Goal: Task Accomplishment & Management: Complete application form

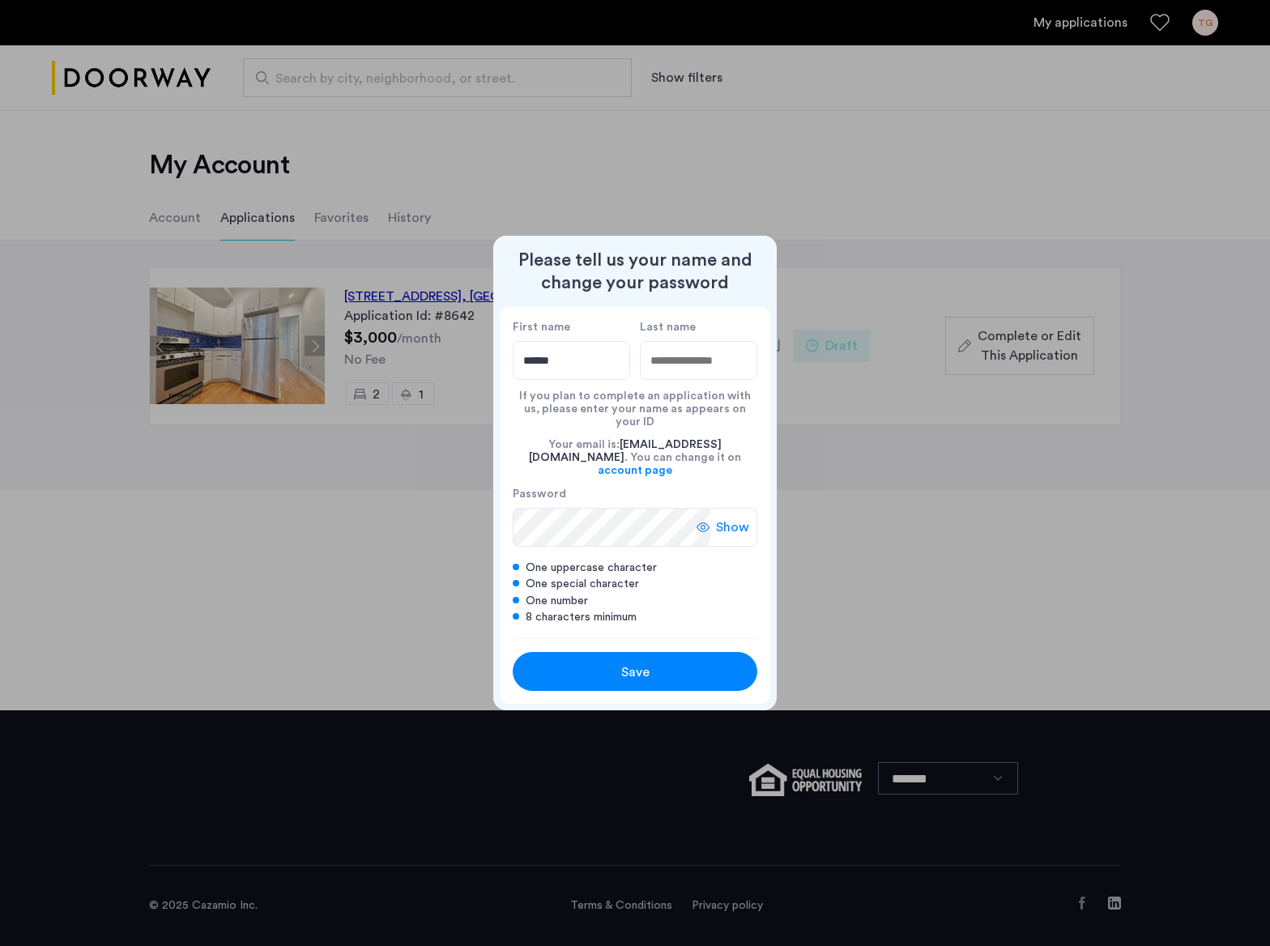
type input "******"
click at [708, 521] on icon at bounding box center [702, 527] width 13 height 13
click at [667, 662] on div "Save" at bounding box center [634, 671] width 155 height 19
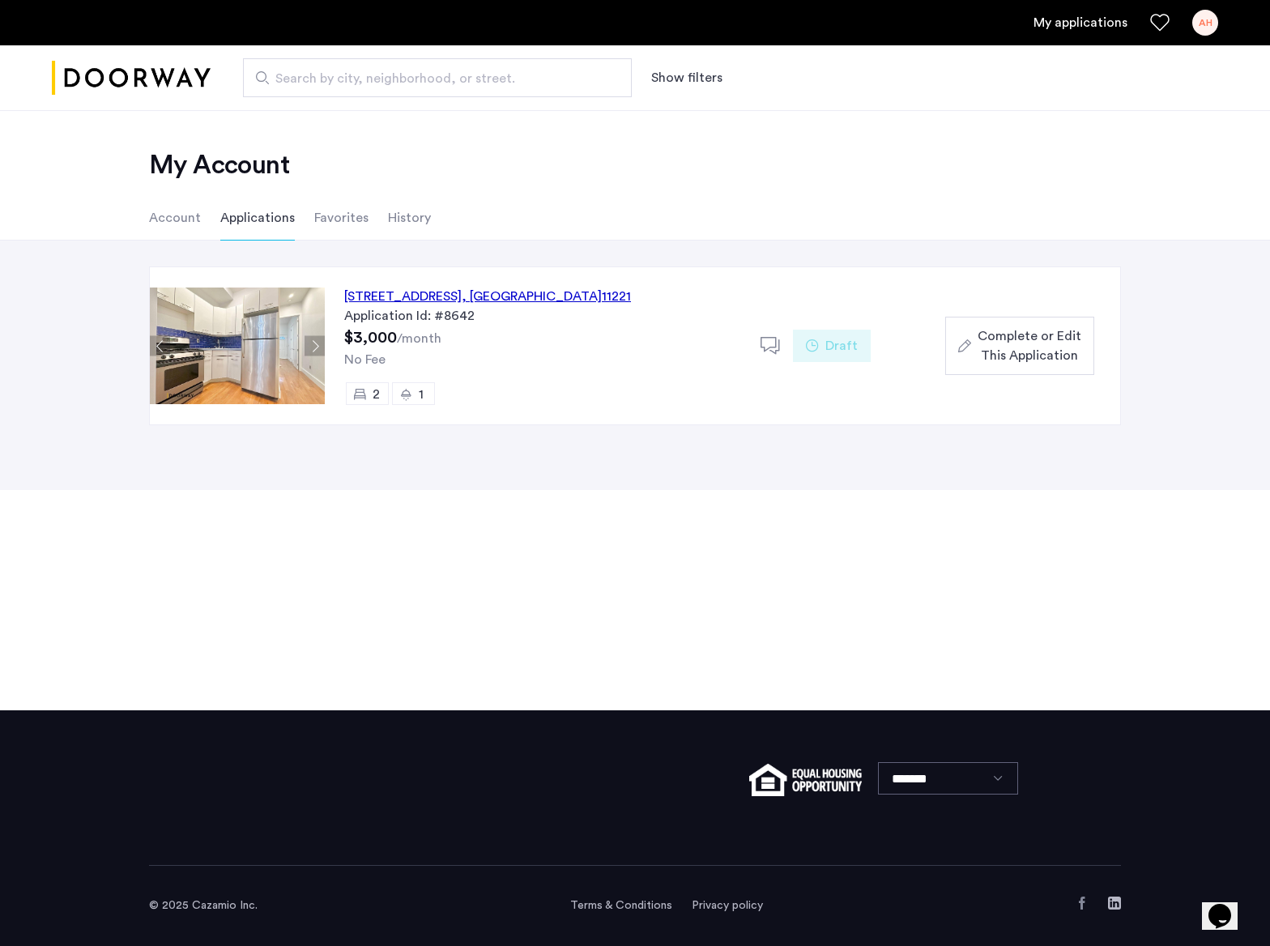
click at [276, 333] on img at bounding box center [237, 345] width 175 height 117
click at [403, 303] on div "64 Palmetto Street, Unit 2R, Brooklyn , NY 11221" at bounding box center [487, 296] width 287 height 19
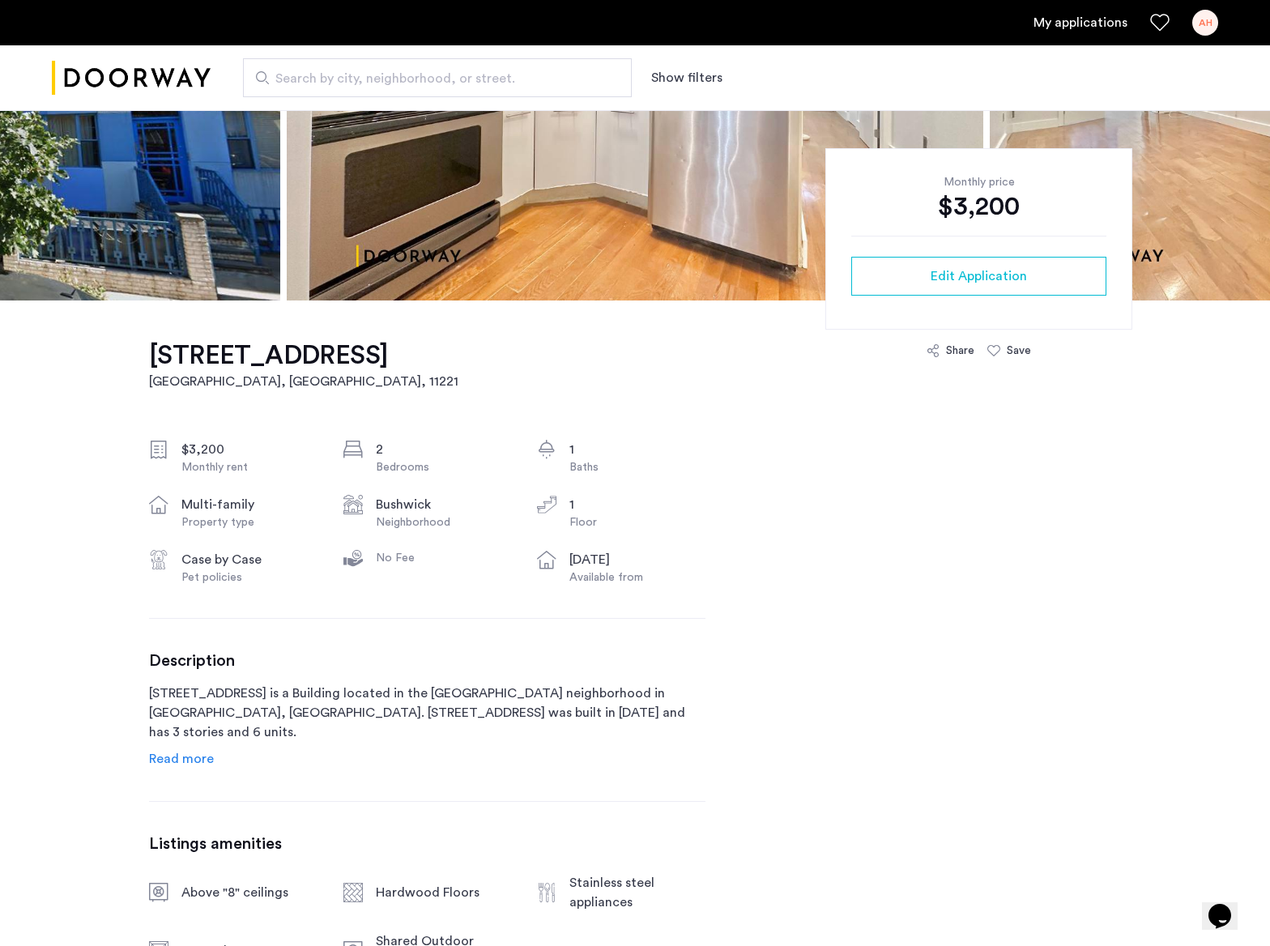
scroll to position [172, 0]
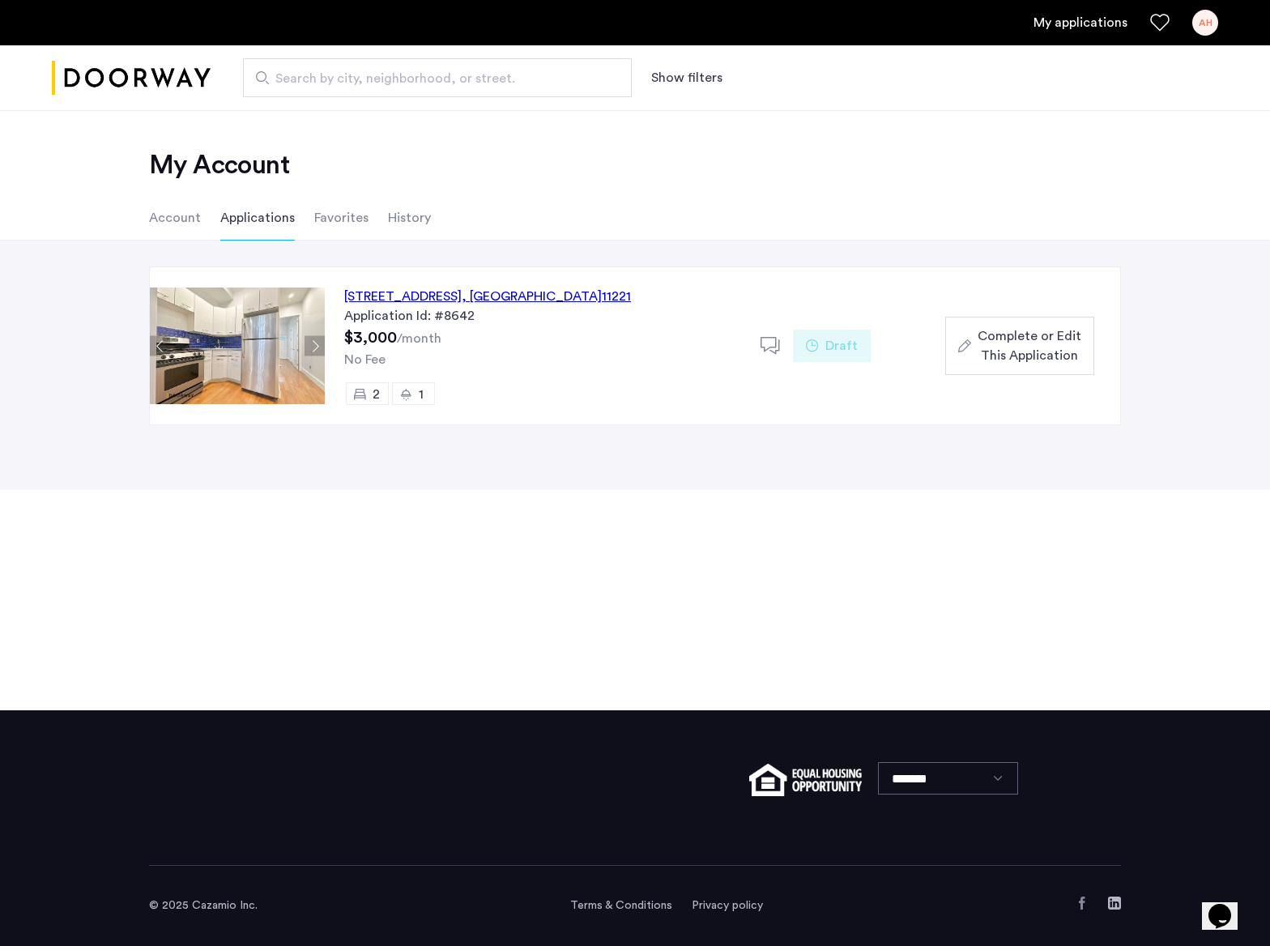
click at [449, 297] on div "64 Palmetto Street, Unit 2R, Brooklyn , NY 11221" at bounding box center [487, 296] width 287 height 19
click at [1003, 337] on span "Complete or Edit This Application" at bounding box center [1029, 345] width 104 height 39
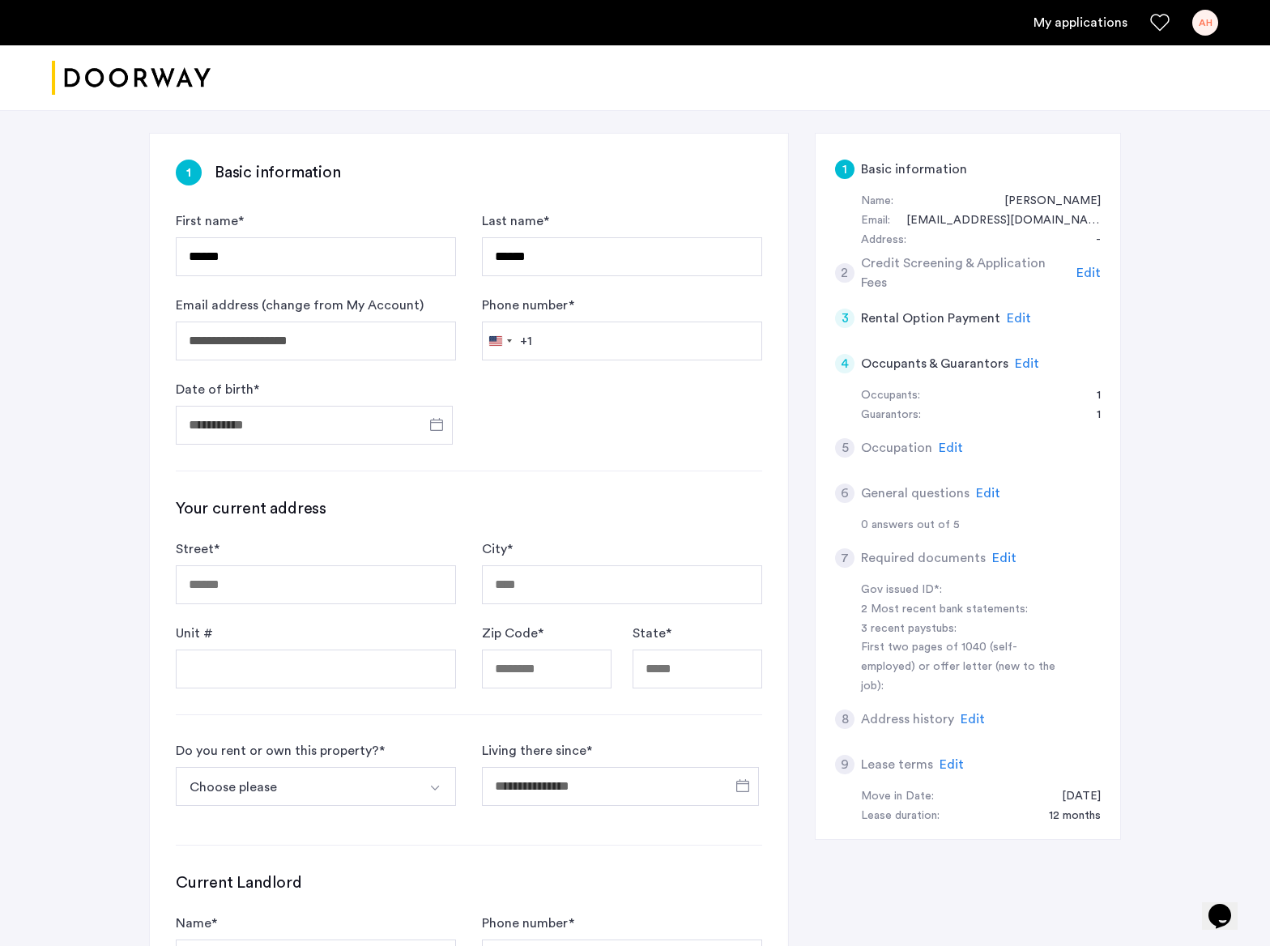
scroll to position [99, 0]
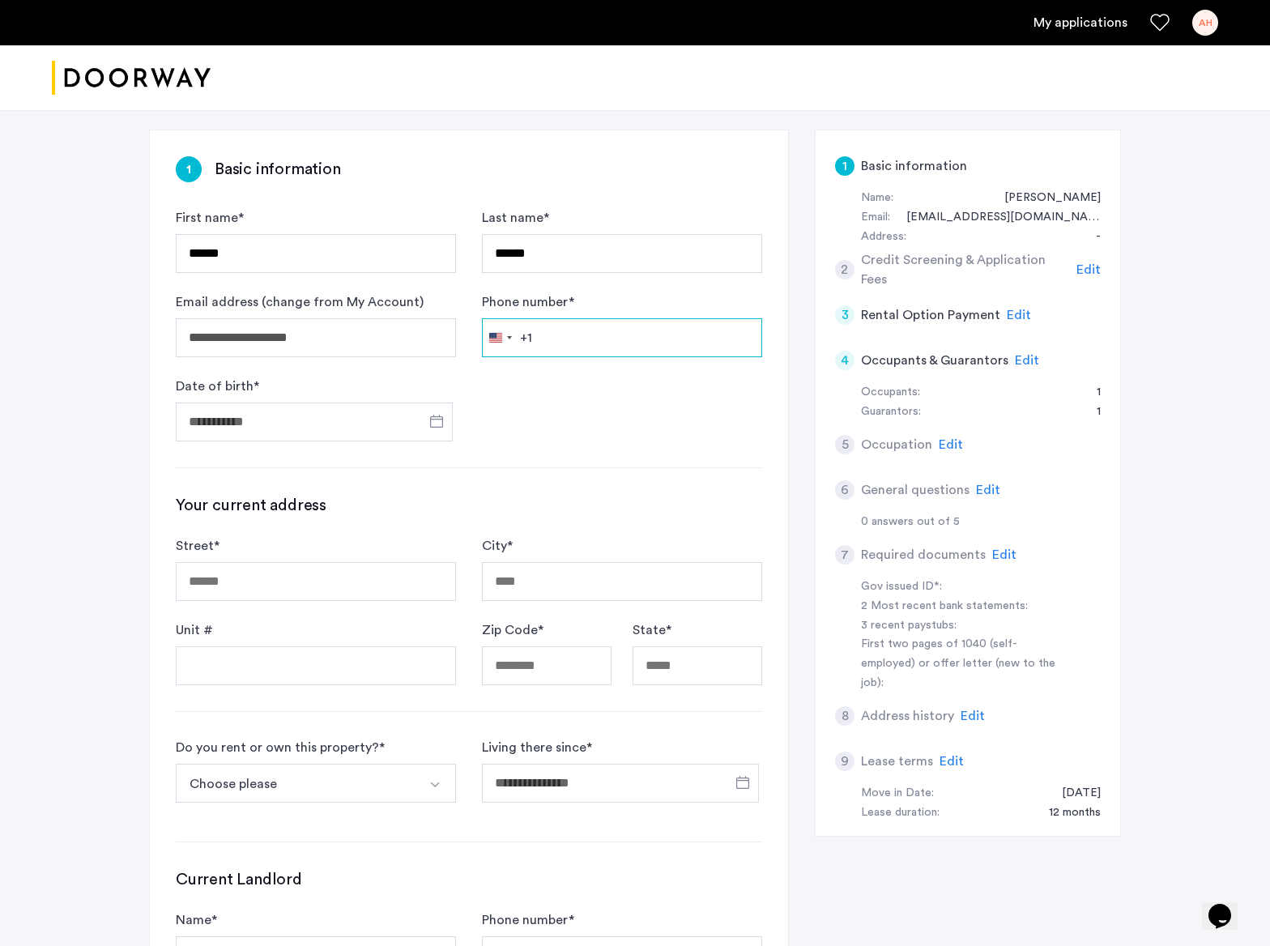
click at [547, 333] on input "Phone number *" at bounding box center [622, 337] width 280 height 39
type input "**********"
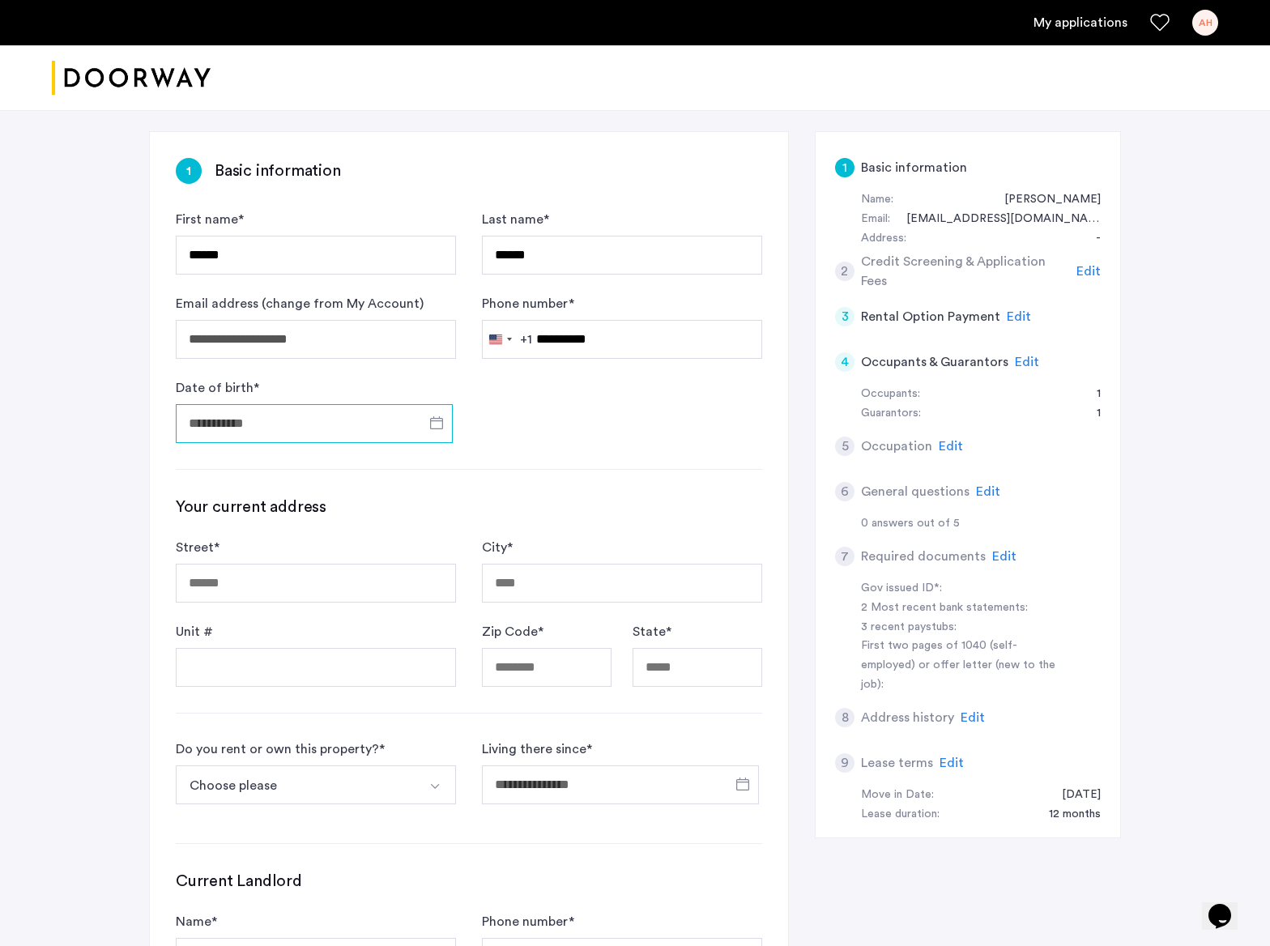
click at [300, 424] on input "Date of birth *" at bounding box center [314, 423] width 277 height 39
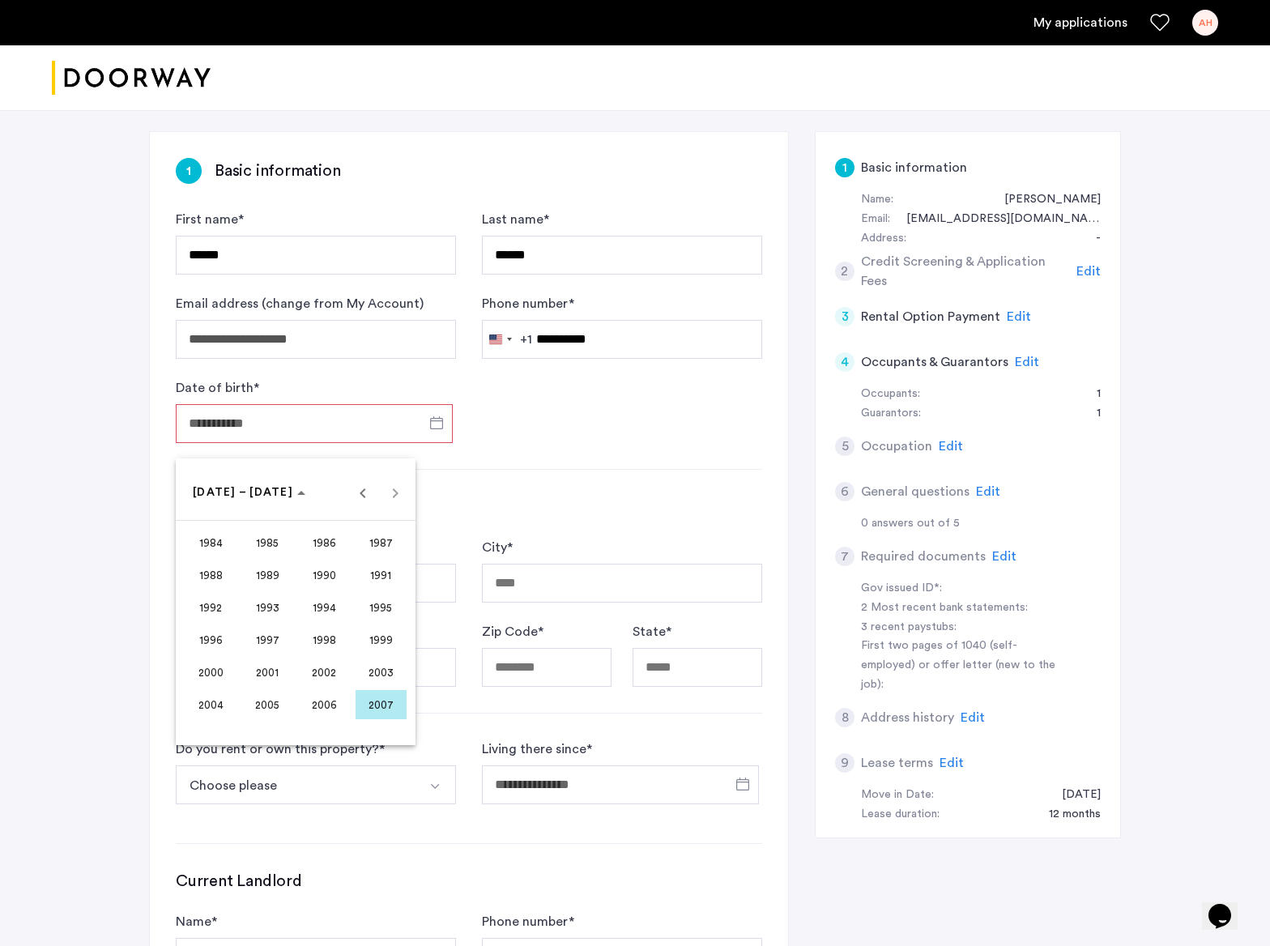
click at [224, 427] on div at bounding box center [635, 473] width 1270 height 946
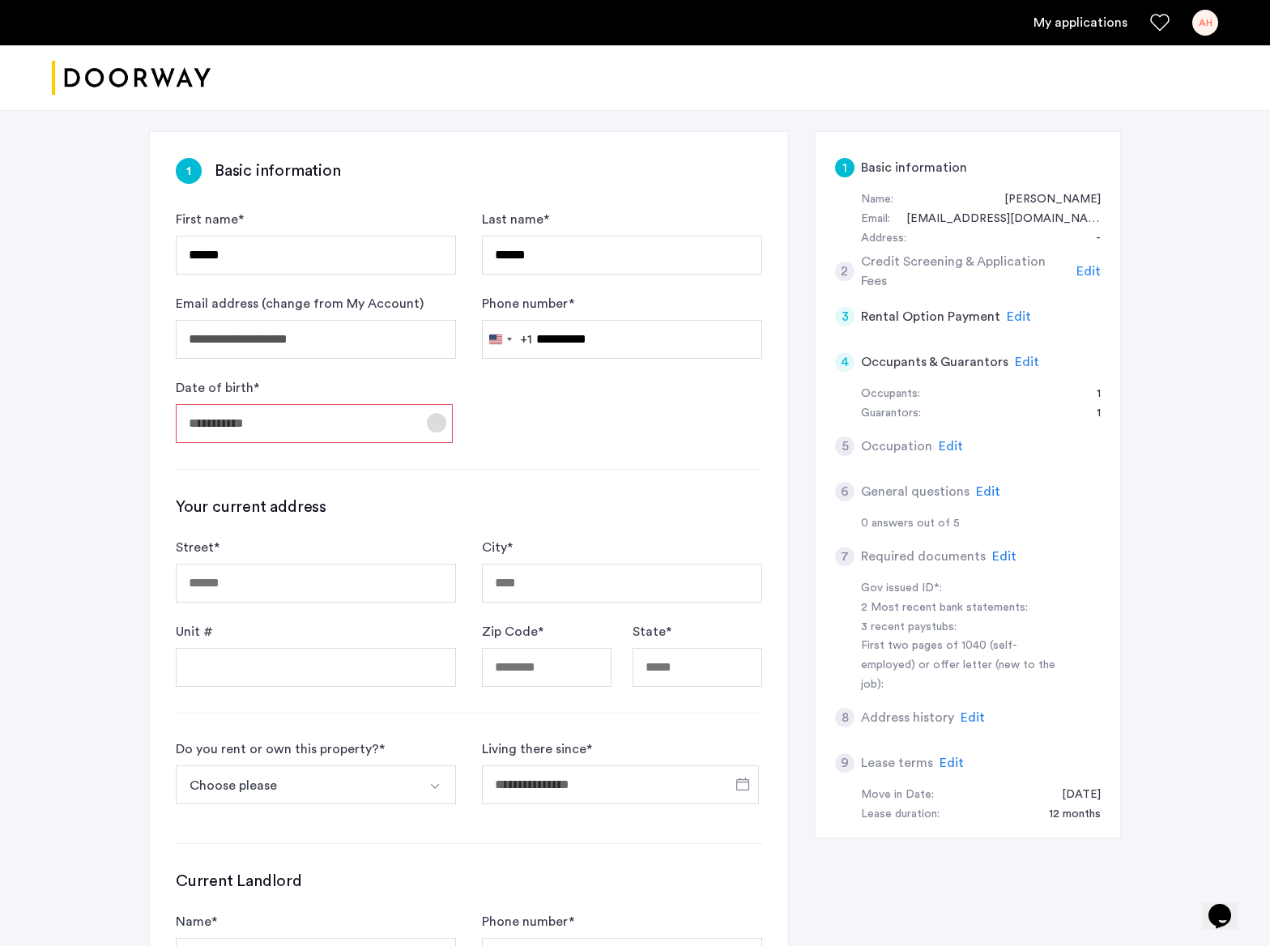
click at [443, 424] on span "Open calendar" at bounding box center [436, 422] width 39 height 39
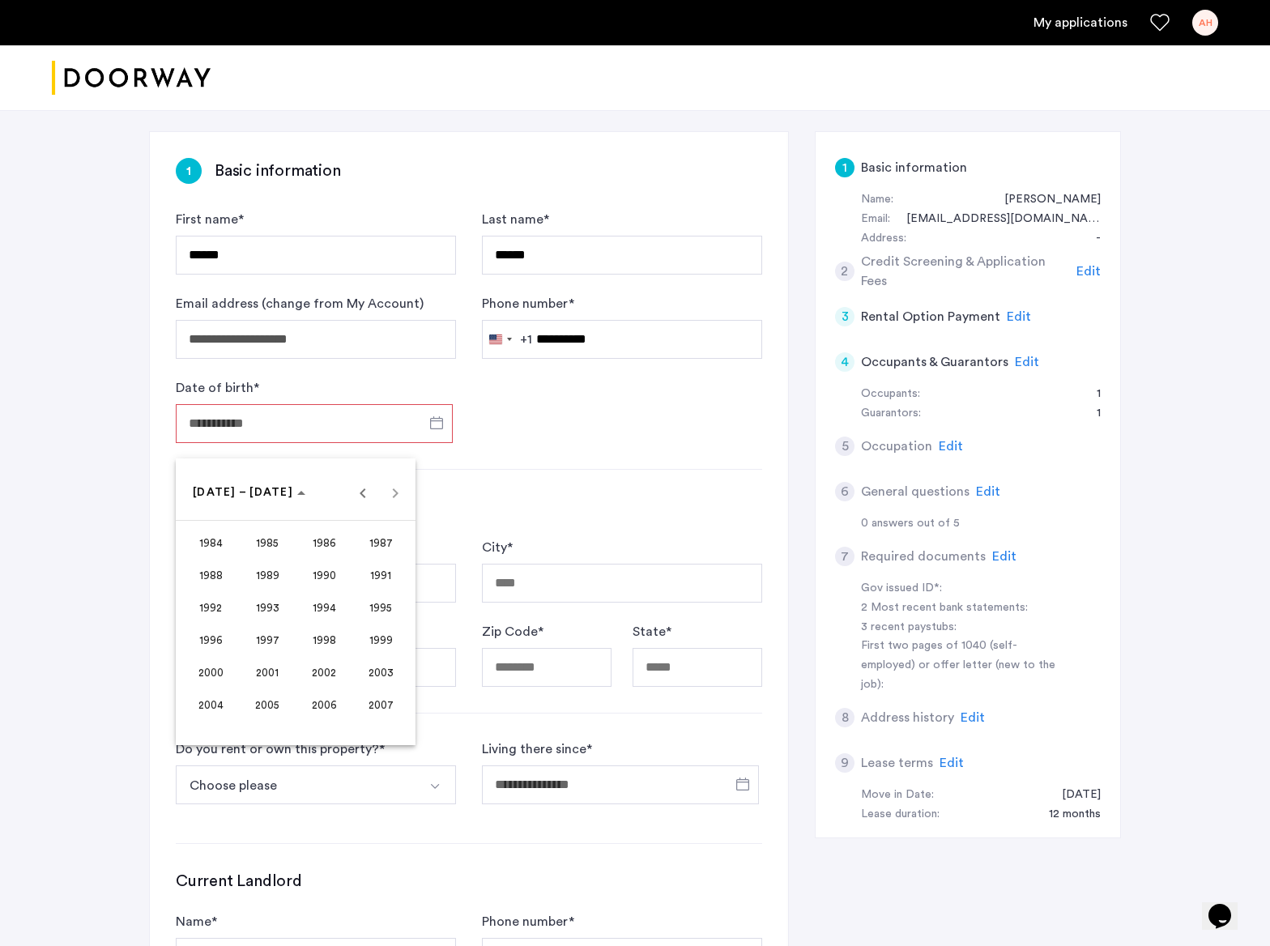
click at [215, 634] on span "1996" at bounding box center [210, 639] width 51 height 29
click at [224, 568] on span "JAN" at bounding box center [210, 574] width 51 height 29
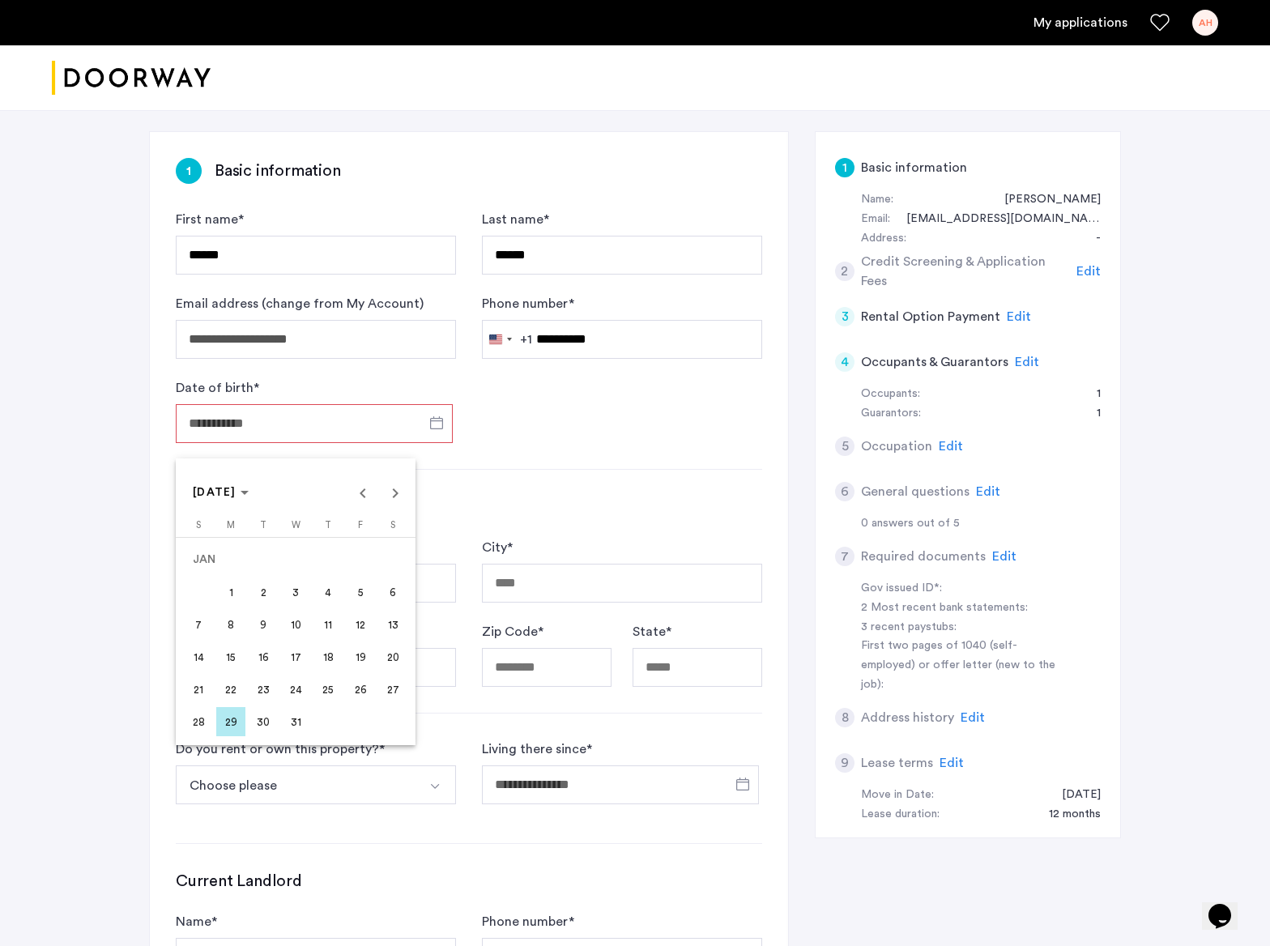
click at [397, 624] on span "13" at bounding box center [392, 624] width 29 height 29
type input "**********"
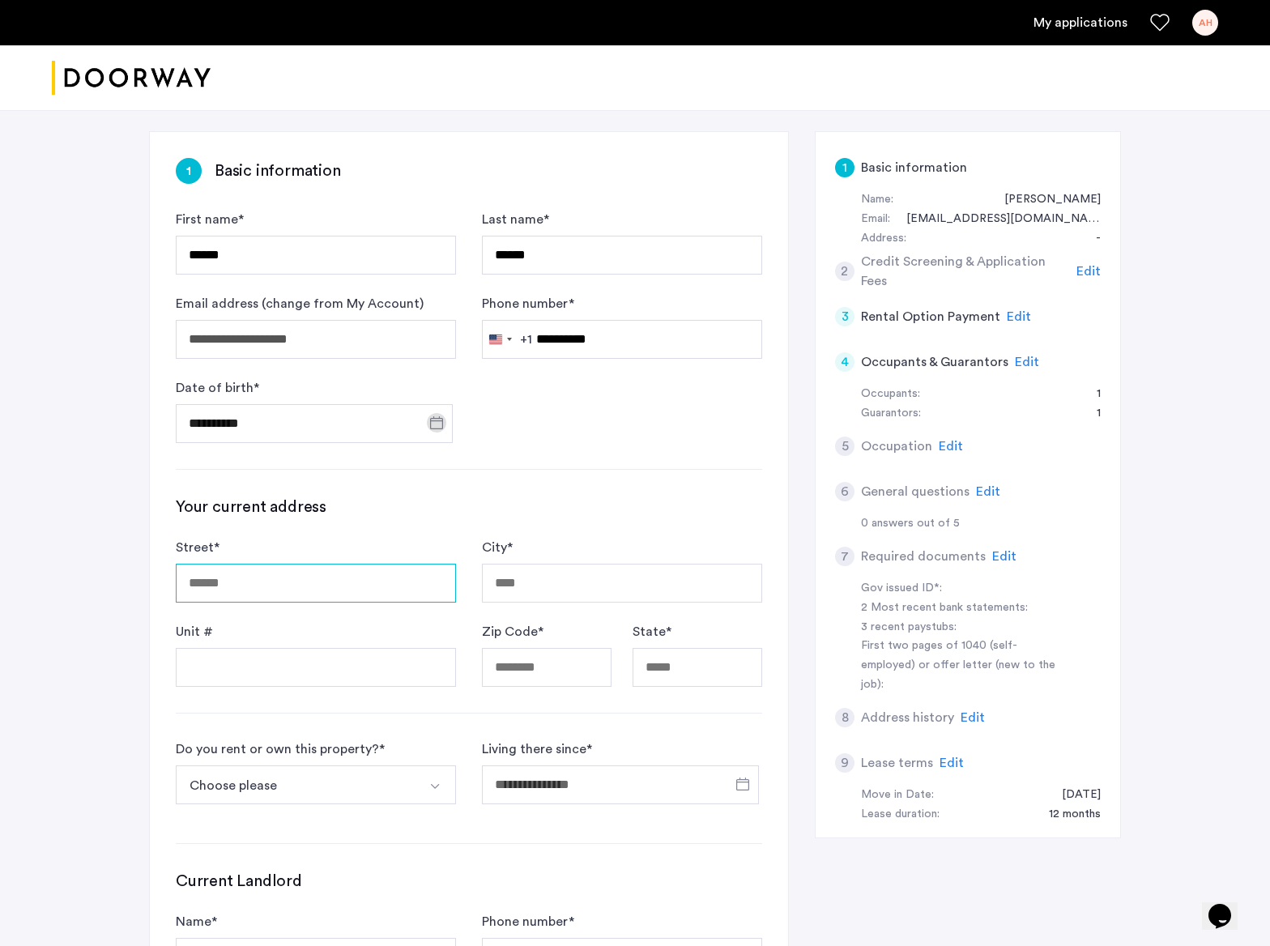
click at [342, 577] on input "Street *" at bounding box center [316, 583] width 280 height 39
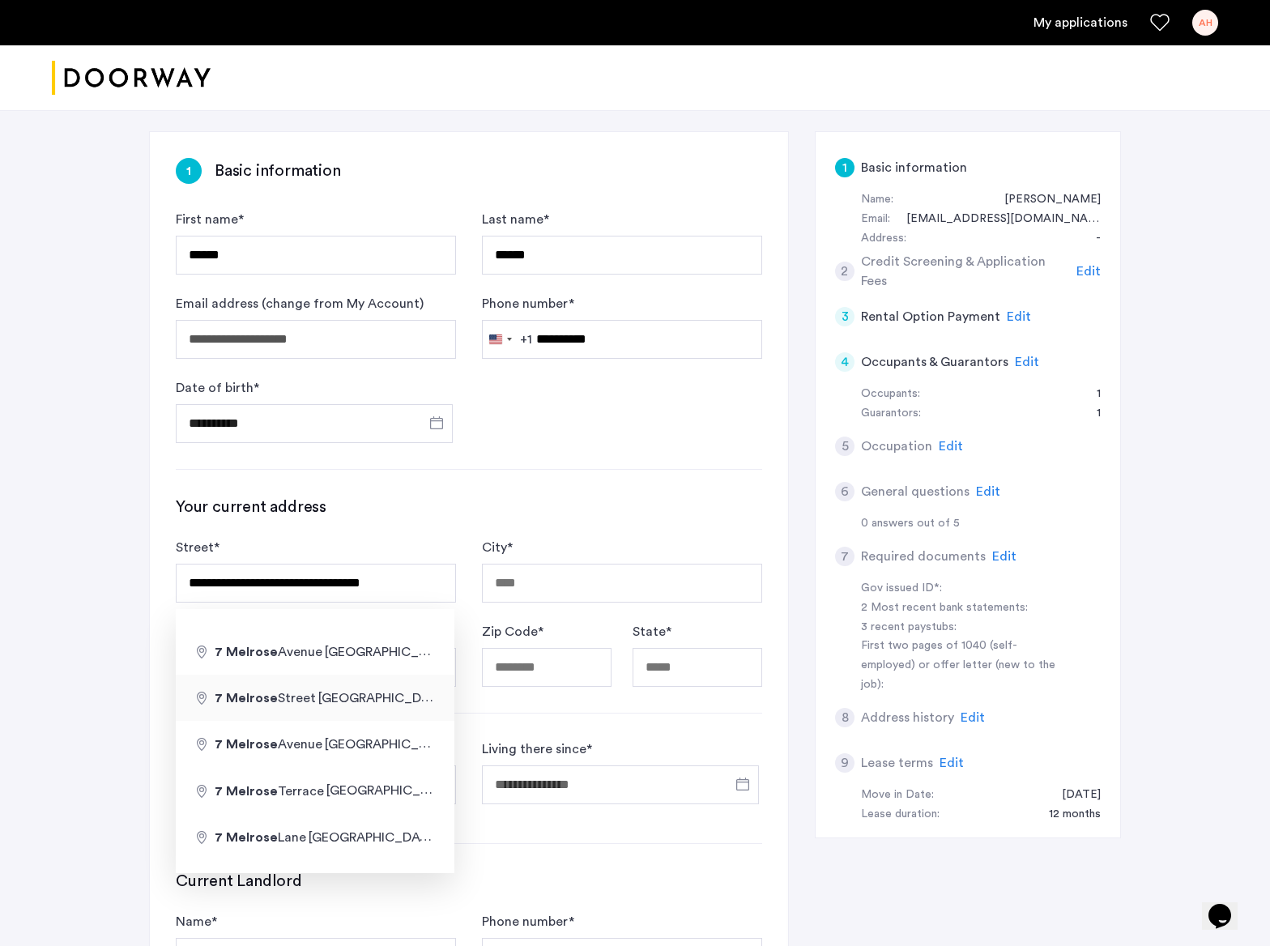
type input "**********"
type input "********"
type input "*****"
type input "**"
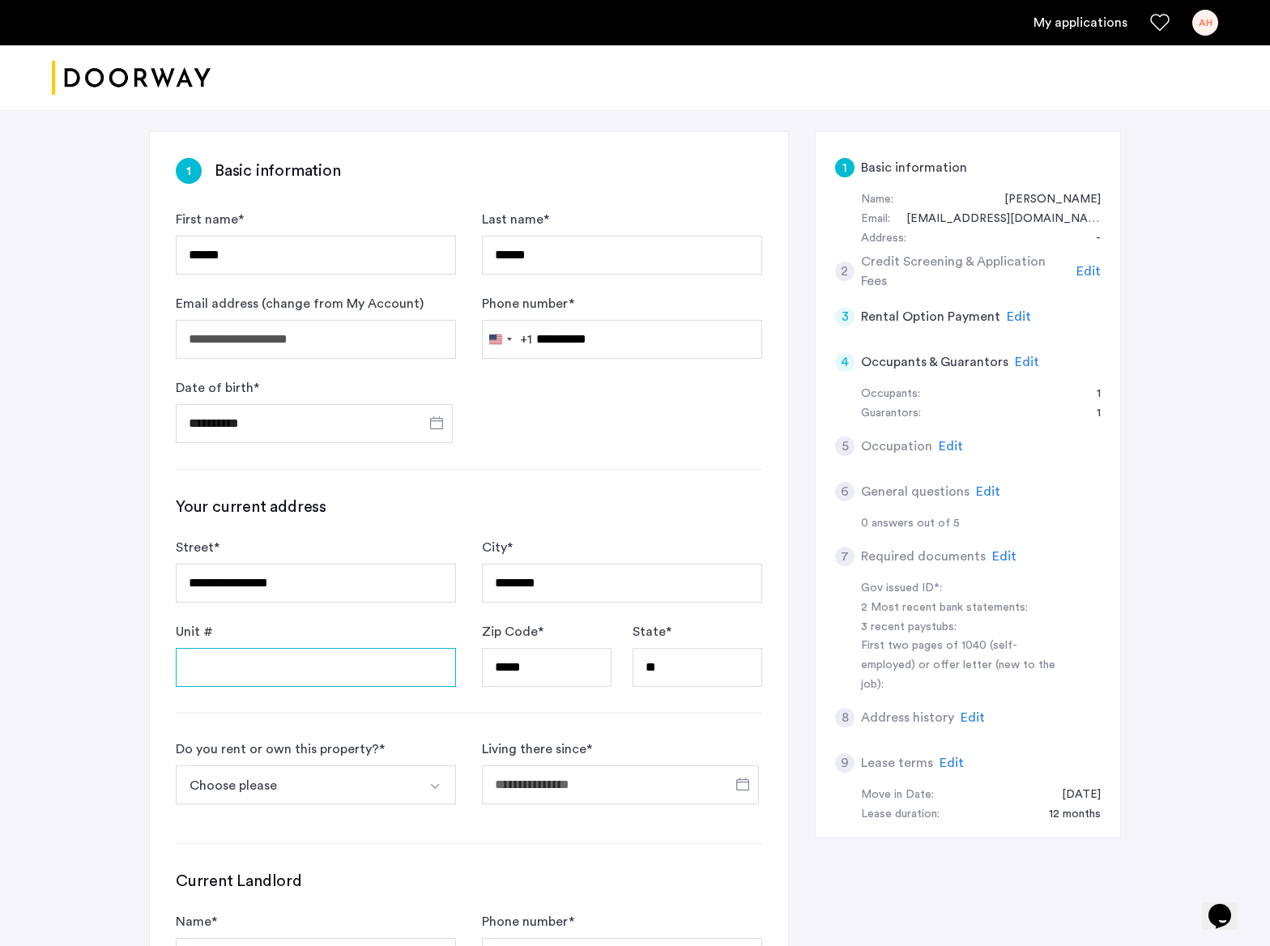
click at [422, 661] on input "Unit #" at bounding box center [316, 667] width 280 height 39
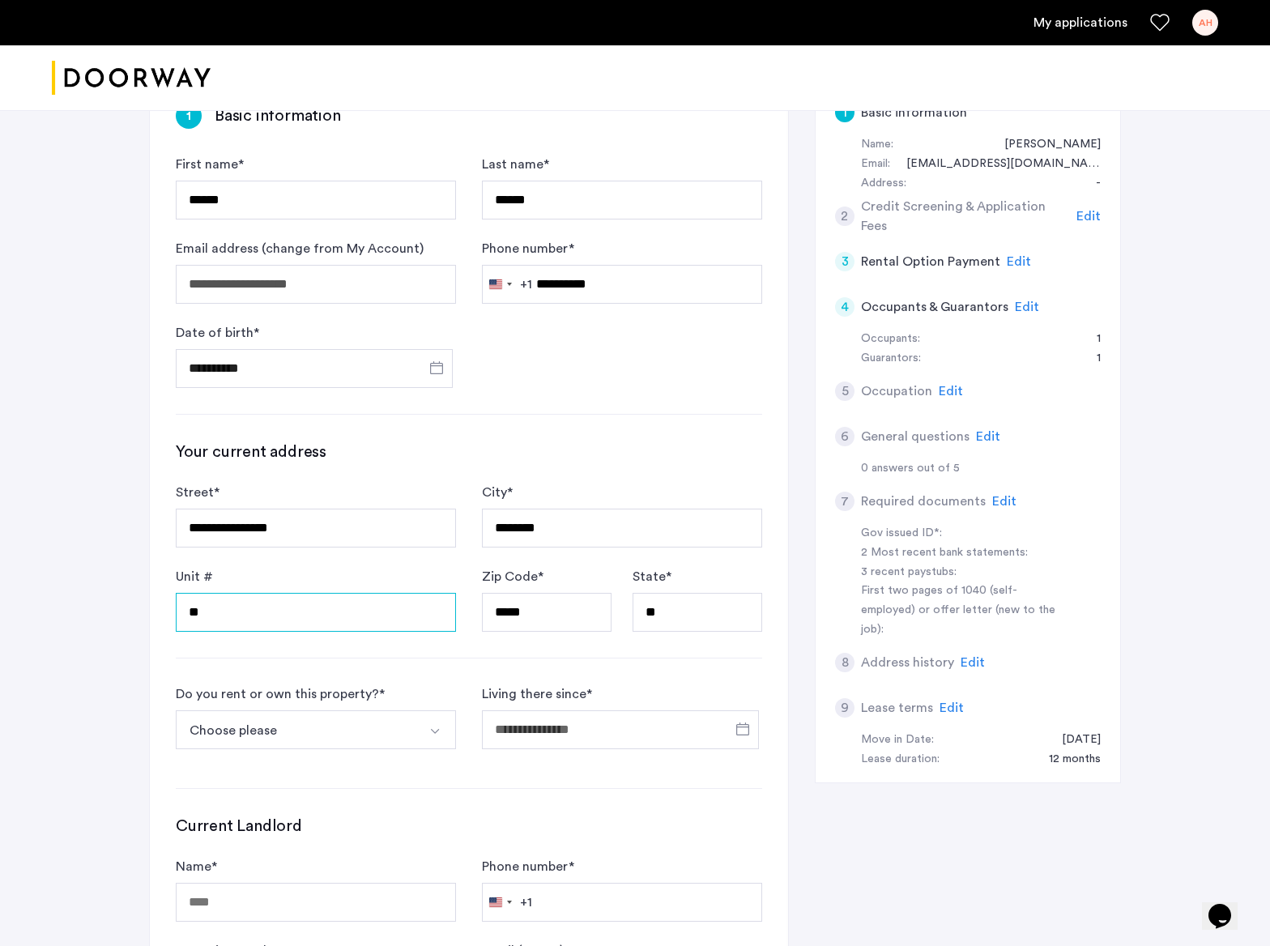
scroll to position [156, 0]
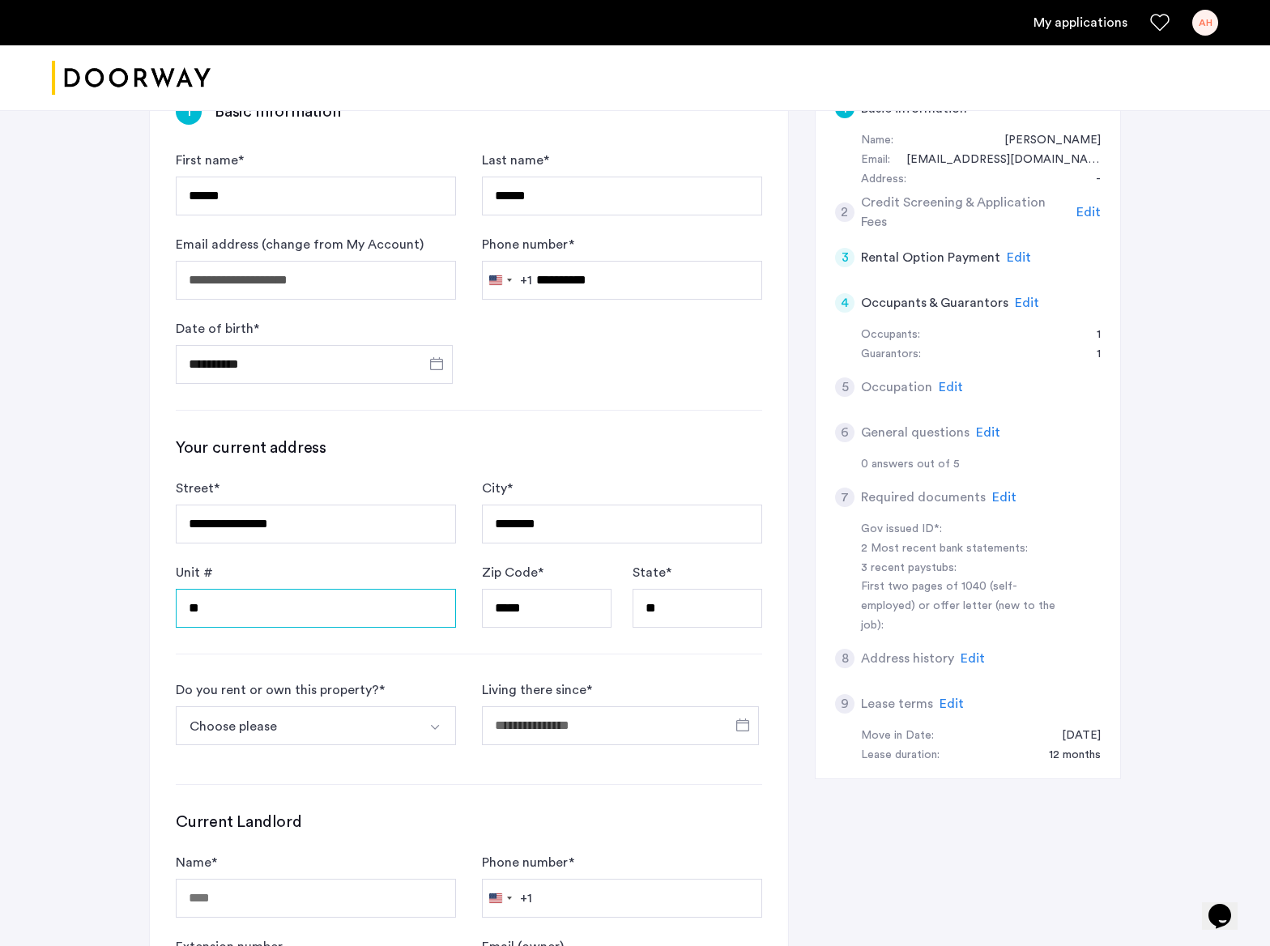
type input "**"
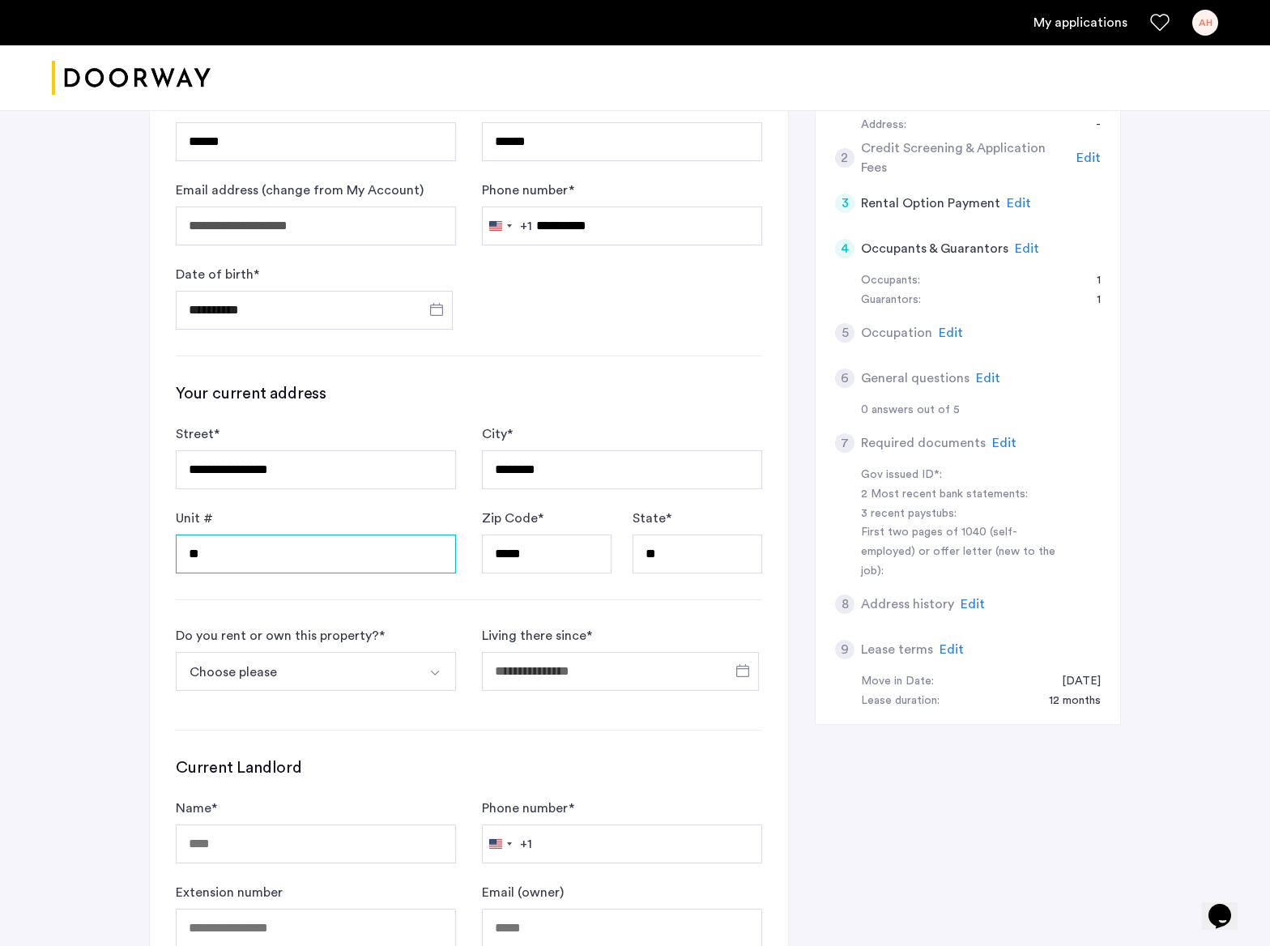
scroll to position [218, 0]
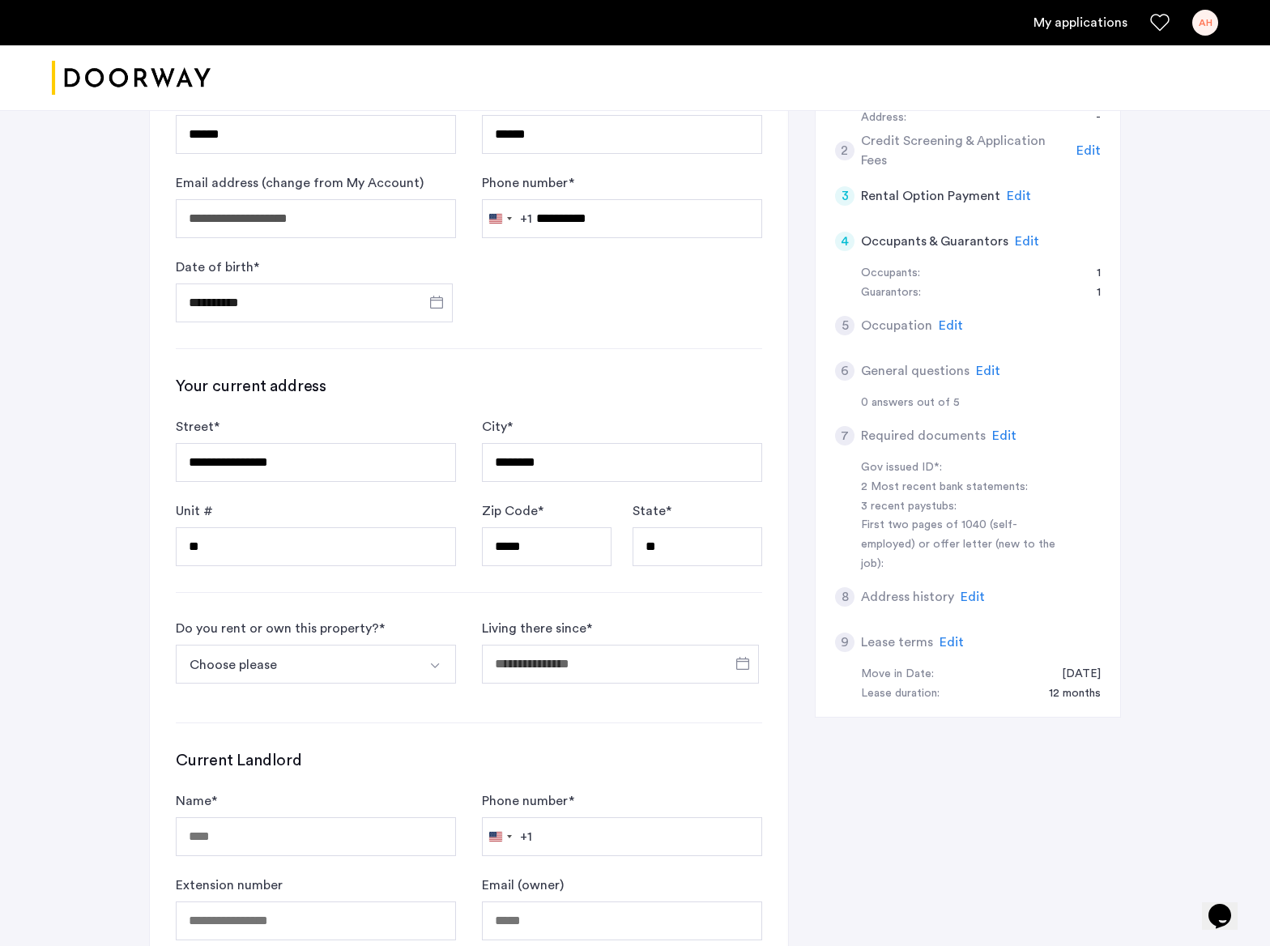
click at [382, 662] on button "Choose please" at bounding box center [297, 664] width 242 height 39
click at [441, 666] on img "Select option" at bounding box center [434, 665] width 13 height 13
click at [431, 666] on img "Select option" at bounding box center [434, 665] width 13 height 13
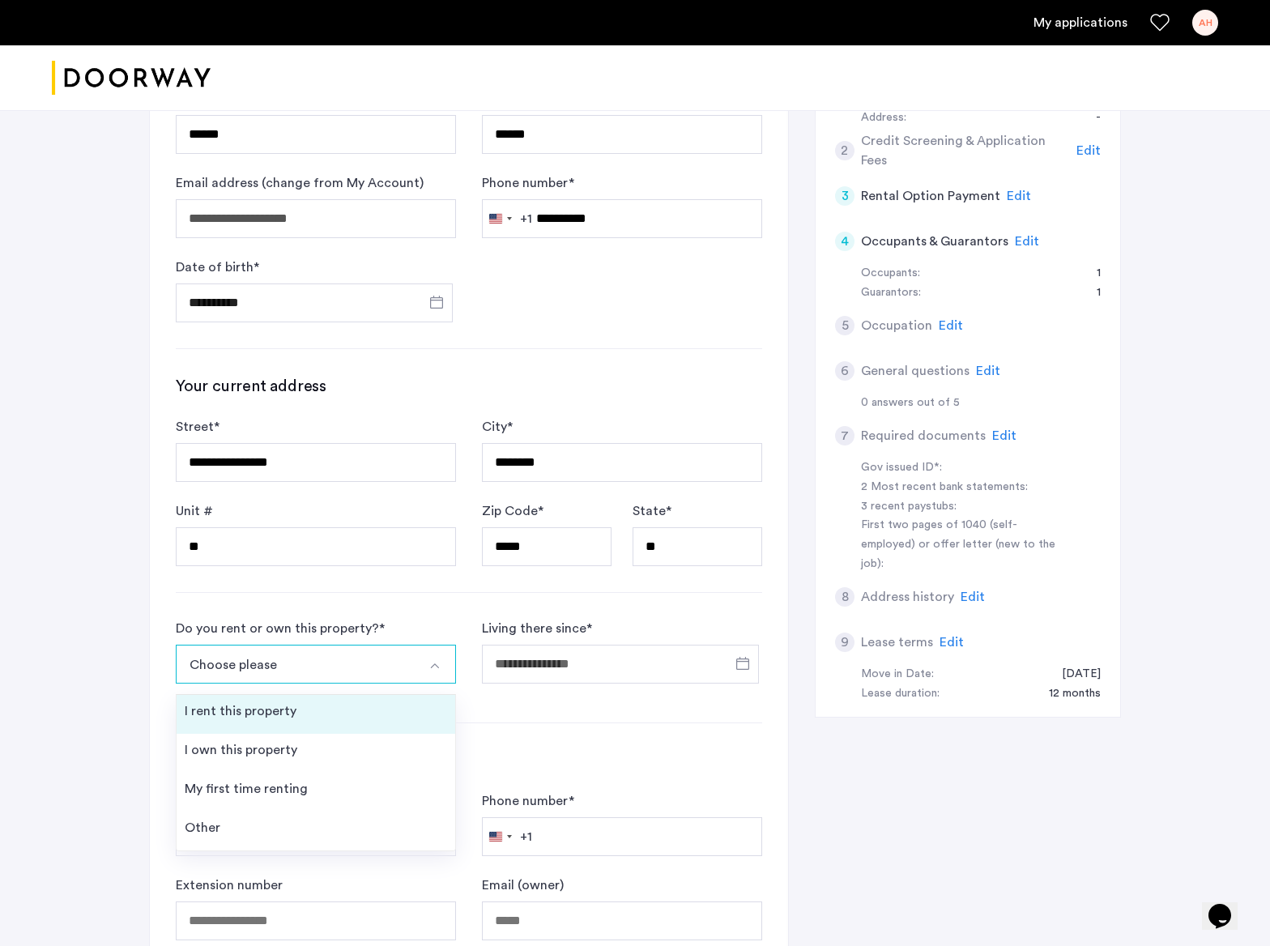
click at [334, 722] on li "I rent this property" at bounding box center [316, 714] width 279 height 39
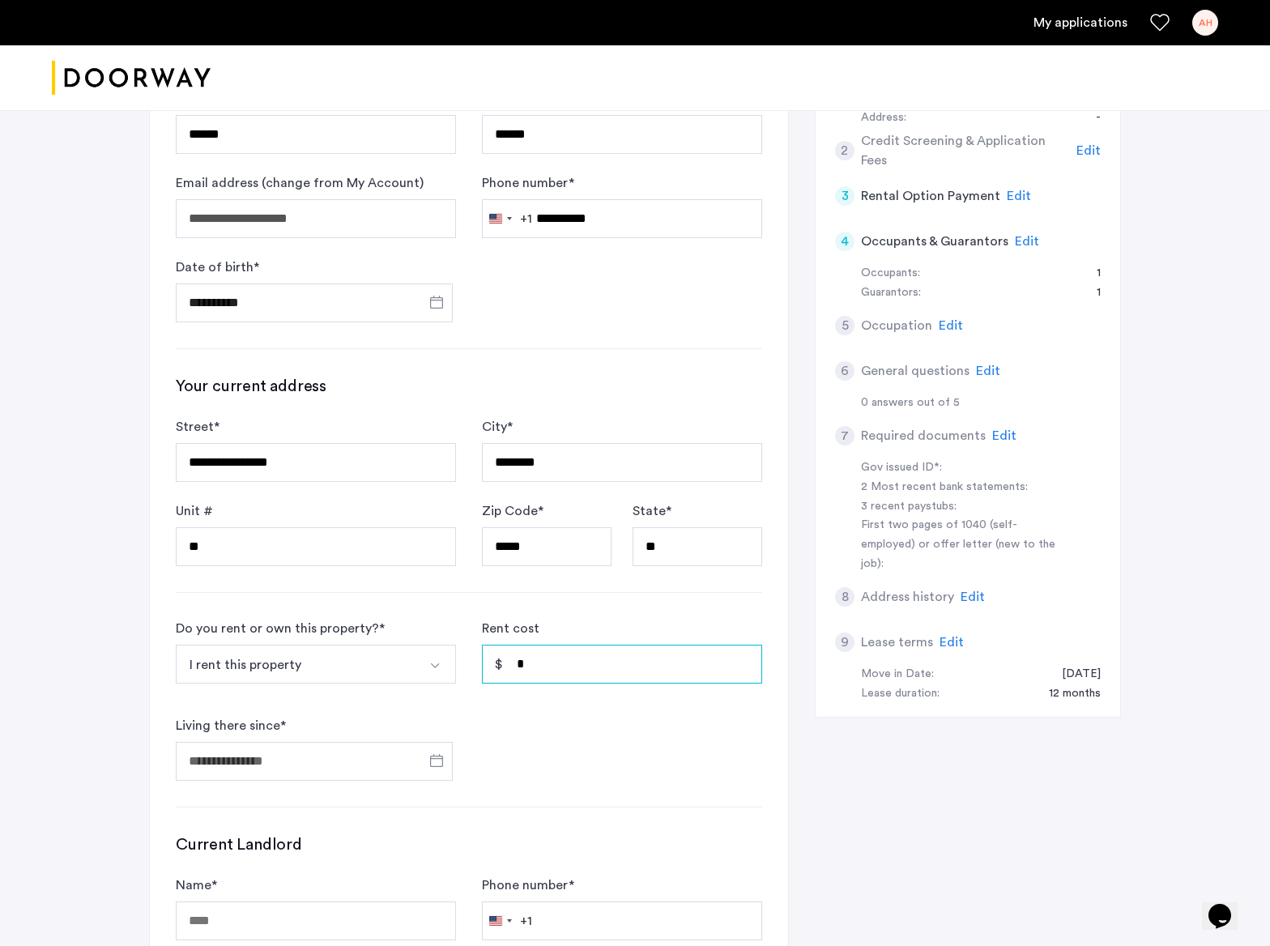
click at [552, 667] on input "*" at bounding box center [622, 664] width 280 height 39
type input "*****"
click at [427, 764] on span "Open calendar" at bounding box center [436, 760] width 39 height 39
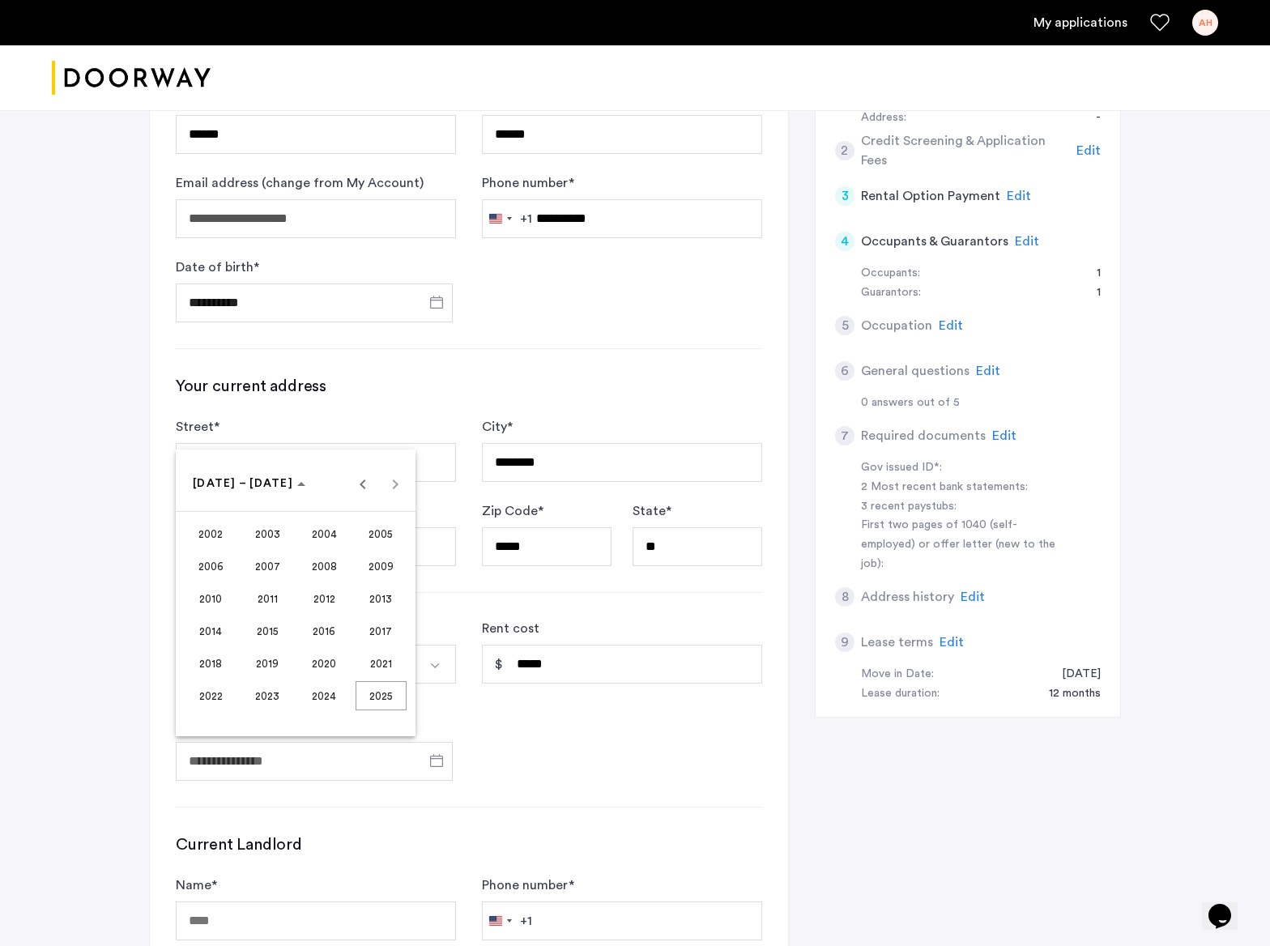
click at [326, 698] on span "2024" at bounding box center [324, 695] width 51 height 29
click at [217, 624] on span "SEP" at bounding box center [210, 630] width 51 height 29
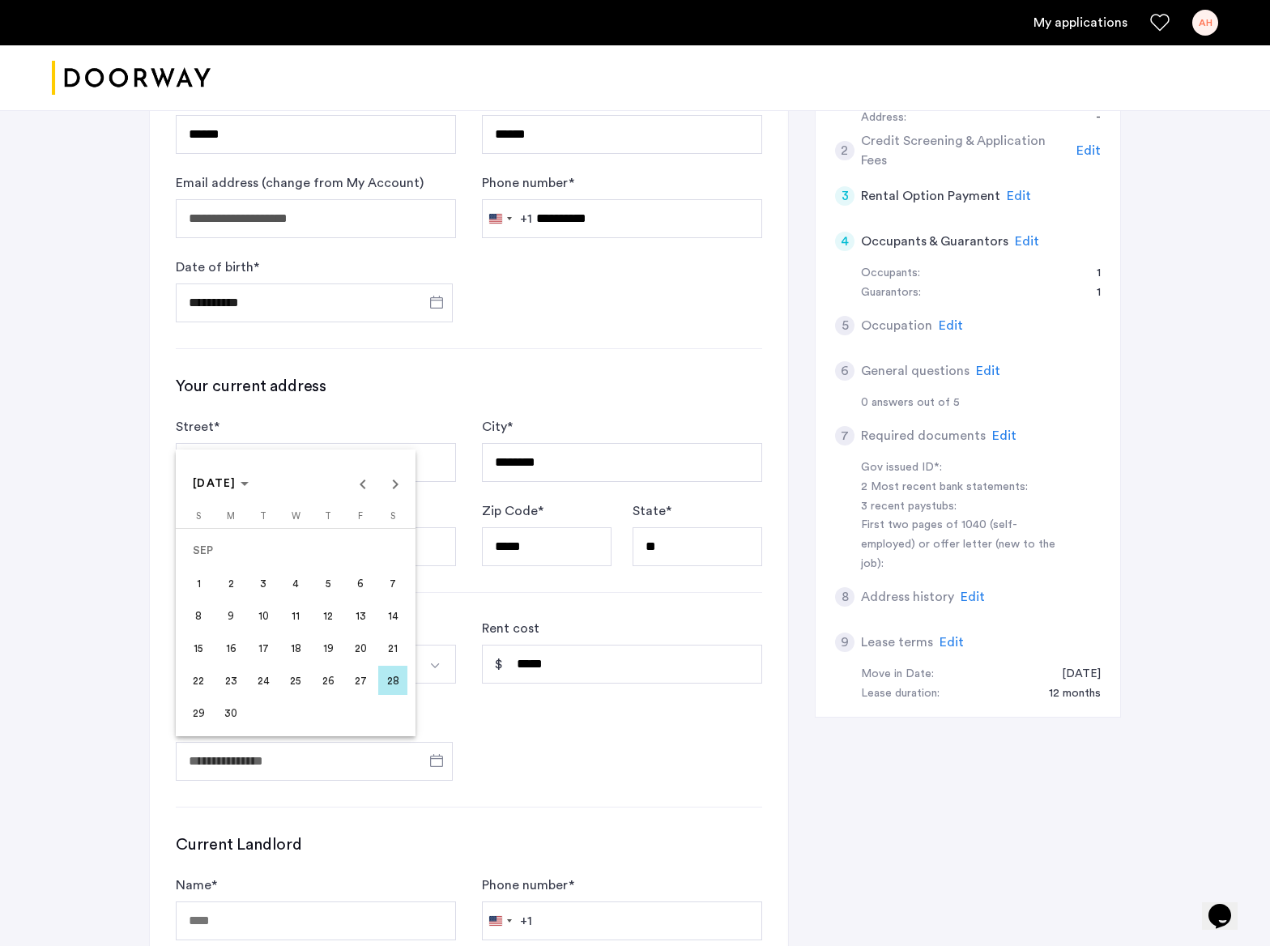
click at [195, 579] on span "1" at bounding box center [198, 583] width 29 height 29
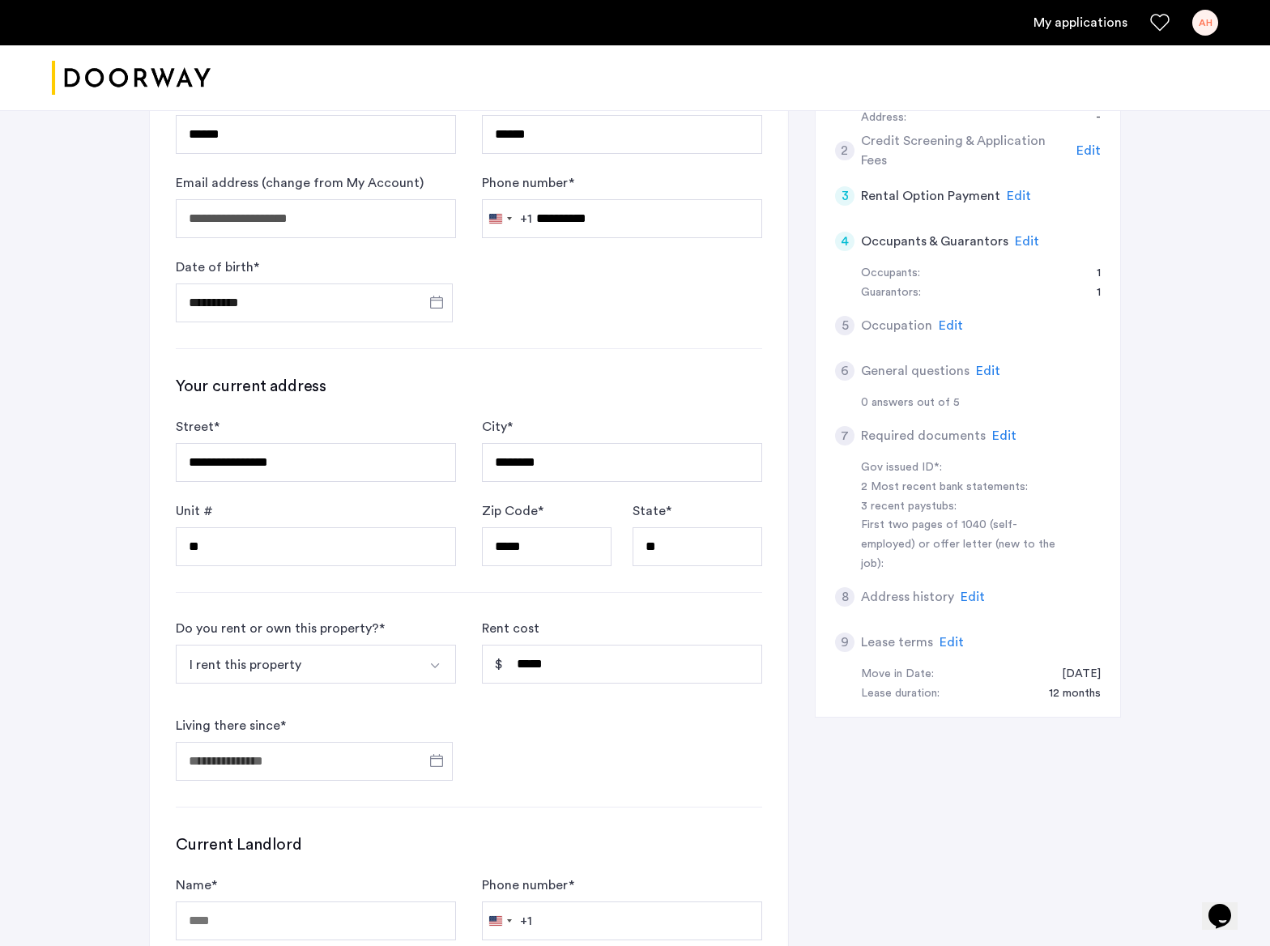
type input "**********"
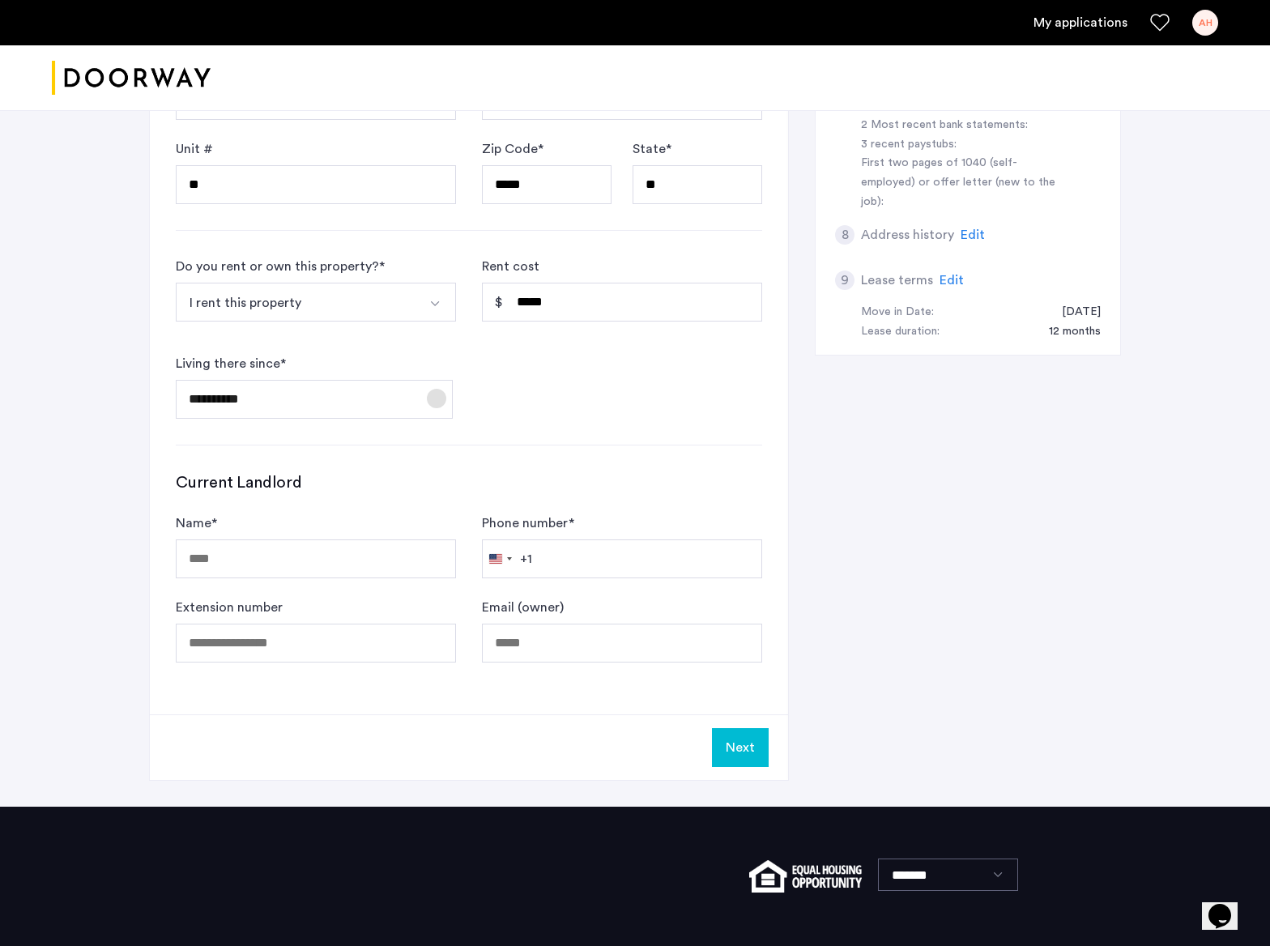
scroll to position [591, 0]
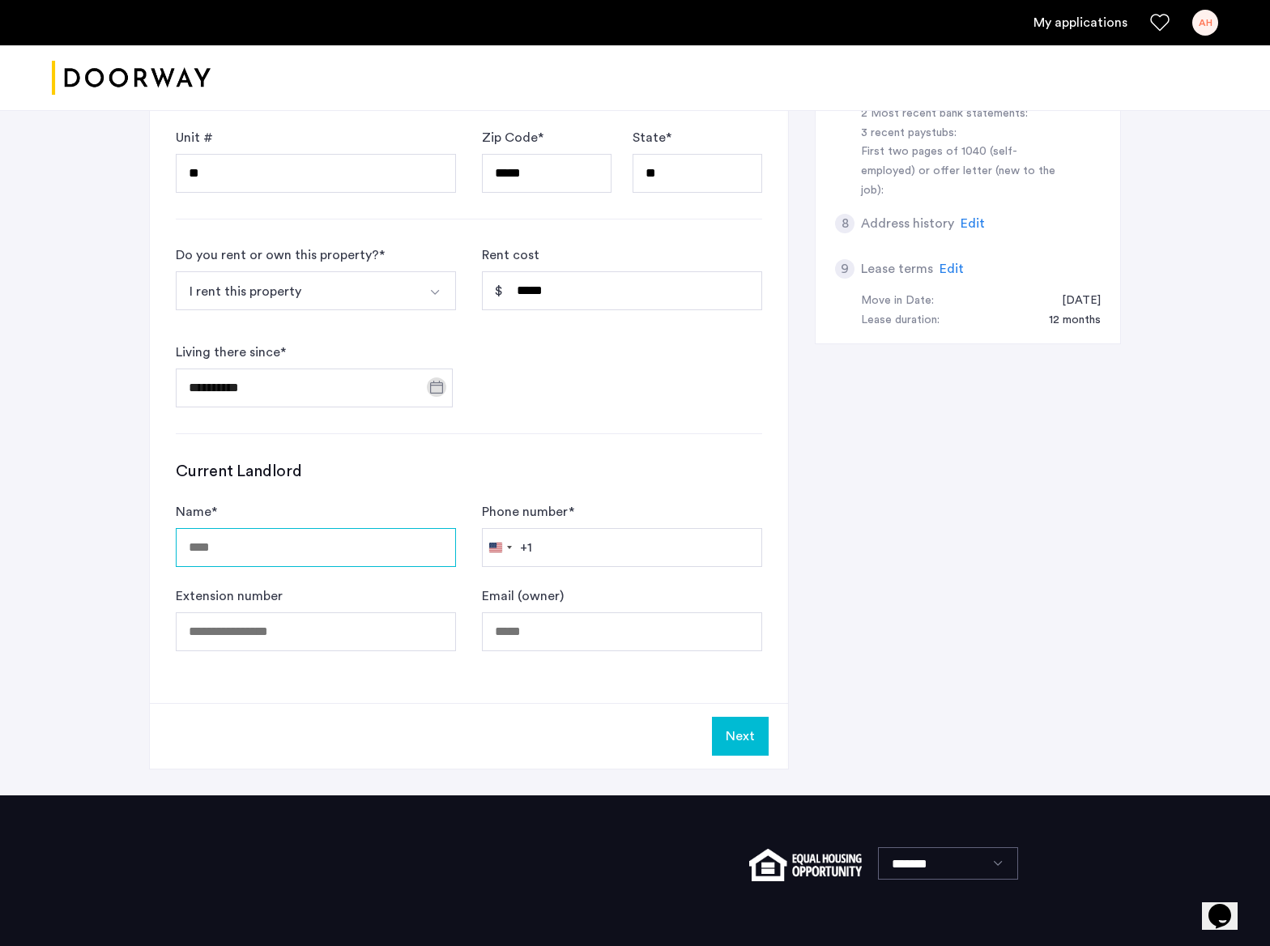
click at [327, 559] on input "Name *" at bounding box center [316, 547] width 280 height 39
type input "***"
click at [667, 543] on input "Phone number *" at bounding box center [622, 547] width 280 height 39
type input "**********"
click at [733, 732] on button "Next" at bounding box center [740, 736] width 57 height 39
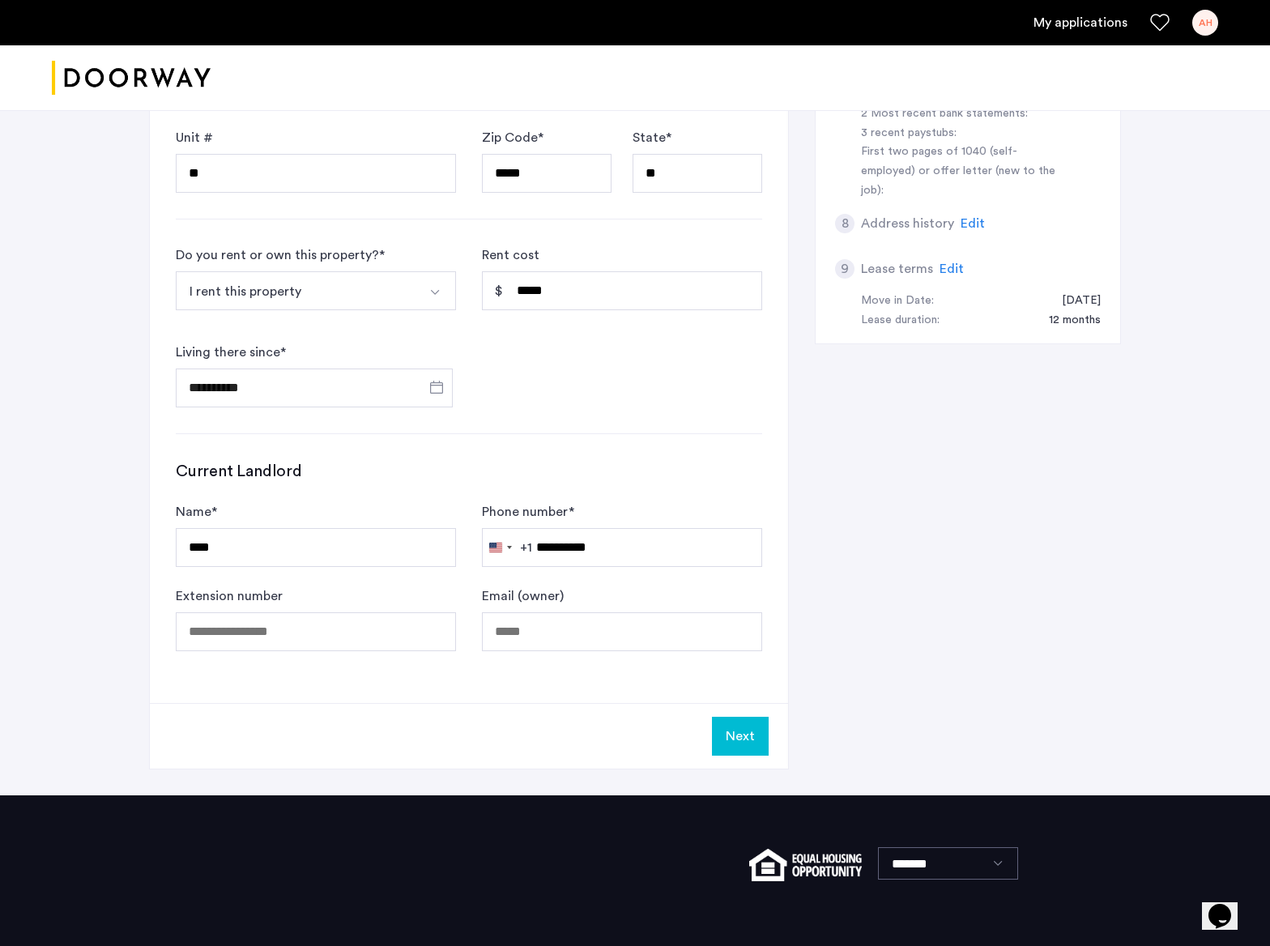
scroll to position [0, 0]
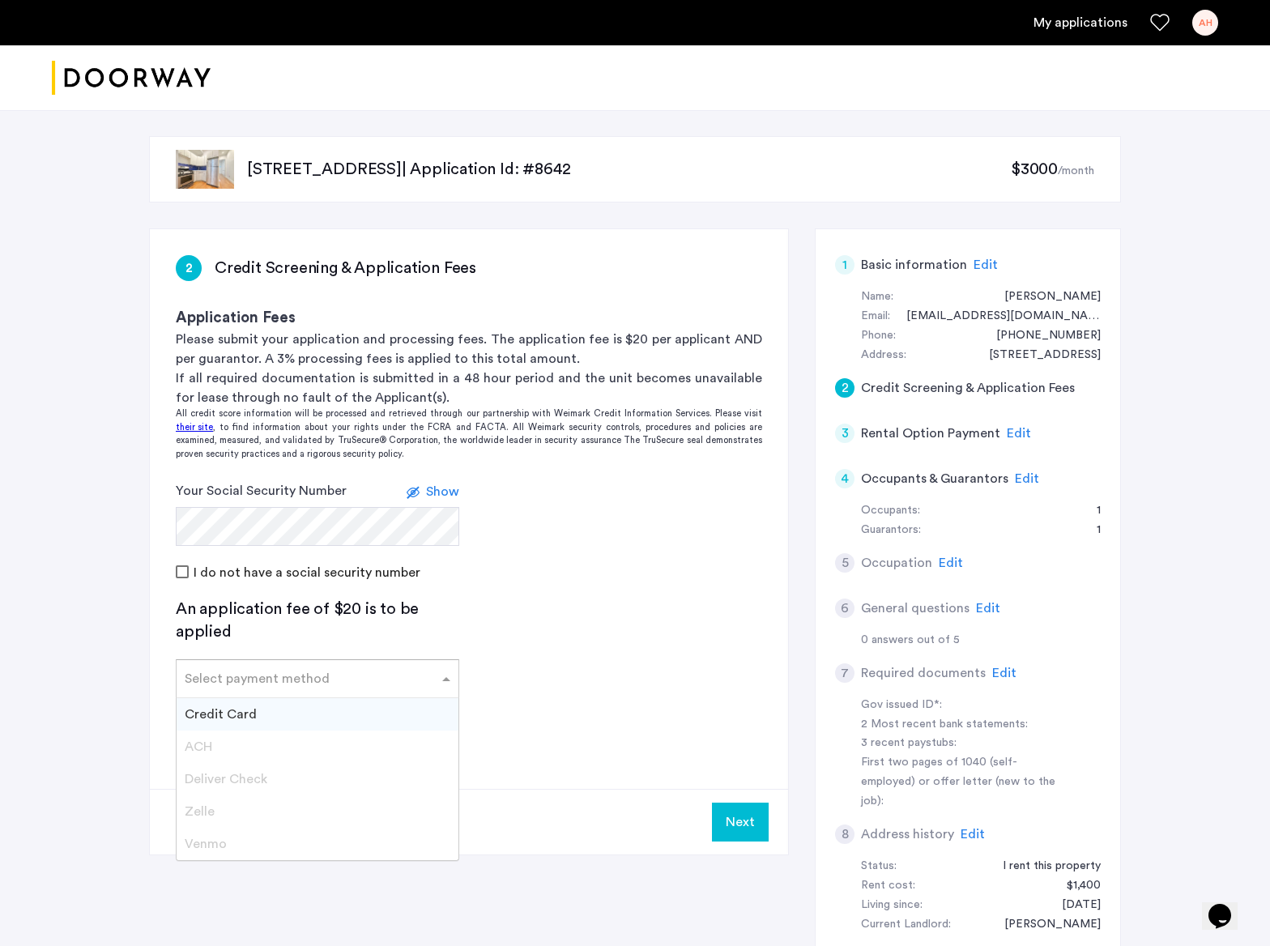
click at [291, 675] on input "text" at bounding box center [301, 675] width 233 height 11
click at [289, 711] on div "Credit Card" at bounding box center [318, 714] width 282 height 32
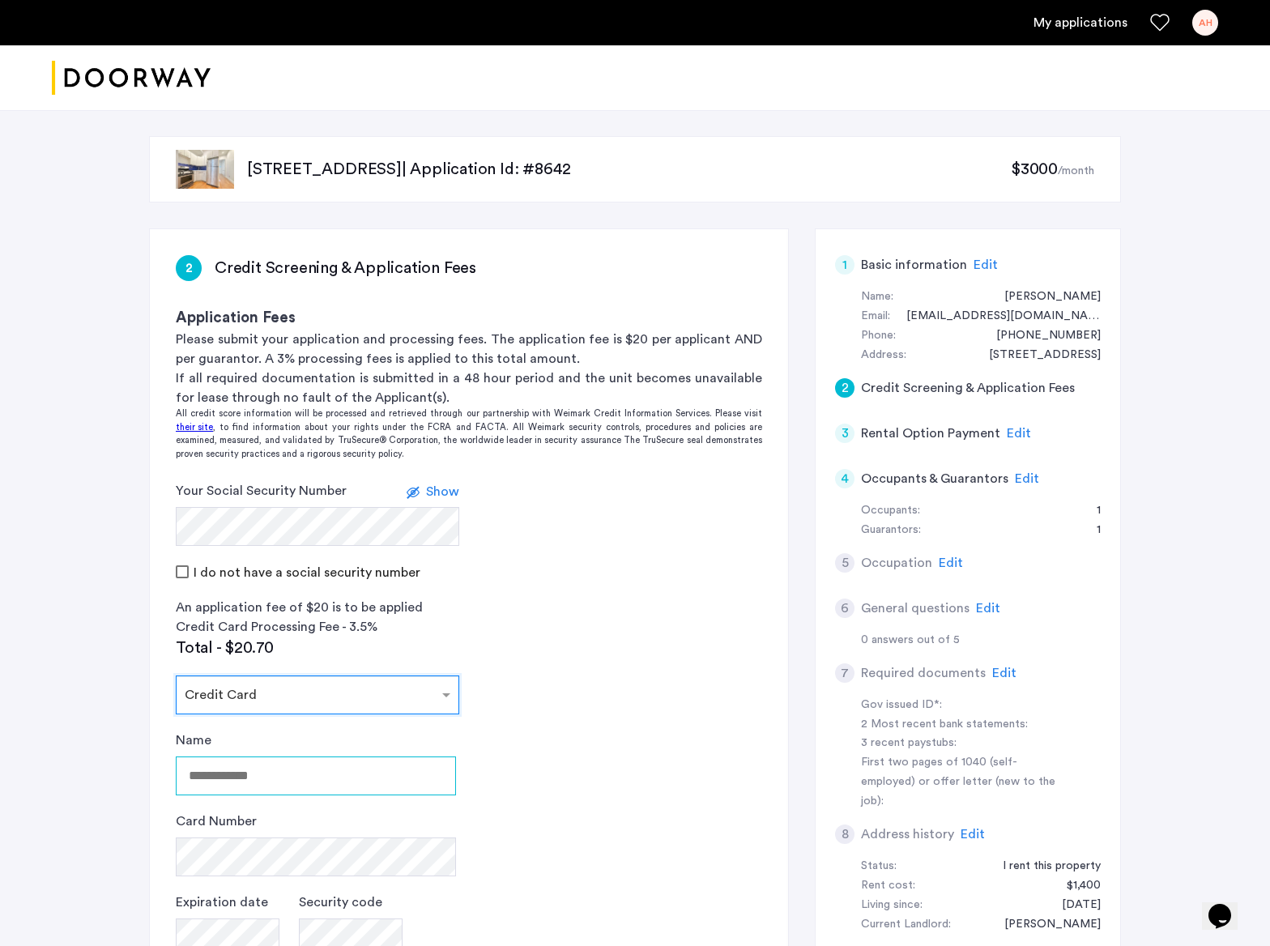
click at [290, 762] on input "Name" at bounding box center [316, 775] width 280 height 39
type input "**********"
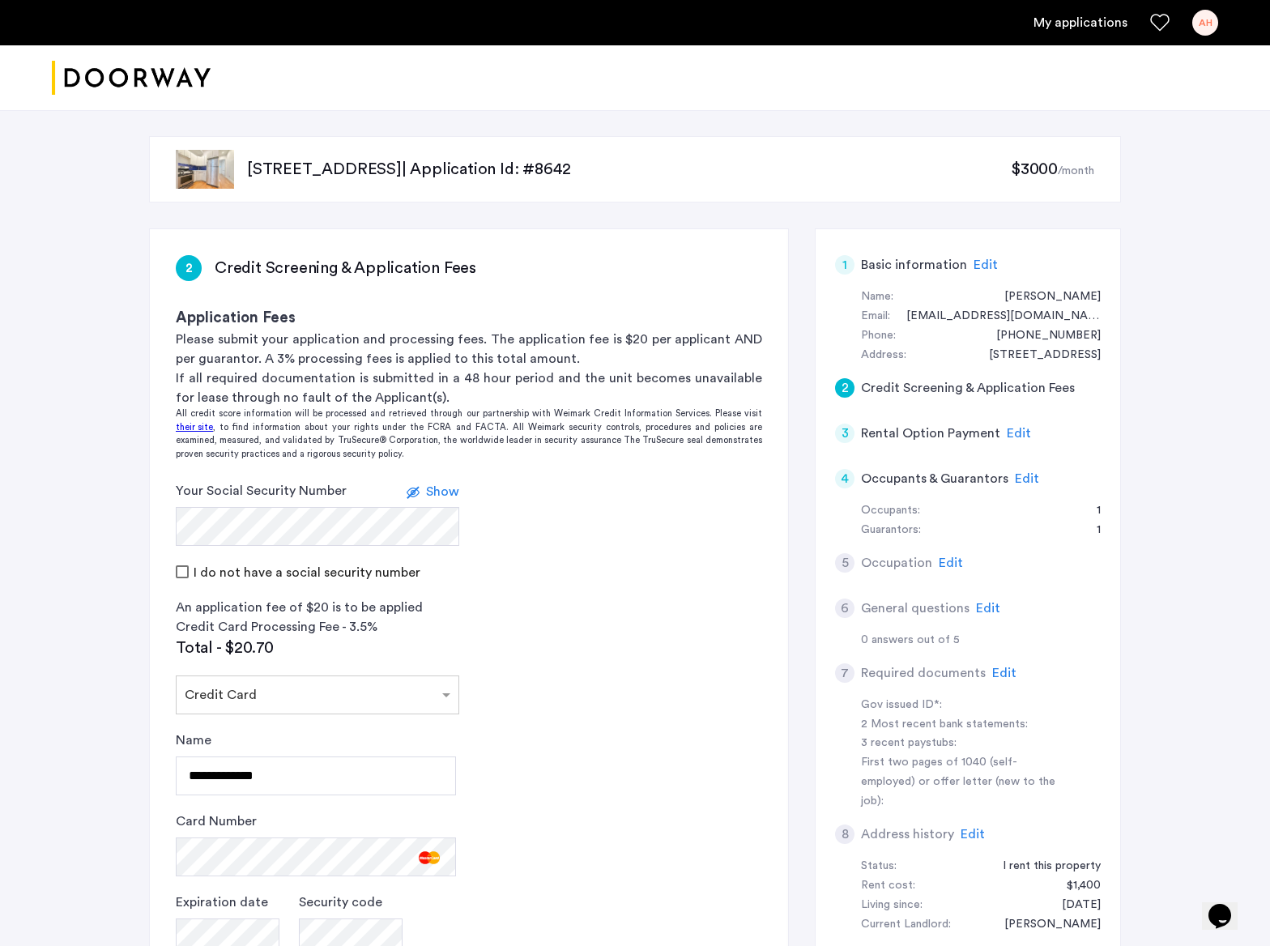
click at [612, 828] on app-credit-screening "2 Credit Screening & Application Fees Application Fees Please submit your appli…" at bounding box center [469, 687] width 638 height 917
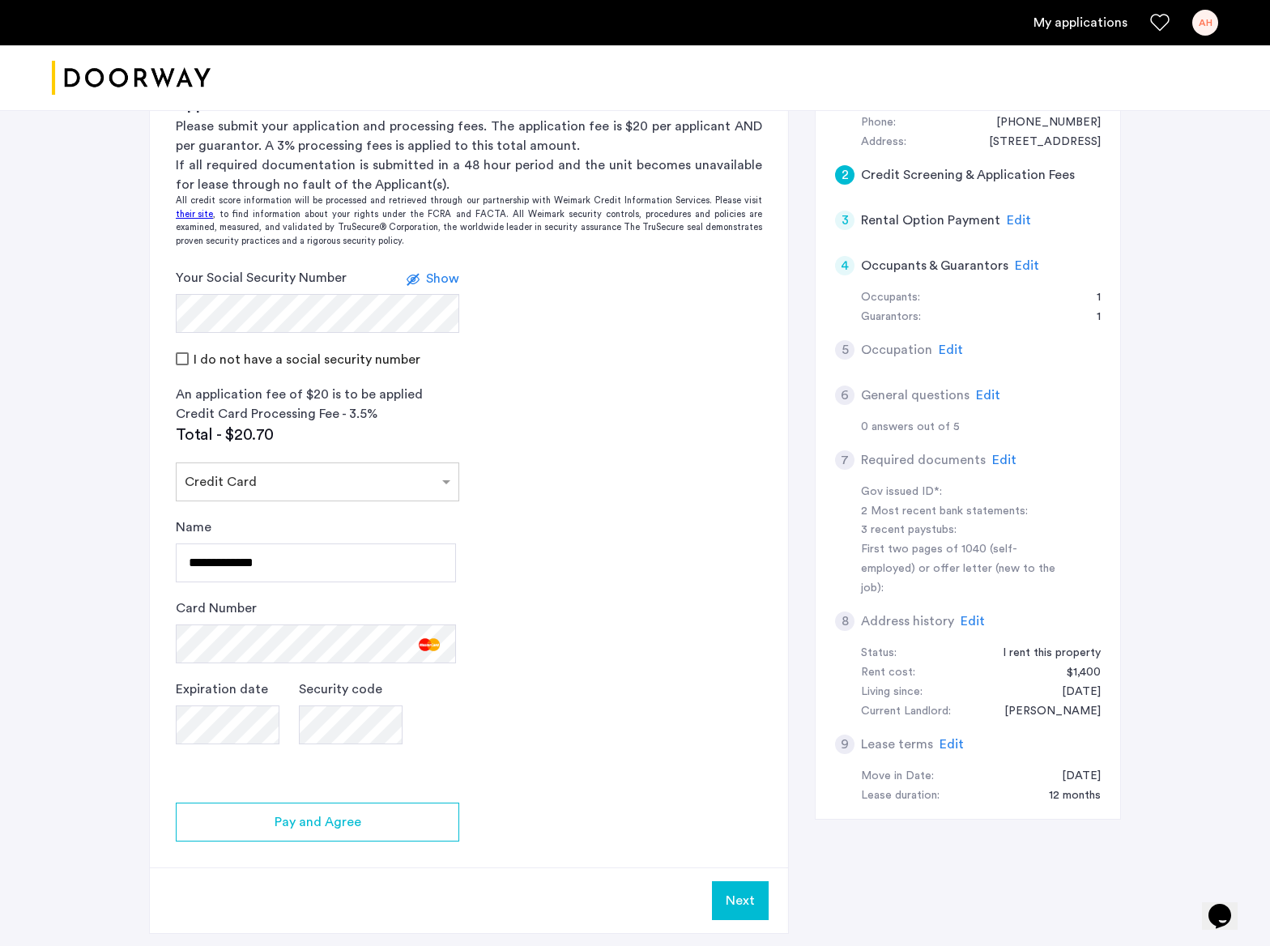
scroll to position [287, 0]
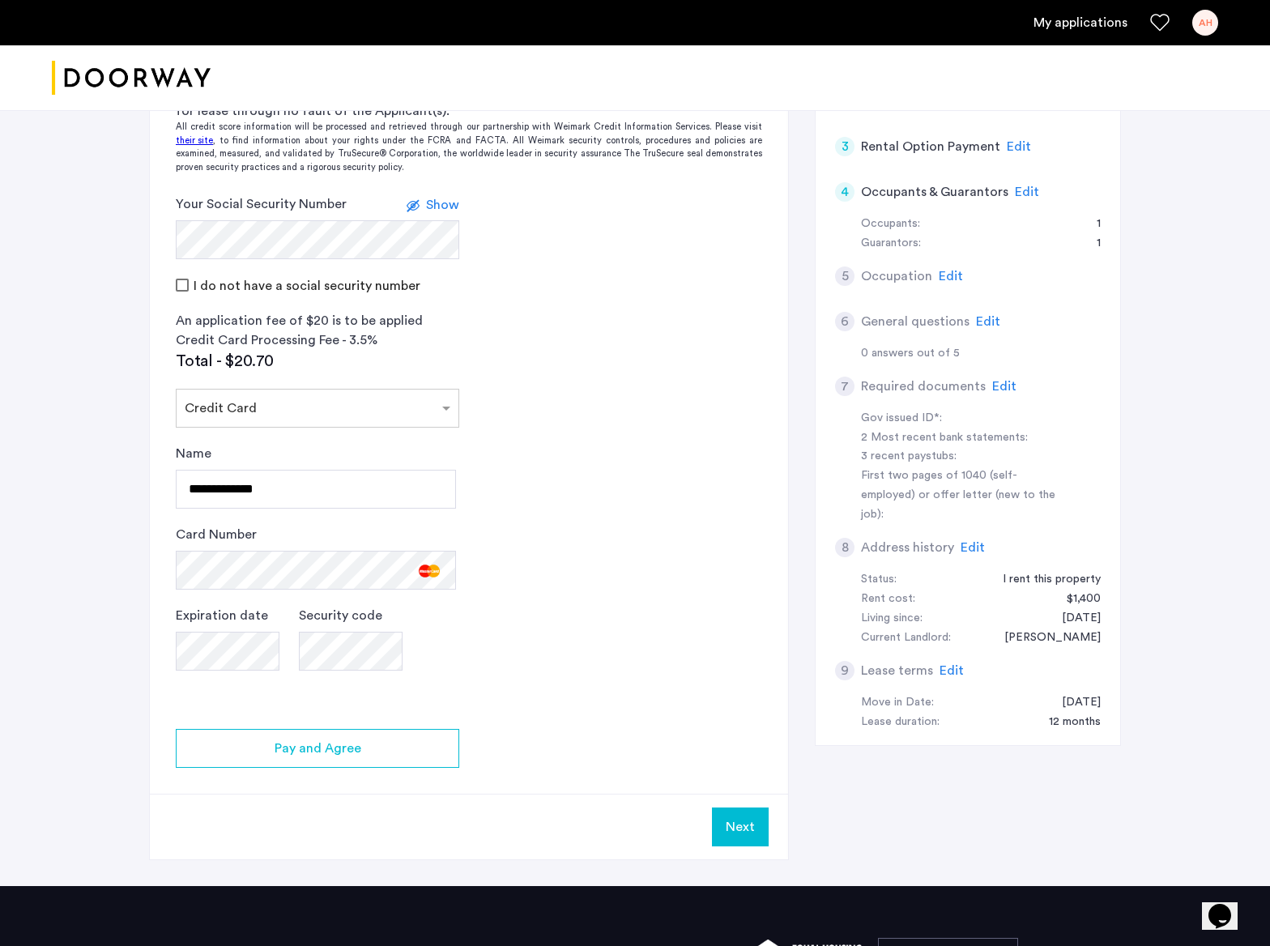
click at [645, 623] on app-credit-screening "2 Credit Screening & Application Fees Application Fees Please submit your appli…" at bounding box center [469, 401] width 638 height 917
click at [425, 749] on div "Pay and Agree" at bounding box center [318, 748] width 258 height 19
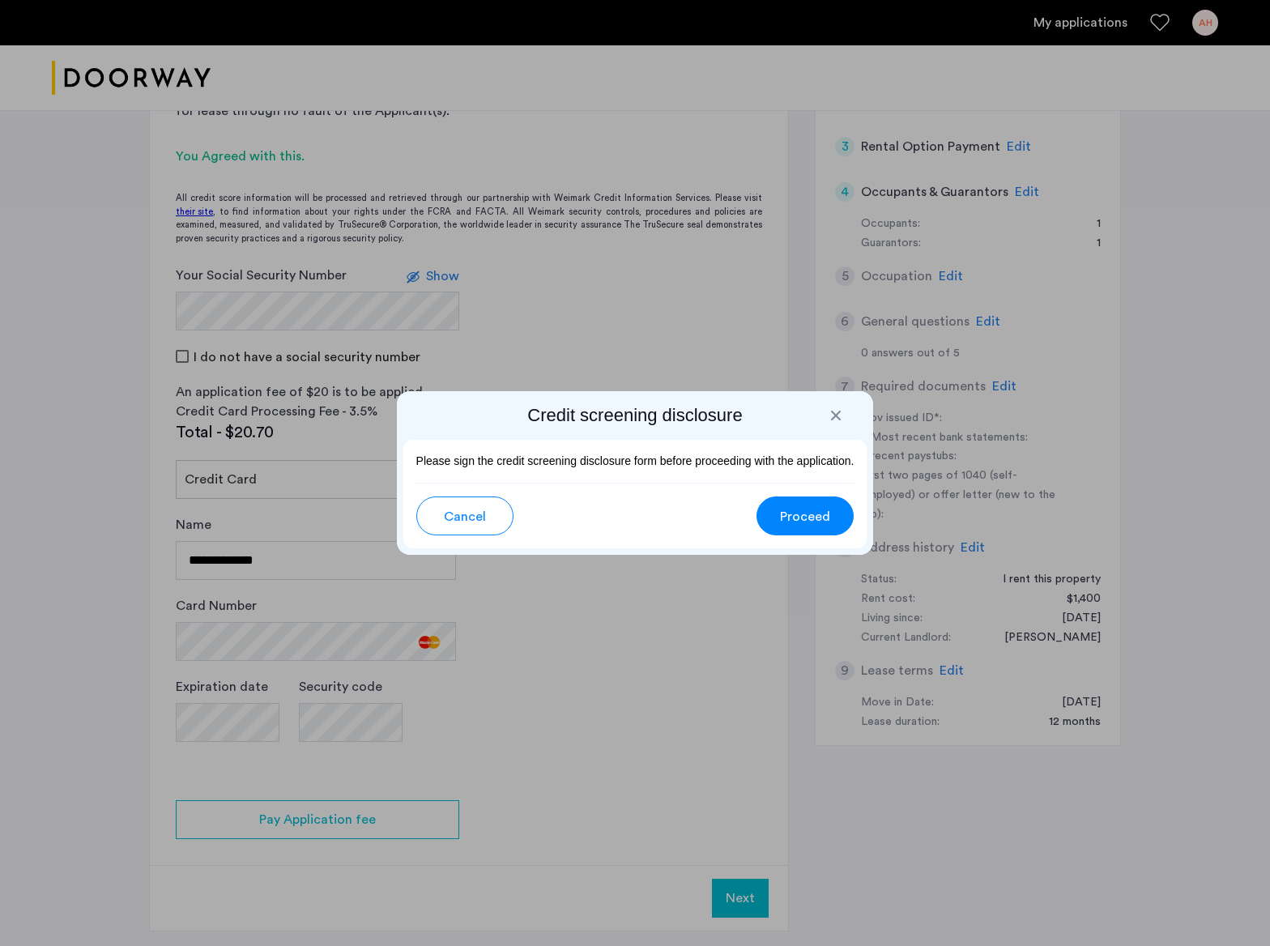
click at [786, 524] on span "Proceed" at bounding box center [805, 516] width 50 height 19
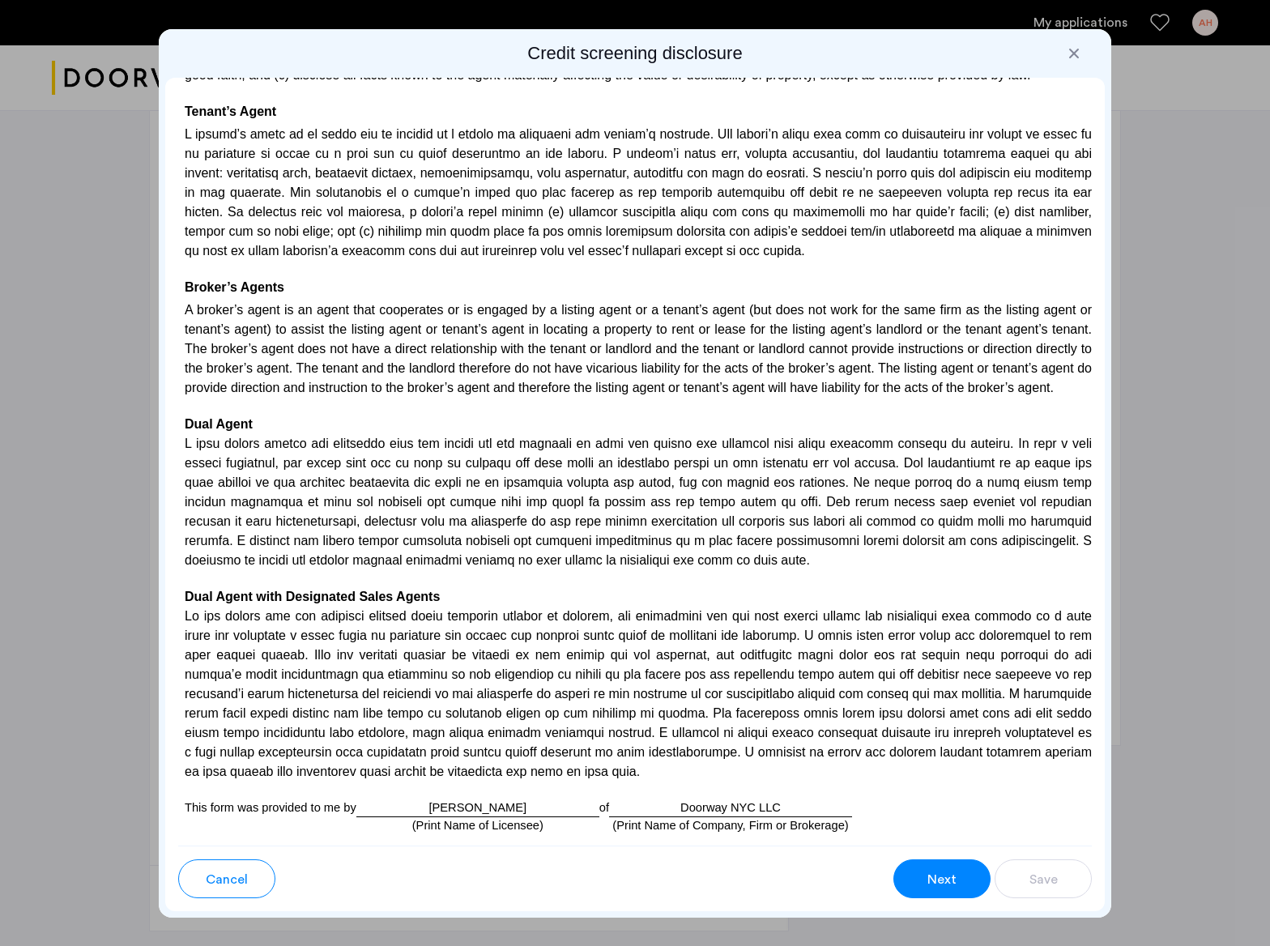
scroll to position [4261, 0]
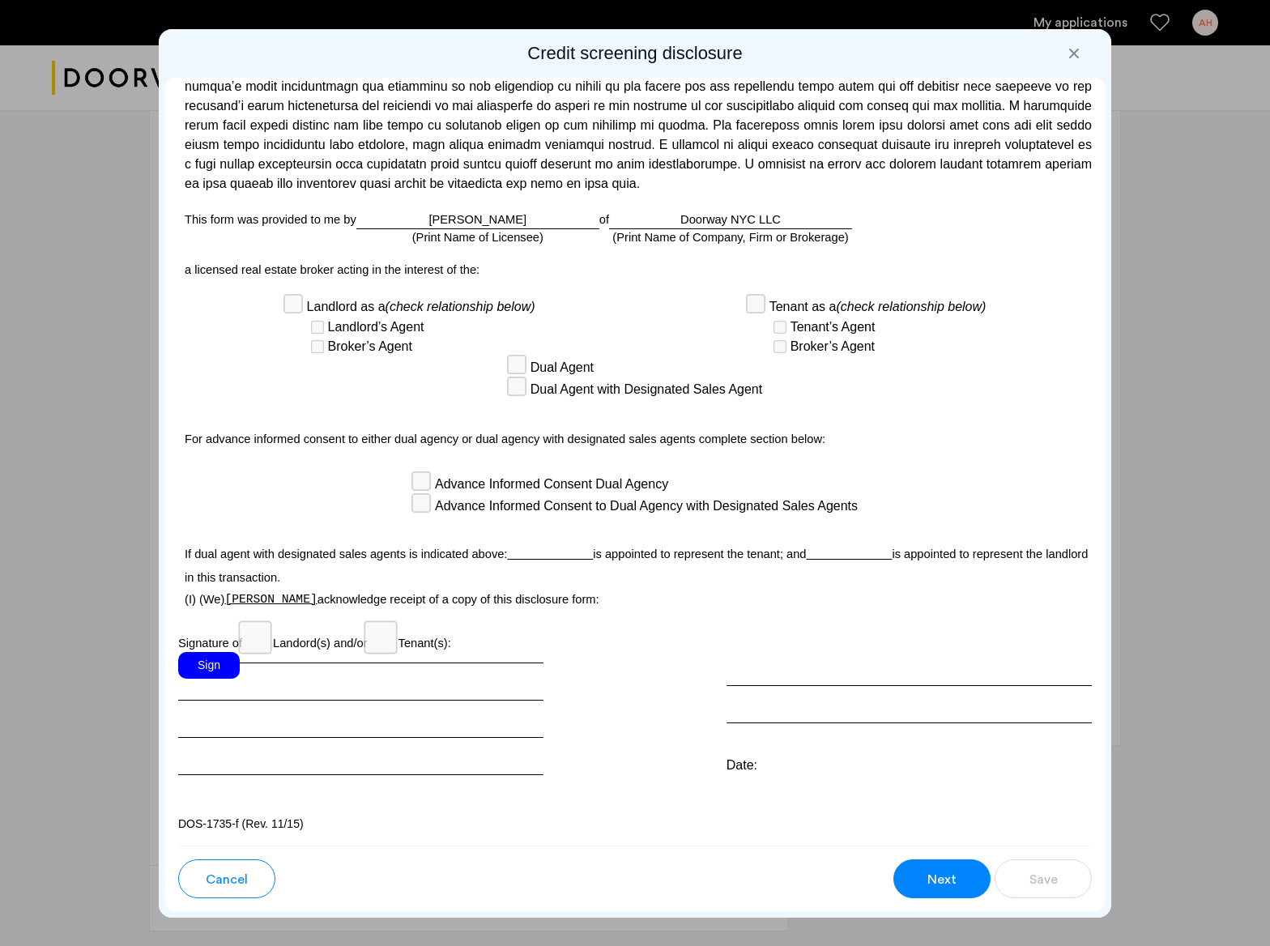
click at [214, 667] on div "Sign" at bounding box center [209, 665] width 62 height 27
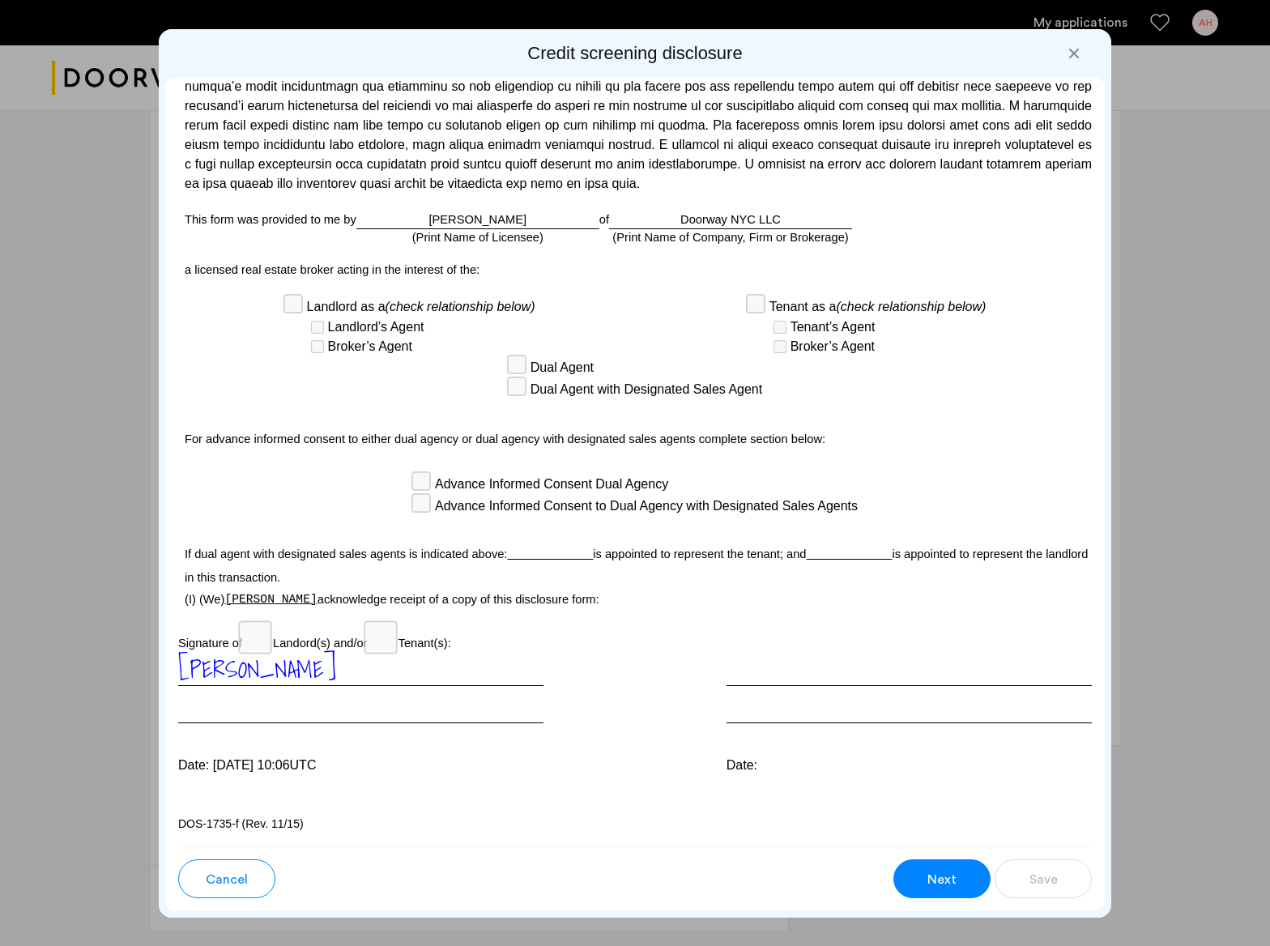
click at [925, 873] on button "Next" at bounding box center [941, 878] width 97 height 39
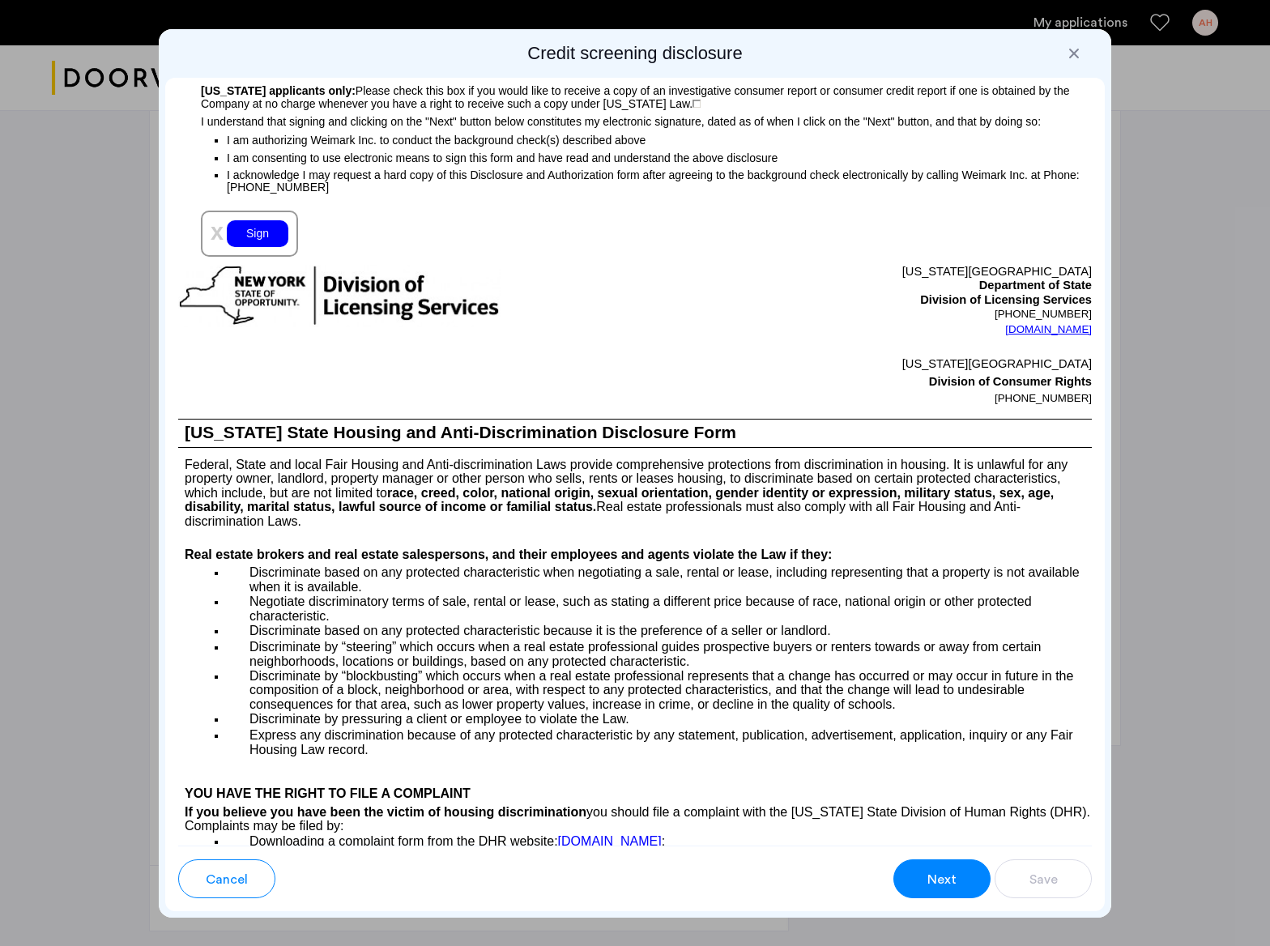
scroll to position [1024, 0]
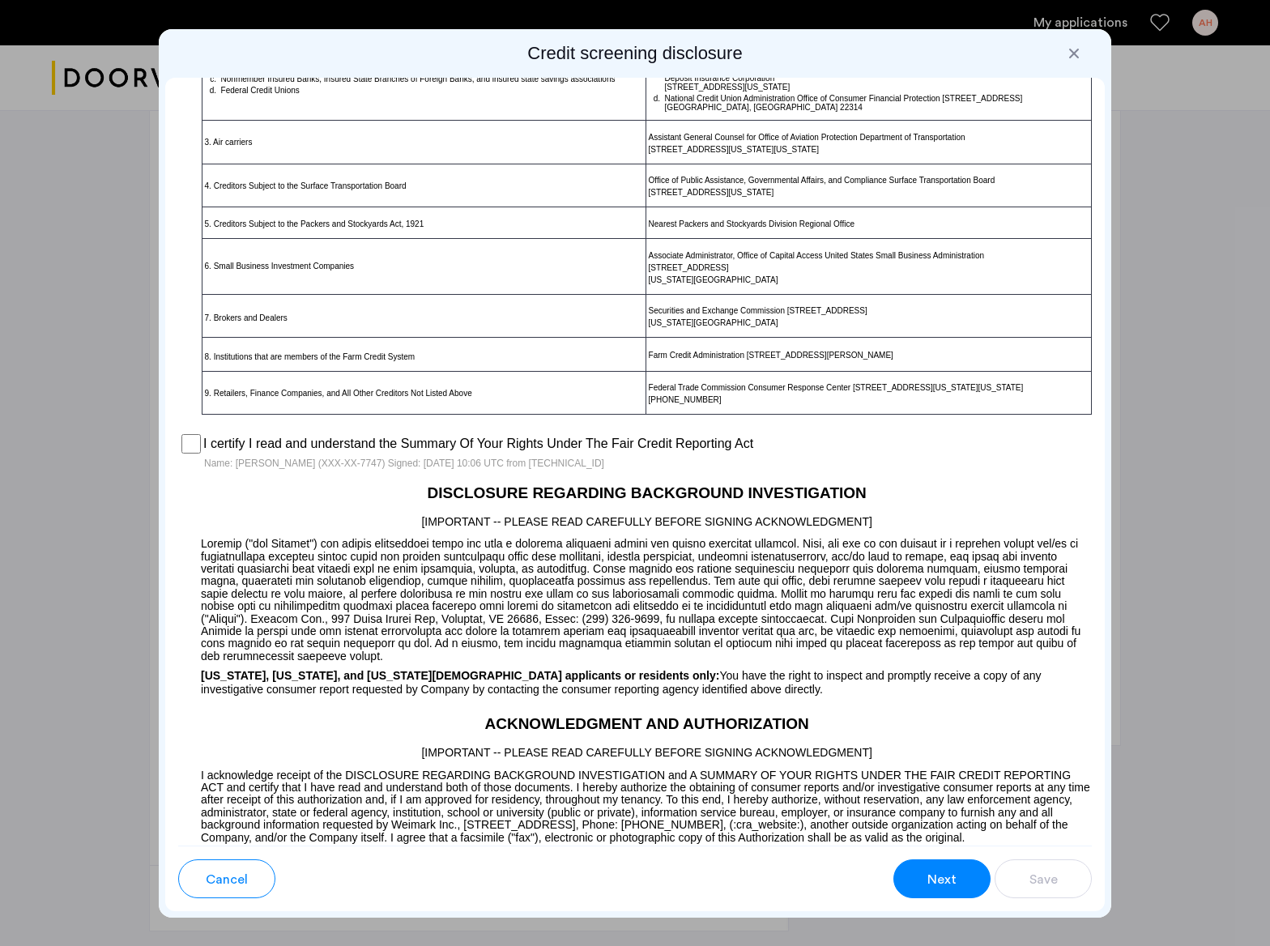
click at [915, 866] on button "Next" at bounding box center [941, 878] width 97 height 39
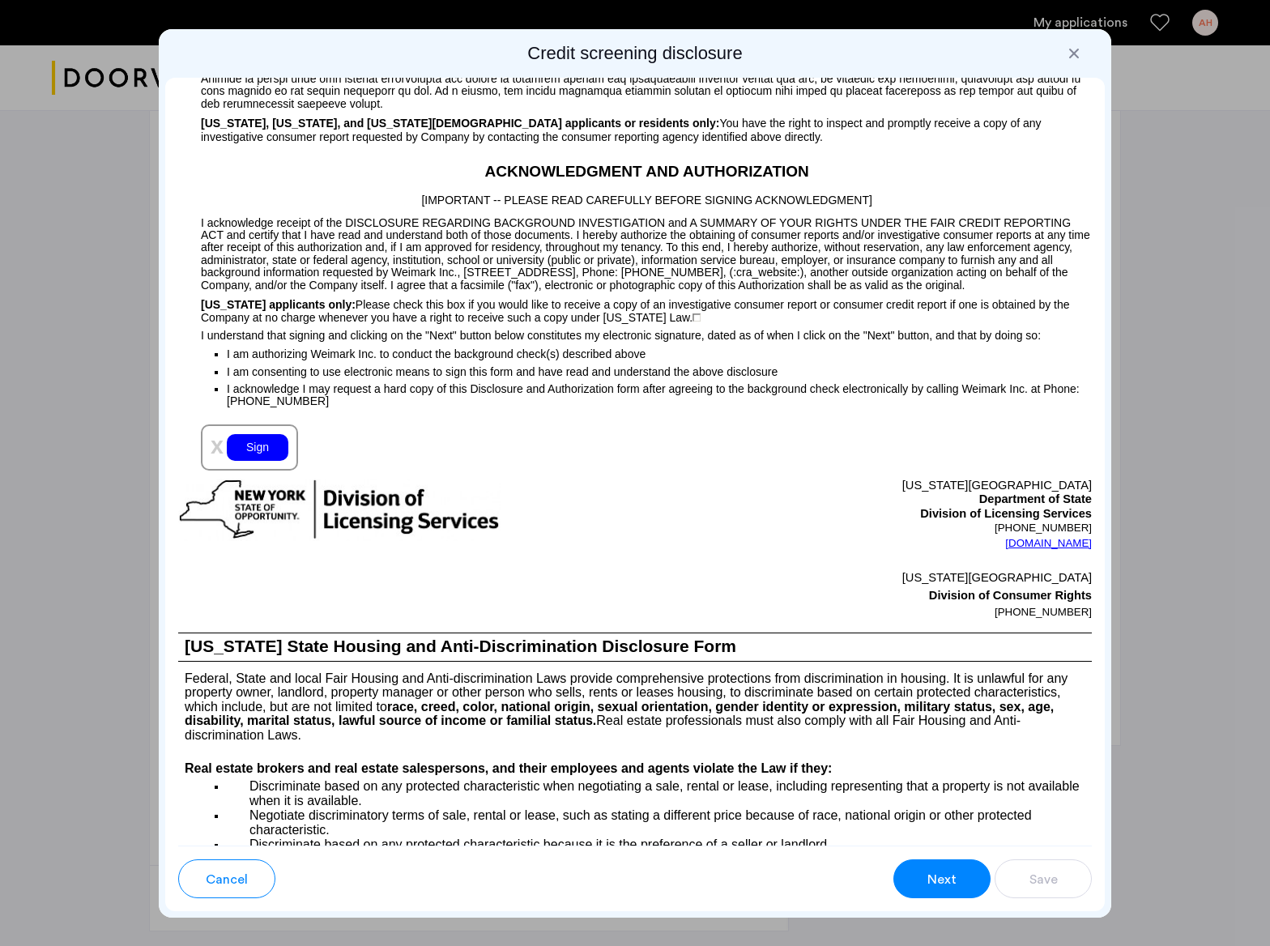
scroll to position [1579, 0]
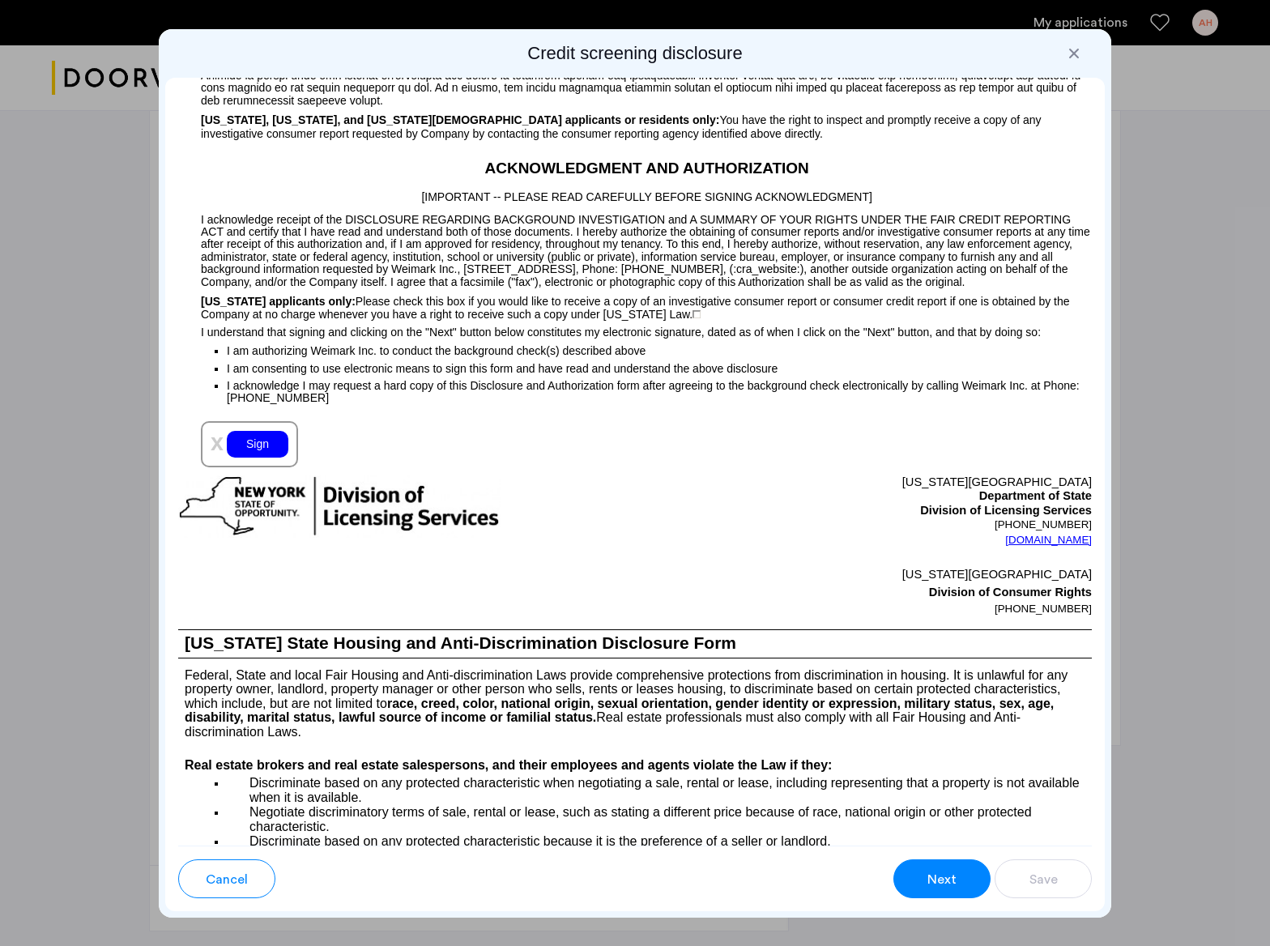
click at [262, 458] on div "Sign" at bounding box center [258, 444] width 62 height 27
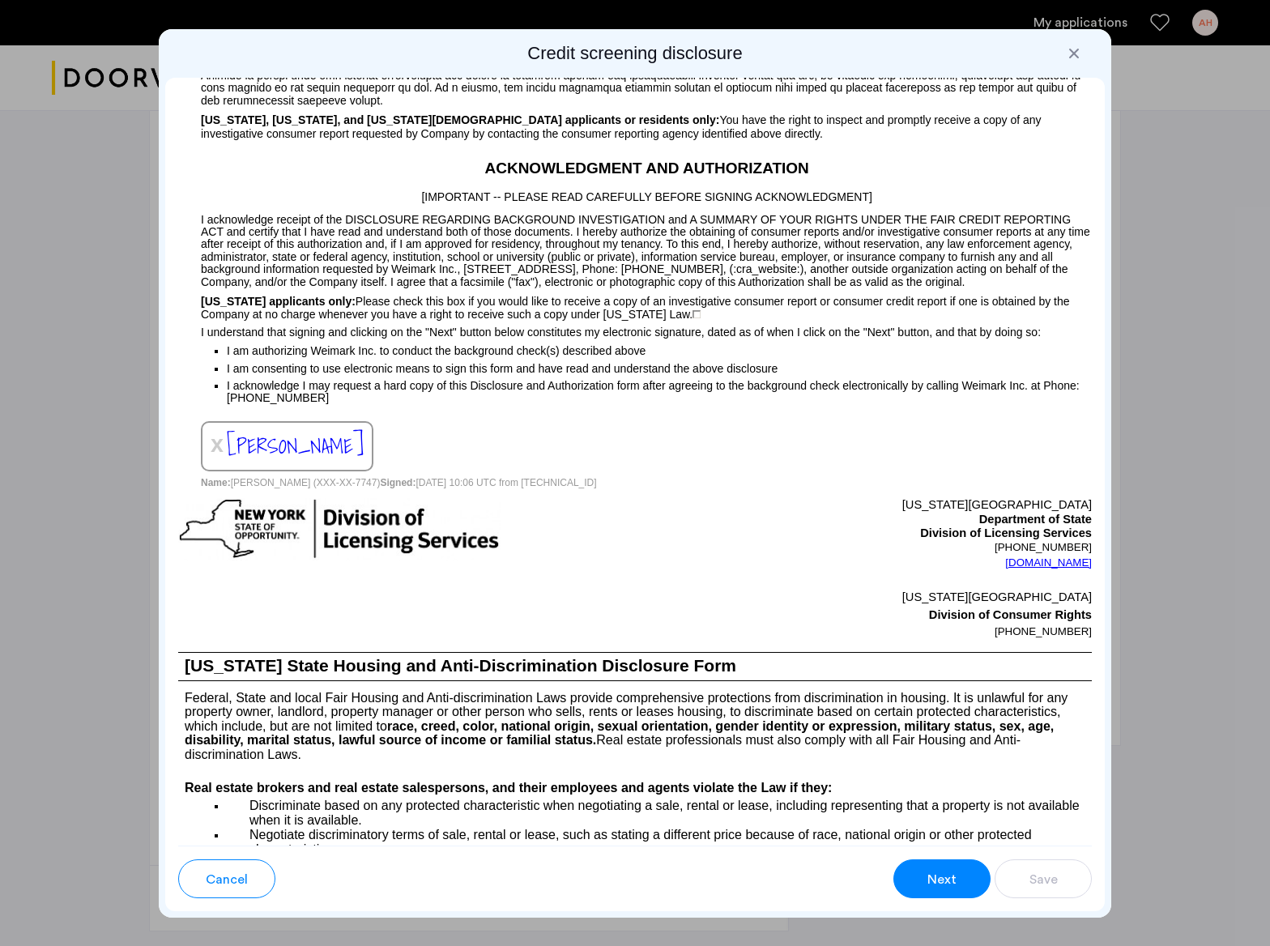
click at [924, 881] on button "Next" at bounding box center [941, 878] width 97 height 39
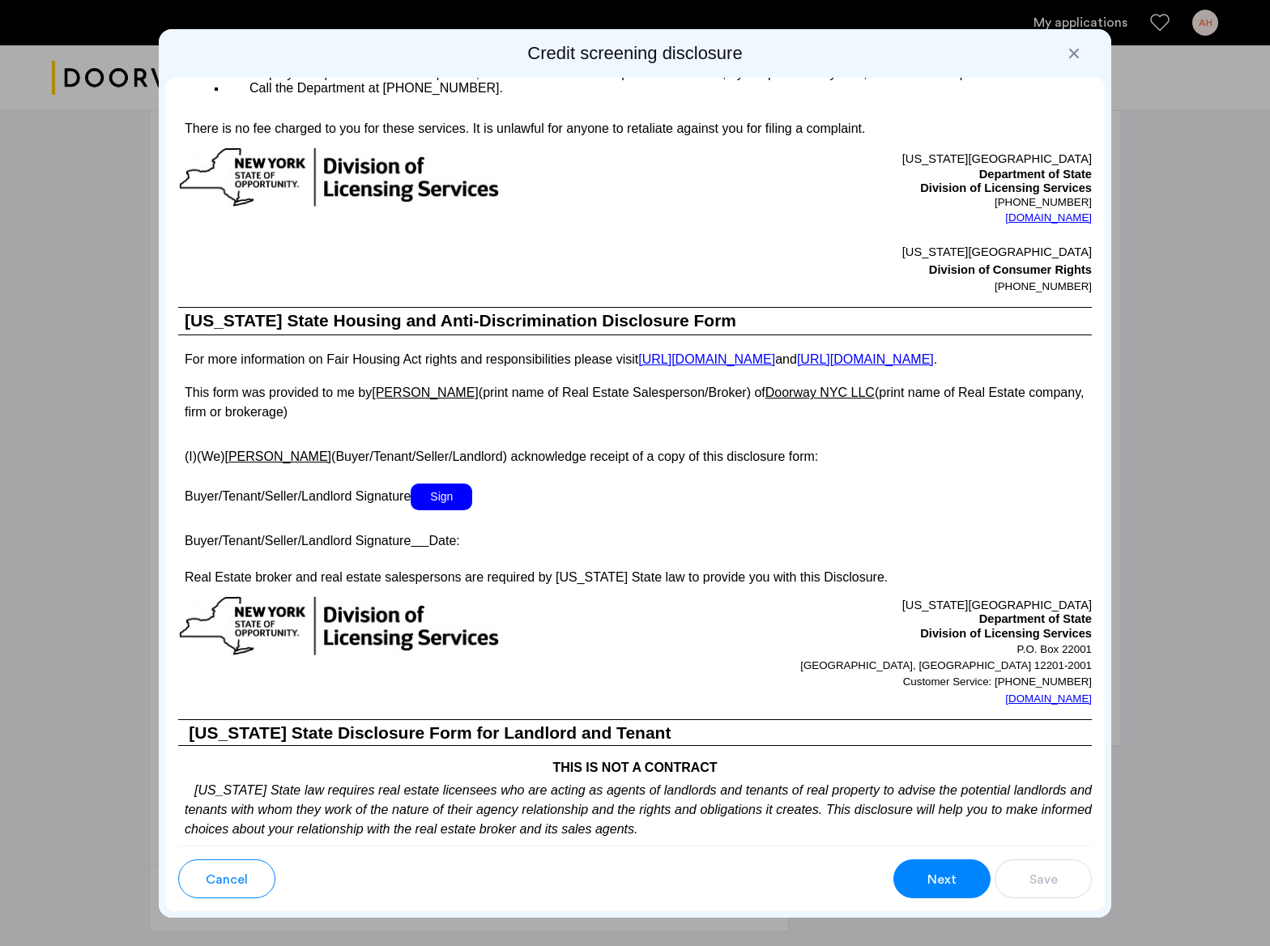
scroll to position [2740, 0]
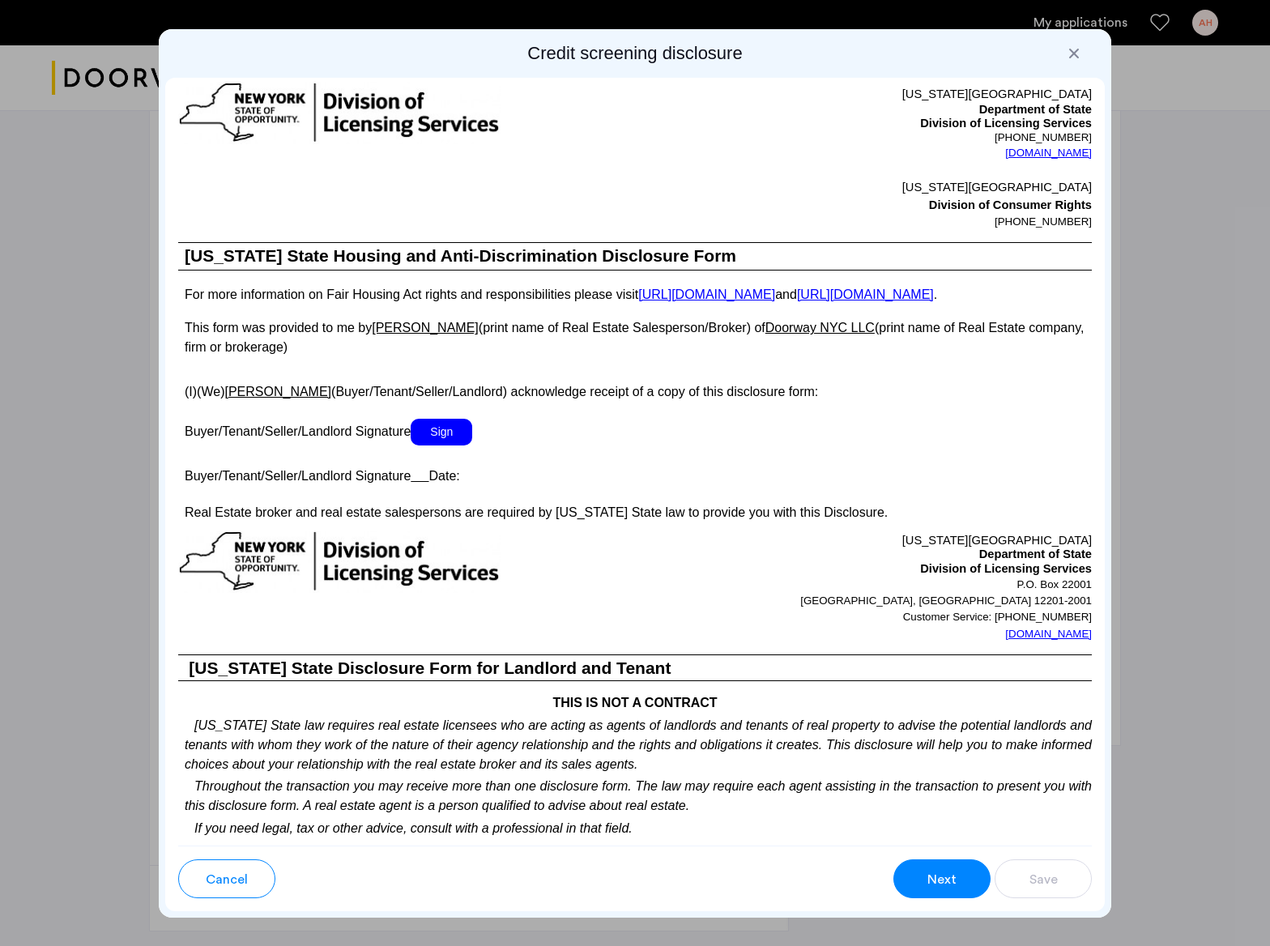
click at [461, 445] on span "Sign" at bounding box center [442, 432] width 62 height 27
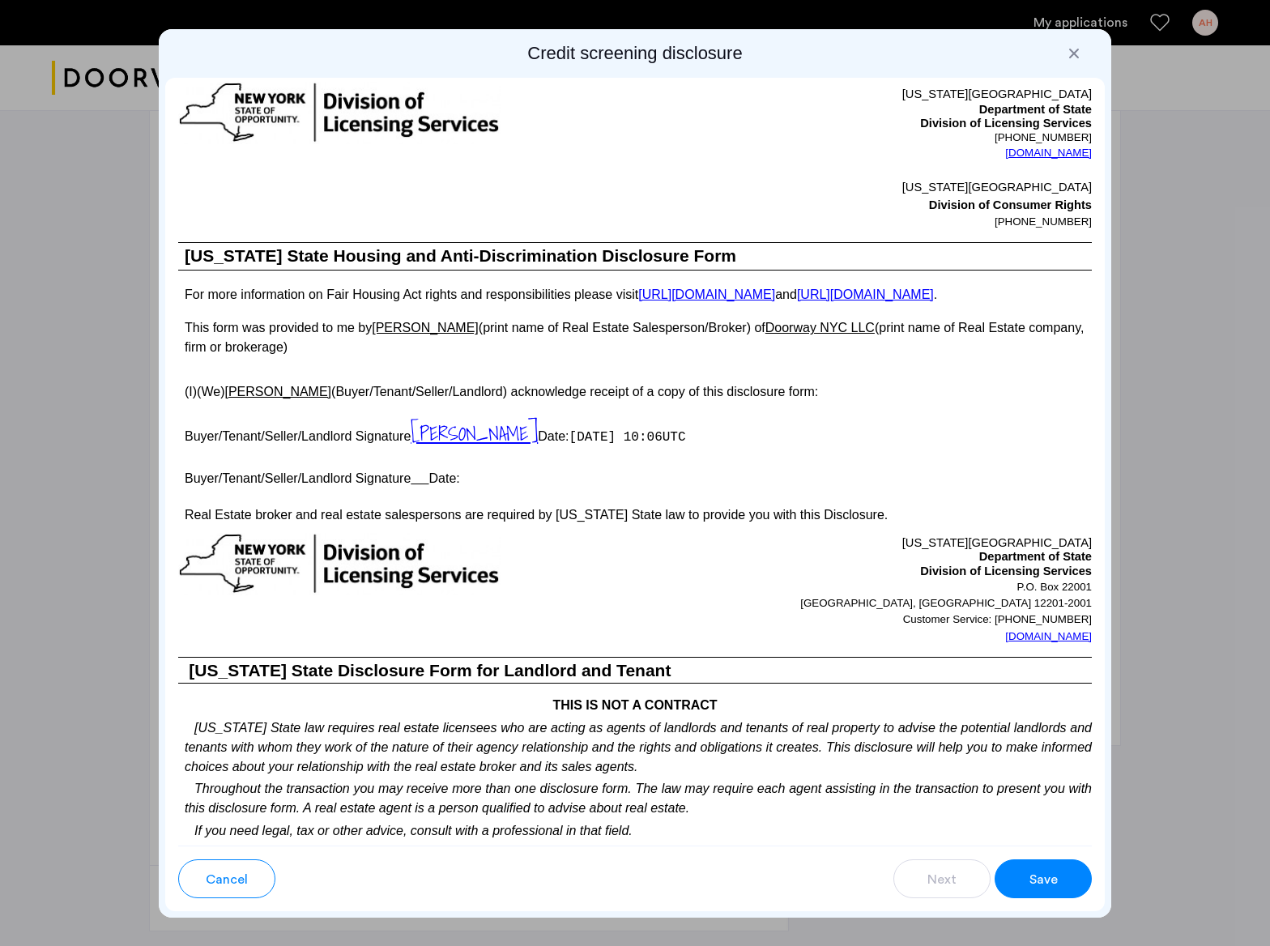
click at [1027, 875] on button "Save" at bounding box center [1042, 878] width 97 height 39
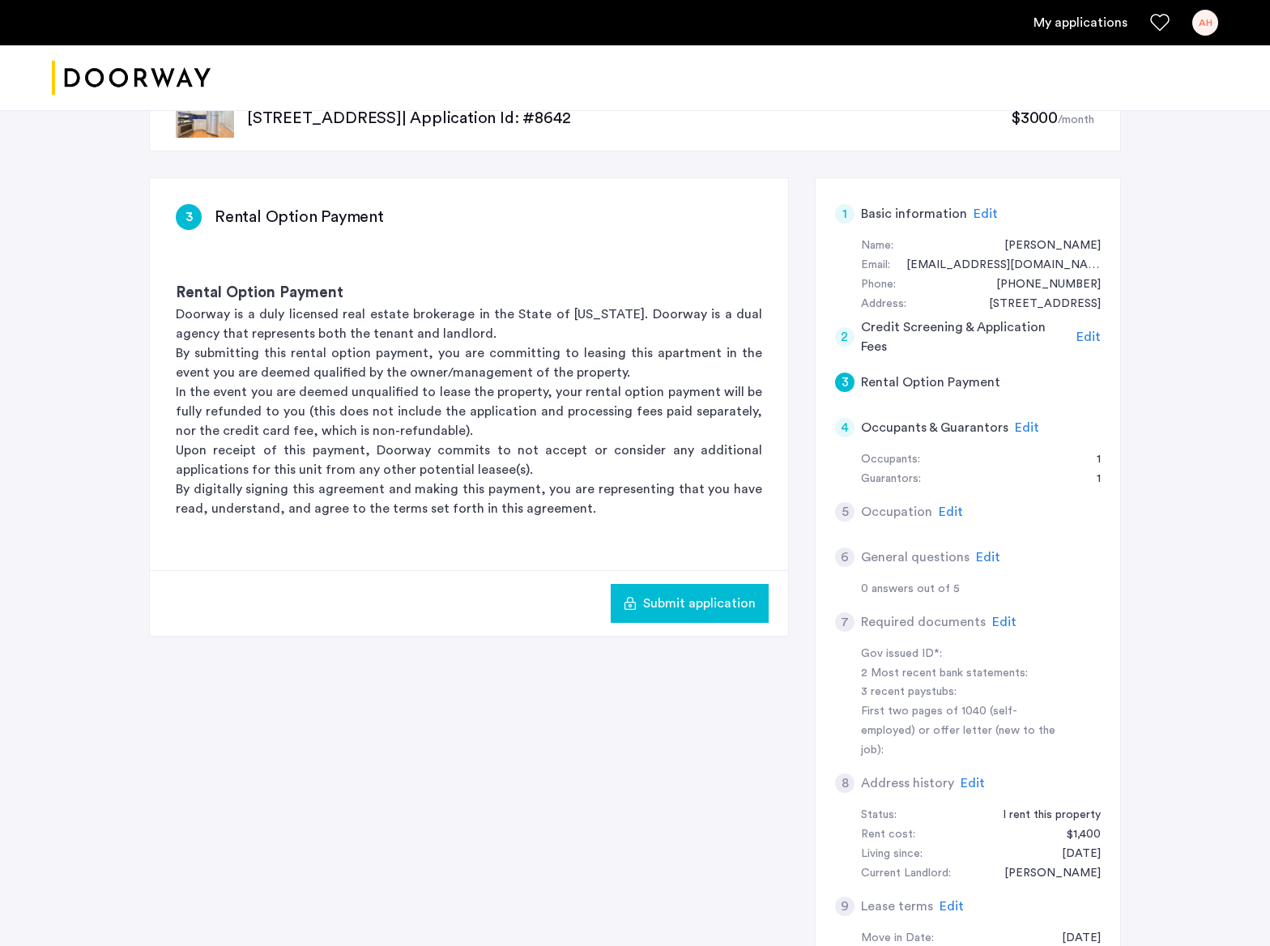
scroll to position [0, 0]
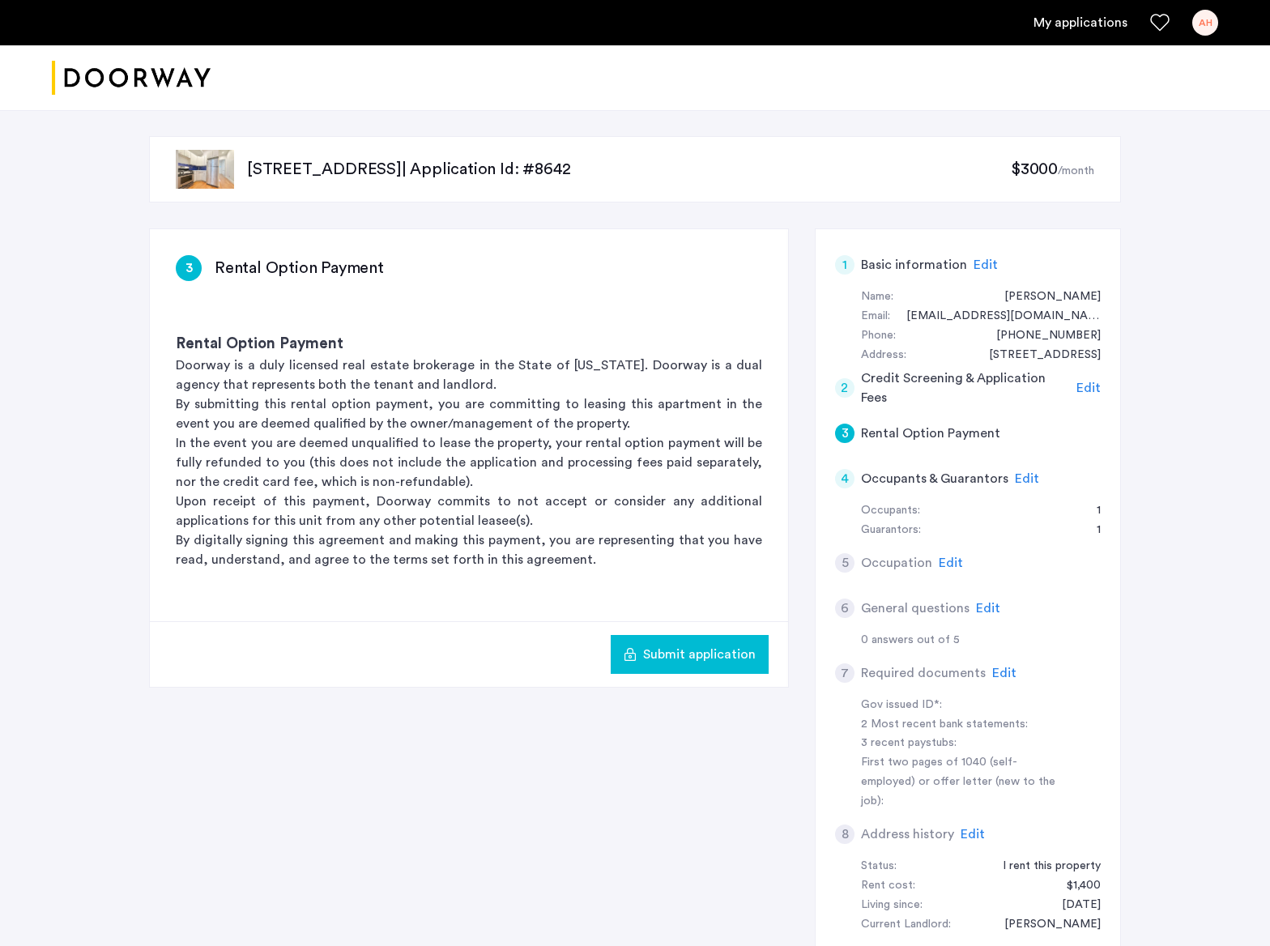
click at [749, 667] on button "Submit application" at bounding box center [690, 654] width 158 height 39
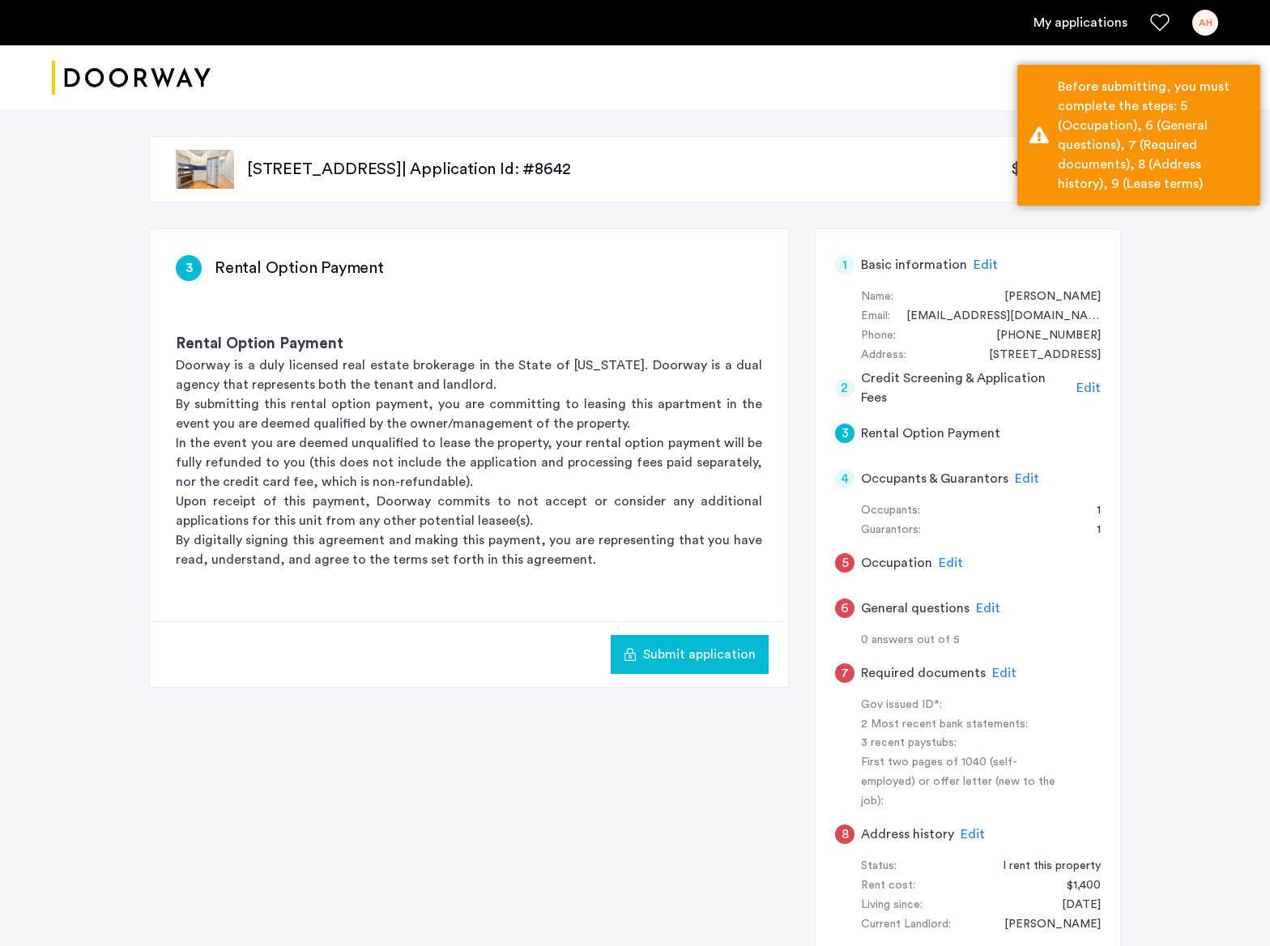
click at [914, 559] on h5 "Occupation" at bounding box center [896, 562] width 71 height 19
click at [946, 563] on span "Edit" at bounding box center [951, 562] width 24 height 13
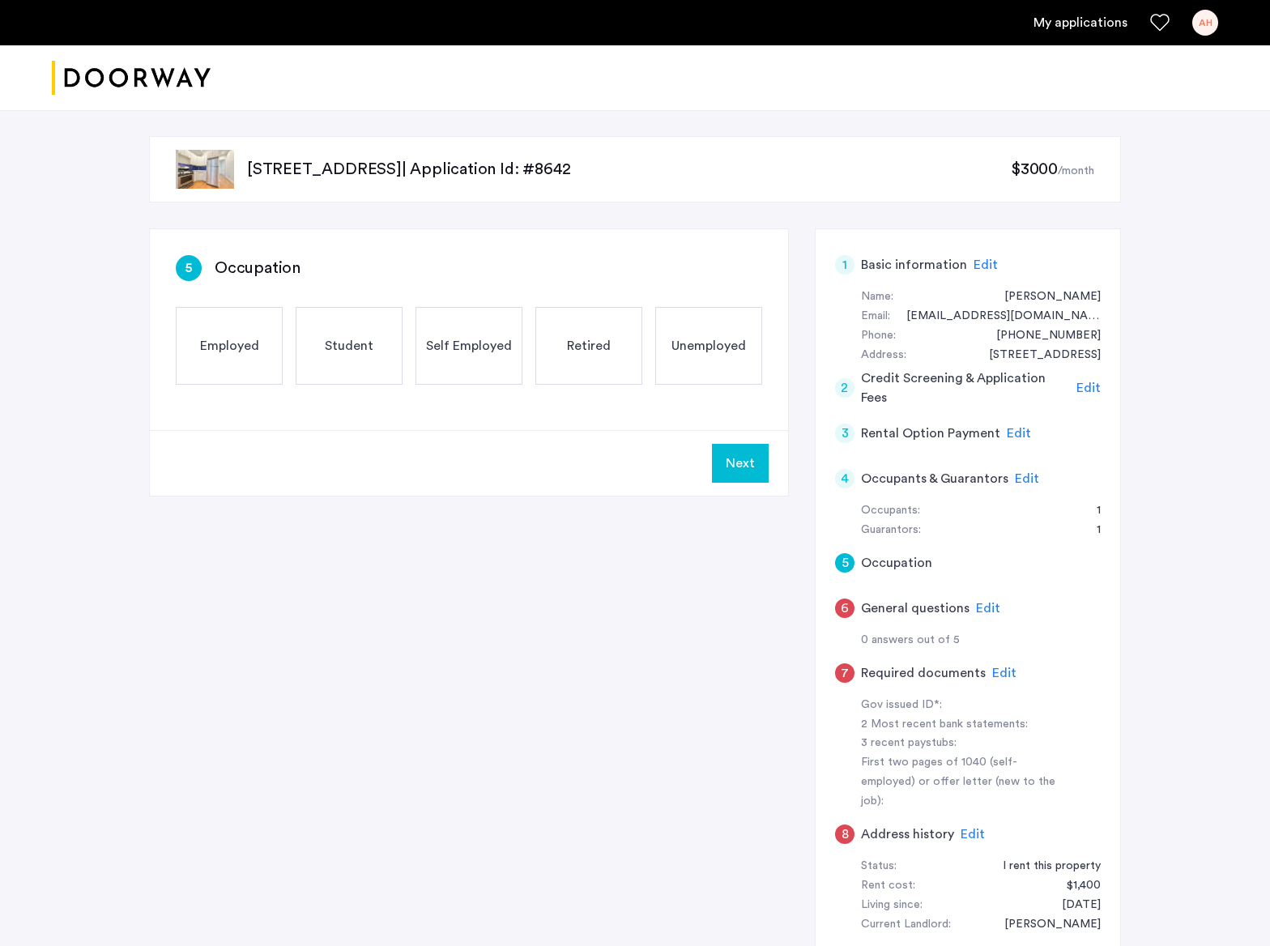
click at [231, 343] on span "Employed" at bounding box center [229, 345] width 59 height 19
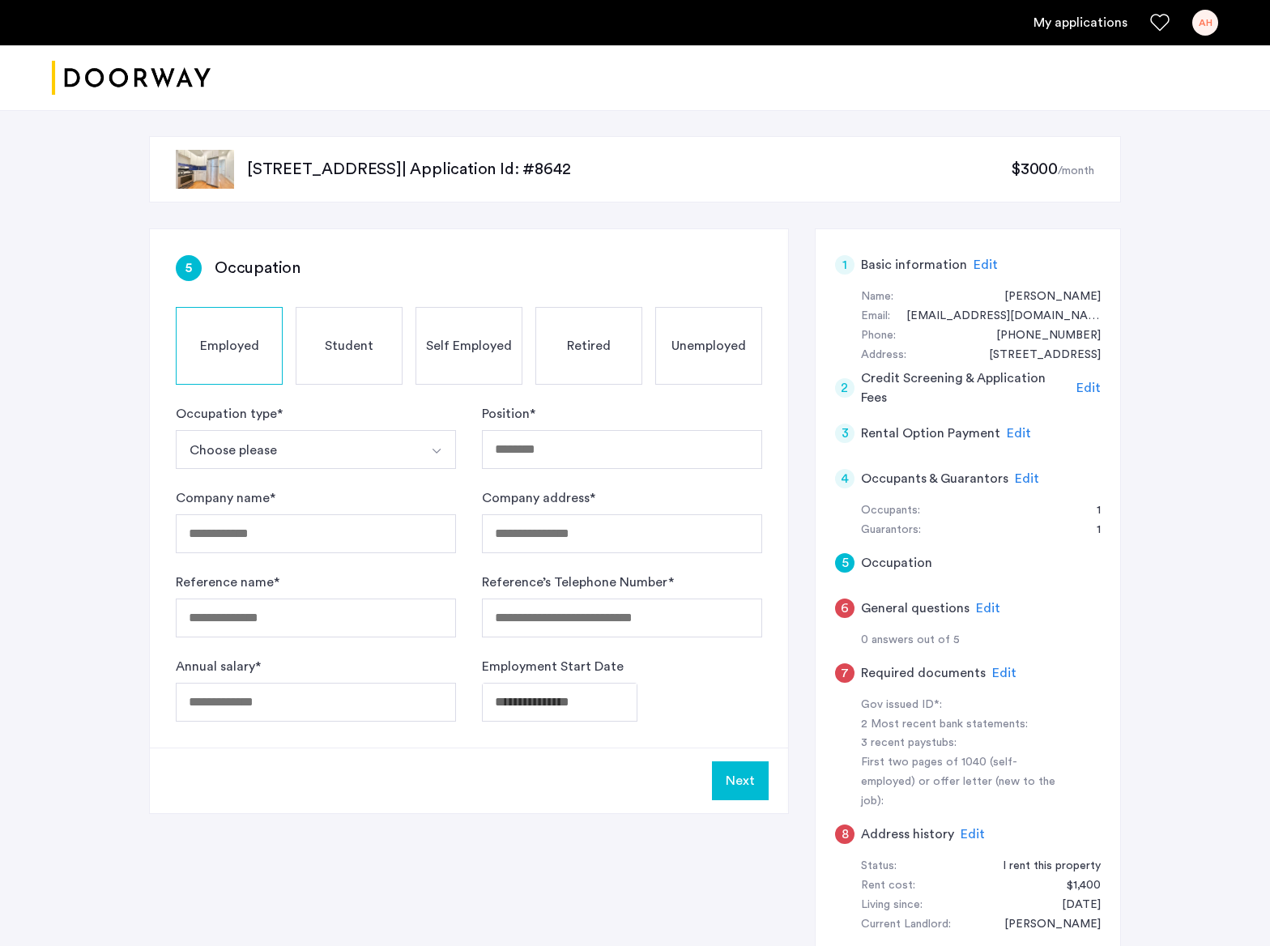
click at [290, 453] on button "Choose please" at bounding box center [297, 449] width 242 height 39
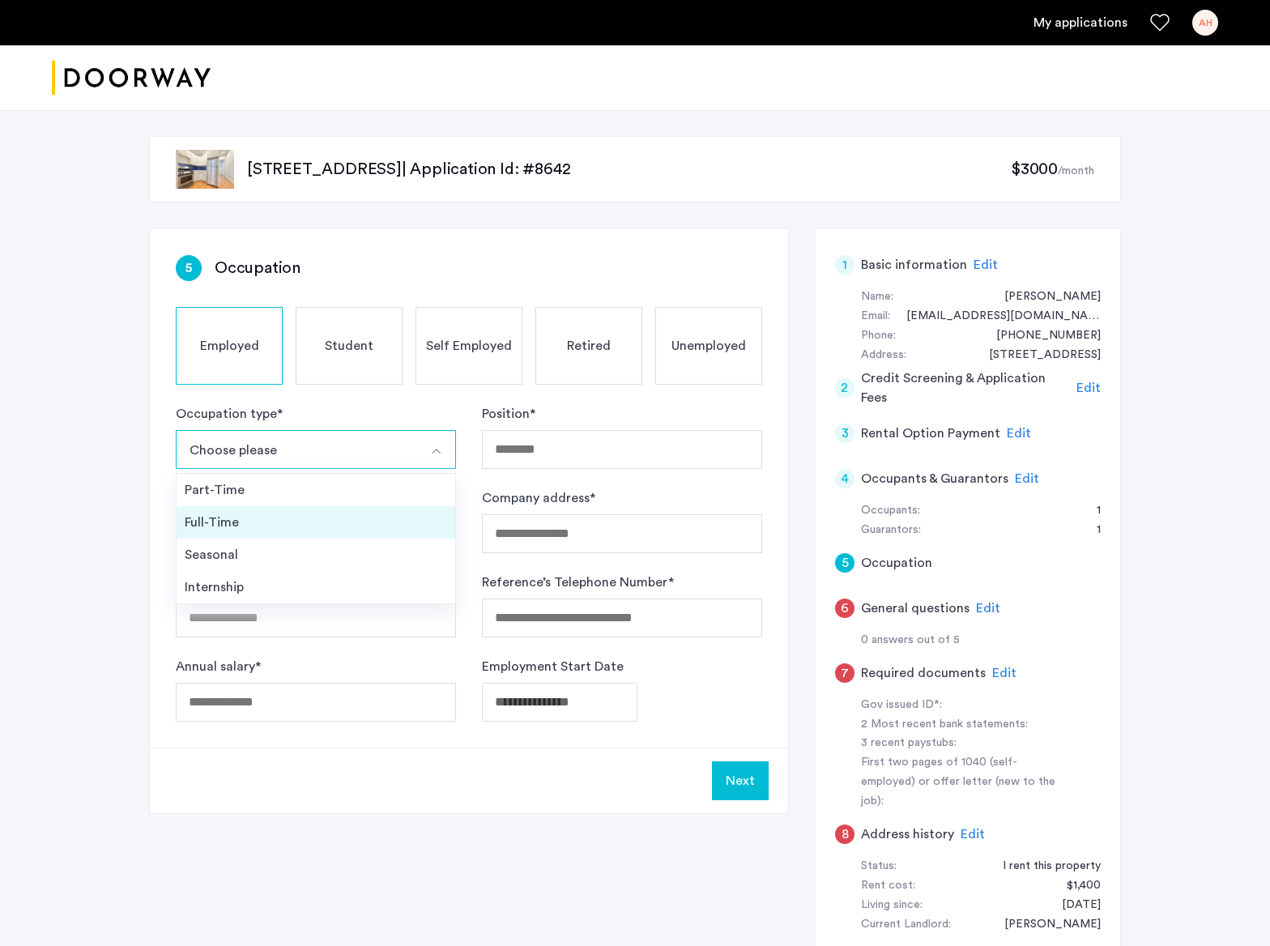
click at [334, 523] on div "Full-Time" at bounding box center [316, 522] width 262 height 19
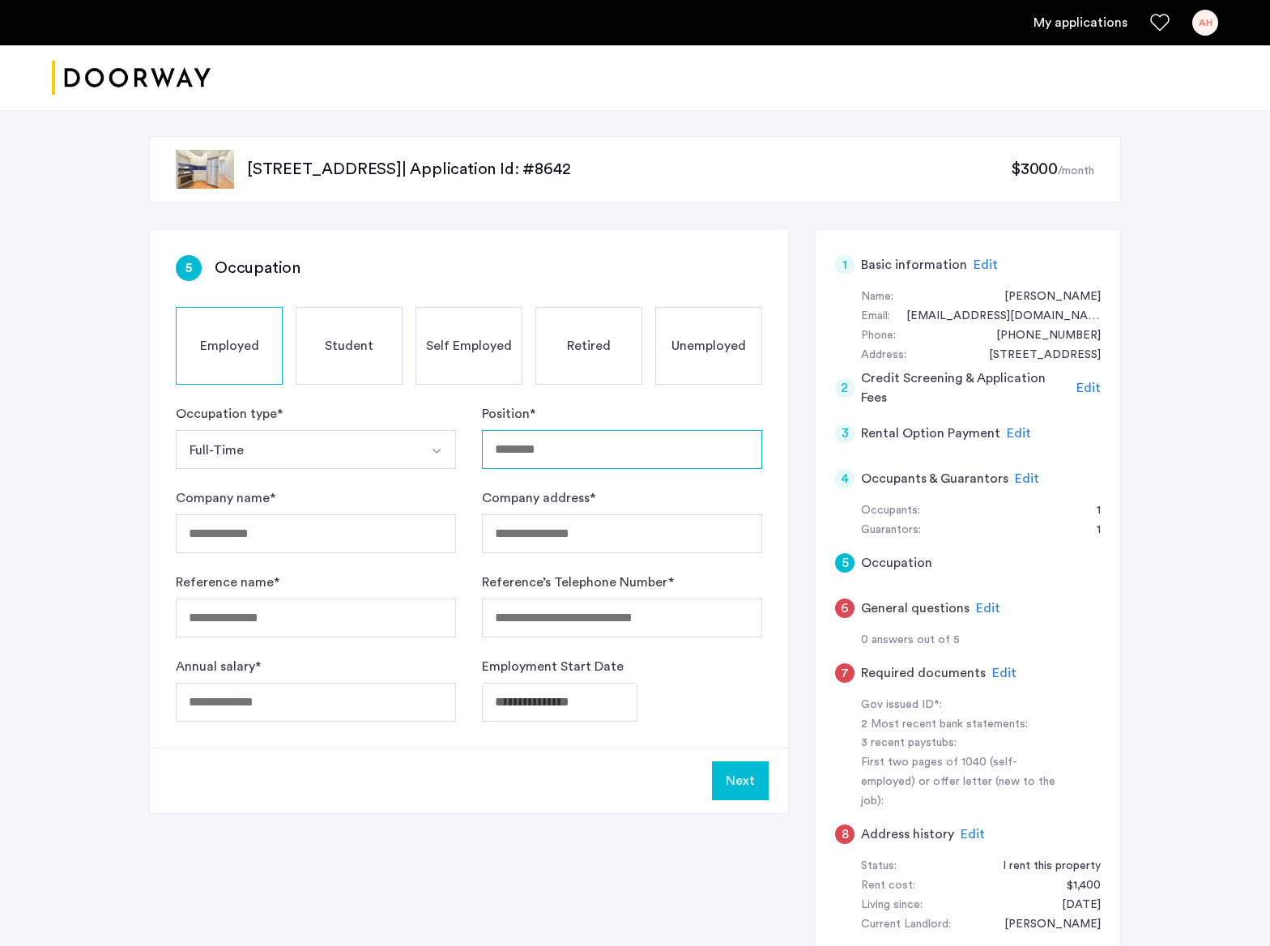
click at [539, 462] on input "Position *" at bounding box center [622, 449] width 280 height 39
type input "**********"
click at [377, 525] on input "Company name *" at bounding box center [316, 533] width 280 height 39
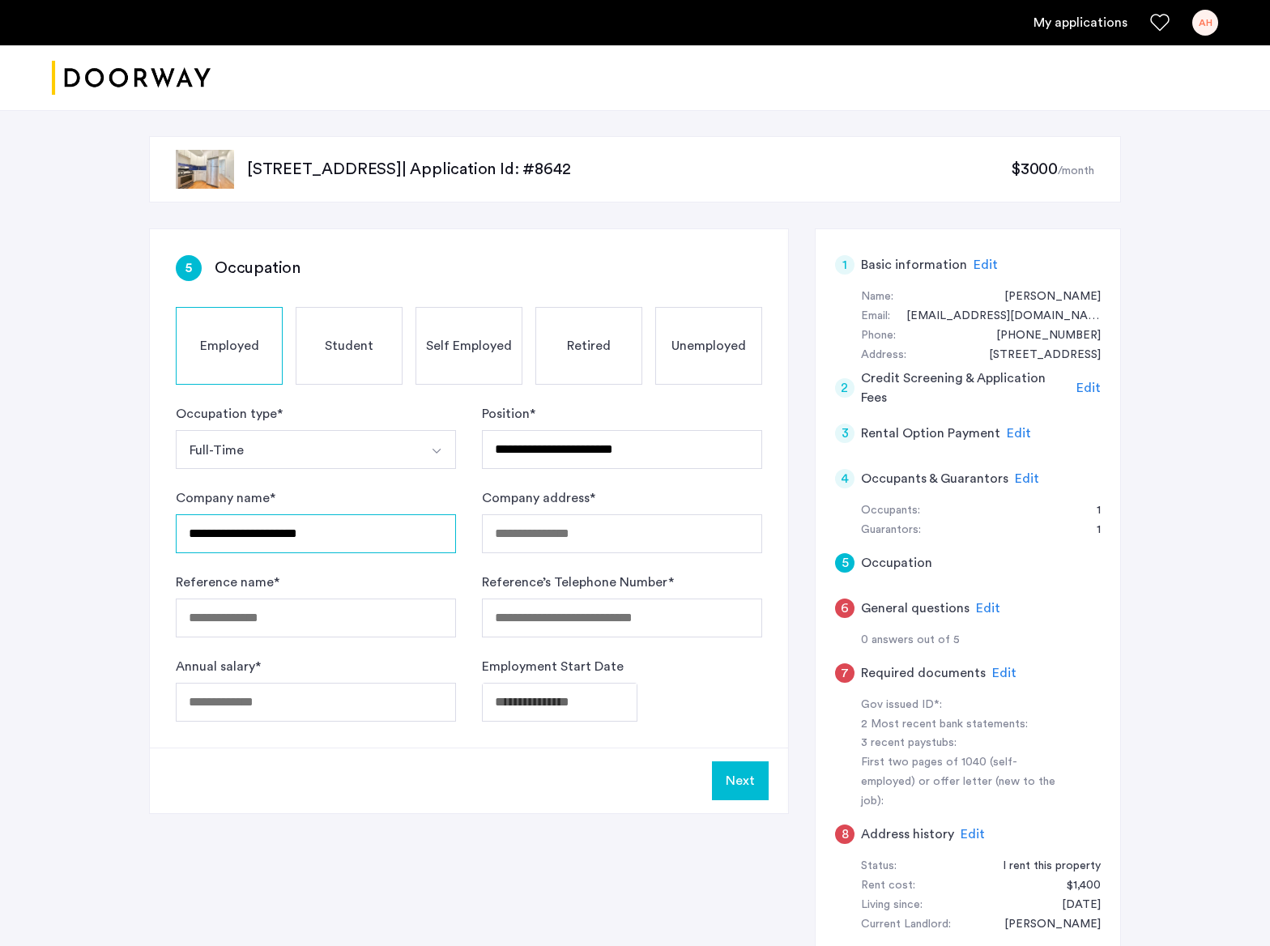
type input "**********"
click at [403, 620] on input "Reference name *" at bounding box center [316, 617] width 280 height 39
type input "**********"
click at [616, 615] on input "Reference’s Telephone Number *" at bounding box center [622, 617] width 280 height 39
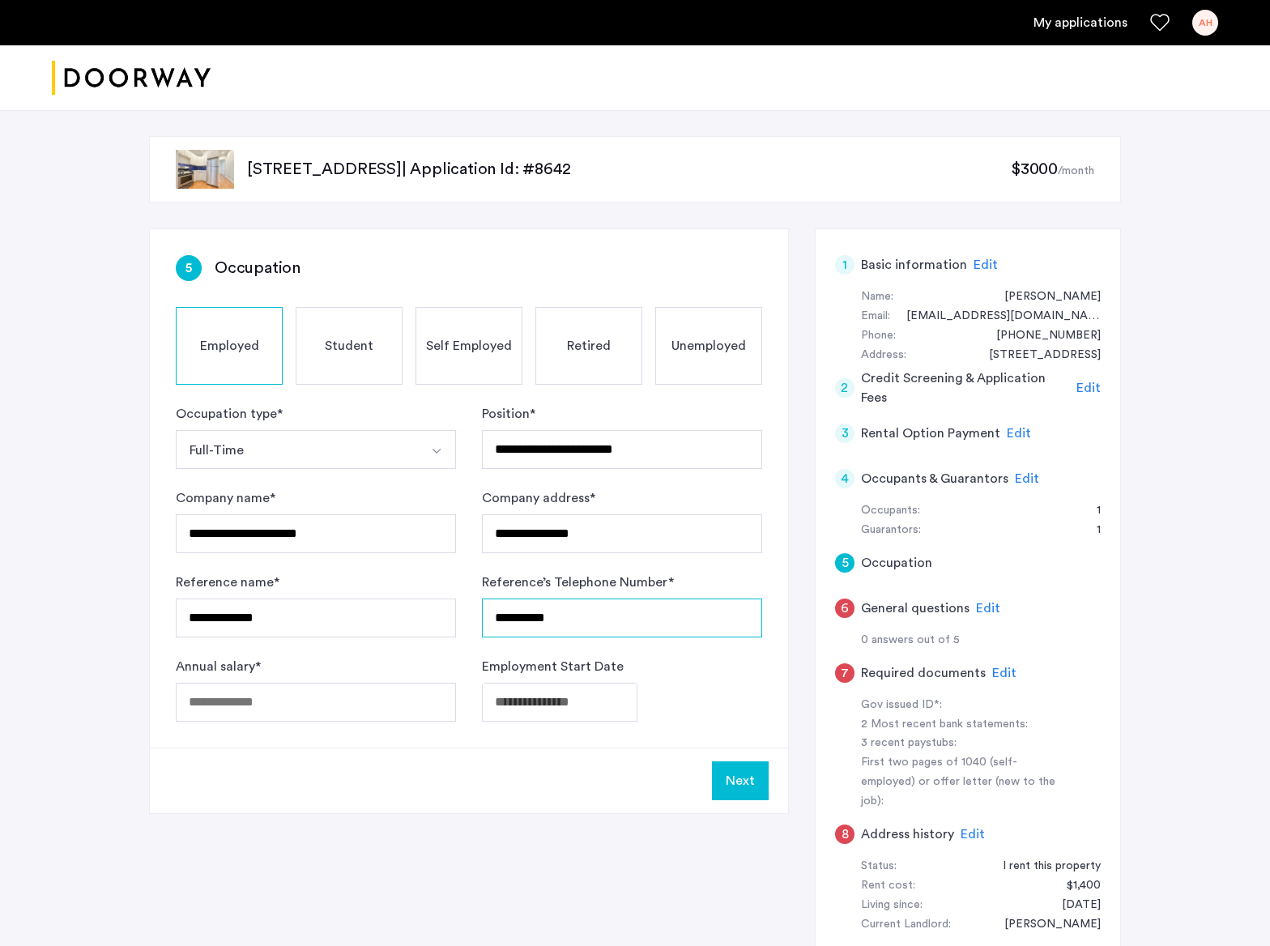
type input "**********"
click at [392, 693] on input "Annual salary *" at bounding box center [316, 702] width 280 height 39
type input "*****"
click at [517, 699] on body "**********" at bounding box center [635, 473] width 1270 height 946
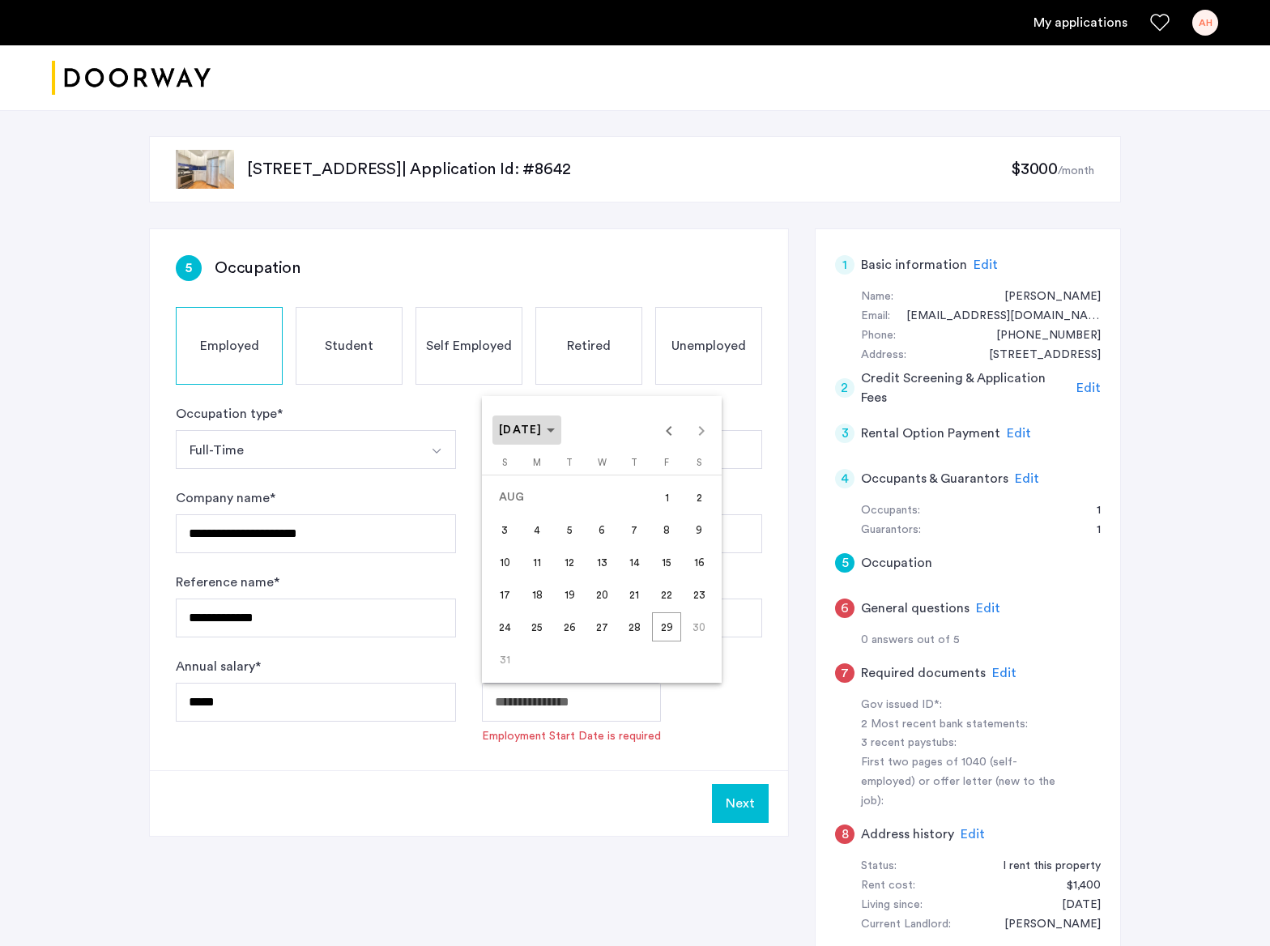
click at [543, 433] on span "AUG 2025" at bounding box center [521, 429] width 44 height 11
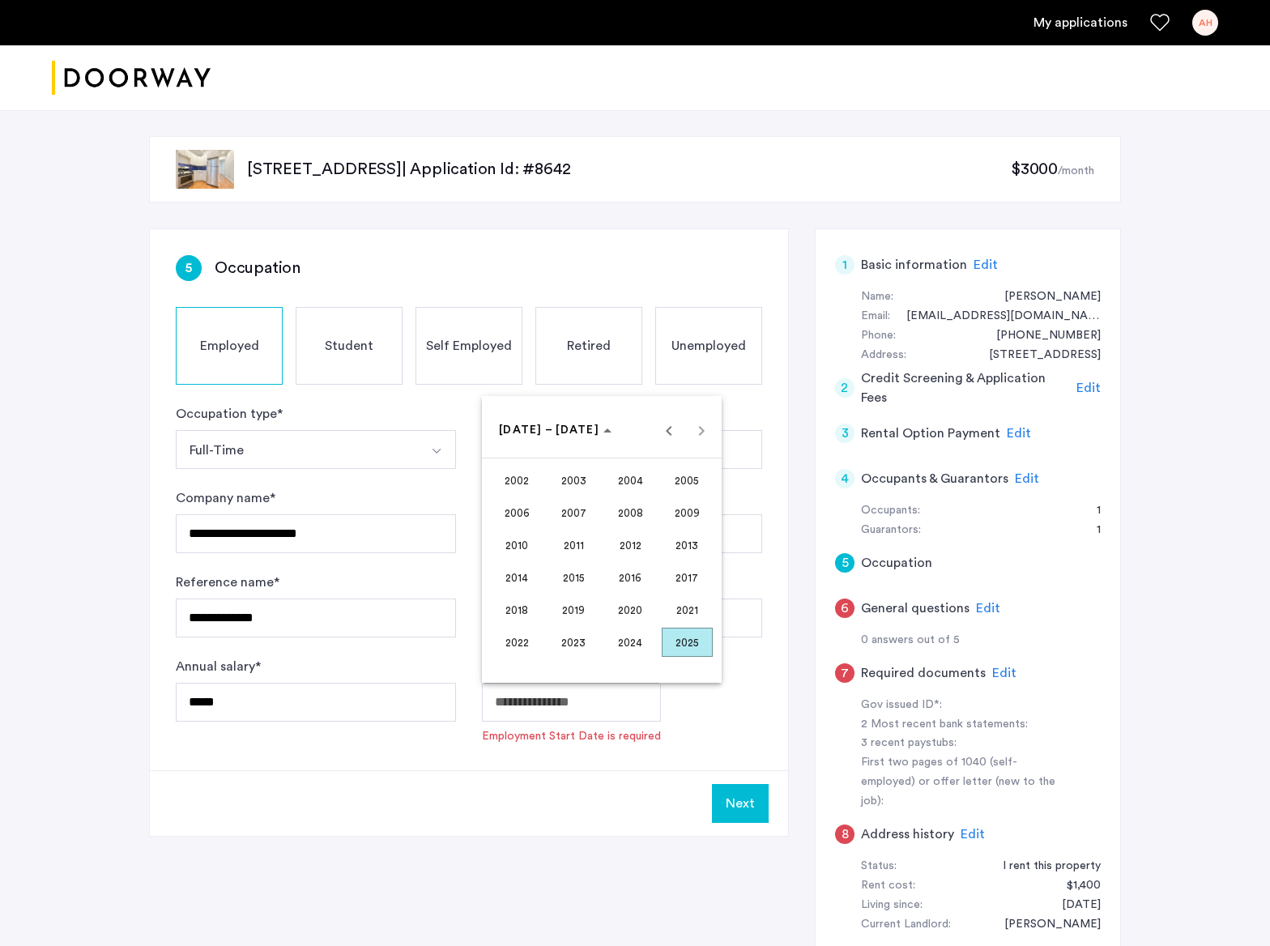
click at [628, 598] on span "2020" at bounding box center [630, 609] width 51 height 29
click at [613, 575] on span "NOV" at bounding box center [630, 577] width 51 height 29
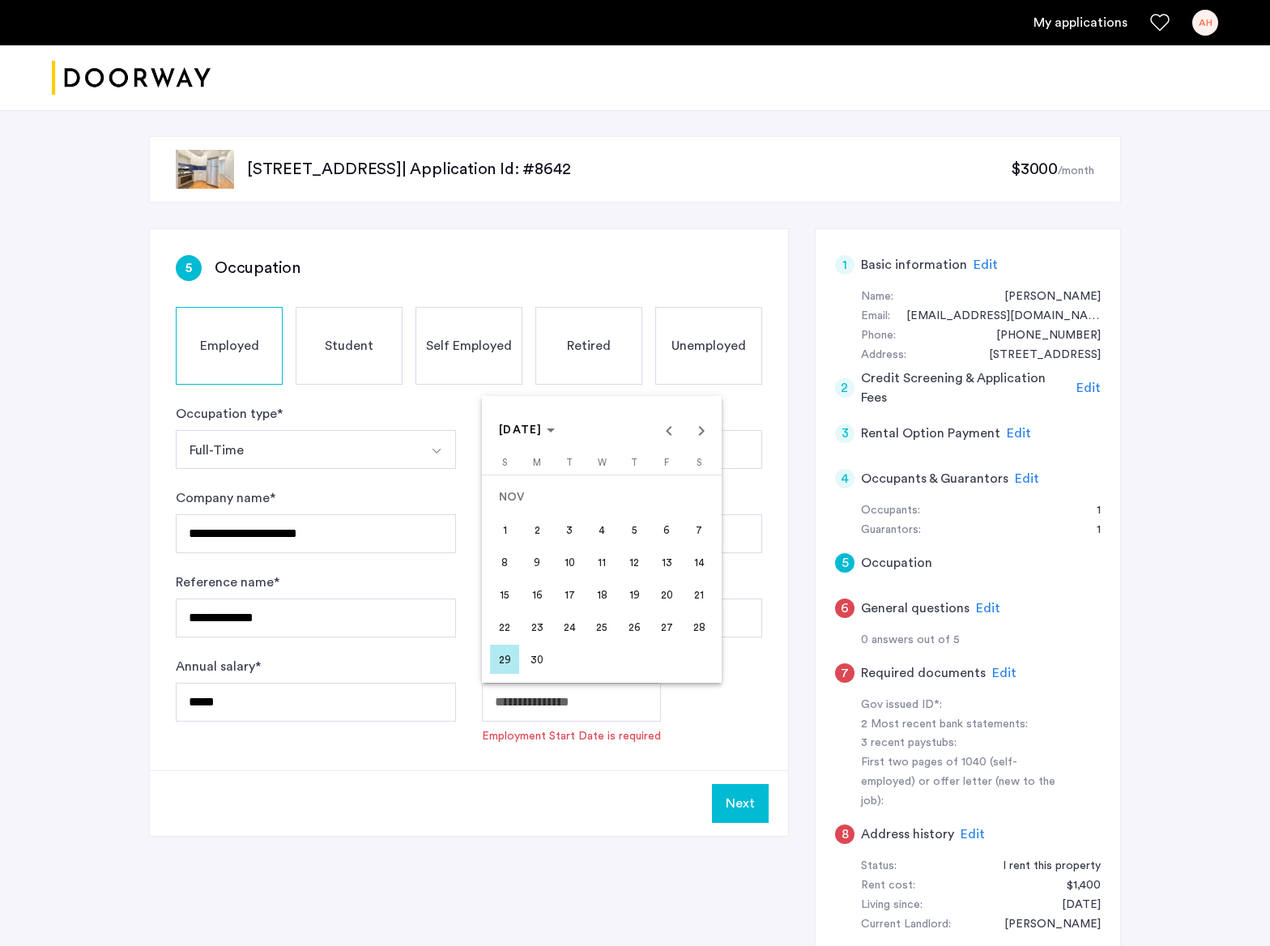
click at [511, 540] on span "1" at bounding box center [504, 529] width 29 height 29
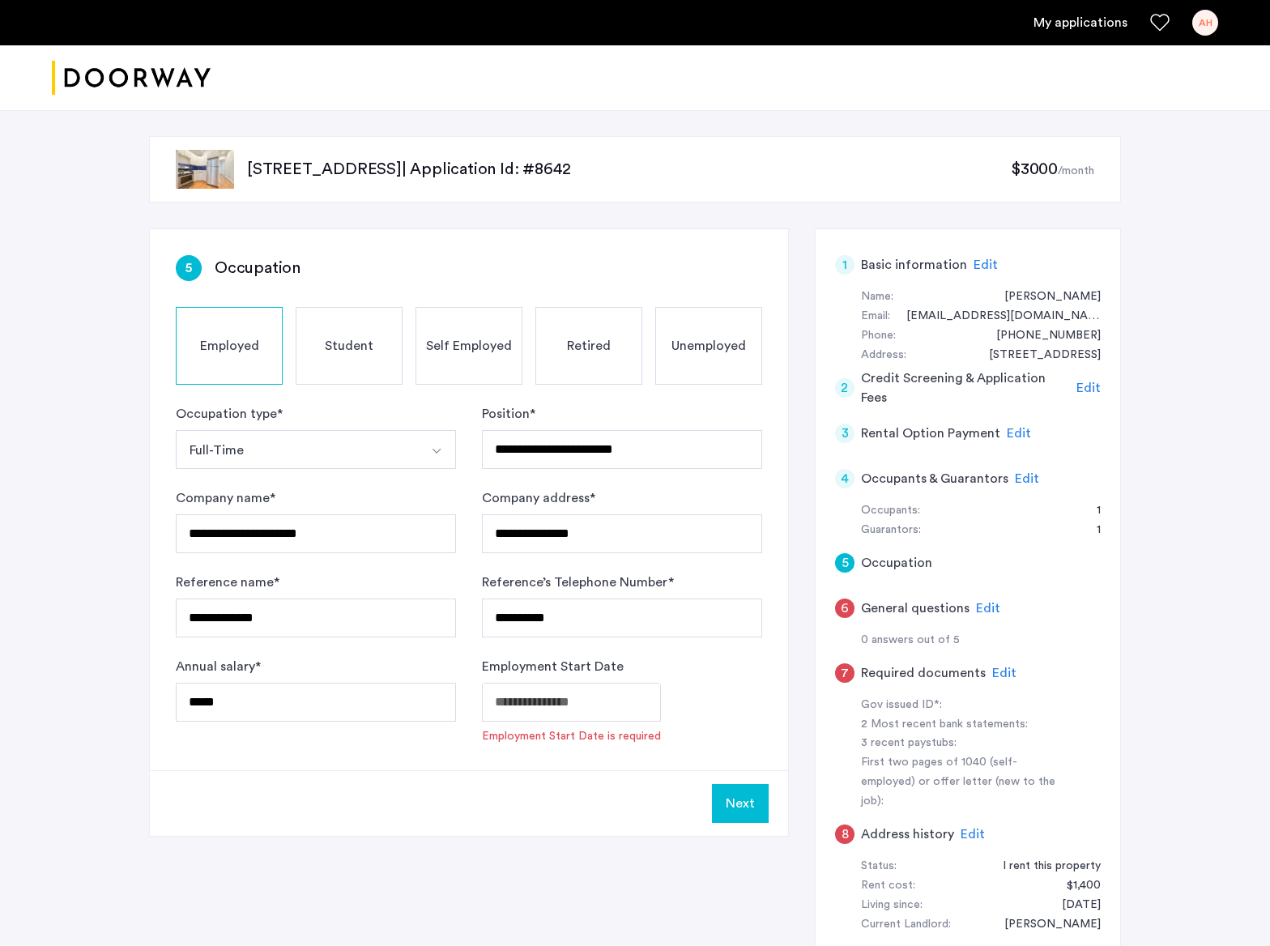
type input "**********"
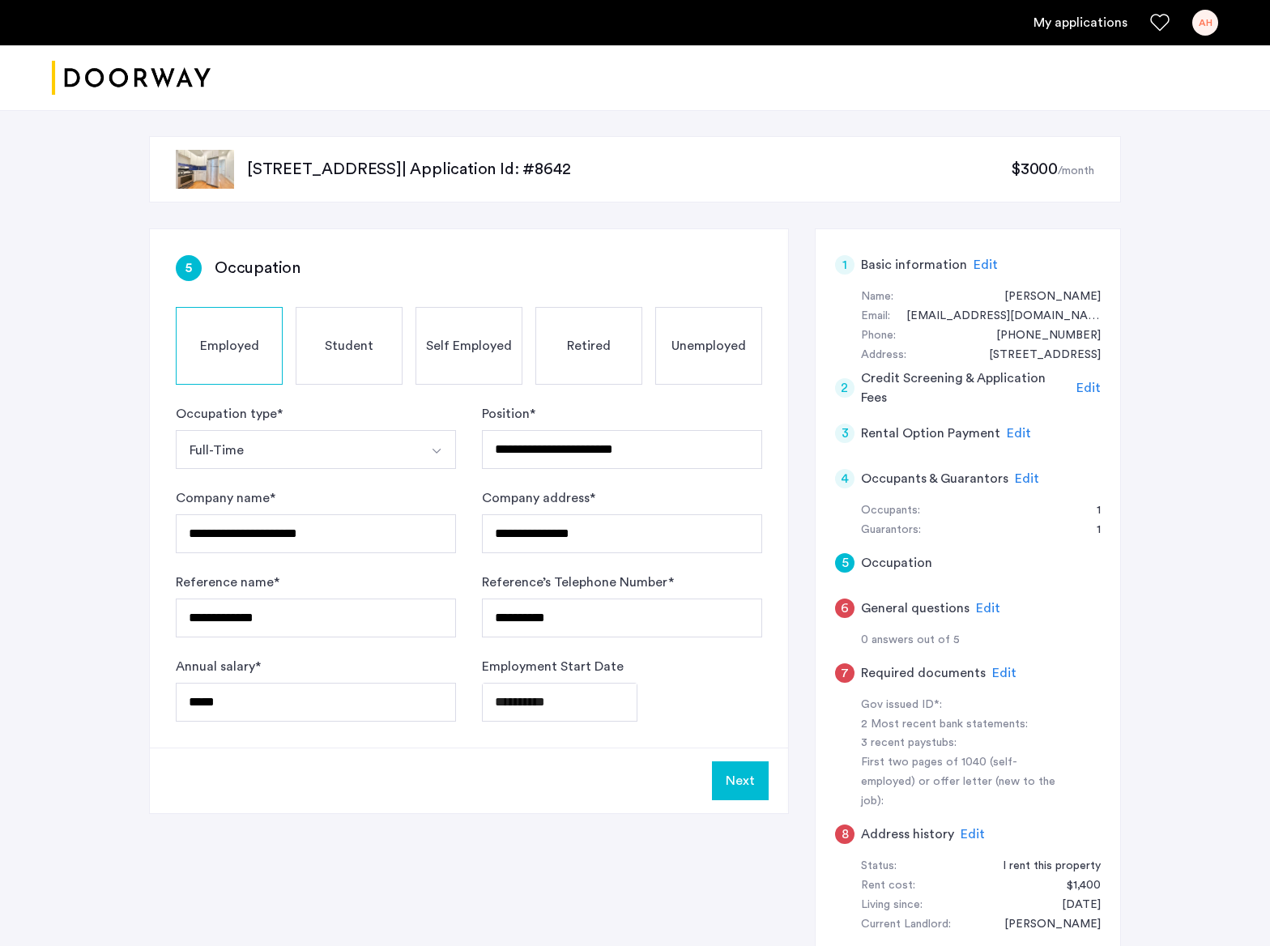
click at [721, 763] on button "Next" at bounding box center [740, 780] width 57 height 39
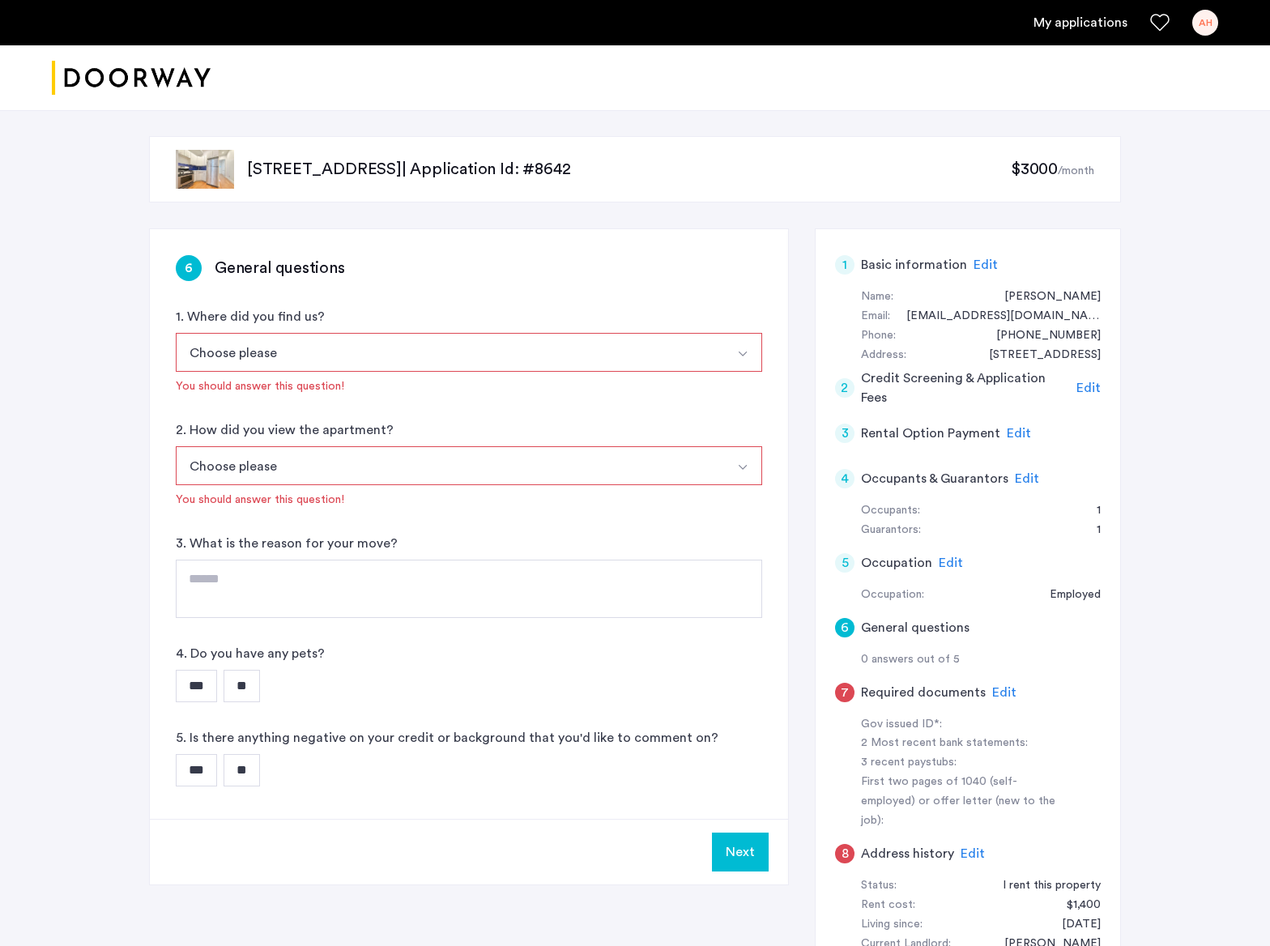
click at [398, 347] on button "Choose please" at bounding box center [450, 352] width 548 height 39
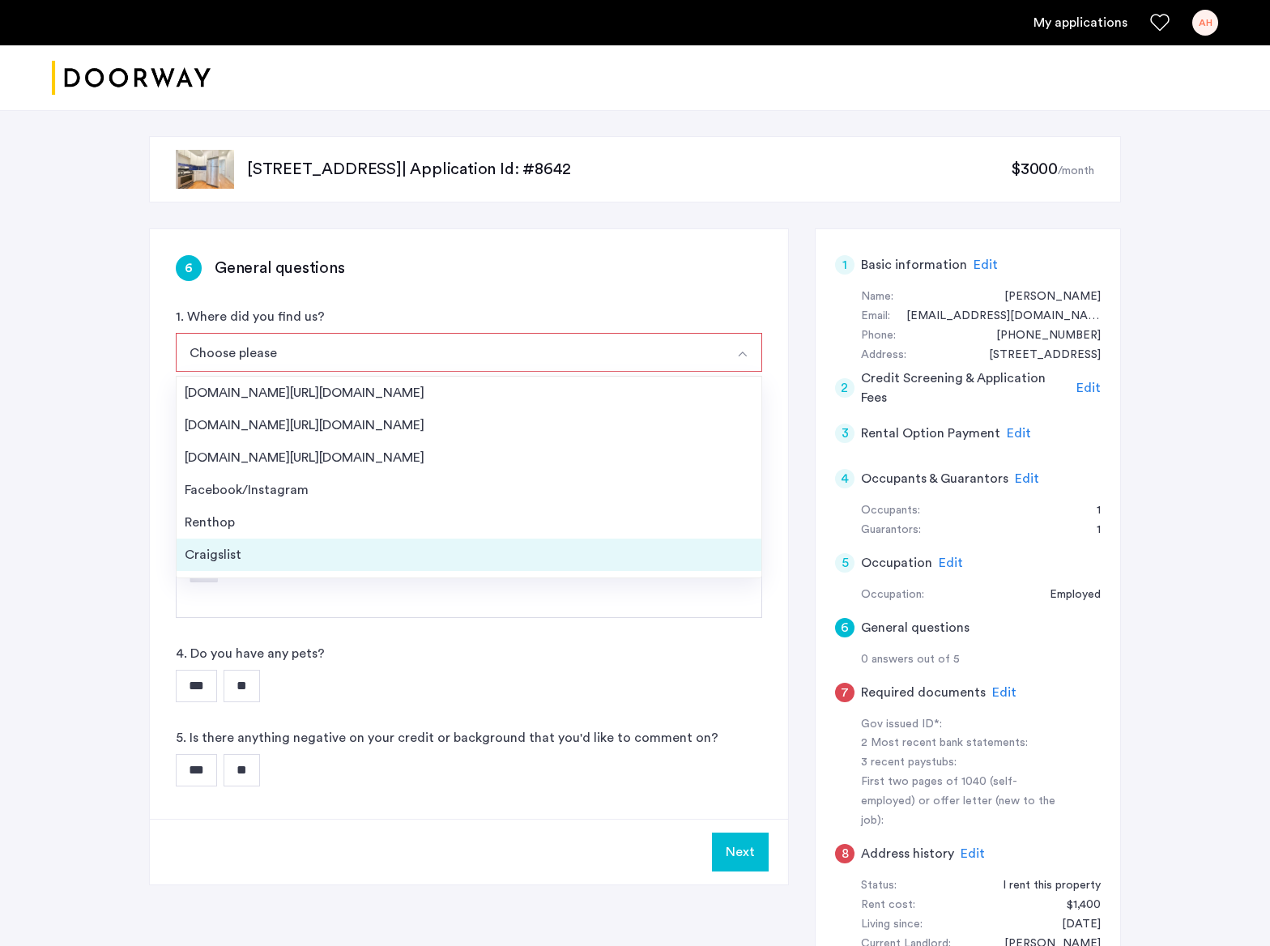
click at [285, 556] on div "Craigslist" at bounding box center [469, 554] width 569 height 19
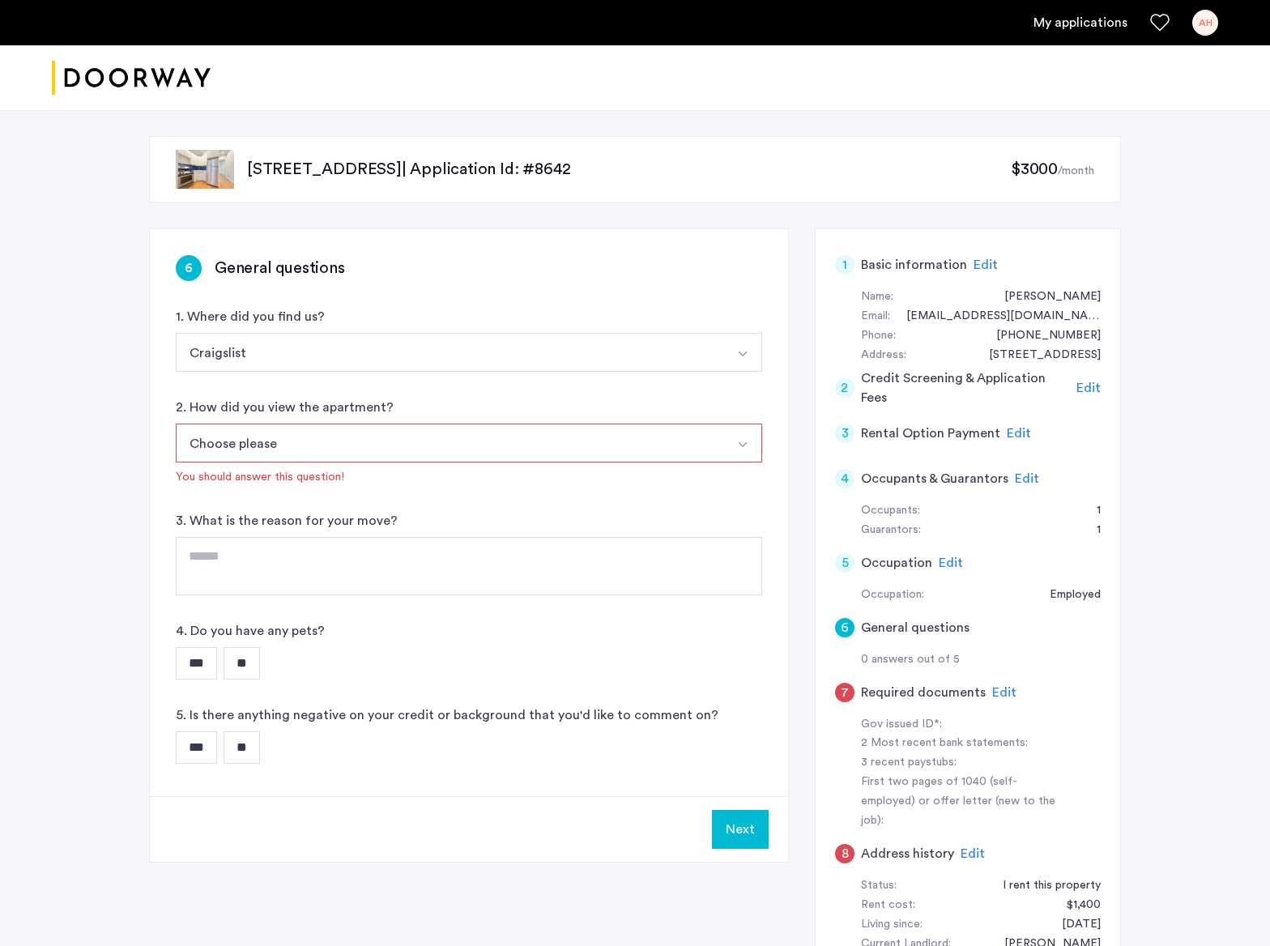
click at [298, 432] on button "Choose please" at bounding box center [450, 443] width 548 height 39
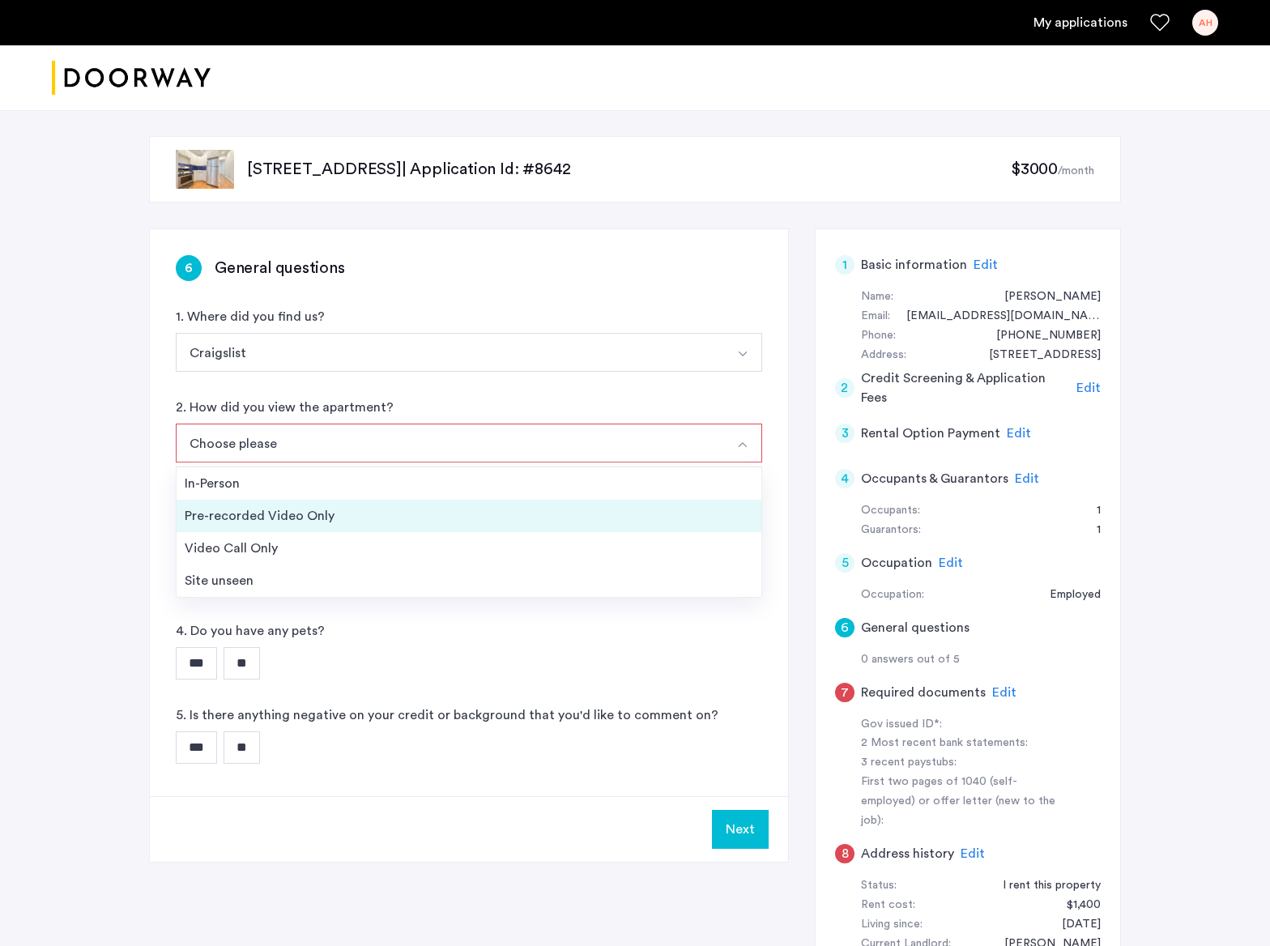
click at [302, 510] on div "Pre-recorded Video Only" at bounding box center [469, 515] width 569 height 19
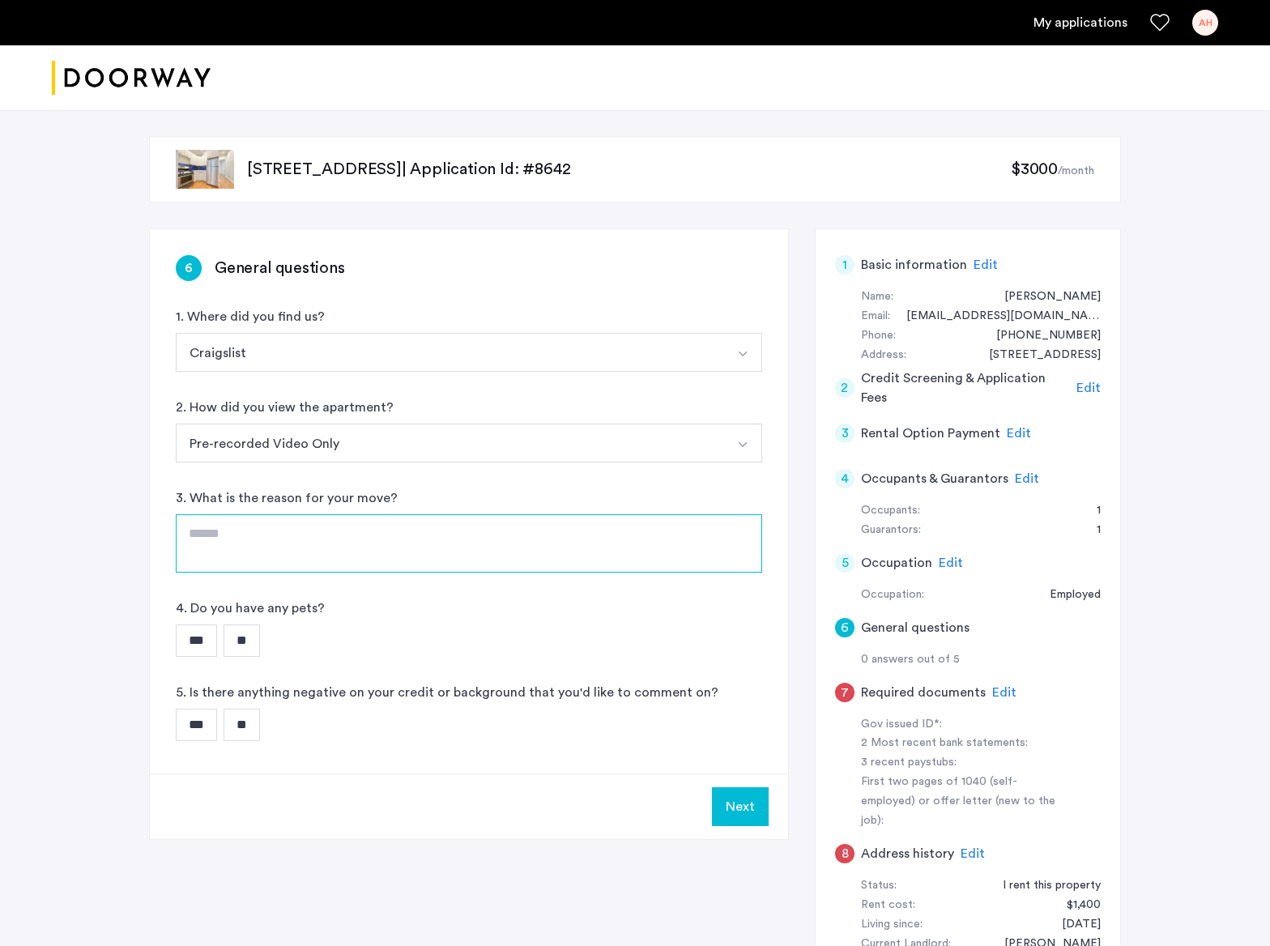
click at [312, 529] on textarea at bounding box center [469, 543] width 586 height 58
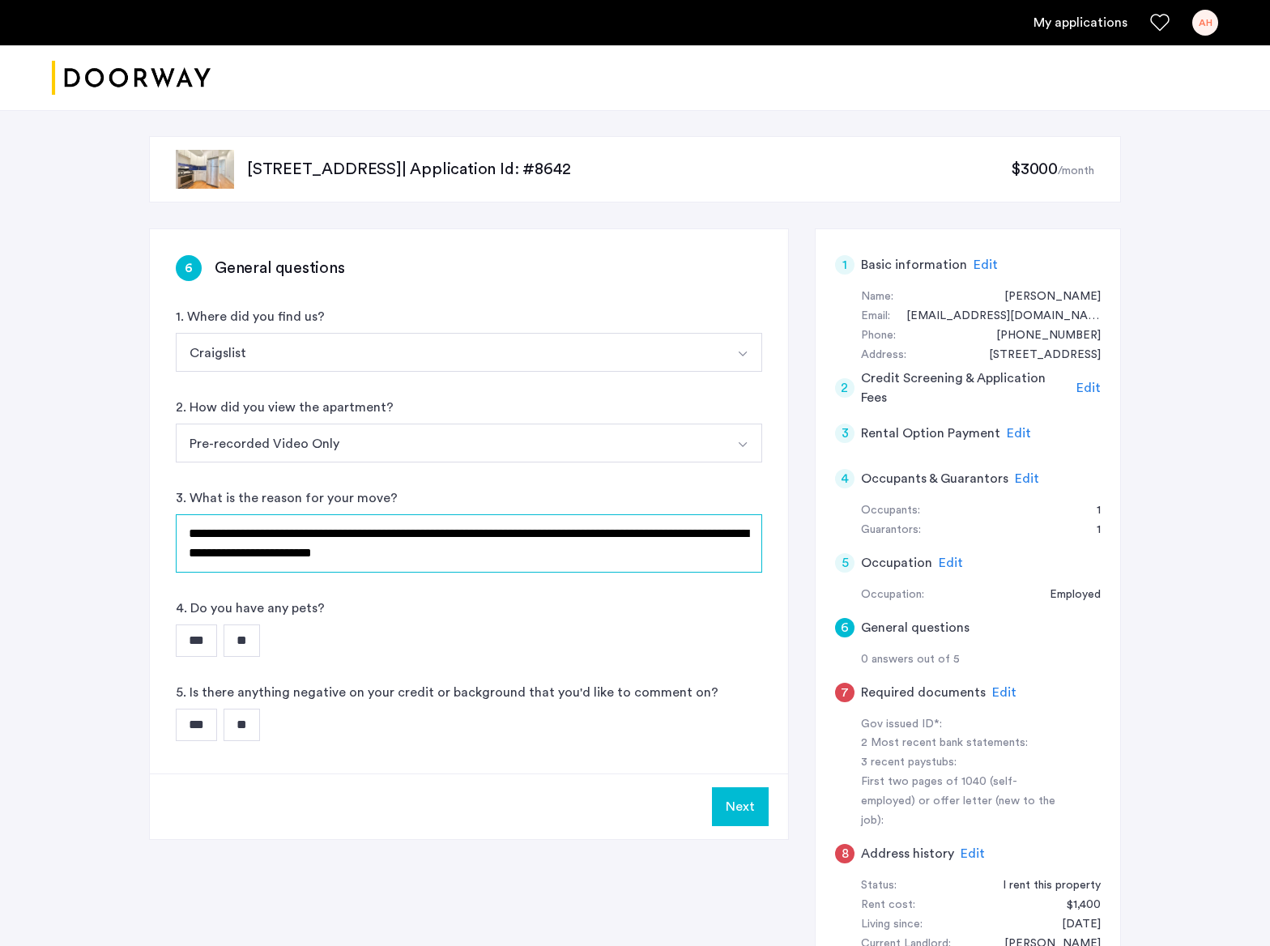
click at [574, 535] on textarea "**********" at bounding box center [469, 543] width 586 height 58
click at [271, 558] on textarea "**********" at bounding box center [469, 543] width 586 height 58
drag, startPoint x: 510, startPoint y: 557, endPoint x: 275, endPoint y: 555, distance: 234.9
click at [275, 555] on textarea "**********" at bounding box center [469, 543] width 586 height 58
type textarea "**********"
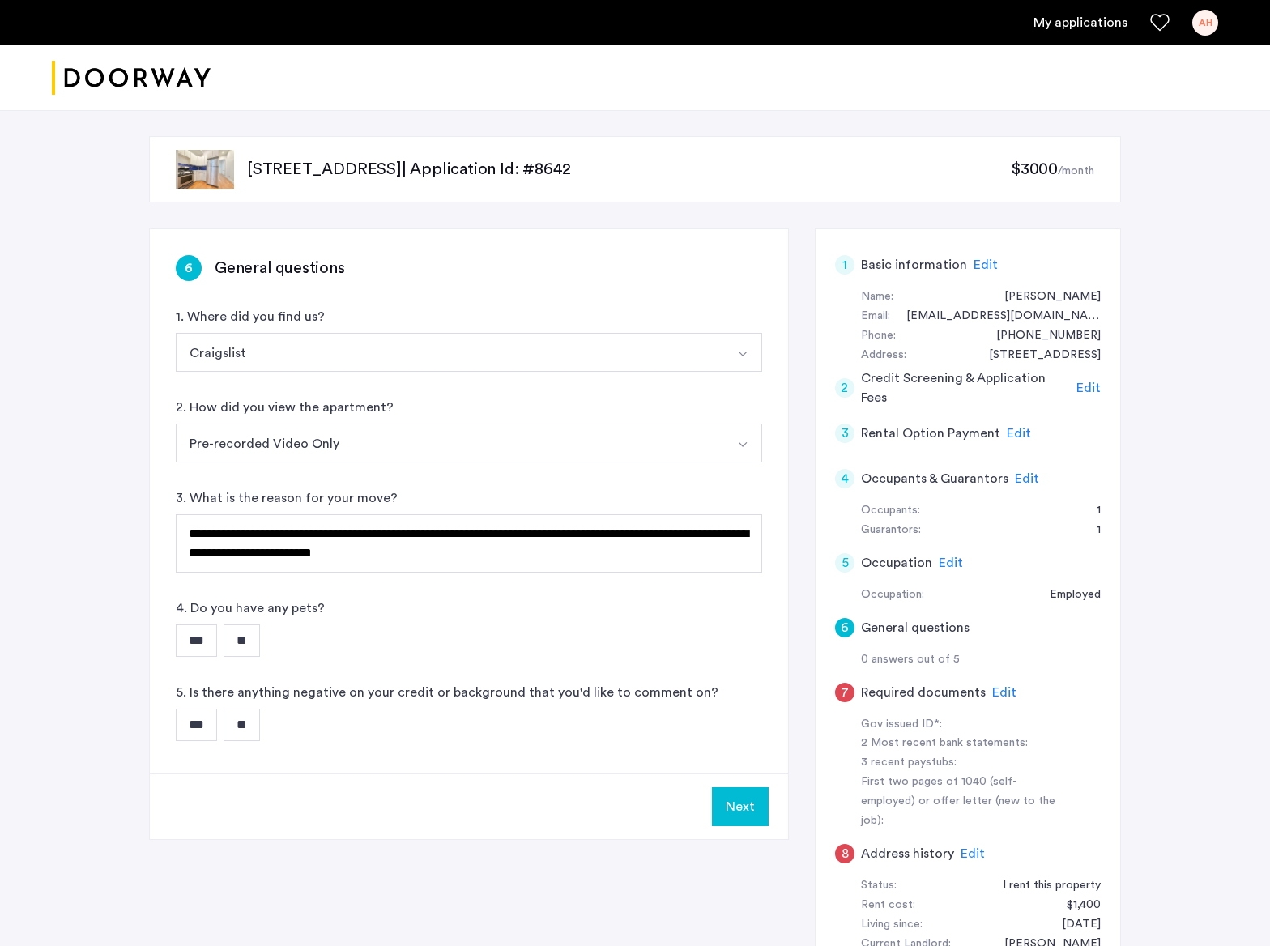
click at [247, 634] on input "**" at bounding box center [242, 640] width 36 height 32
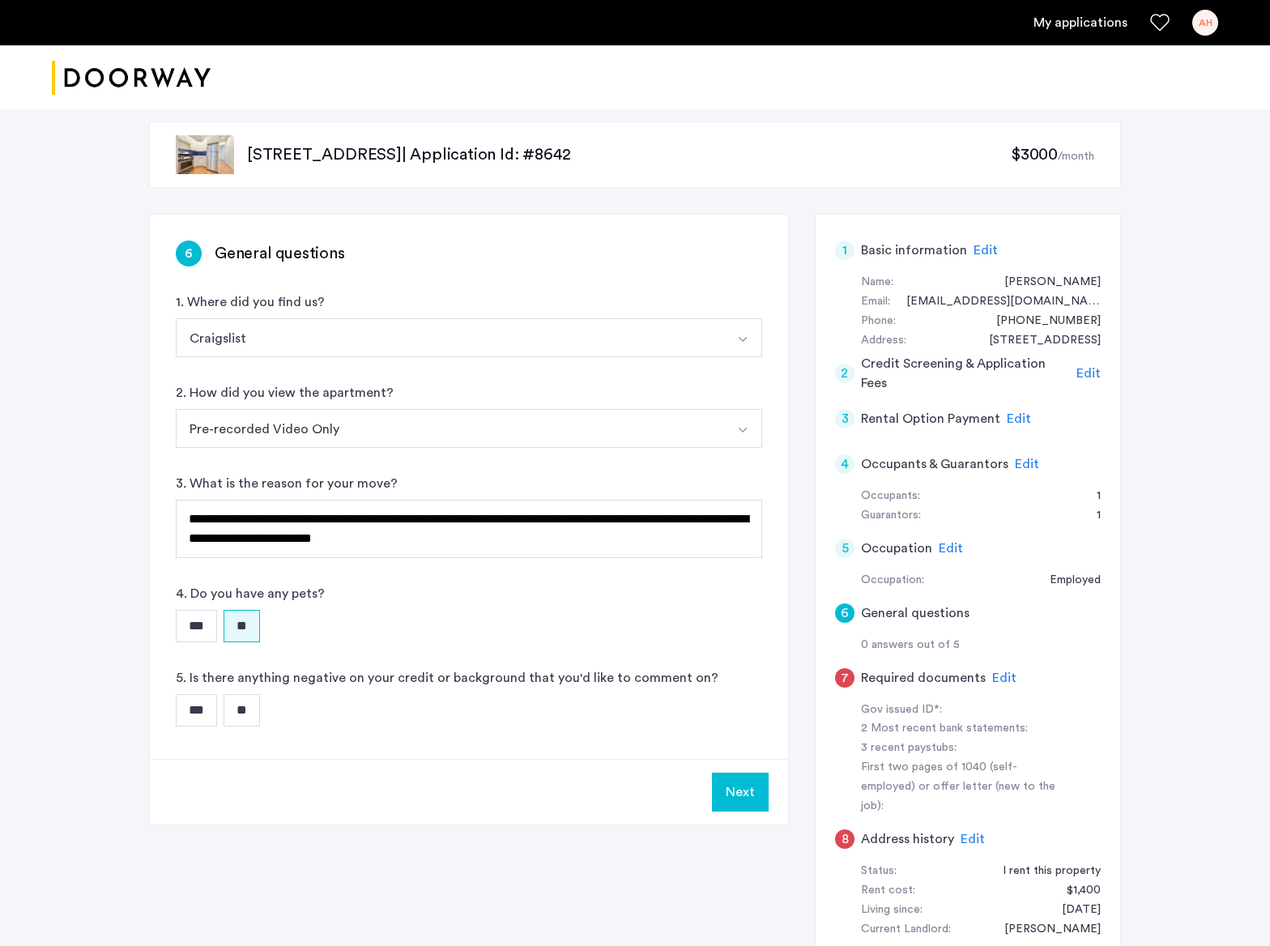
scroll to position [23, 0]
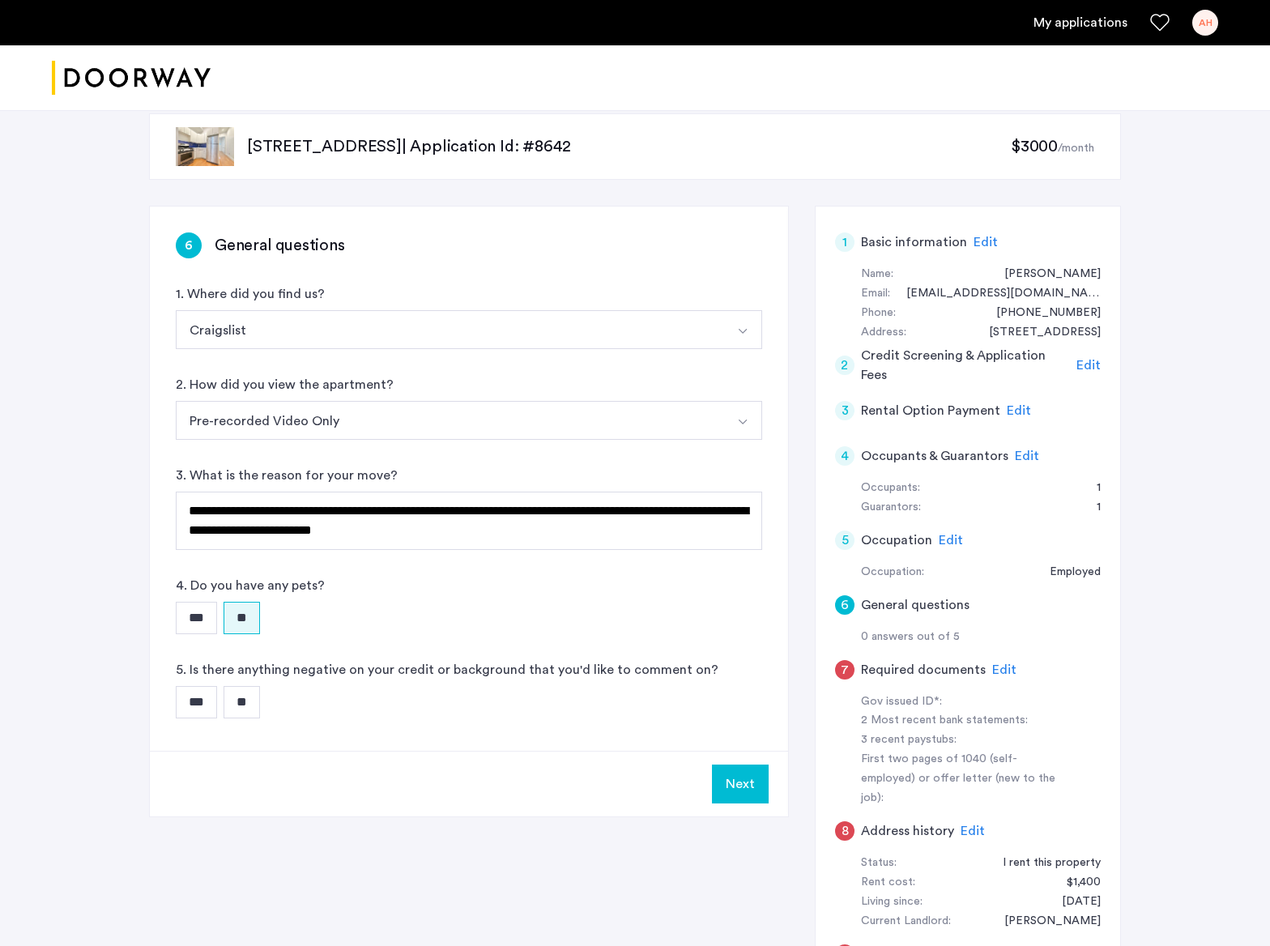
drag, startPoint x: 174, startPoint y: 713, endPoint x: 184, endPoint y: 705, distance: 12.1
click at [174, 713] on div "**********" at bounding box center [469, 479] width 638 height 544
click at [190, 701] on input "***" at bounding box center [196, 702] width 41 height 32
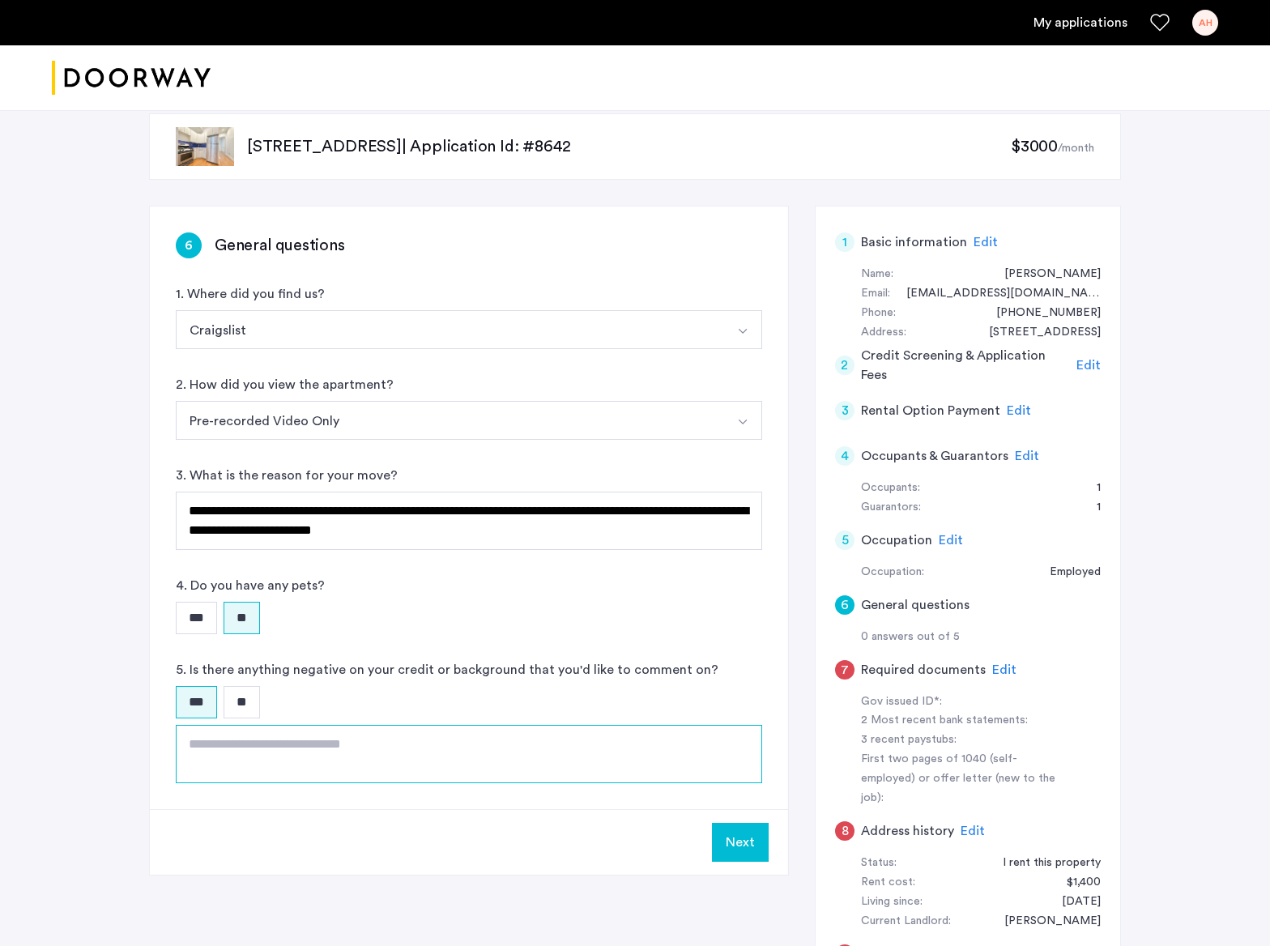
click at [290, 739] on textarea at bounding box center [469, 754] width 586 height 58
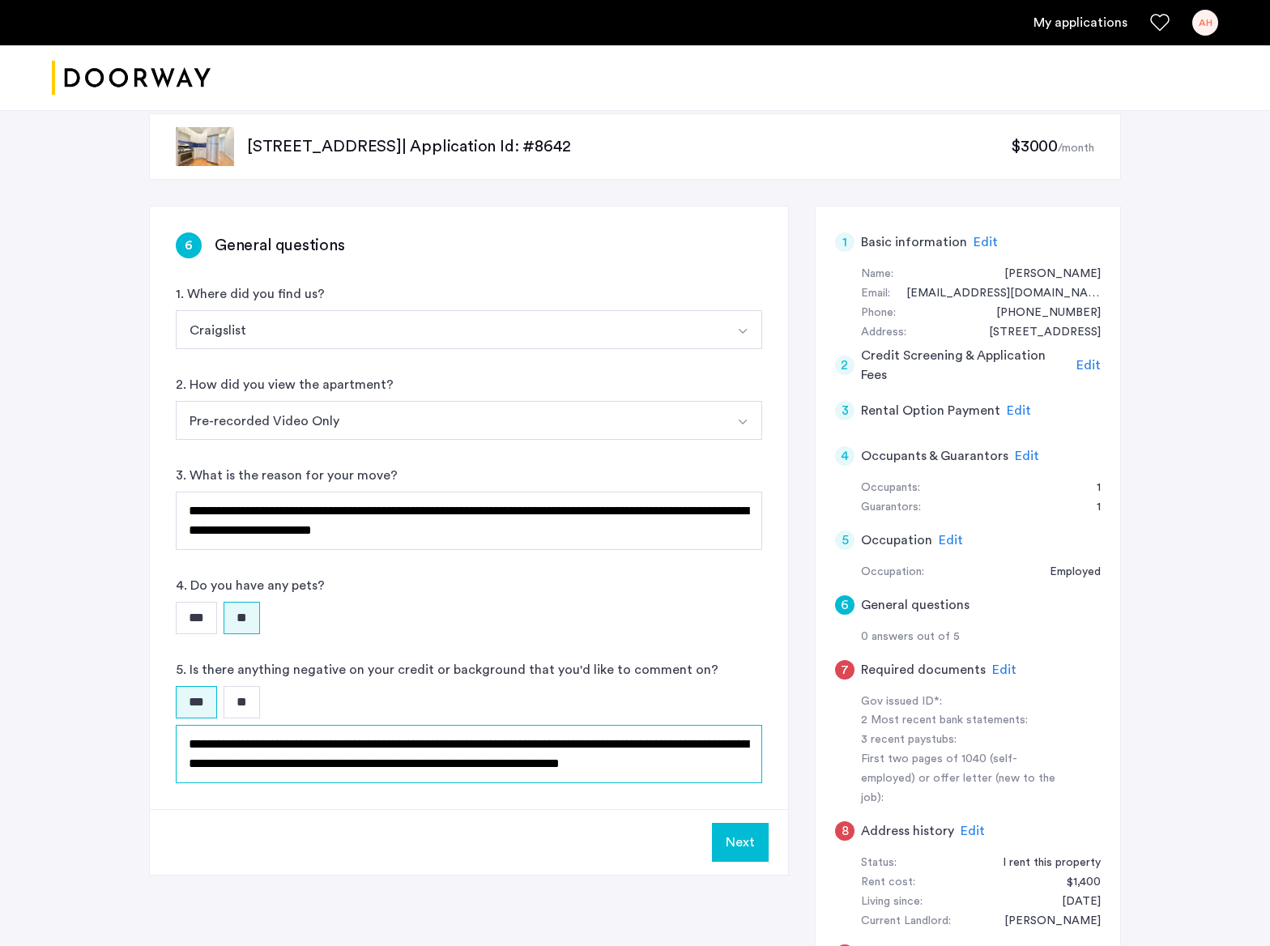
scroll to position [9, 0]
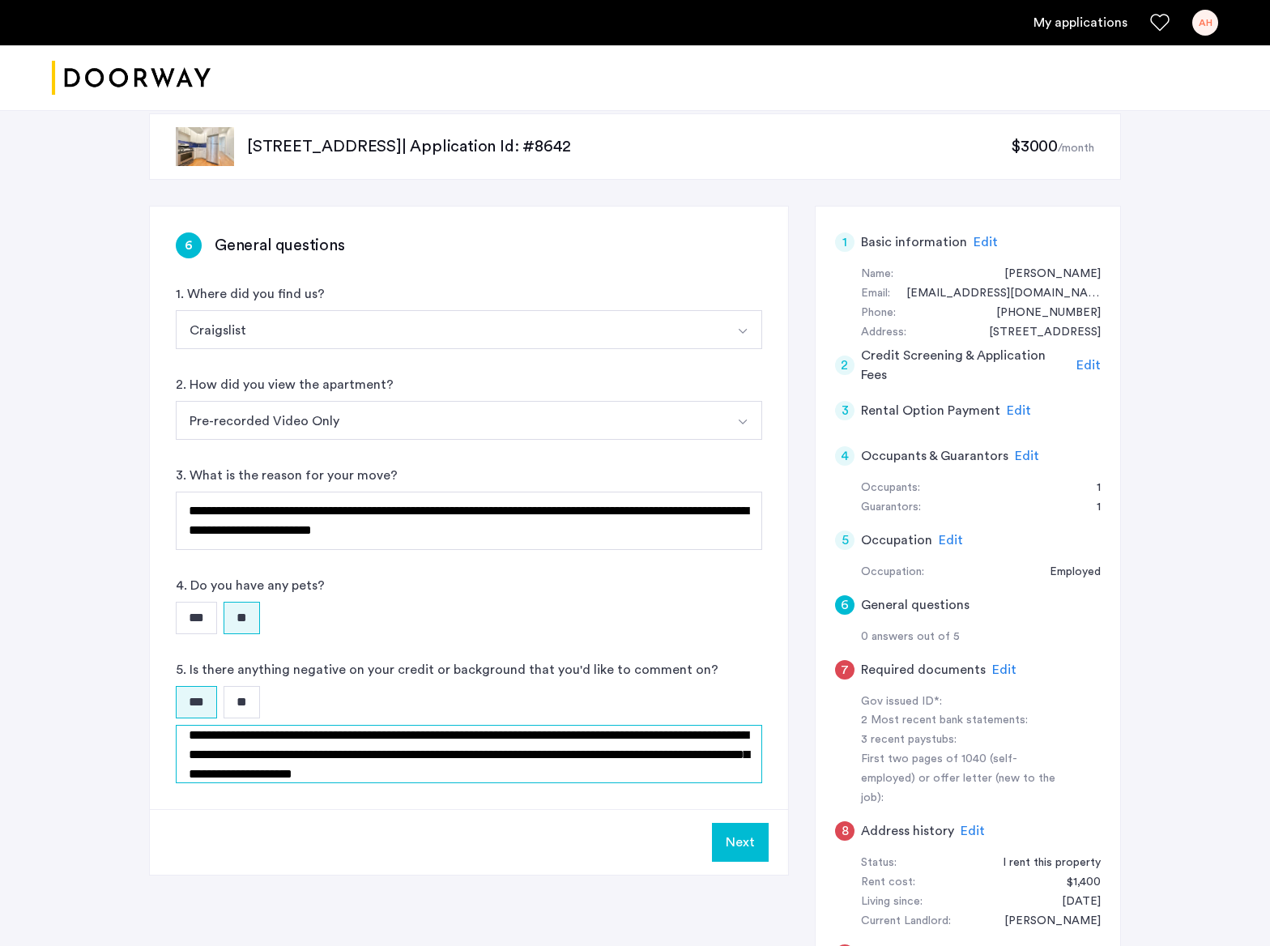
type textarea "**********"
click at [725, 835] on button "Next" at bounding box center [740, 842] width 57 height 39
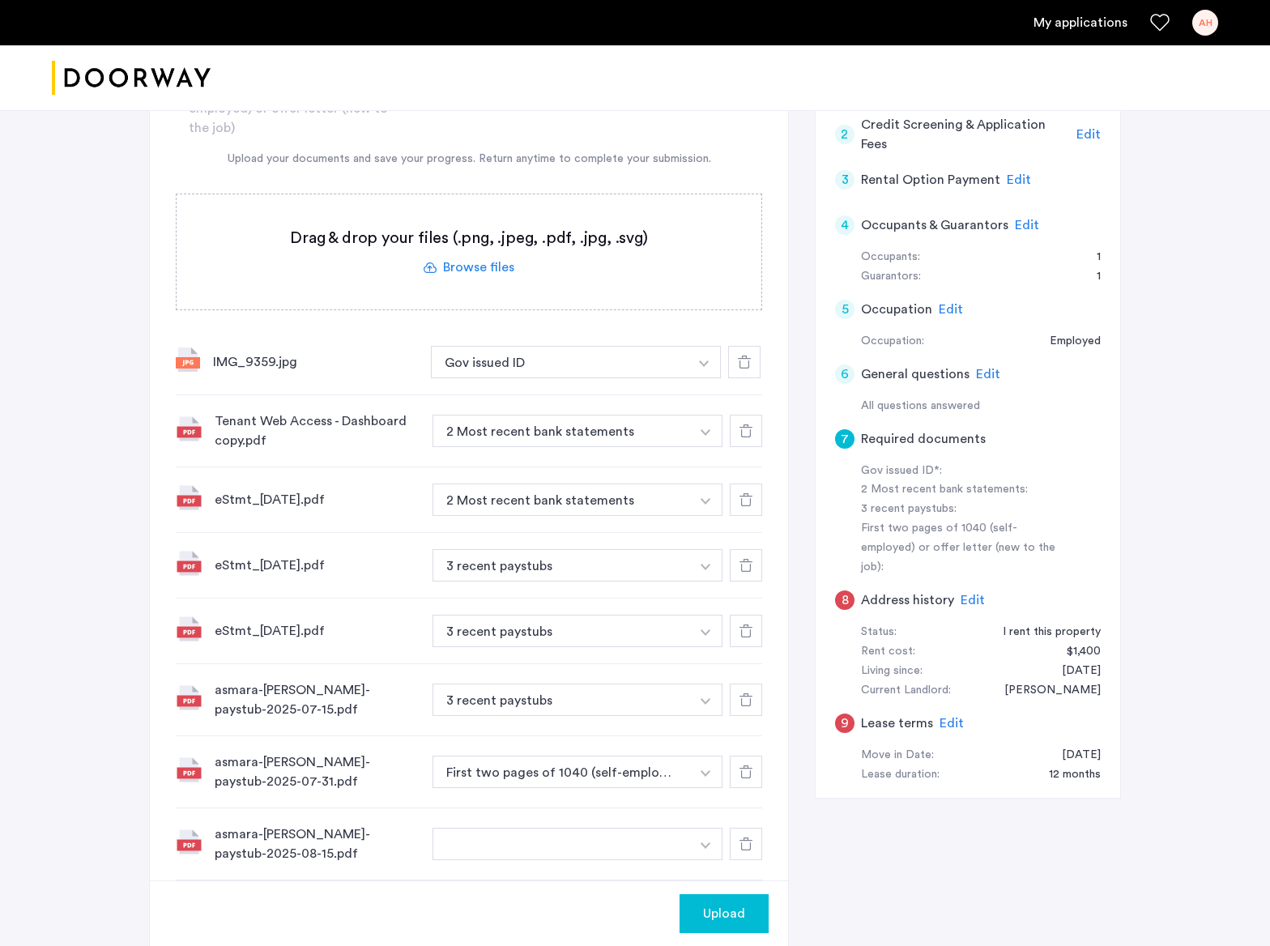
scroll to position [257, 0]
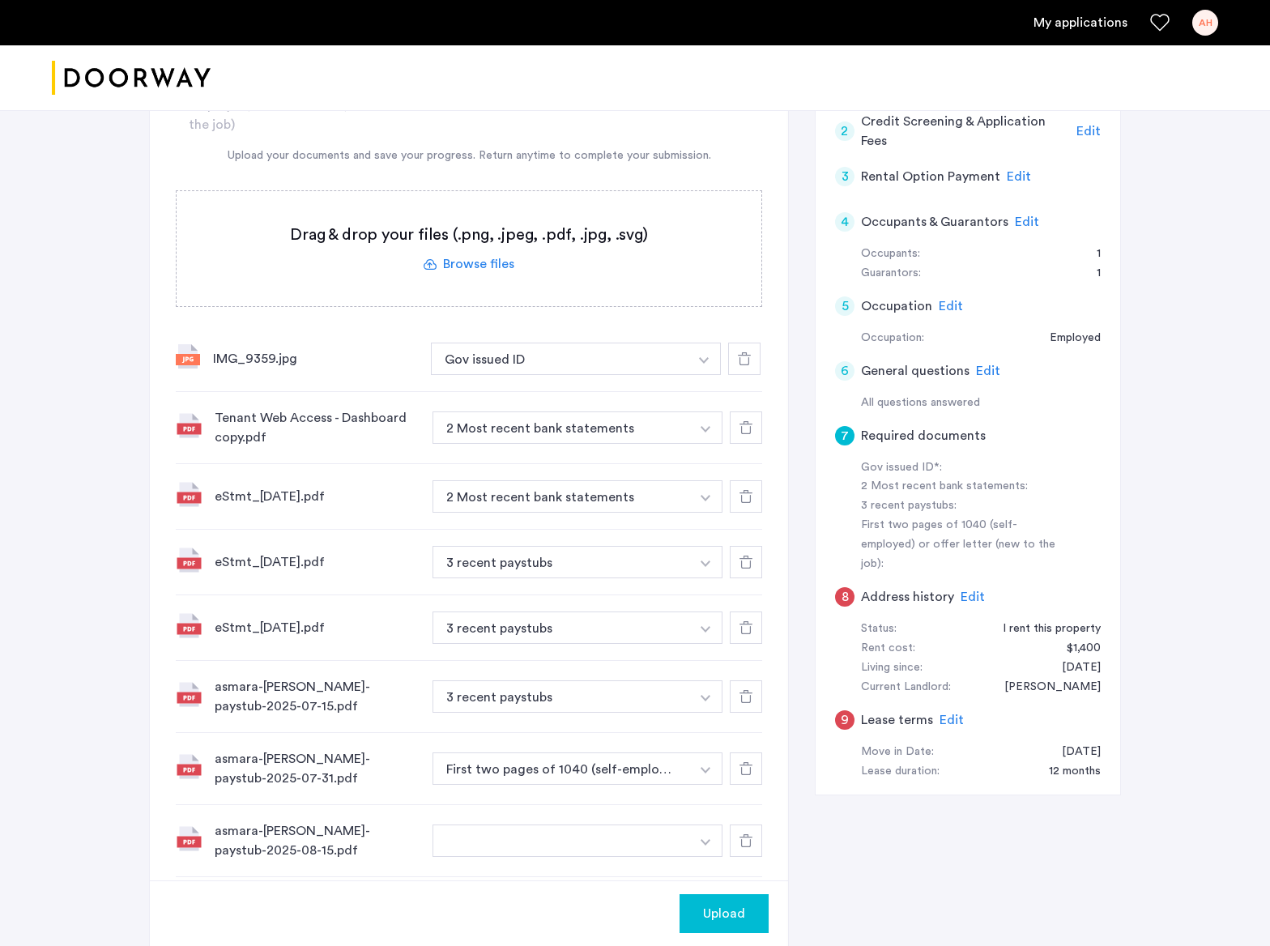
click at [975, 590] on span "Edit" at bounding box center [972, 596] width 24 height 13
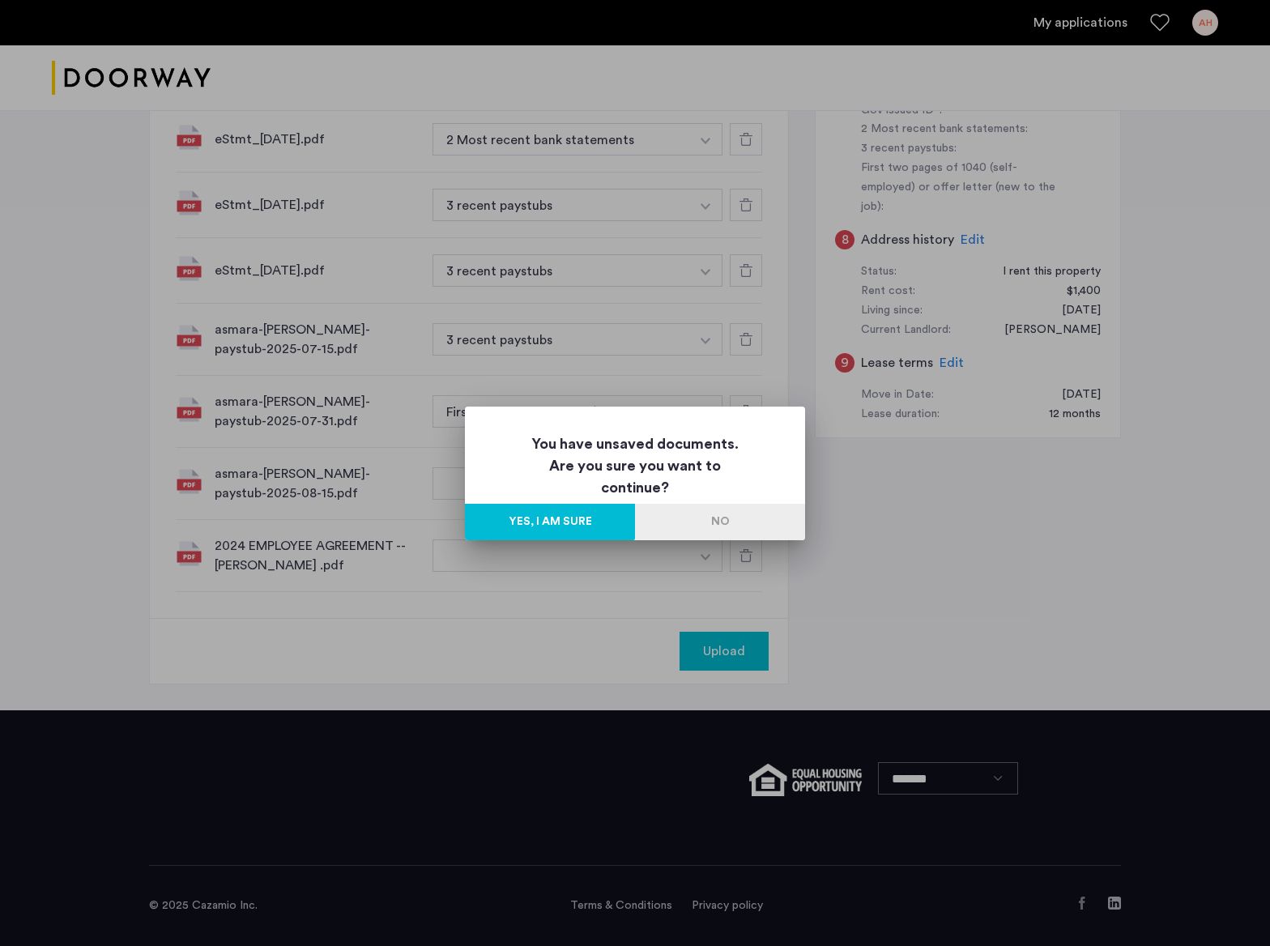
click at [532, 514] on button "Yes, I am sure" at bounding box center [550, 522] width 170 height 36
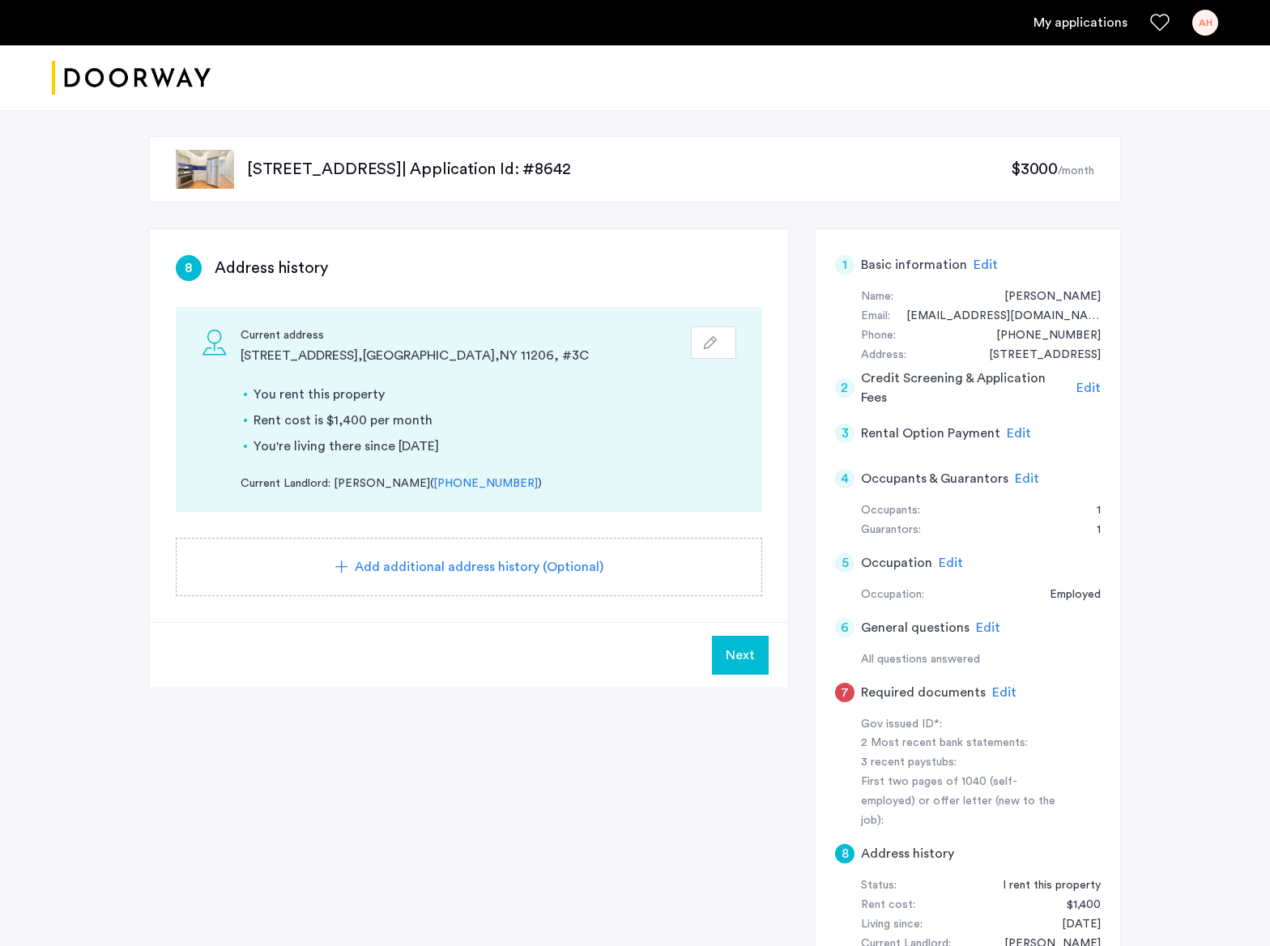
click at [735, 665] on button "Next" at bounding box center [740, 655] width 57 height 39
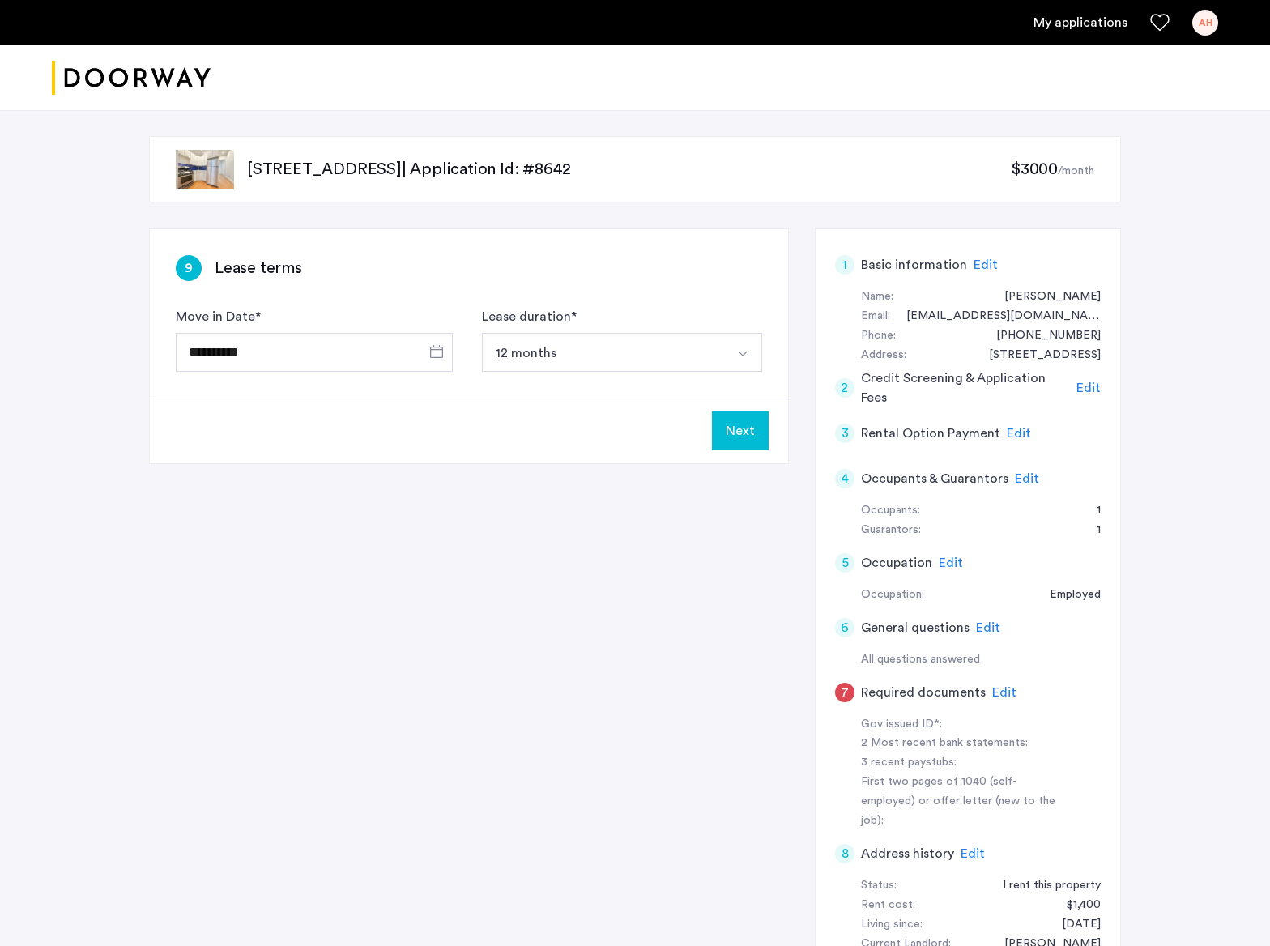
click at [845, 694] on div "7" at bounding box center [844, 692] width 19 height 19
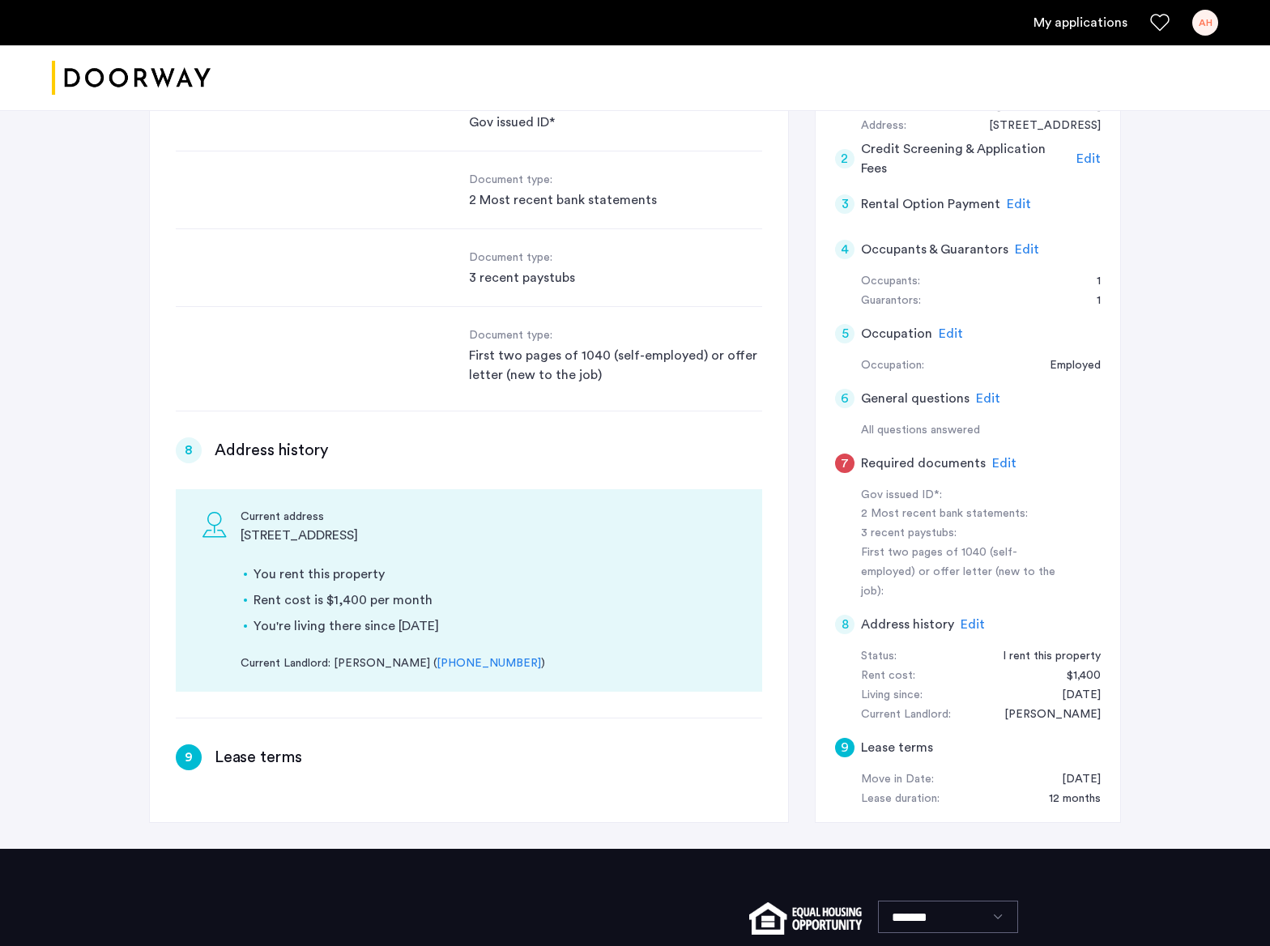
click at [992, 465] on span "Edit" at bounding box center [1004, 463] width 24 height 13
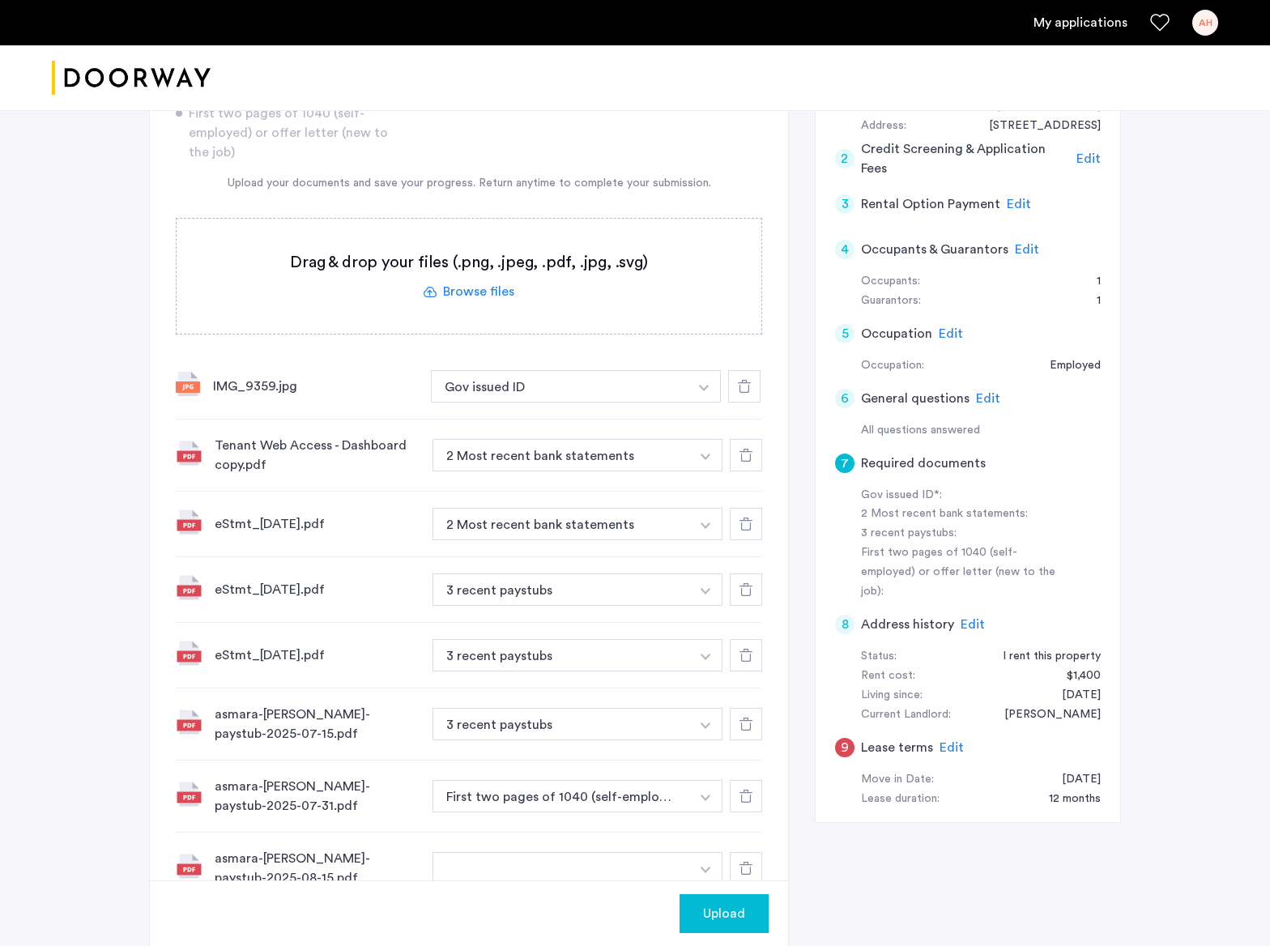
scroll to position [1354, 0]
click at [724, 909] on span "Upload" at bounding box center [724, 913] width 42 height 19
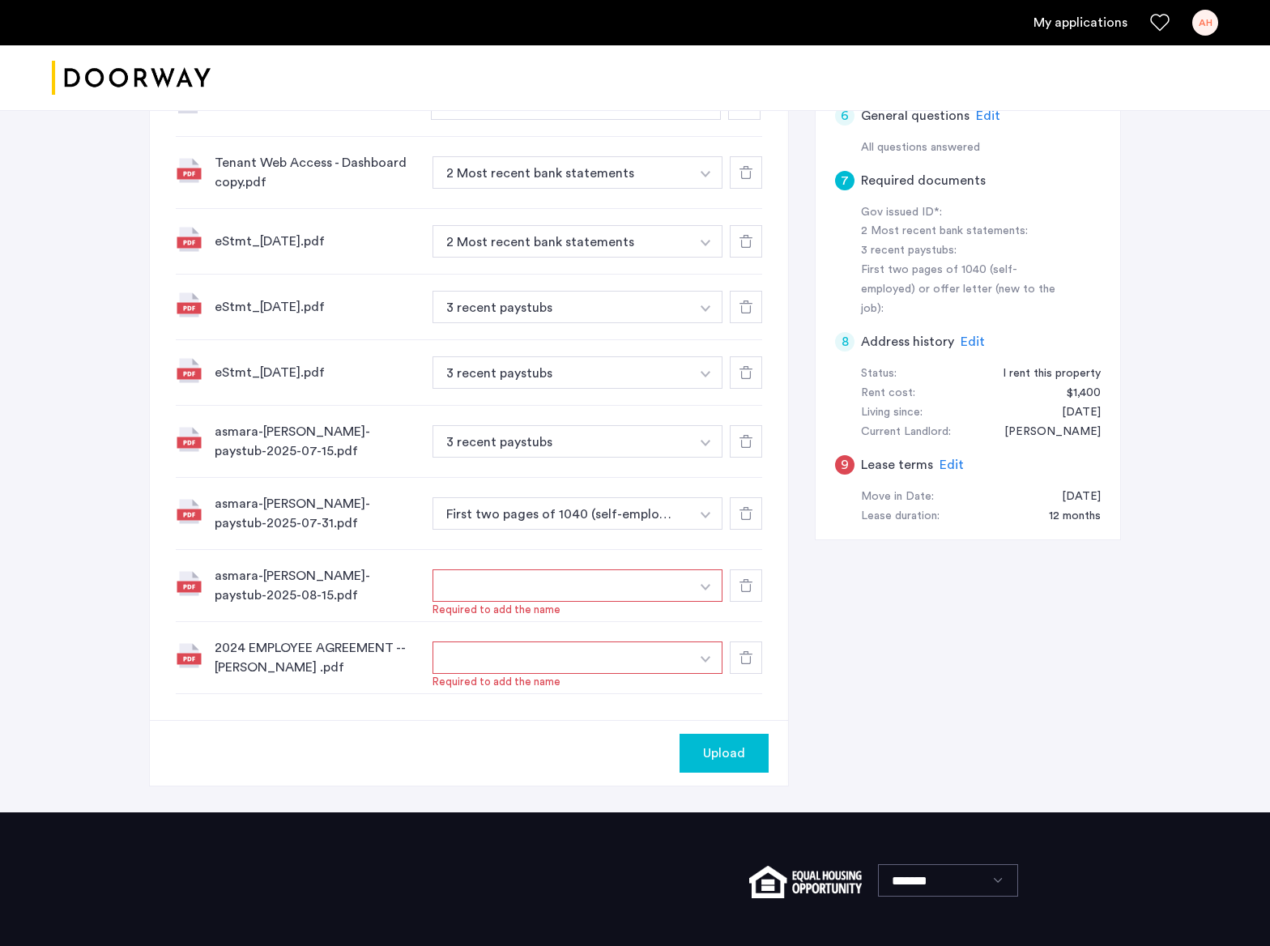
scroll to position [539, 0]
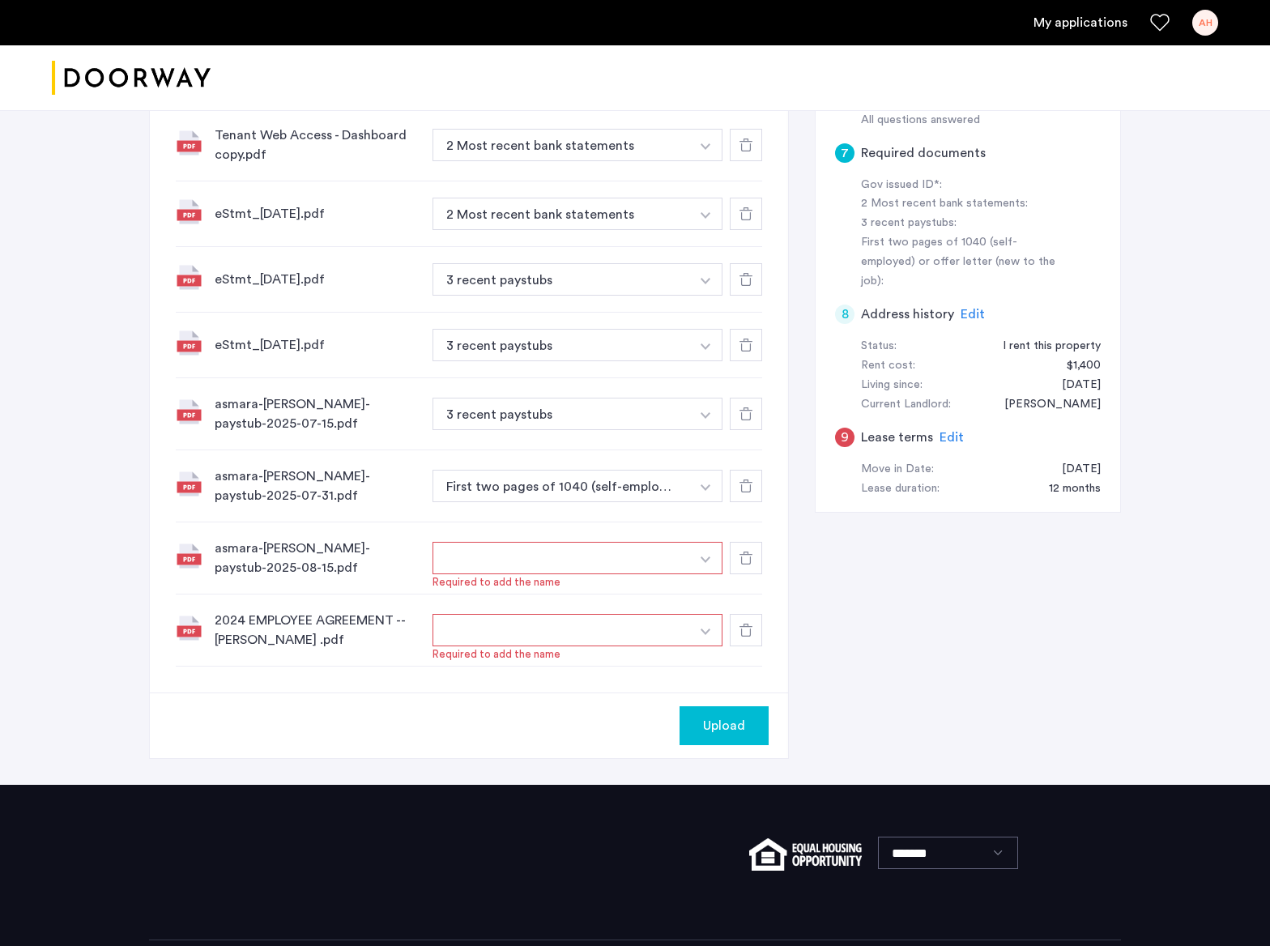
click at [702, 557] on img "button" at bounding box center [706, 559] width 10 height 6
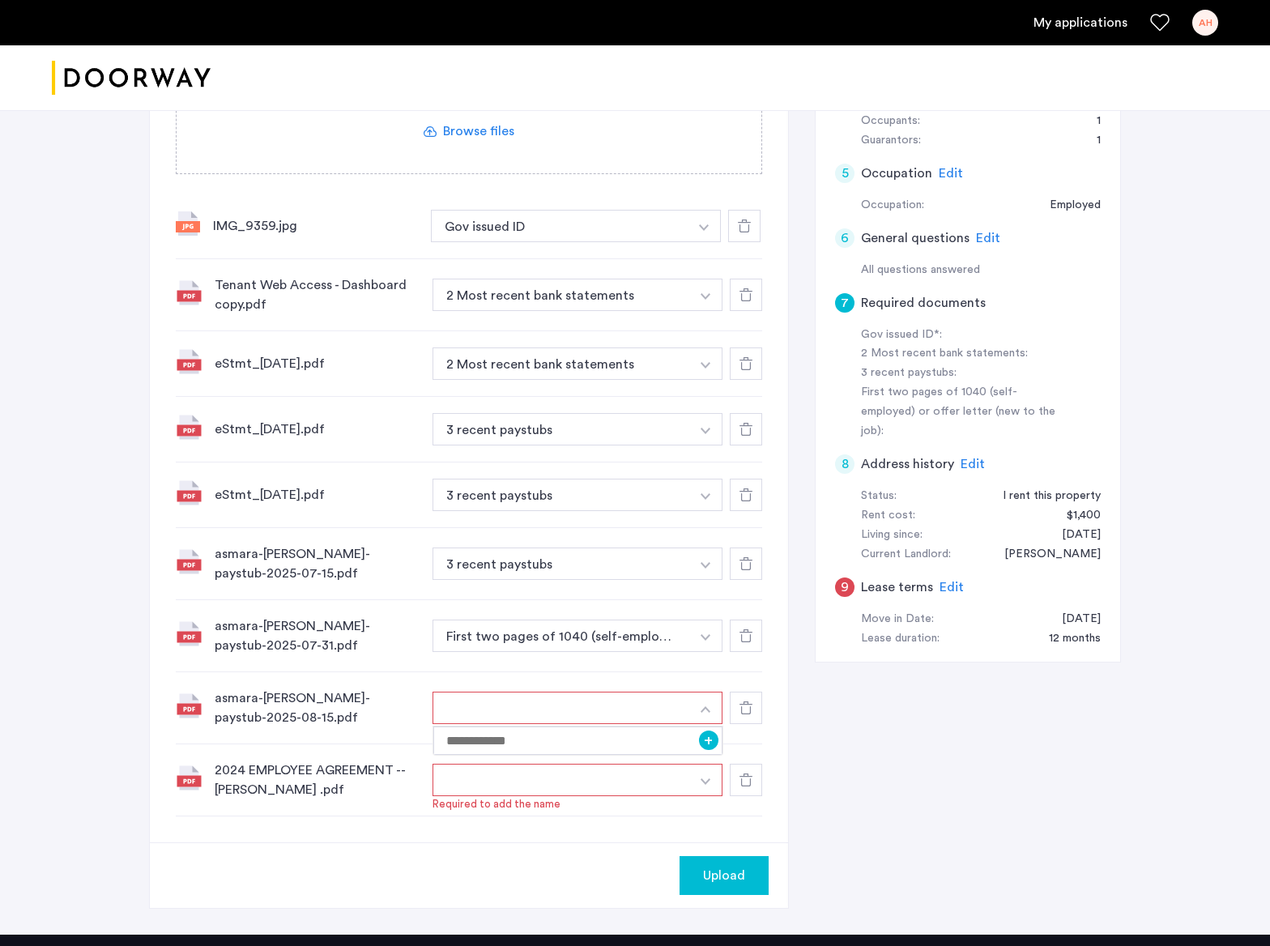
scroll to position [389, 0]
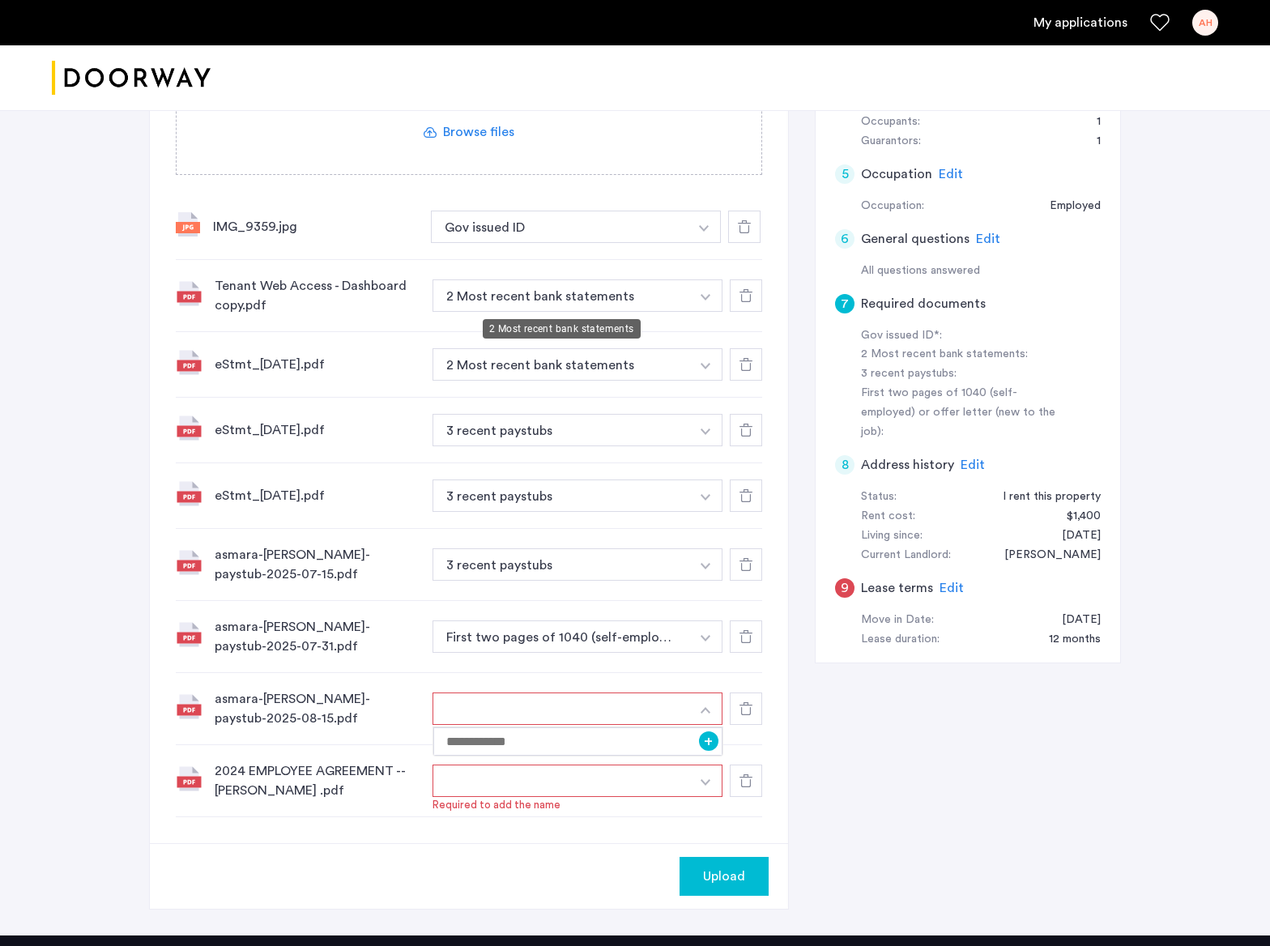
click at [604, 292] on button "2 Most recent bank statements" at bounding box center [561, 295] width 258 height 32
click at [709, 290] on button "button" at bounding box center [705, 295] width 33 height 32
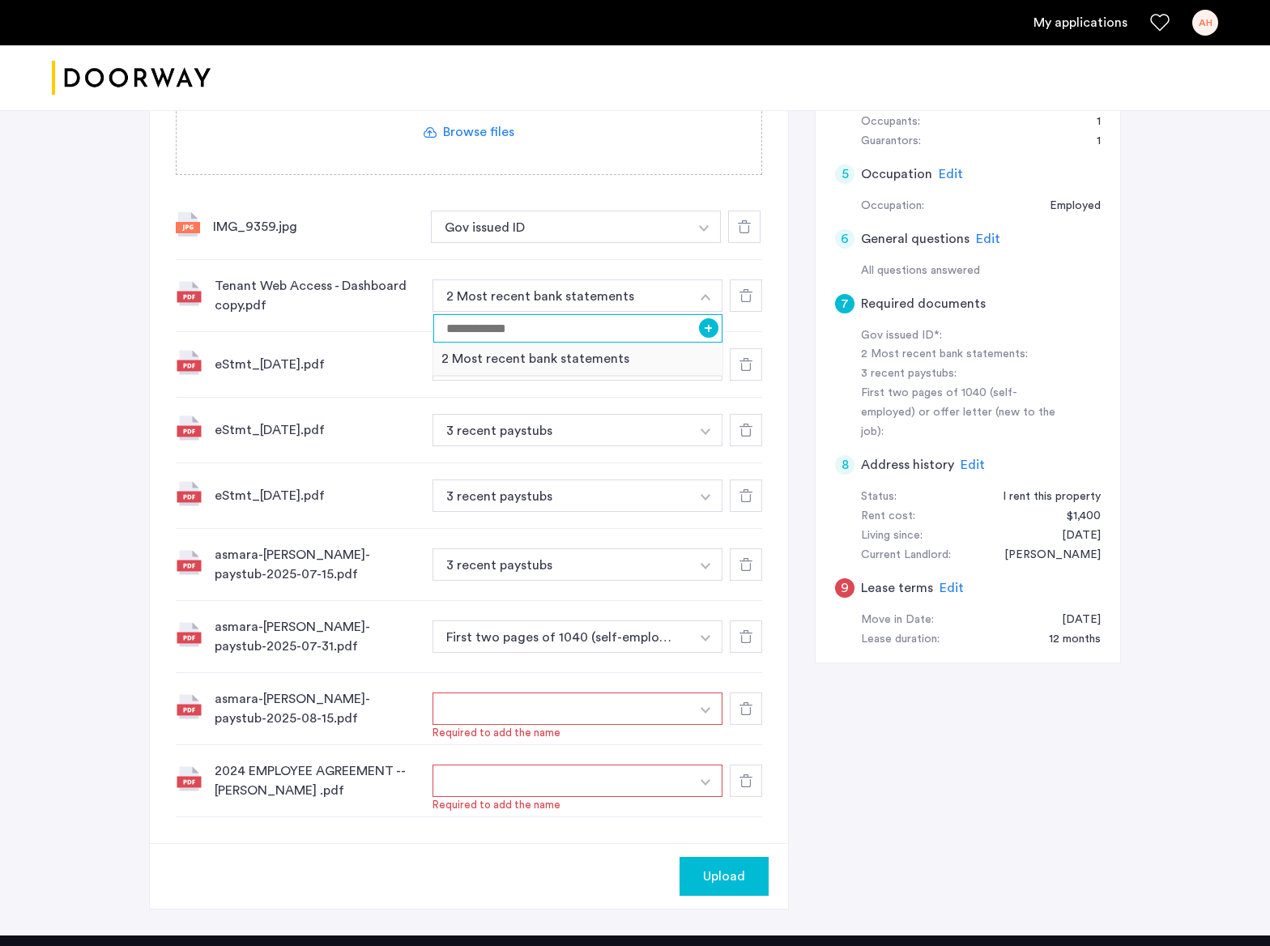
click at [632, 335] on input at bounding box center [577, 328] width 289 height 28
type input "**********"
click at [567, 339] on input "**********" at bounding box center [577, 328] width 289 height 28
click at [706, 327] on button "+" at bounding box center [708, 327] width 19 height 19
click at [691, 428] on button "button" at bounding box center [705, 430] width 33 height 32
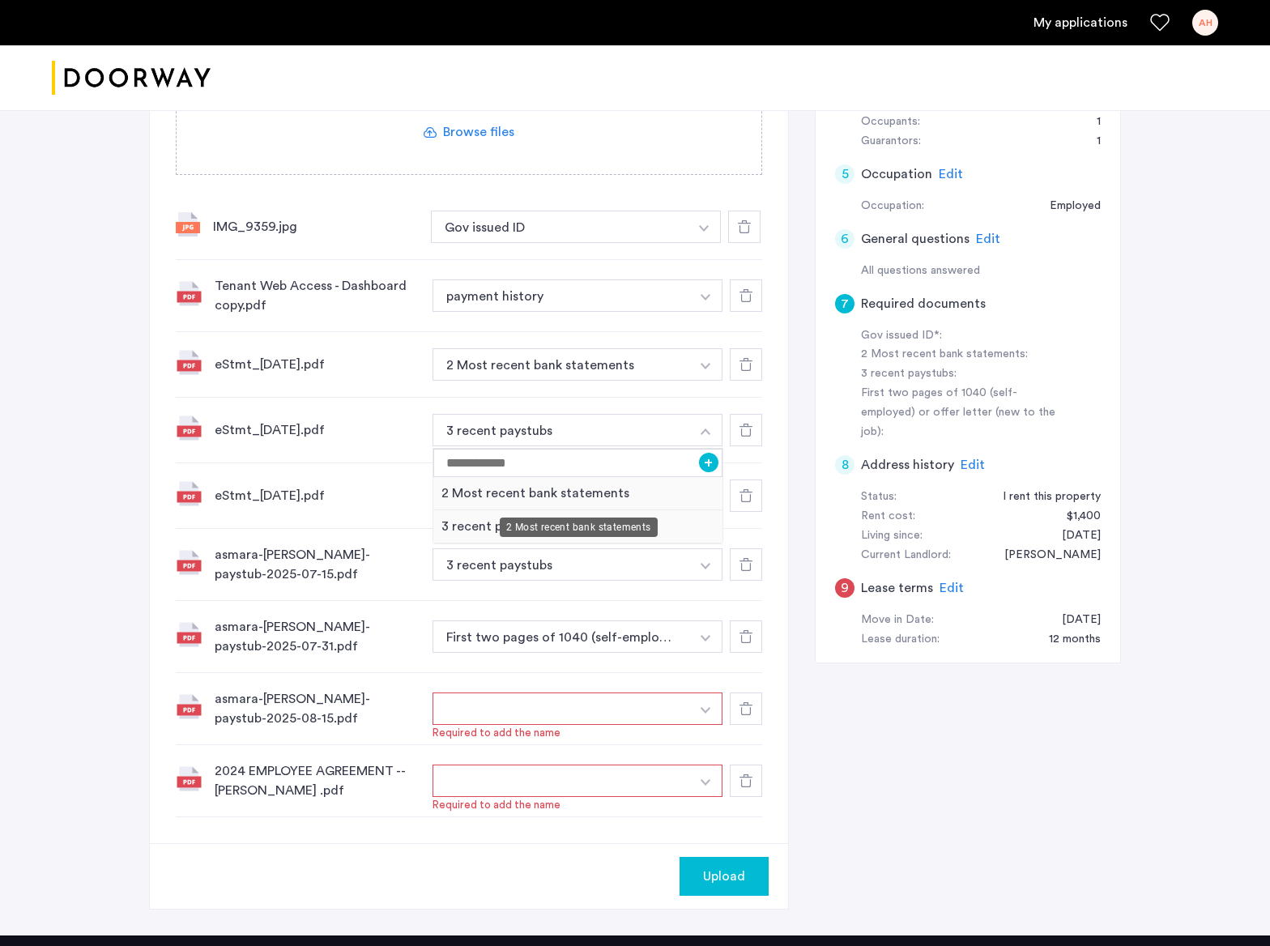
click at [633, 487] on div "2 Most recent bank statements" at bounding box center [577, 493] width 289 height 33
click at [634, 487] on button "3 recent paystubs" at bounding box center [561, 495] width 258 height 32
click at [708, 496] on img "button" at bounding box center [706, 497] width 10 height 6
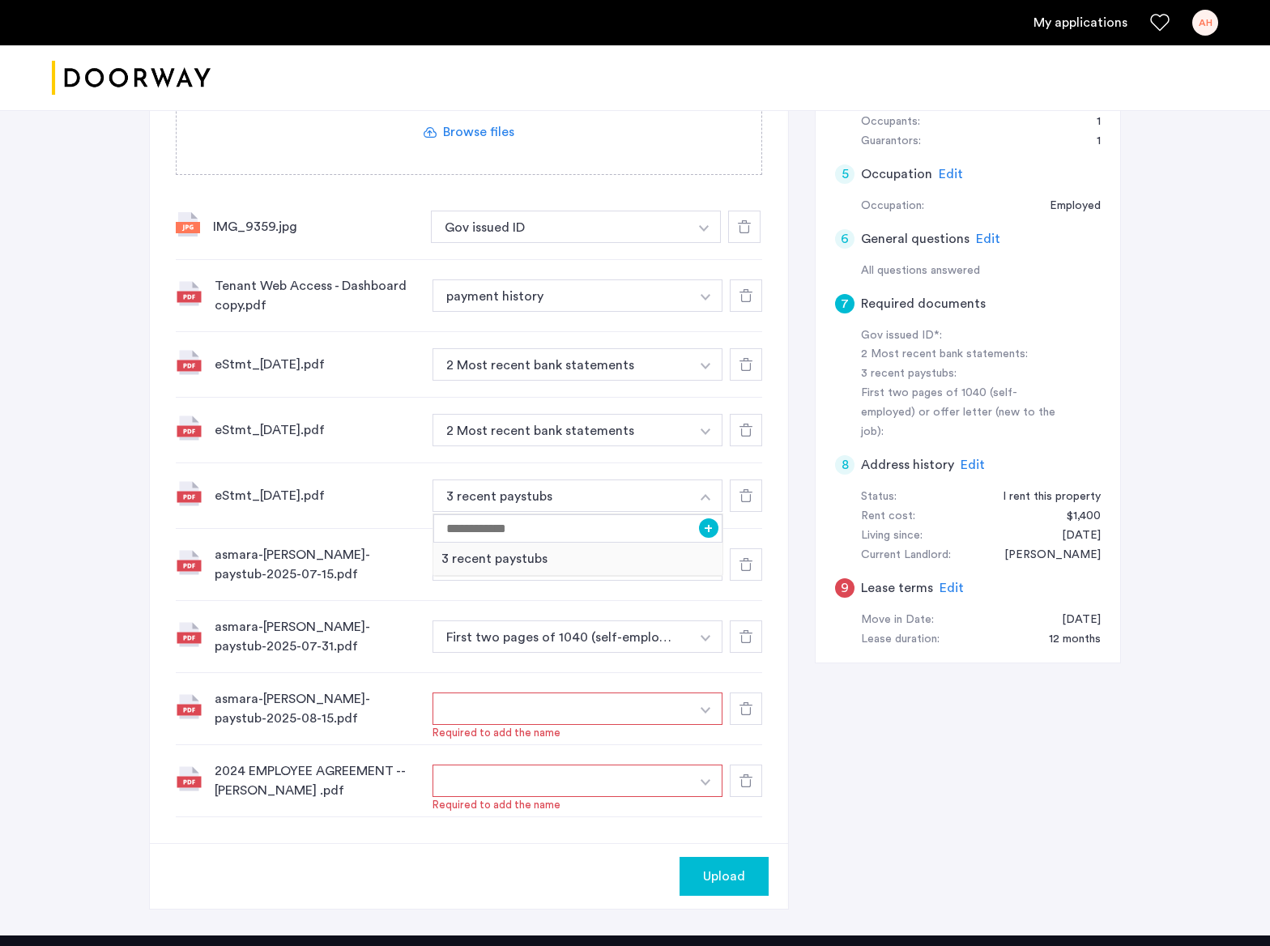
click at [628, 464] on div "eStmt_2025-05-21.pdf 3 recent paystubs + 3 recent paystubs" at bounding box center [469, 496] width 586 height 66
click at [754, 503] on div at bounding box center [746, 495] width 32 height 32
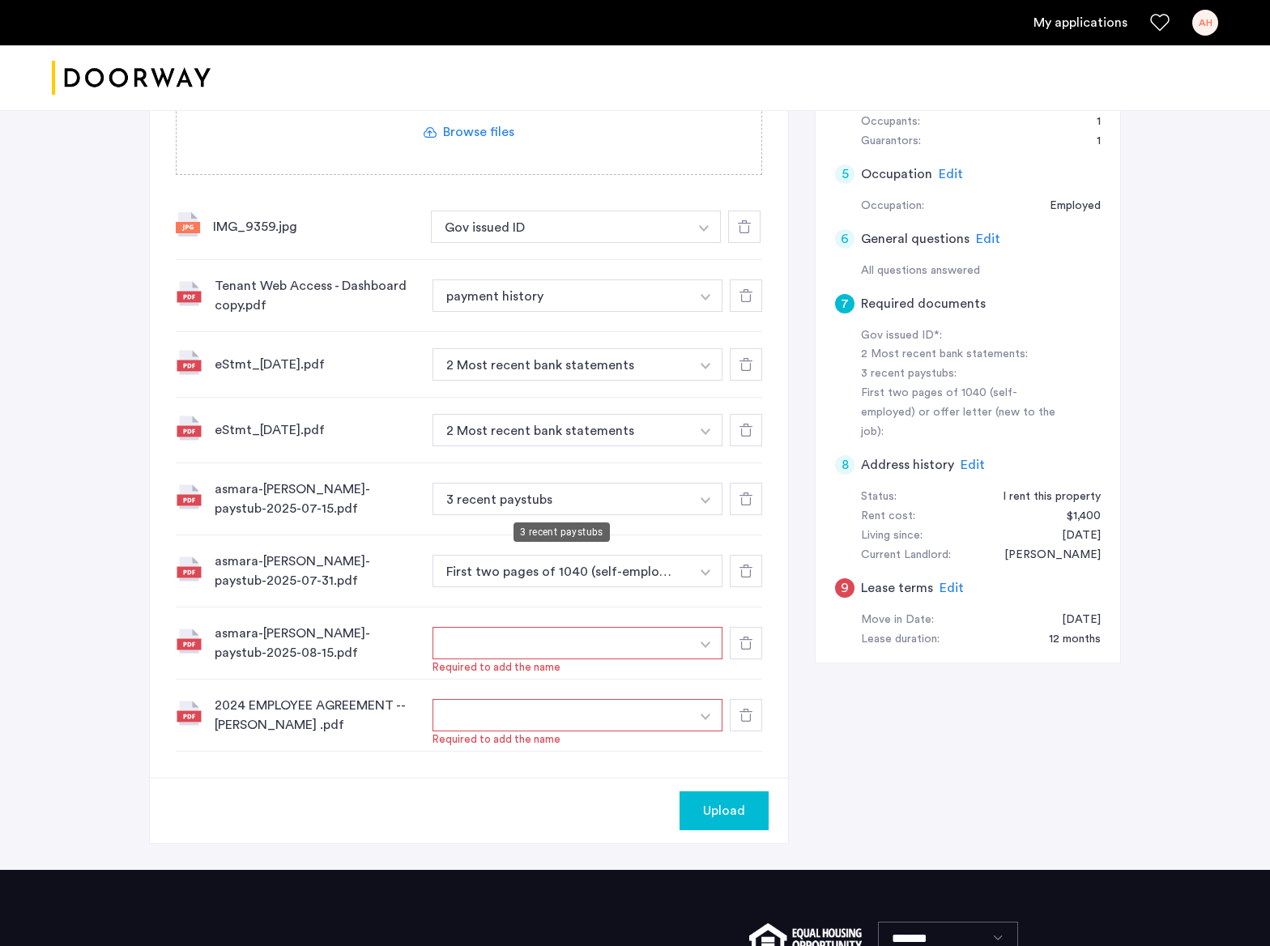
click at [650, 506] on button "3 recent paystubs" at bounding box center [561, 499] width 258 height 32
click at [641, 573] on button "First two pages of 1040 (self-employed) or offer letter (new to the job)" at bounding box center [561, 571] width 258 height 32
click at [716, 576] on button "button" at bounding box center [705, 571] width 33 height 32
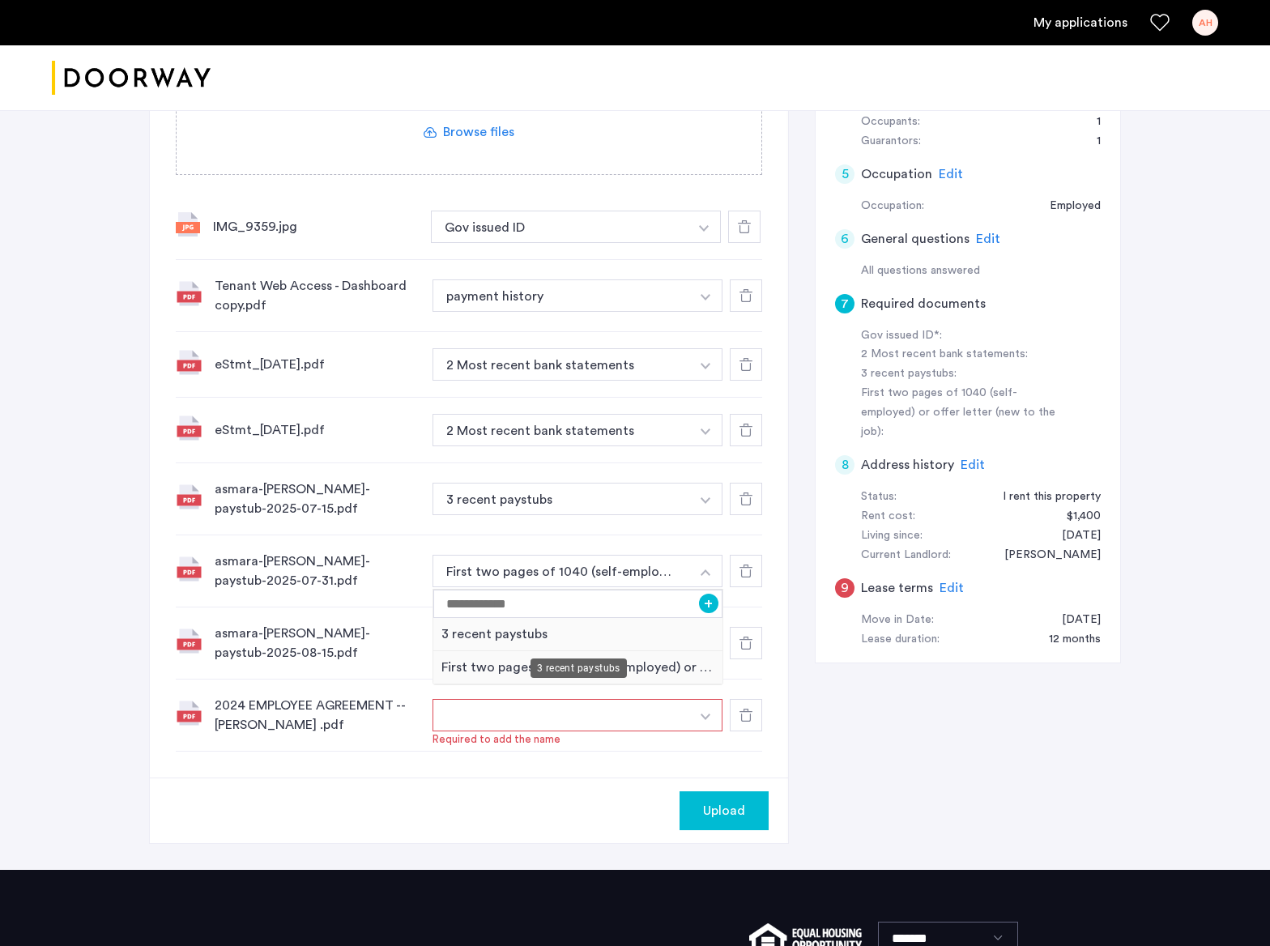
click at [628, 627] on div "3 recent paystubs" at bounding box center [577, 634] width 289 height 33
click at [705, 639] on button "button" at bounding box center [705, 643] width 33 height 32
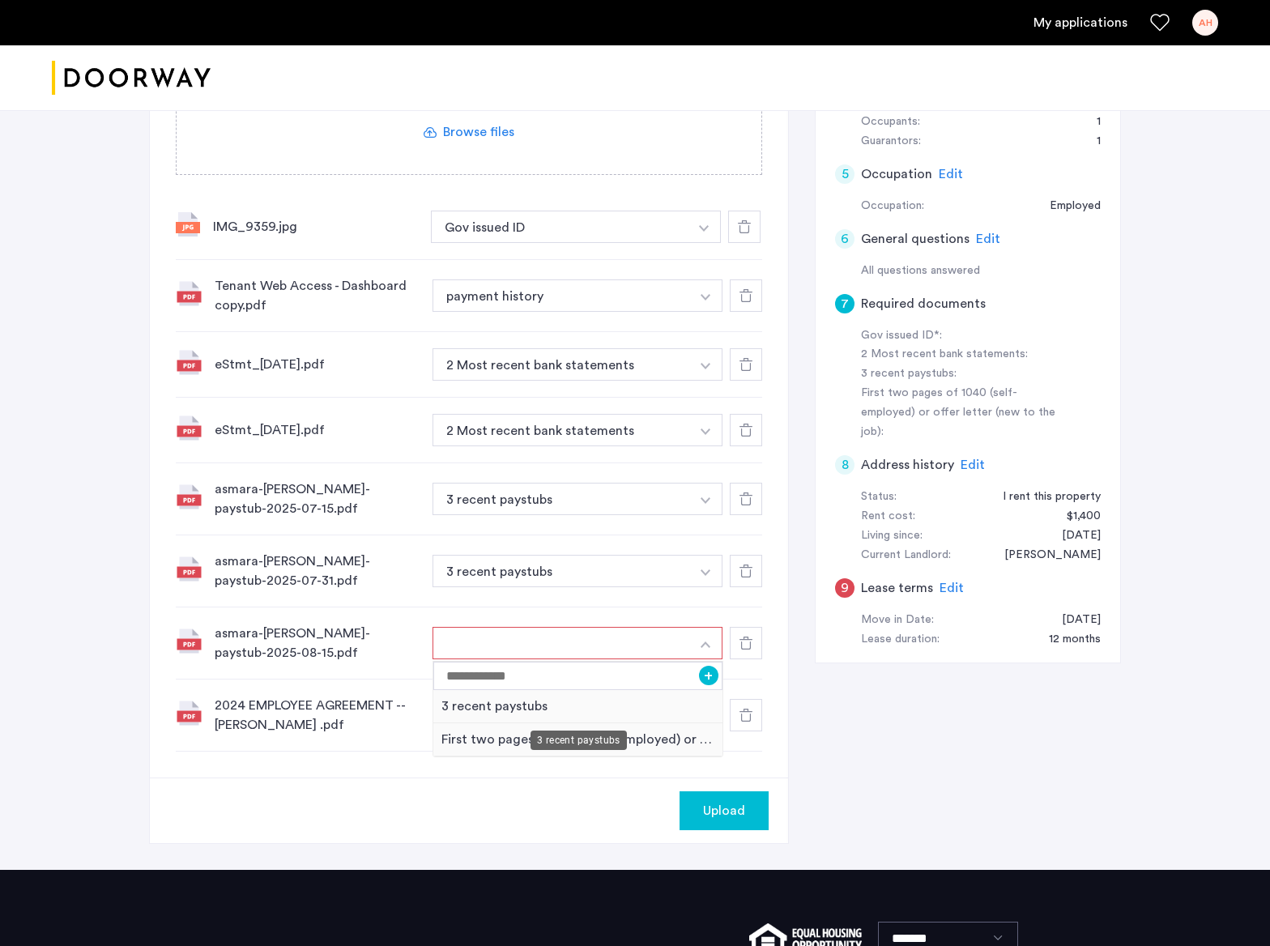
click at [602, 700] on div "3 recent paystubs" at bounding box center [577, 706] width 289 height 33
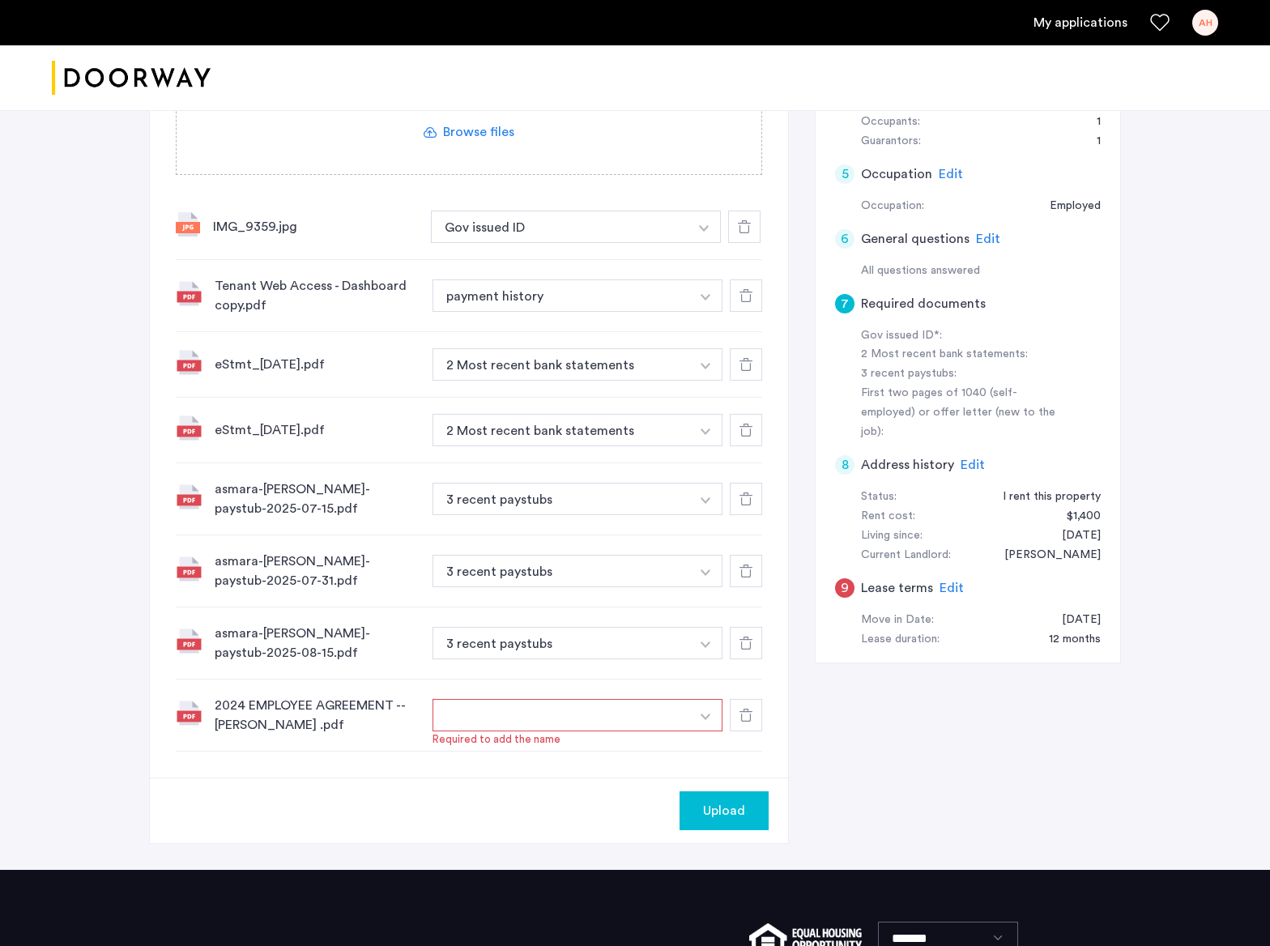
click at [709, 718] on img "button" at bounding box center [706, 716] width 10 height 6
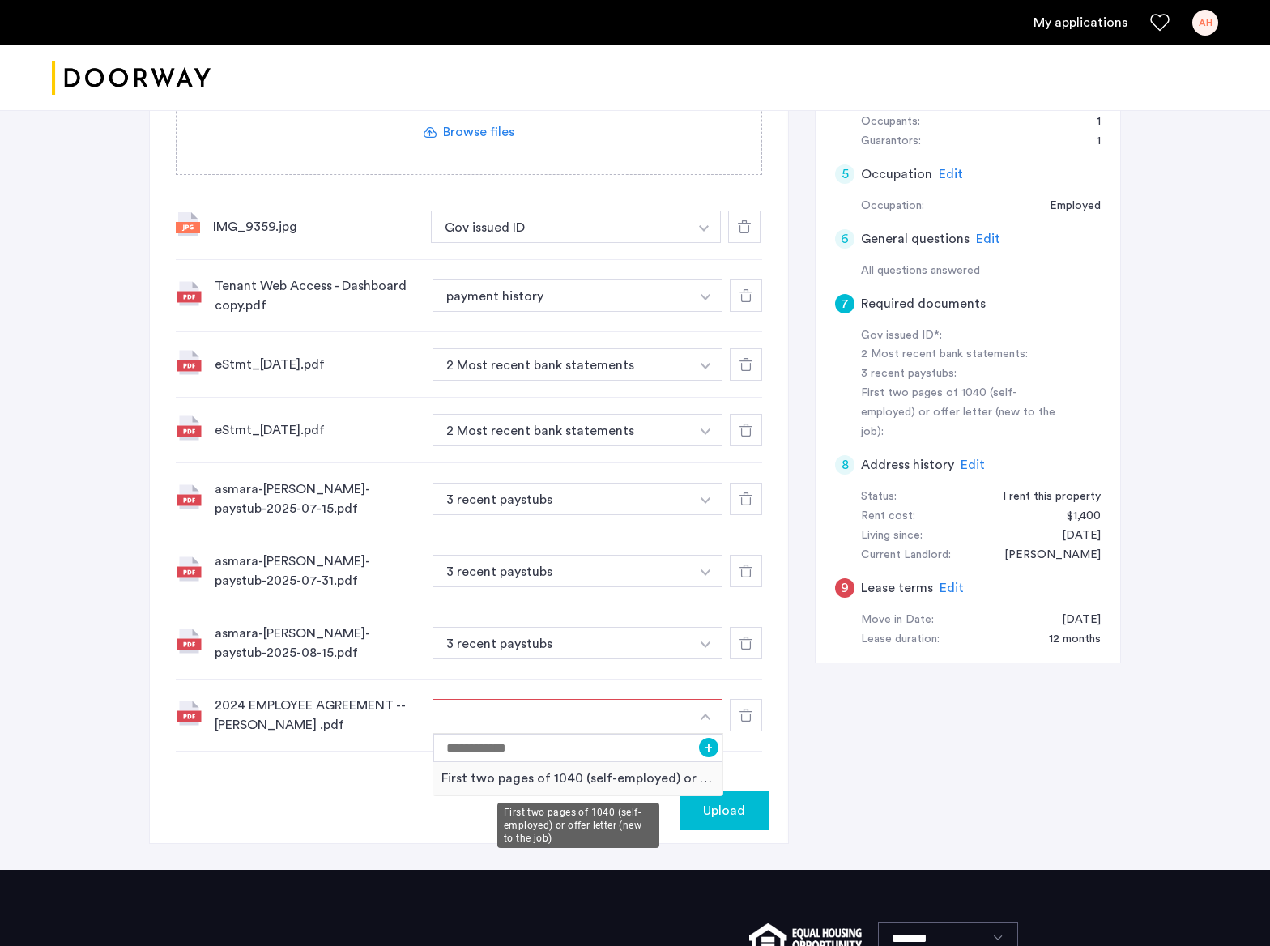
click at [668, 771] on div "First two pages of 1040 (self-employed) or offer letter (new to the job)" at bounding box center [577, 778] width 289 height 33
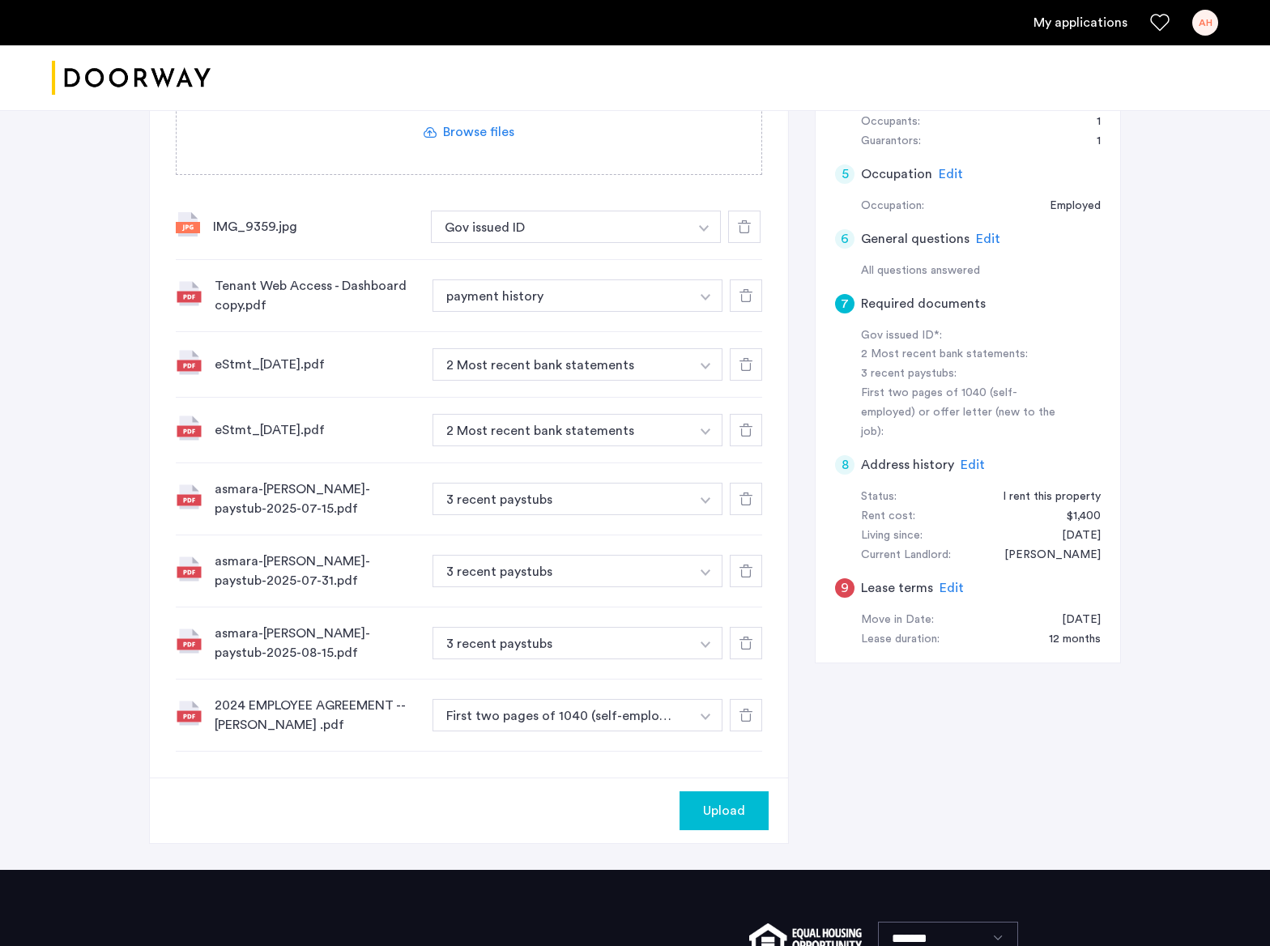
click at [698, 799] on button "Upload" at bounding box center [723, 810] width 89 height 39
click at [730, 808] on button "Next" at bounding box center [740, 810] width 57 height 39
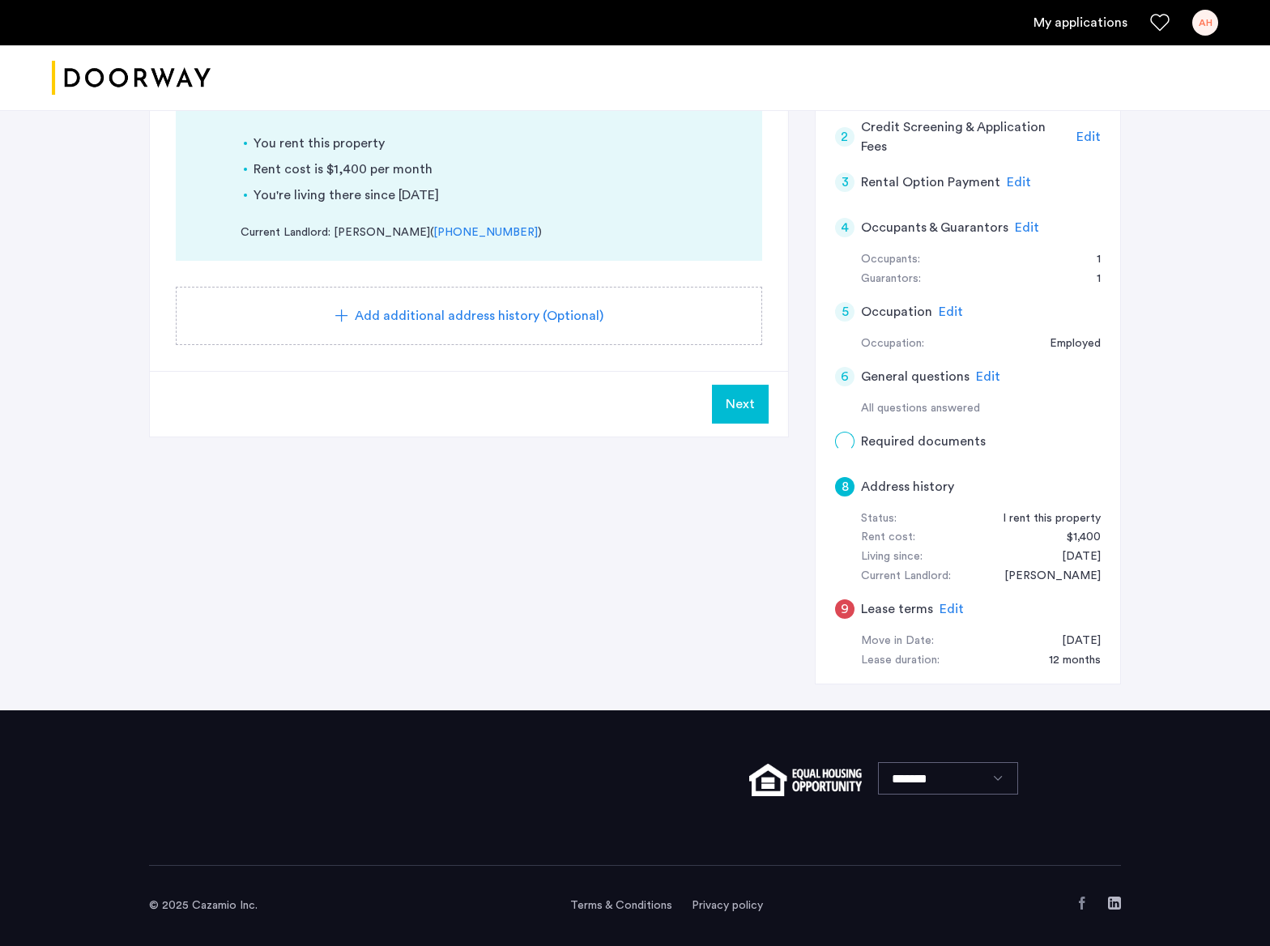
scroll to position [0, 0]
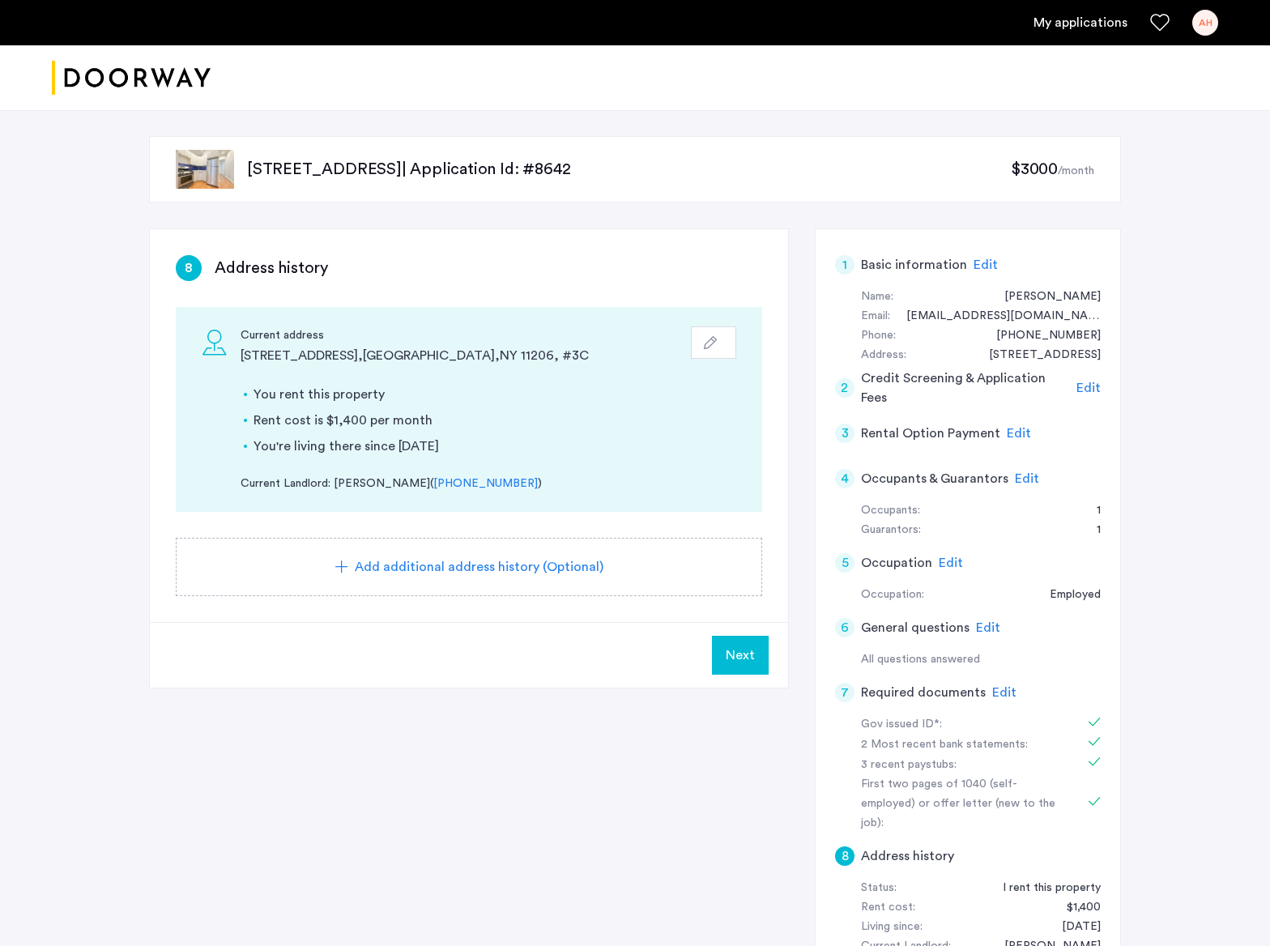
click at [755, 643] on button "Next" at bounding box center [740, 655] width 57 height 39
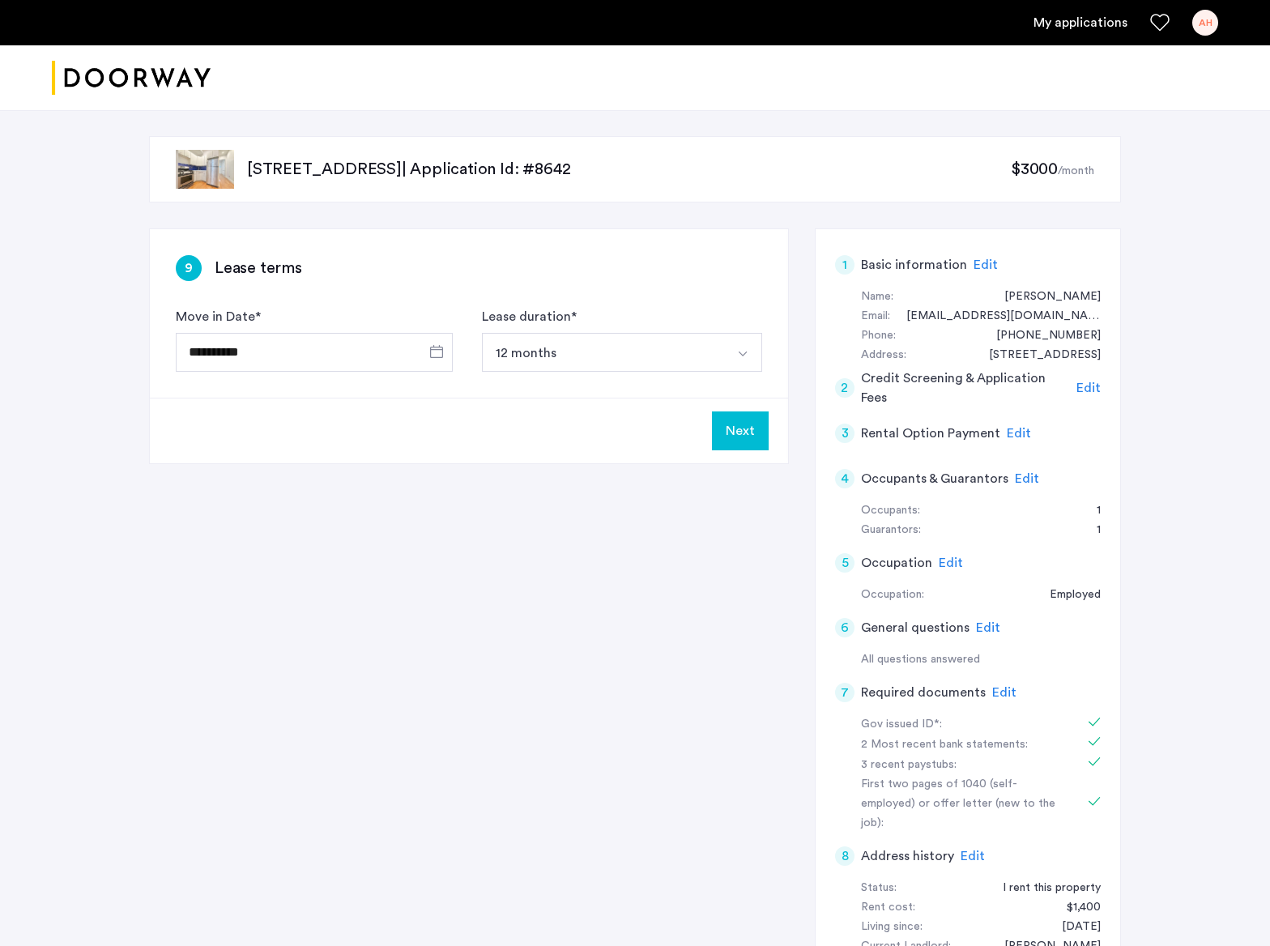
scroll to position [1, 0]
click at [738, 433] on button "Next" at bounding box center [740, 430] width 57 height 39
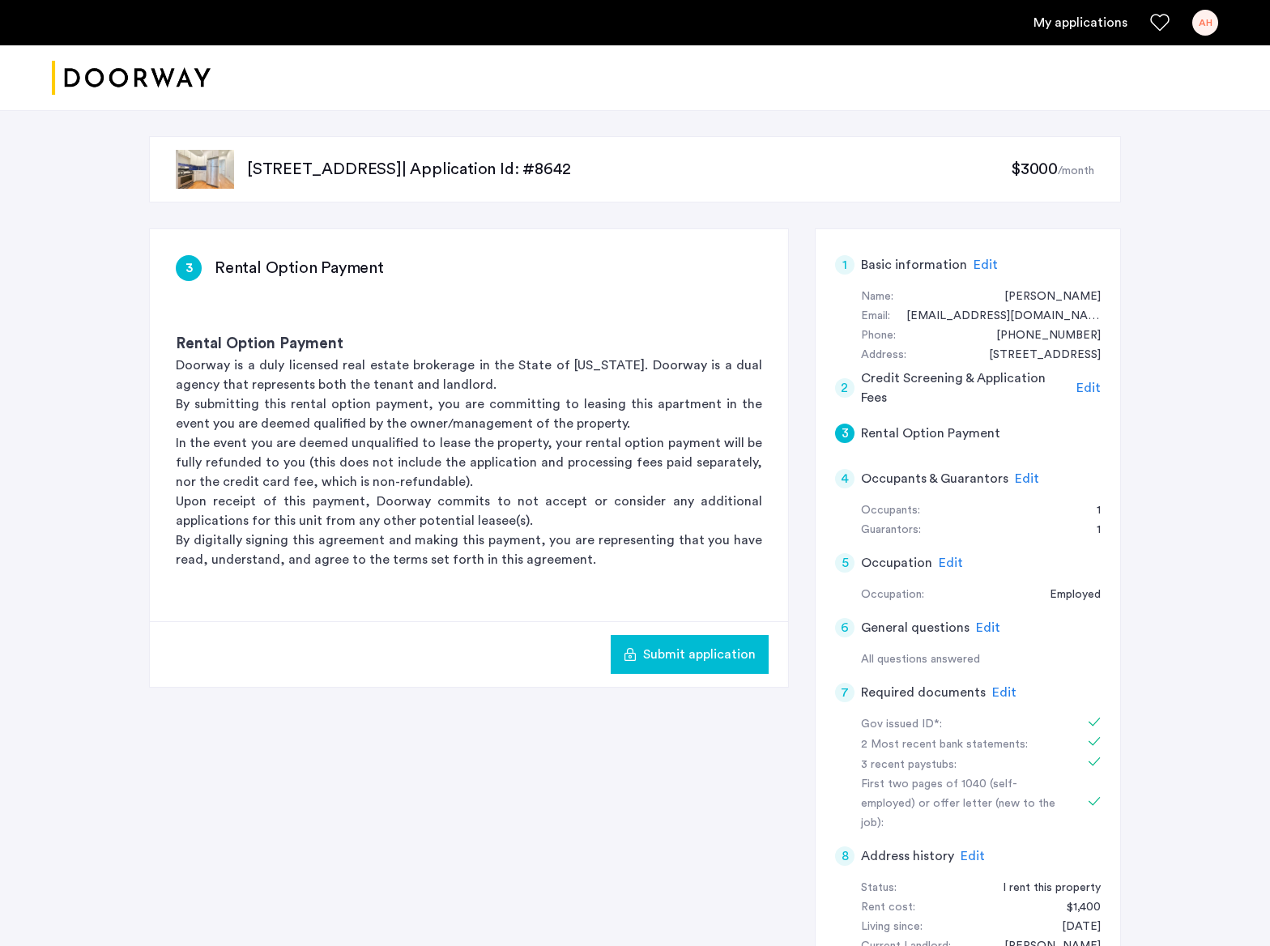
scroll to position [4, 0]
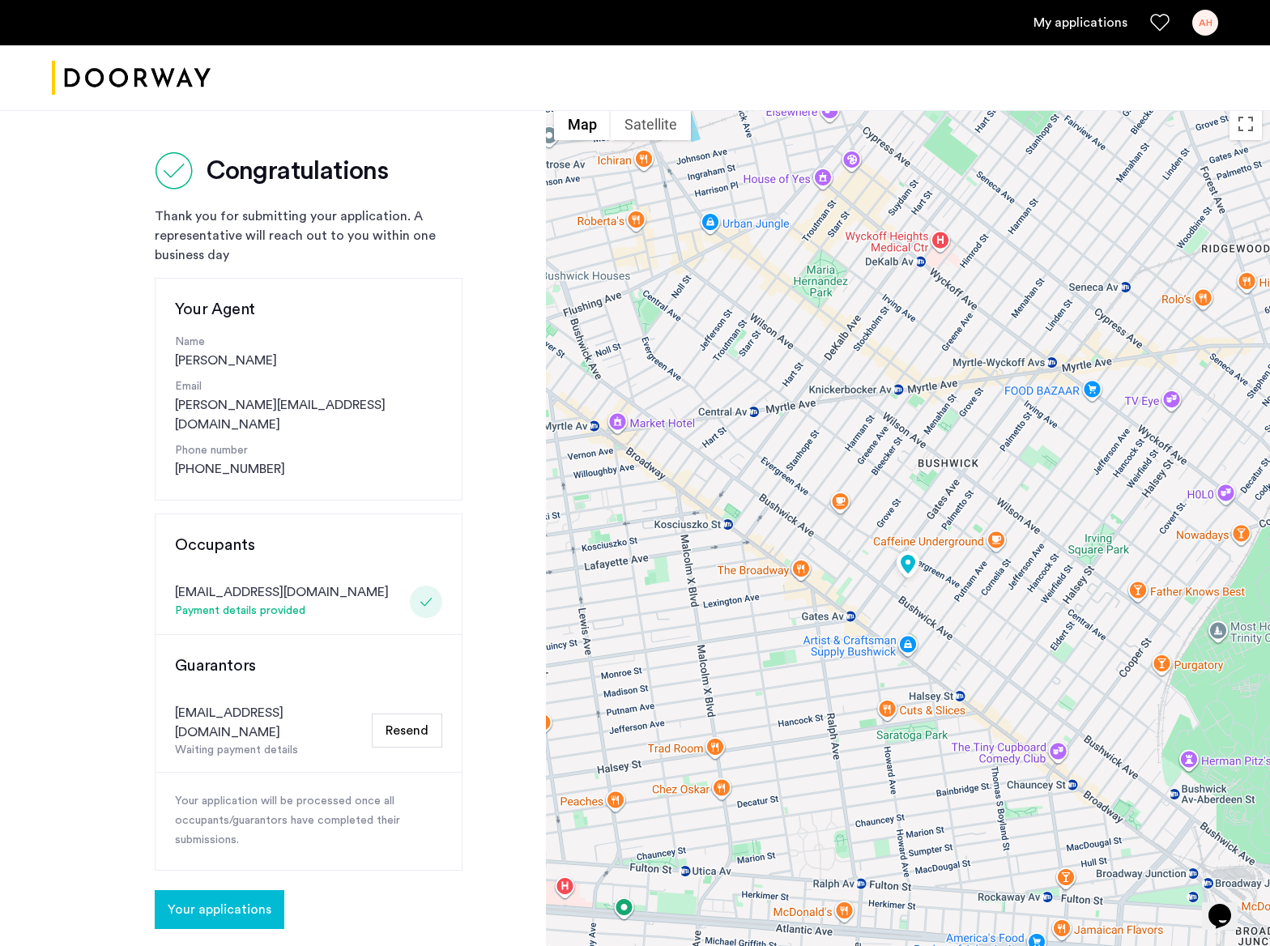
scroll to position [8, 0]
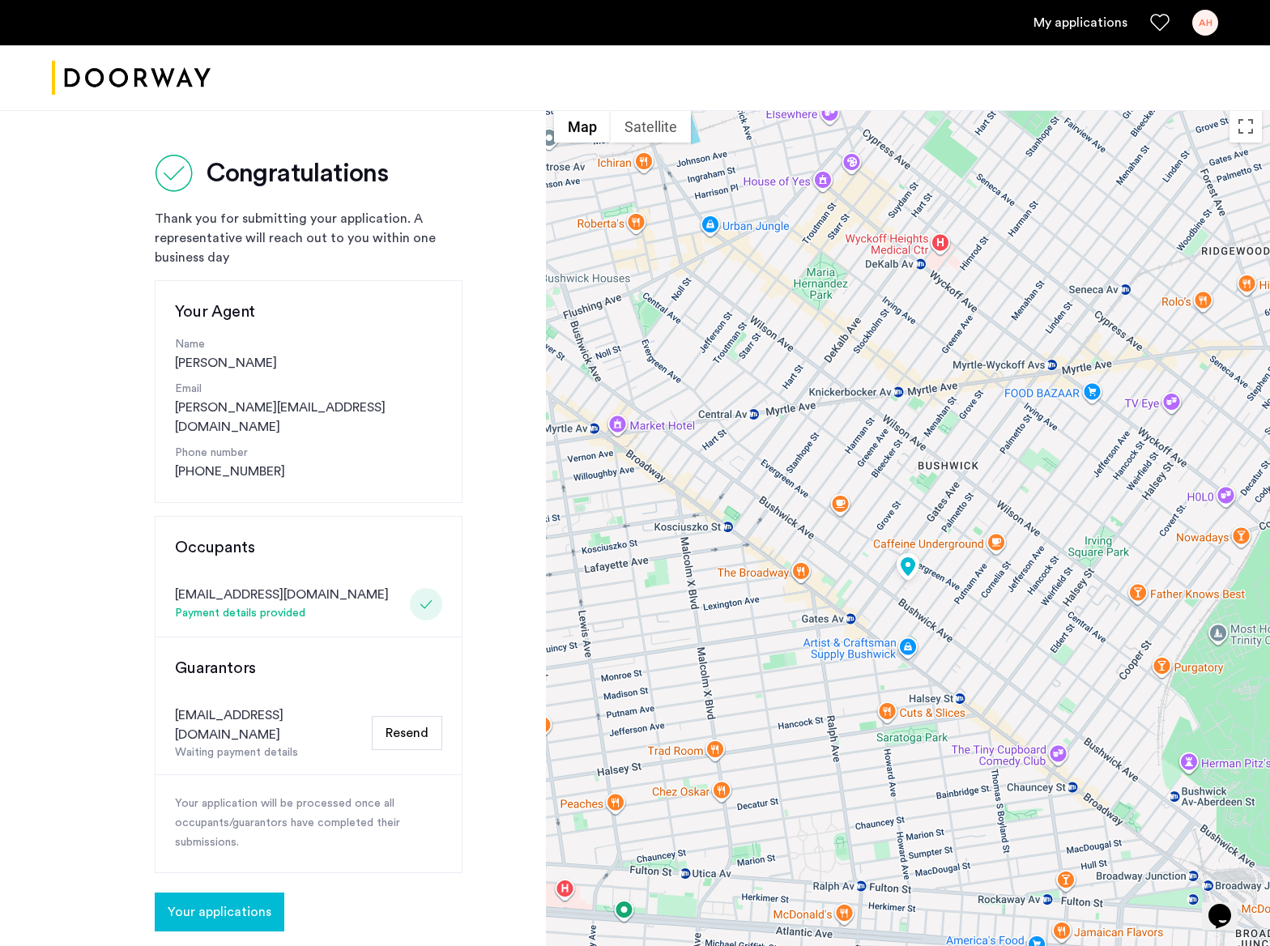
click at [251, 892] on button "Your applications" at bounding box center [220, 911] width 130 height 39
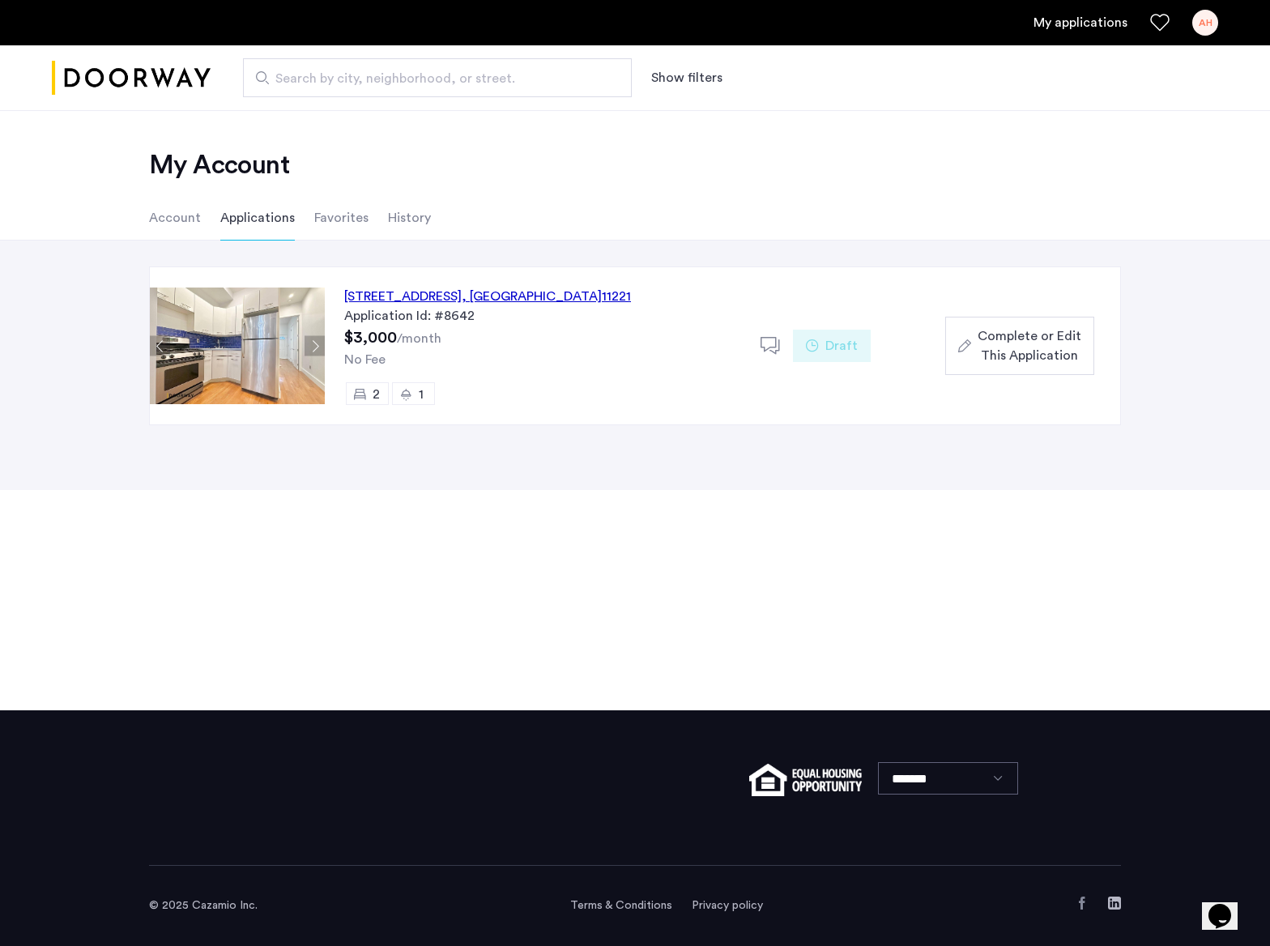
click at [415, 295] on div "64 Palmetto Street, Unit 2R, Brooklyn , NY 11221" at bounding box center [487, 296] width 287 height 19
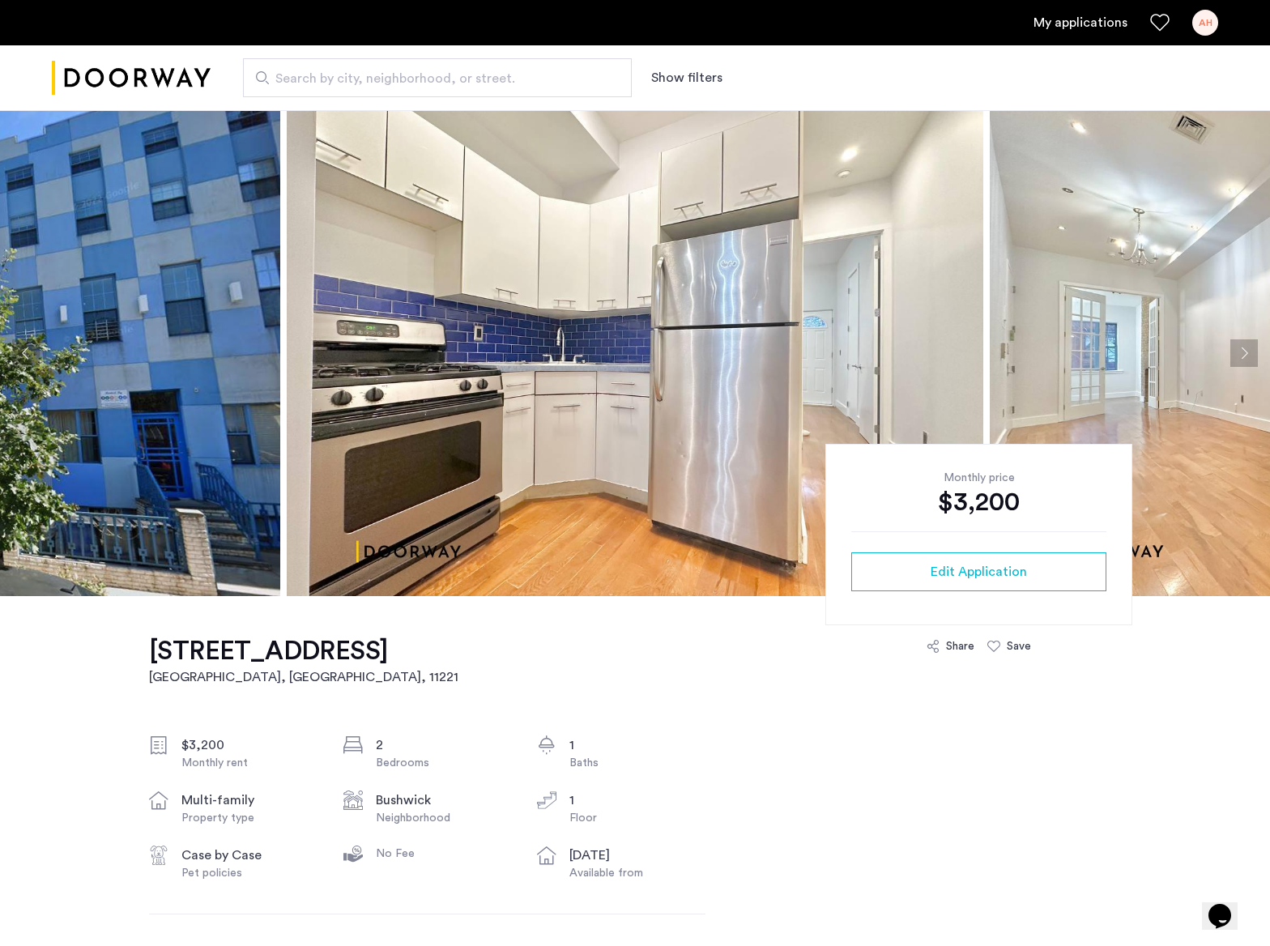
click at [1250, 354] on button "Next apartment" at bounding box center [1244, 353] width 28 height 28
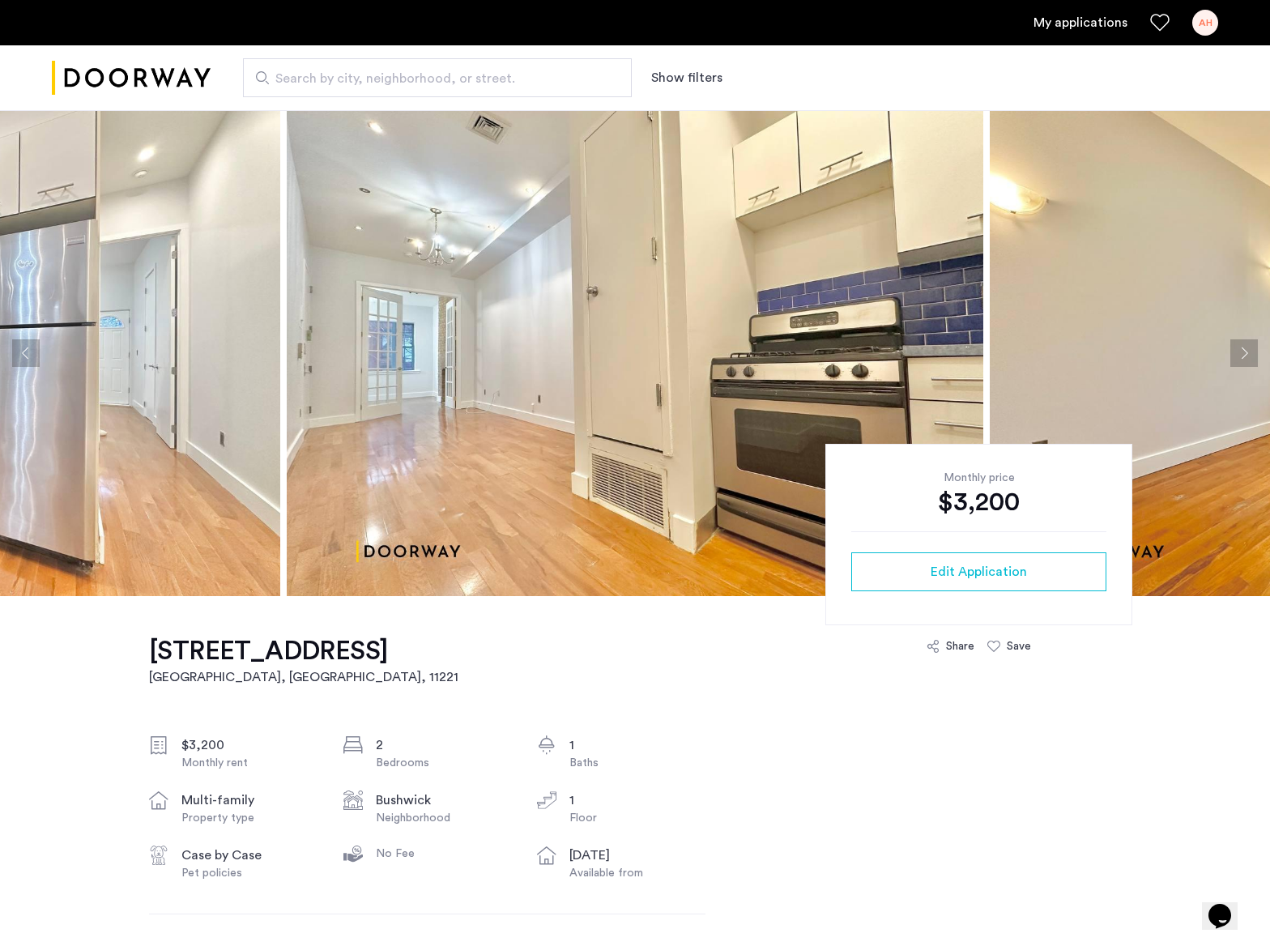
click at [24, 353] on button "Previous apartment" at bounding box center [26, 353] width 28 height 28
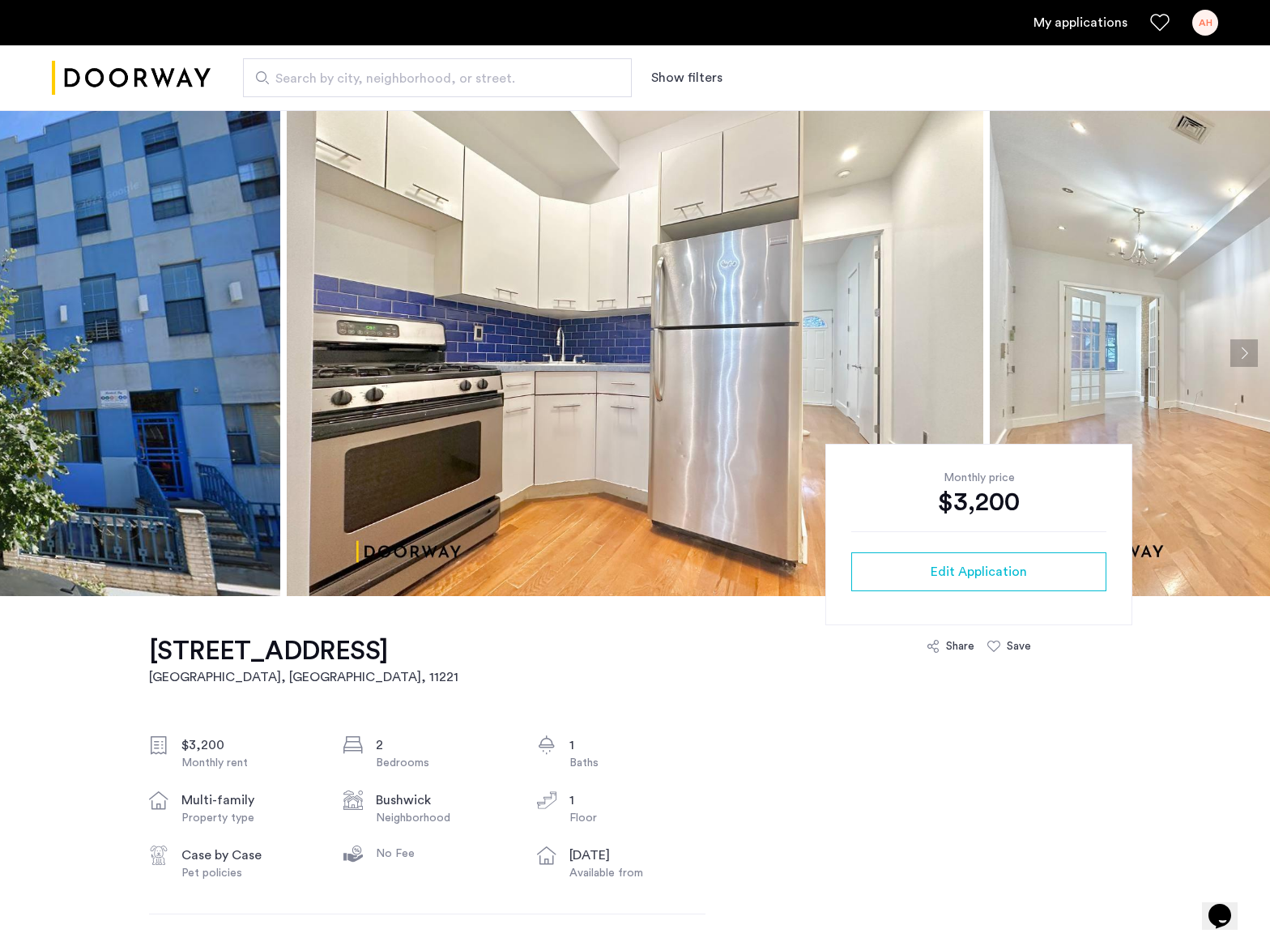
click at [24, 353] on button "Previous apartment" at bounding box center [26, 353] width 28 height 28
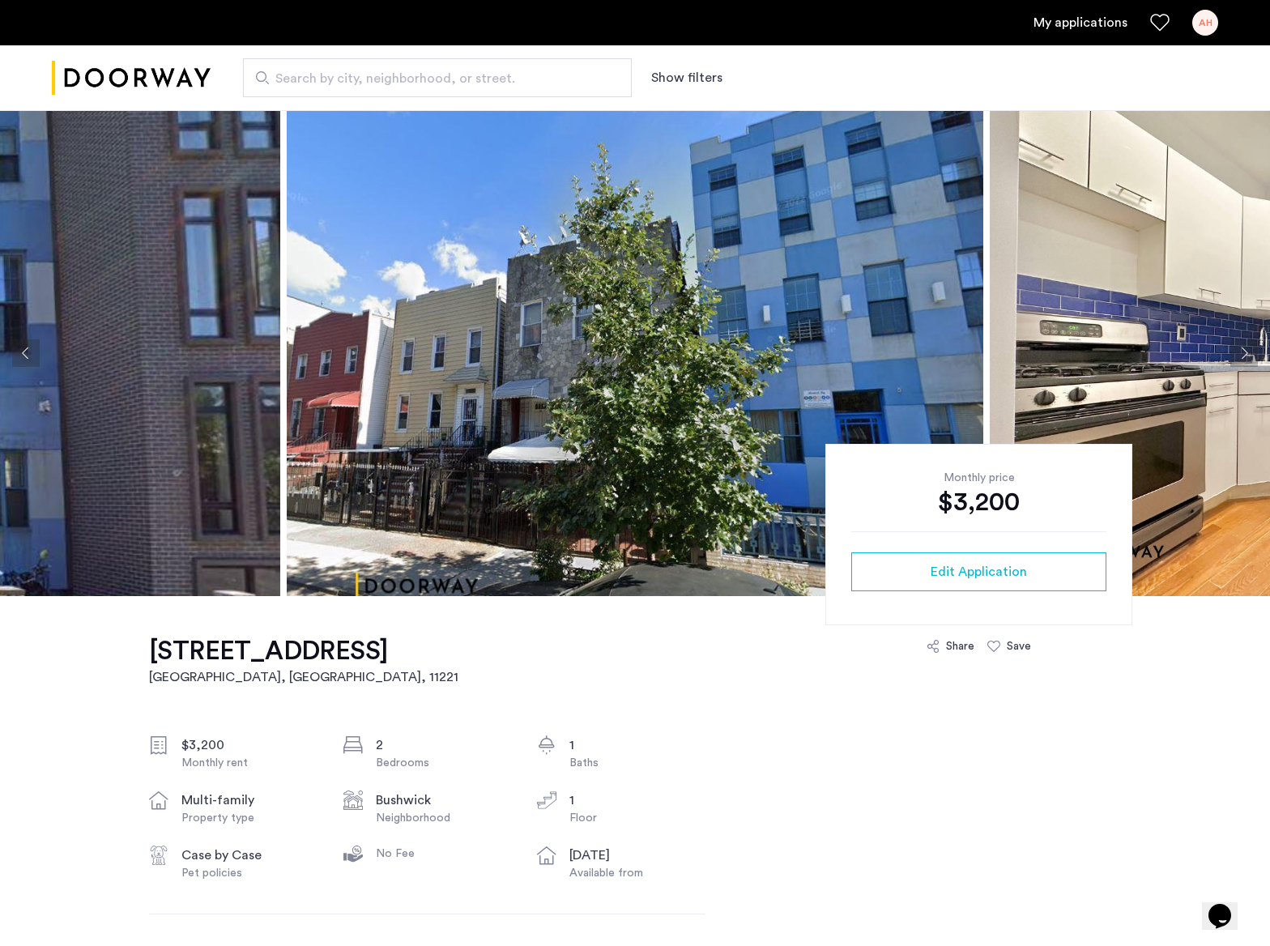
click at [1248, 355] on button "Next apartment" at bounding box center [1244, 353] width 28 height 28
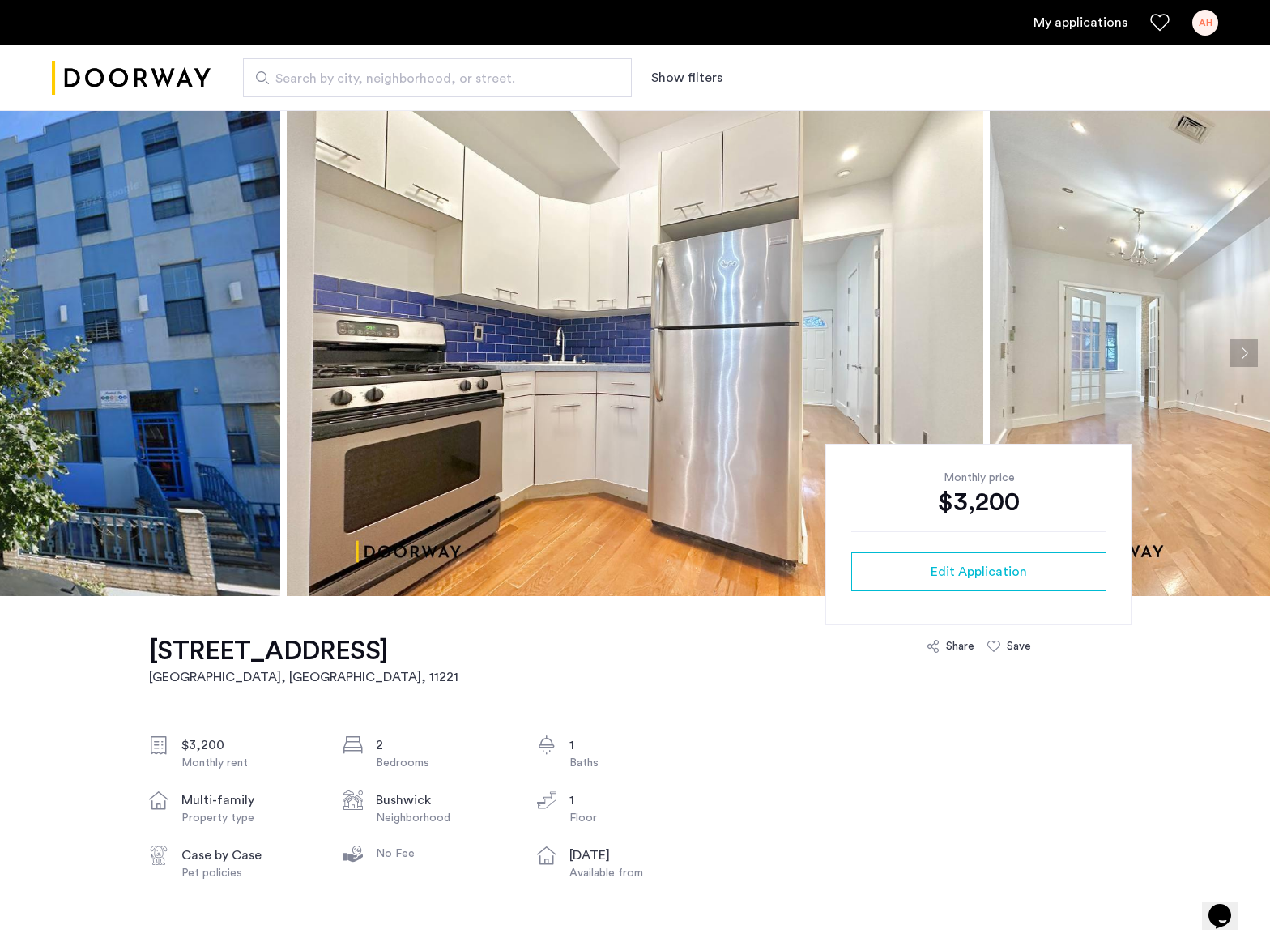
click at [1248, 355] on button "Next apartment" at bounding box center [1244, 353] width 28 height 28
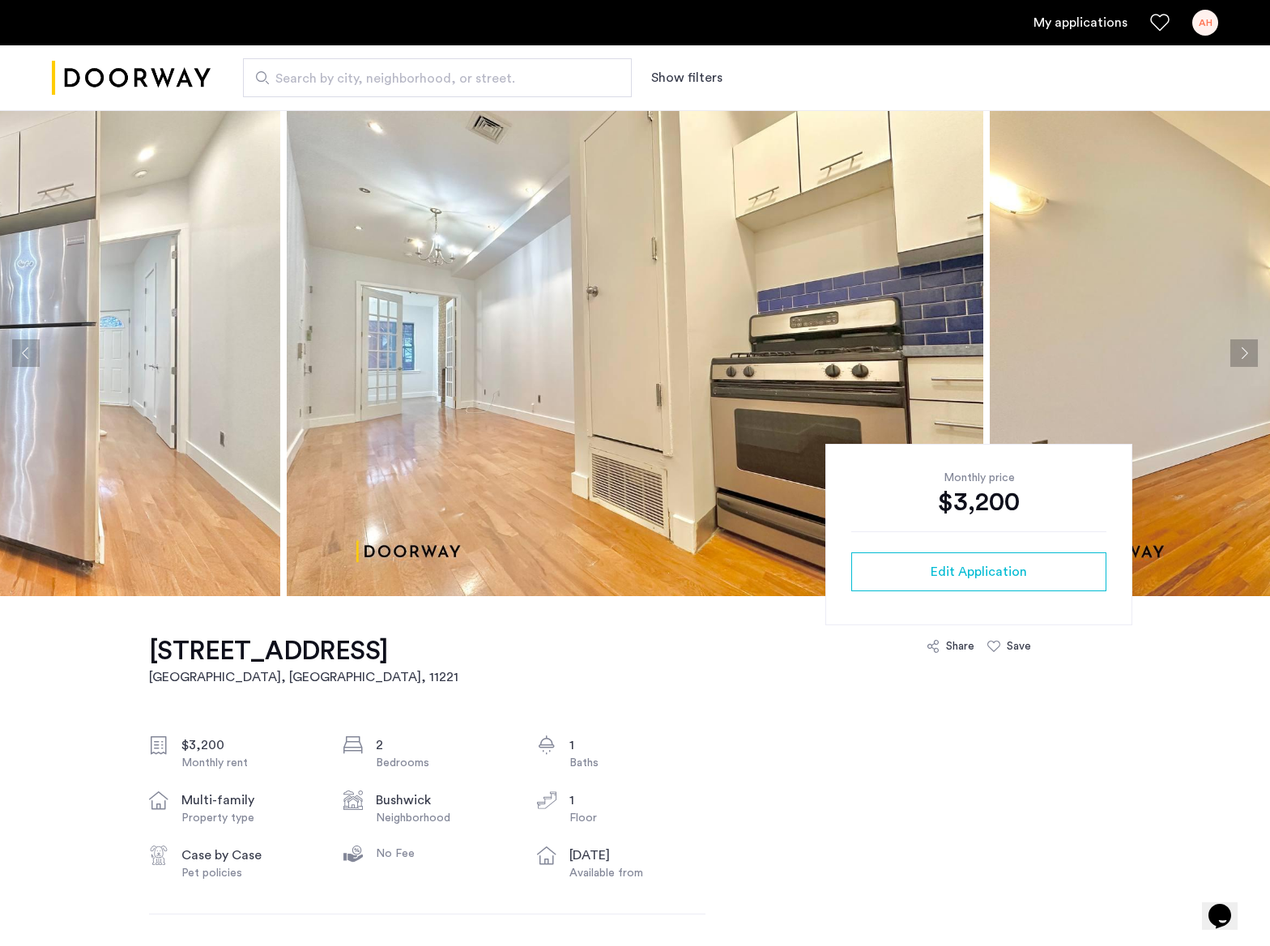
click at [1248, 355] on button "Next apartment" at bounding box center [1244, 353] width 28 height 28
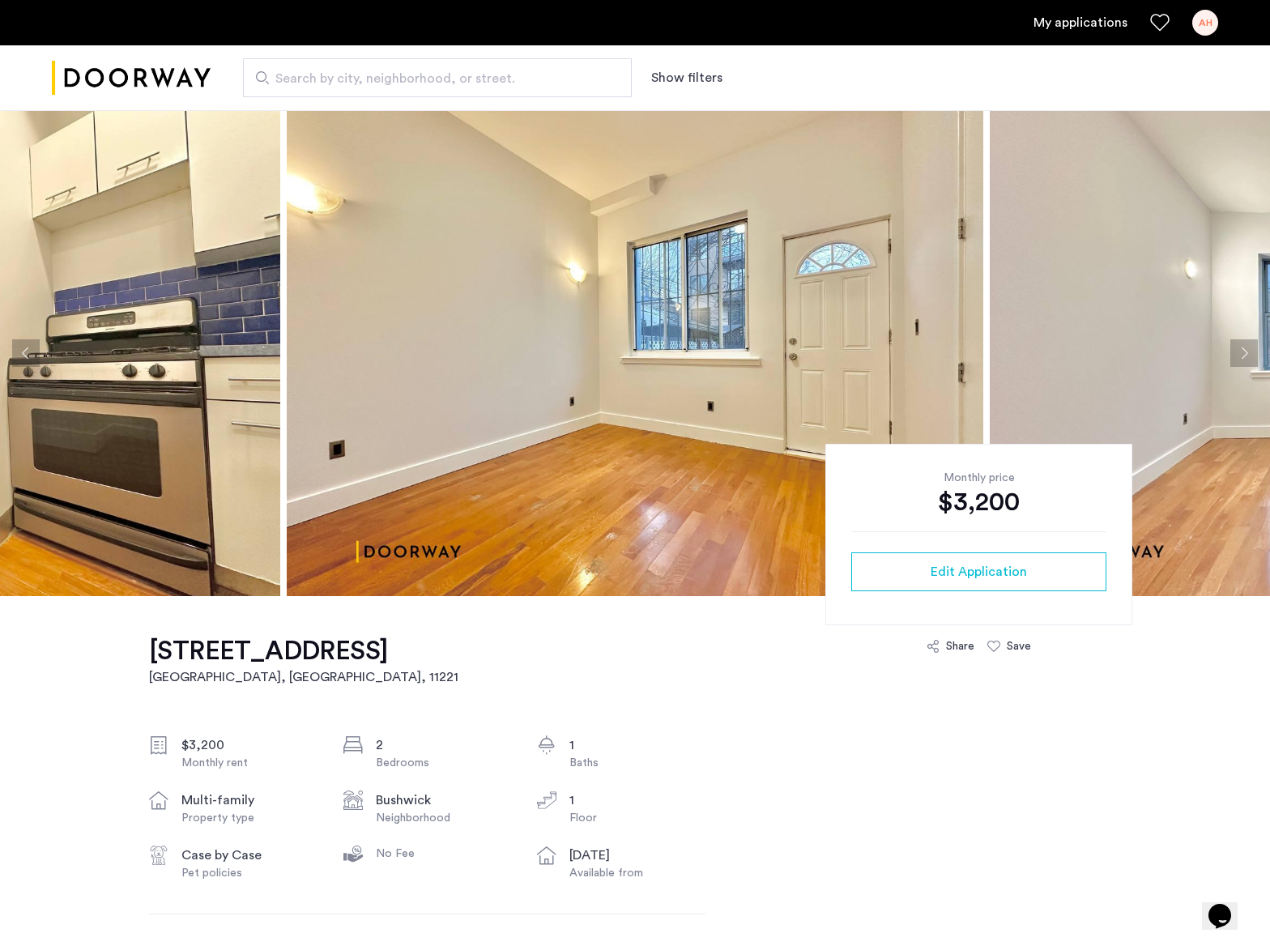
click at [1248, 355] on button "Next apartment" at bounding box center [1244, 353] width 28 height 28
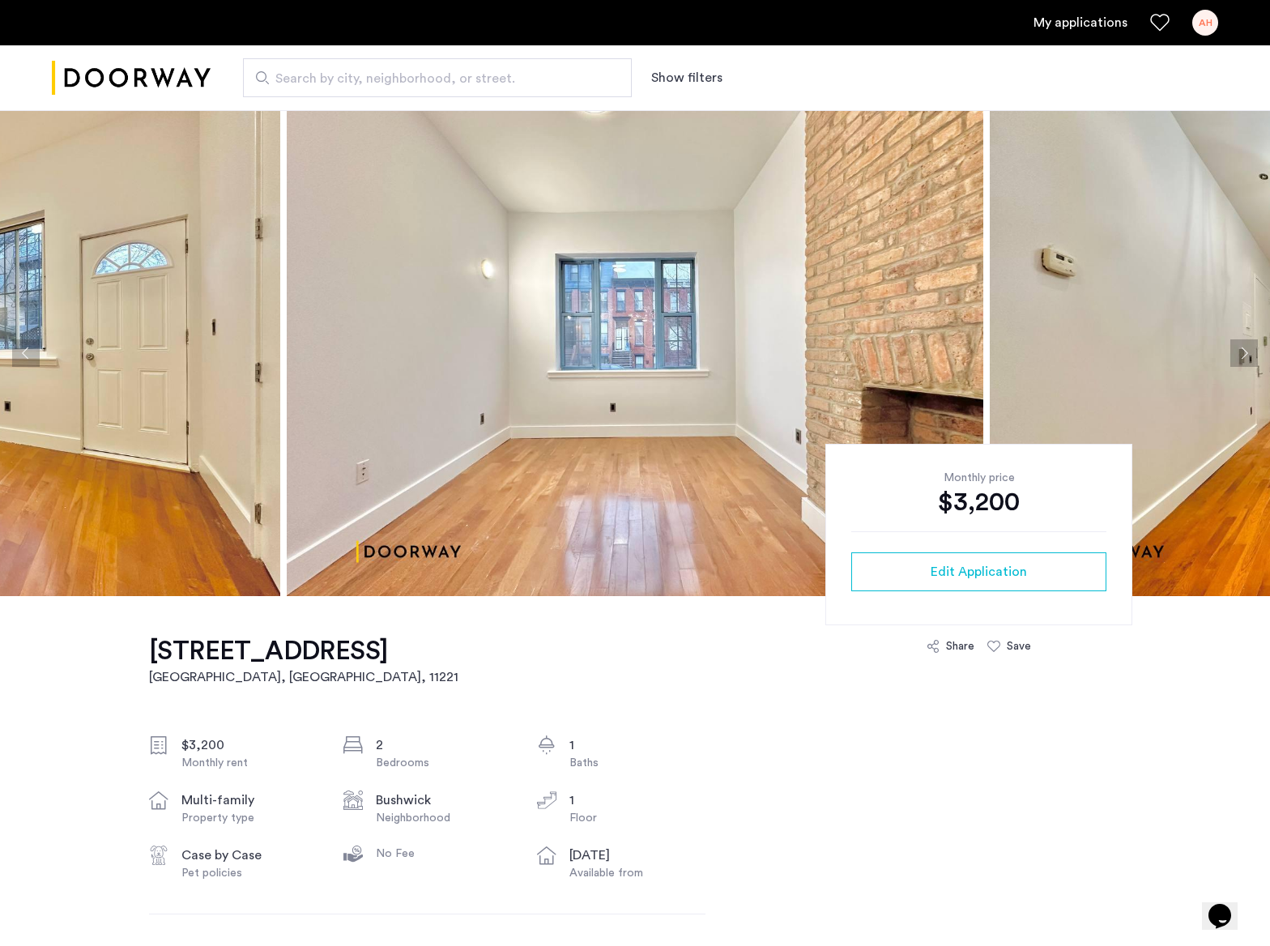
click at [1248, 355] on button "Next apartment" at bounding box center [1244, 353] width 28 height 28
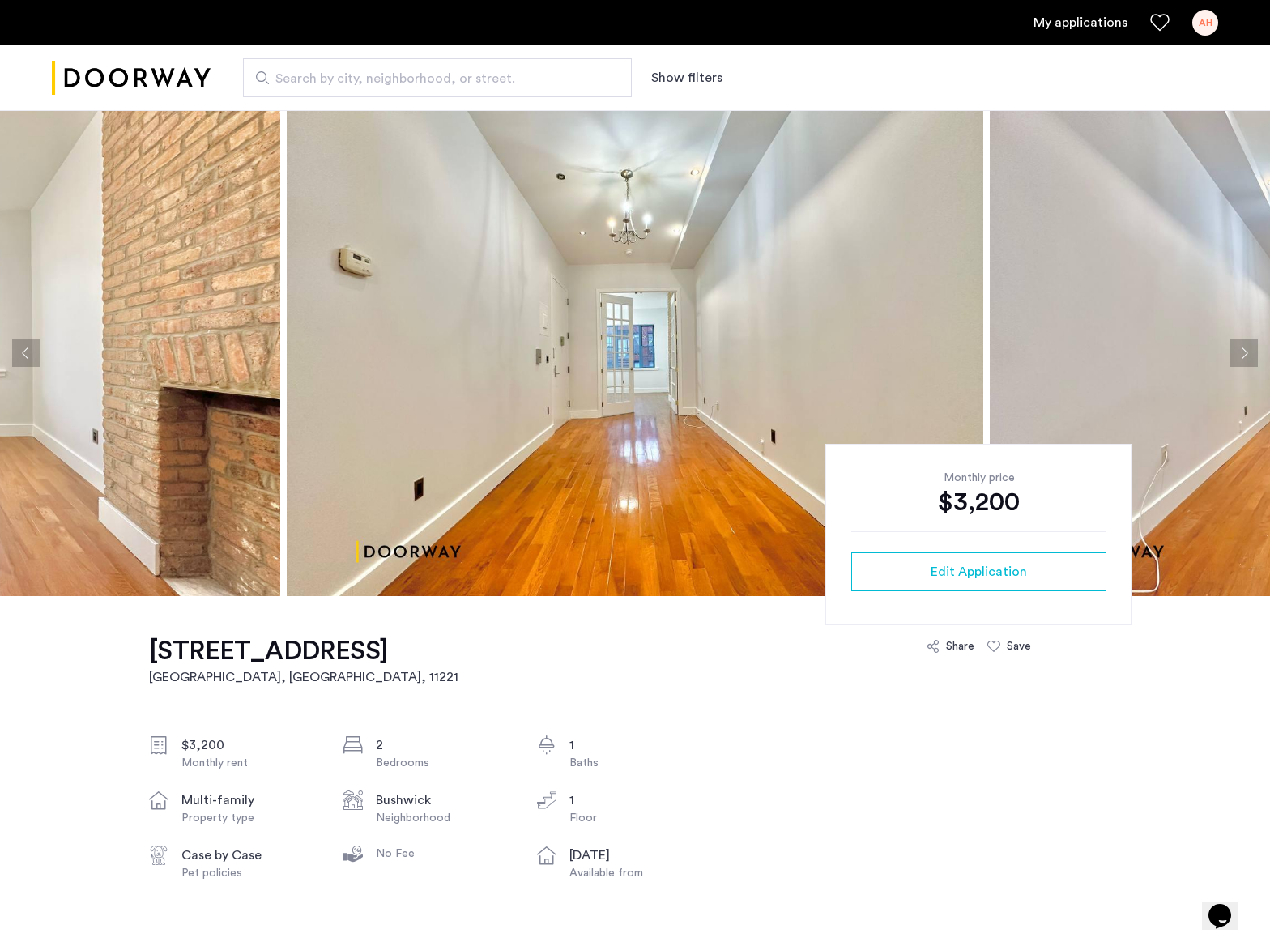
click at [1248, 355] on button "Next apartment" at bounding box center [1244, 353] width 28 height 28
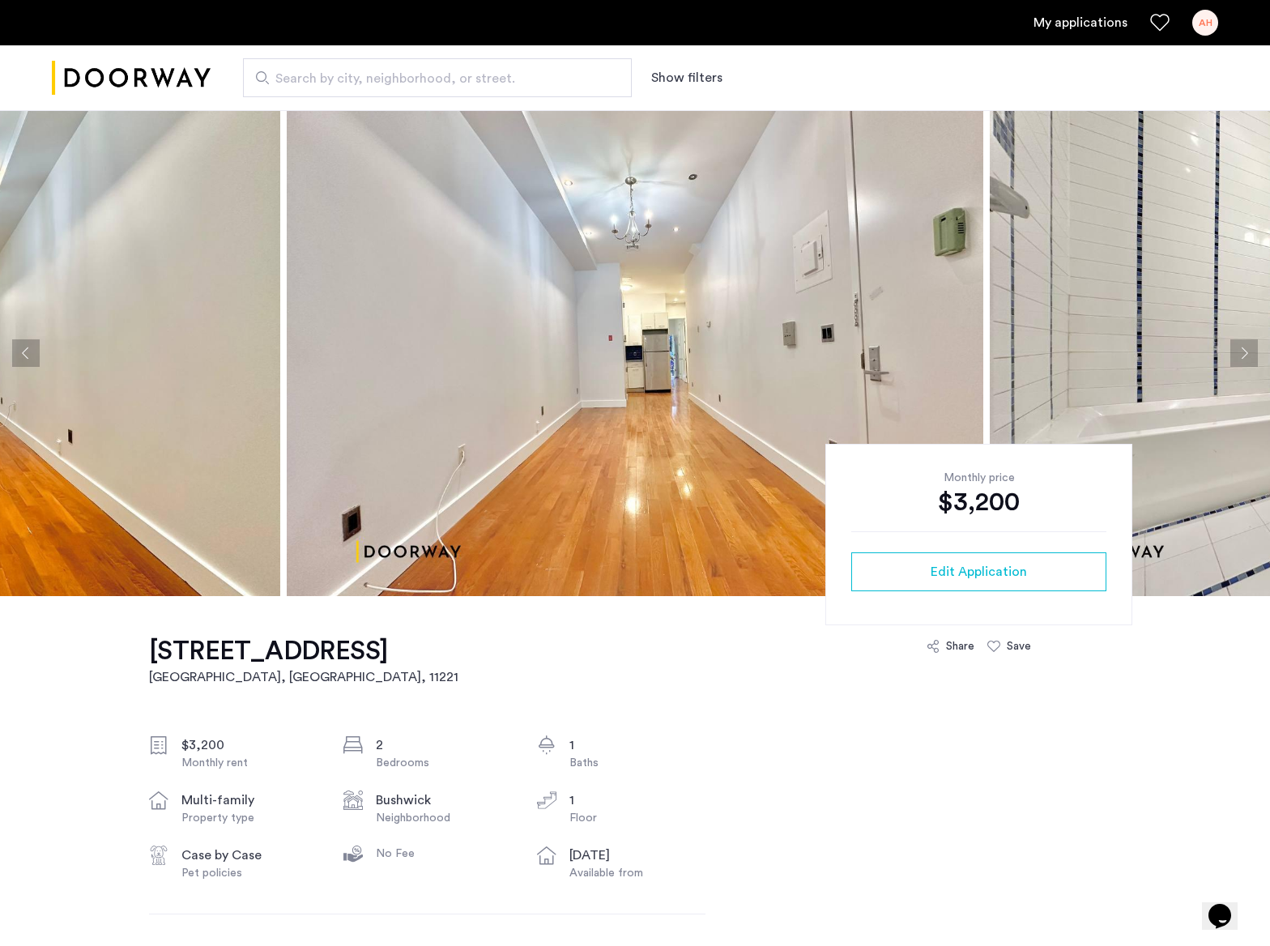
click at [1248, 355] on button "Next apartment" at bounding box center [1244, 353] width 28 height 28
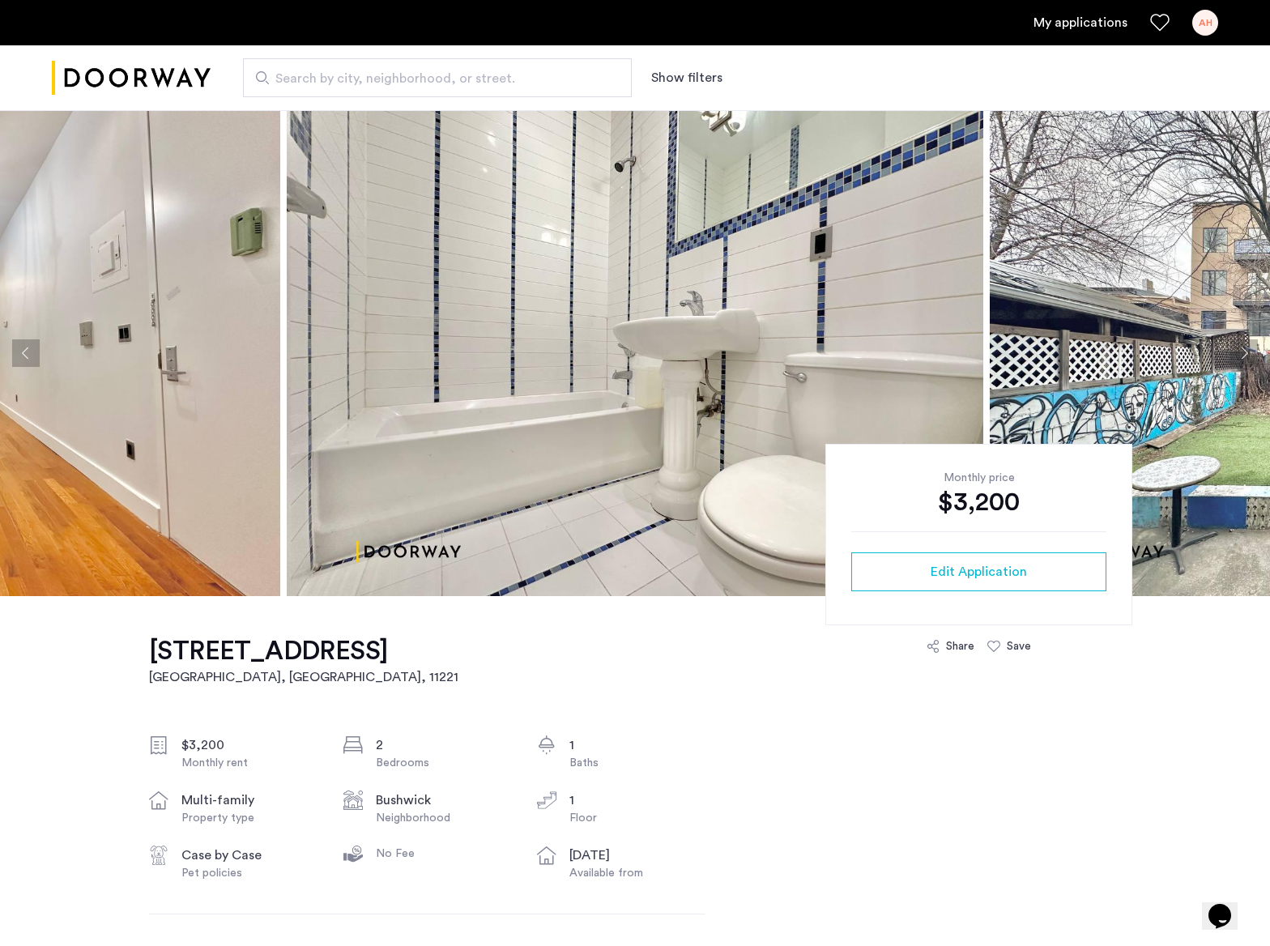
click at [1248, 355] on button "Next apartment" at bounding box center [1244, 353] width 28 height 28
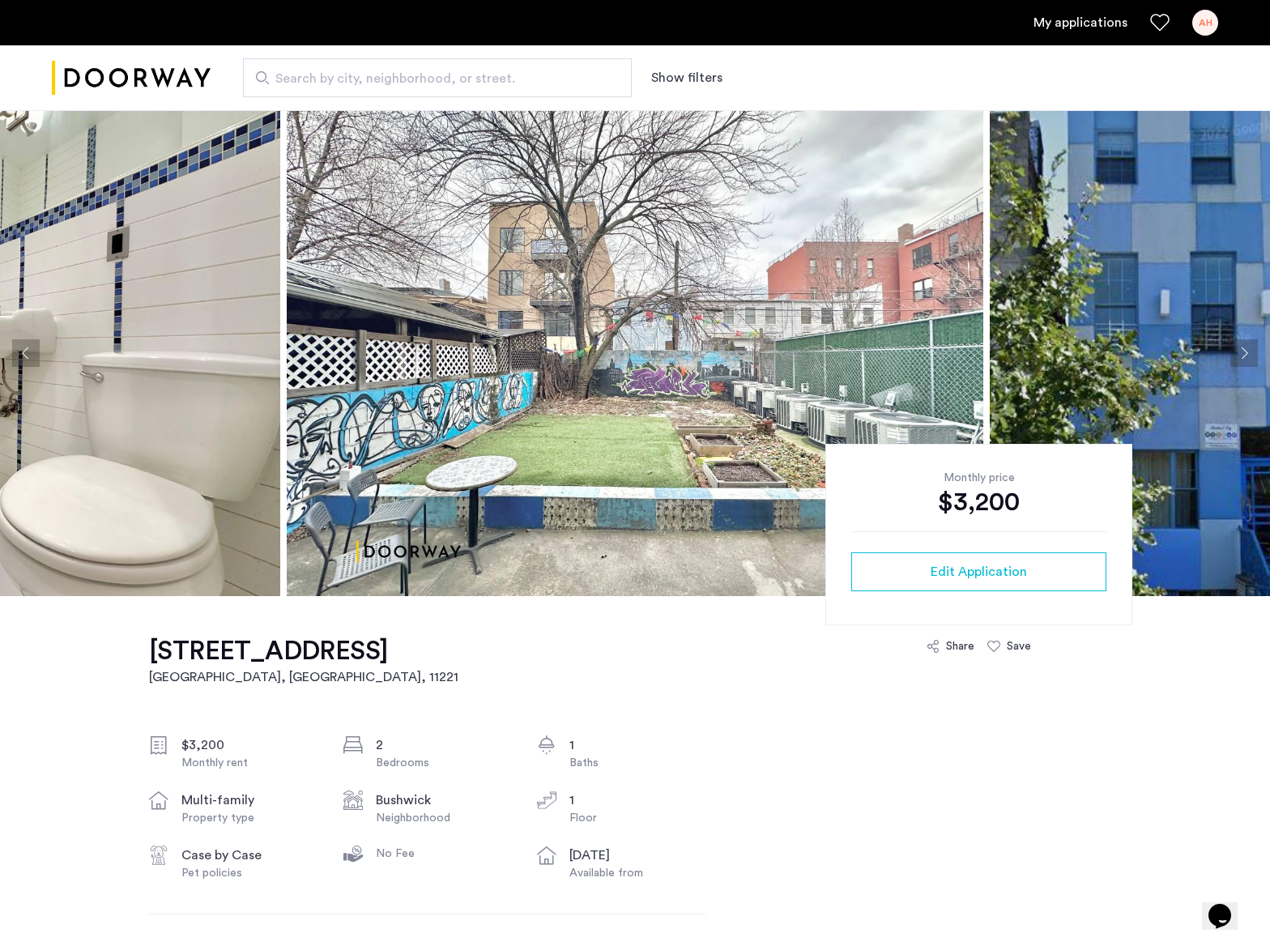
click at [1248, 355] on button "Next apartment" at bounding box center [1244, 353] width 28 height 28
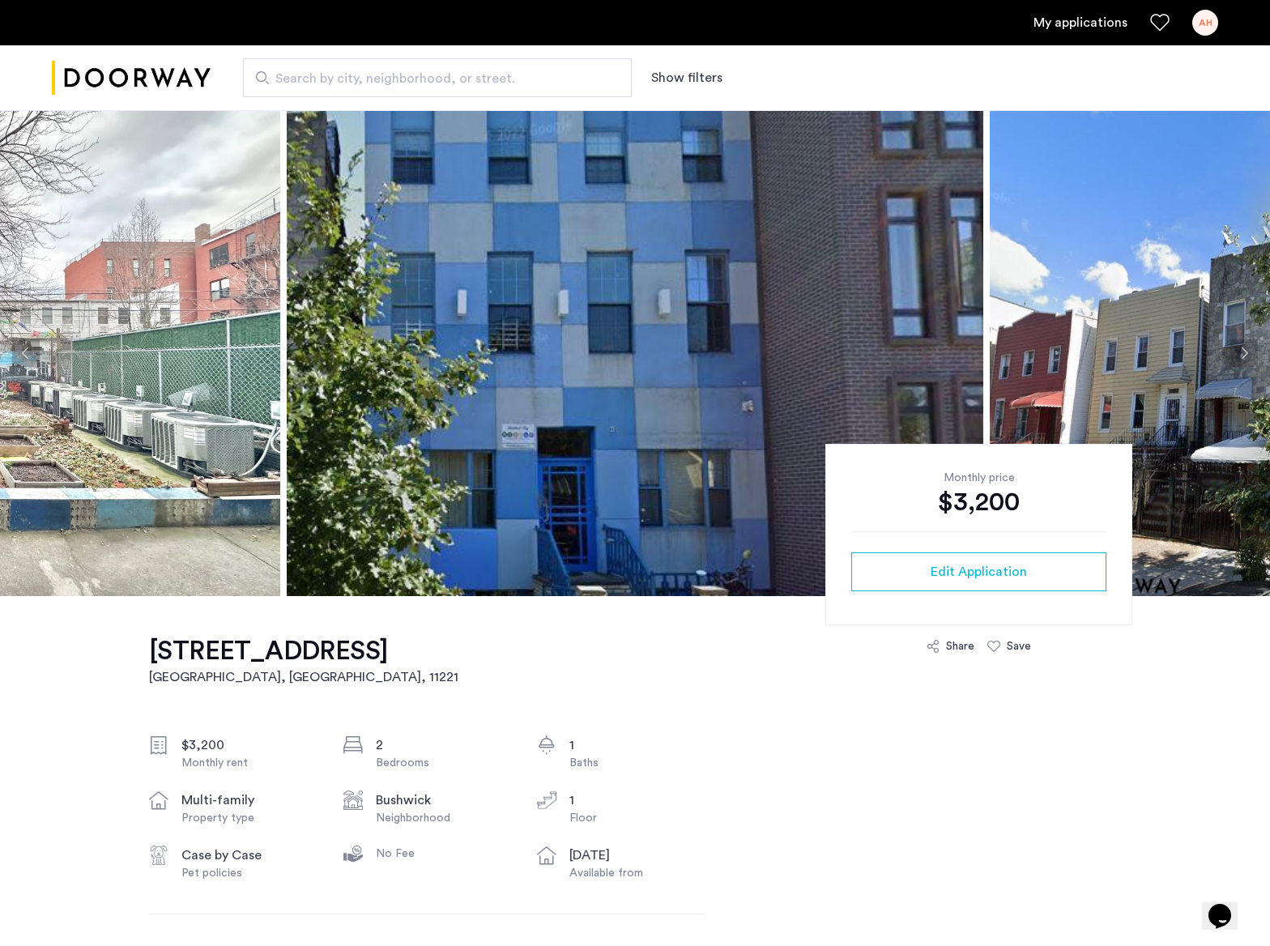
click at [1248, 355] on button "Next apartment" at bounding box center [1244, 353] width 28 height 28
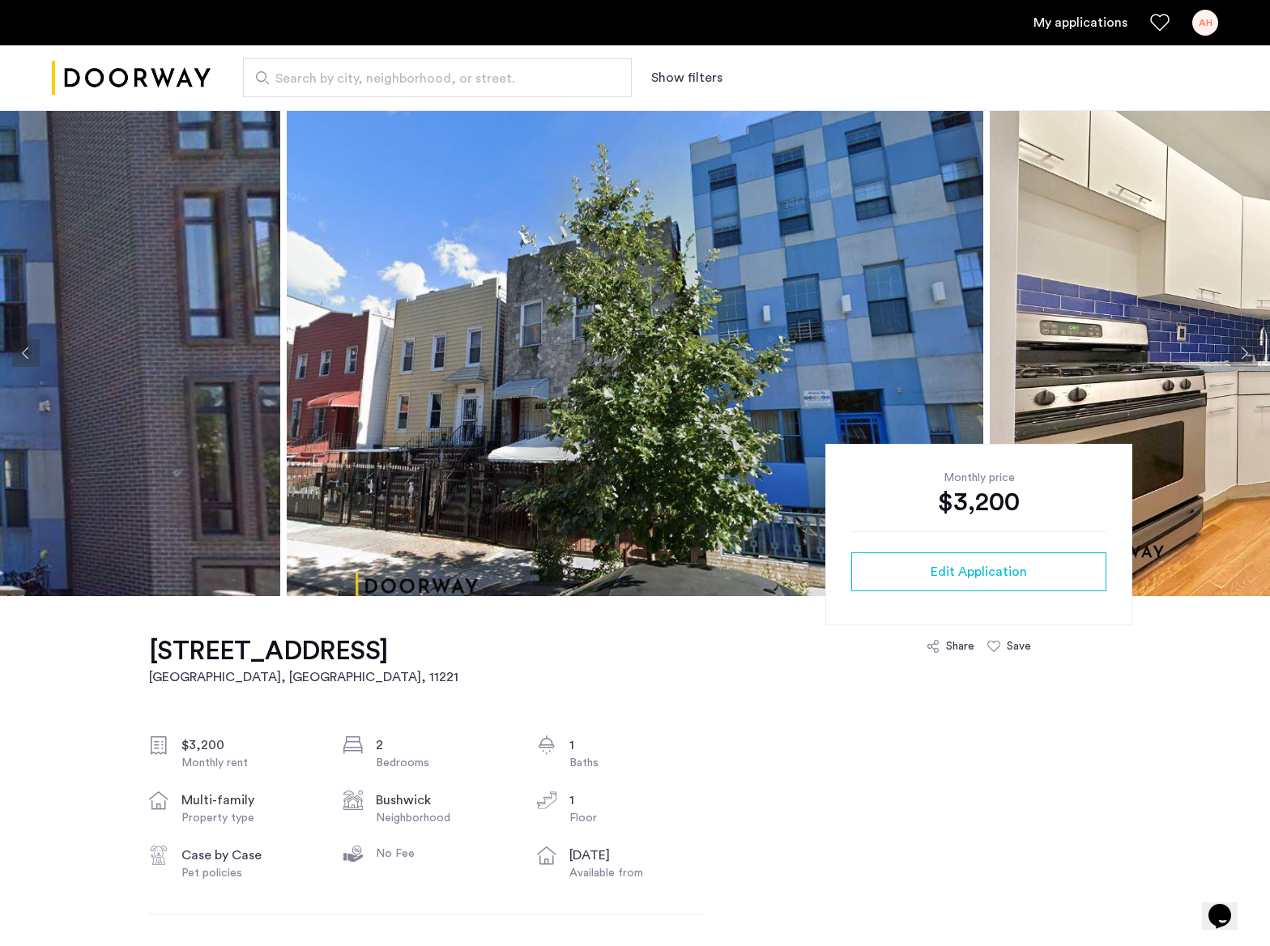
click at [1248, 355] on button "Next apartment" at bounding box center [1244, 353] width 28 height 28
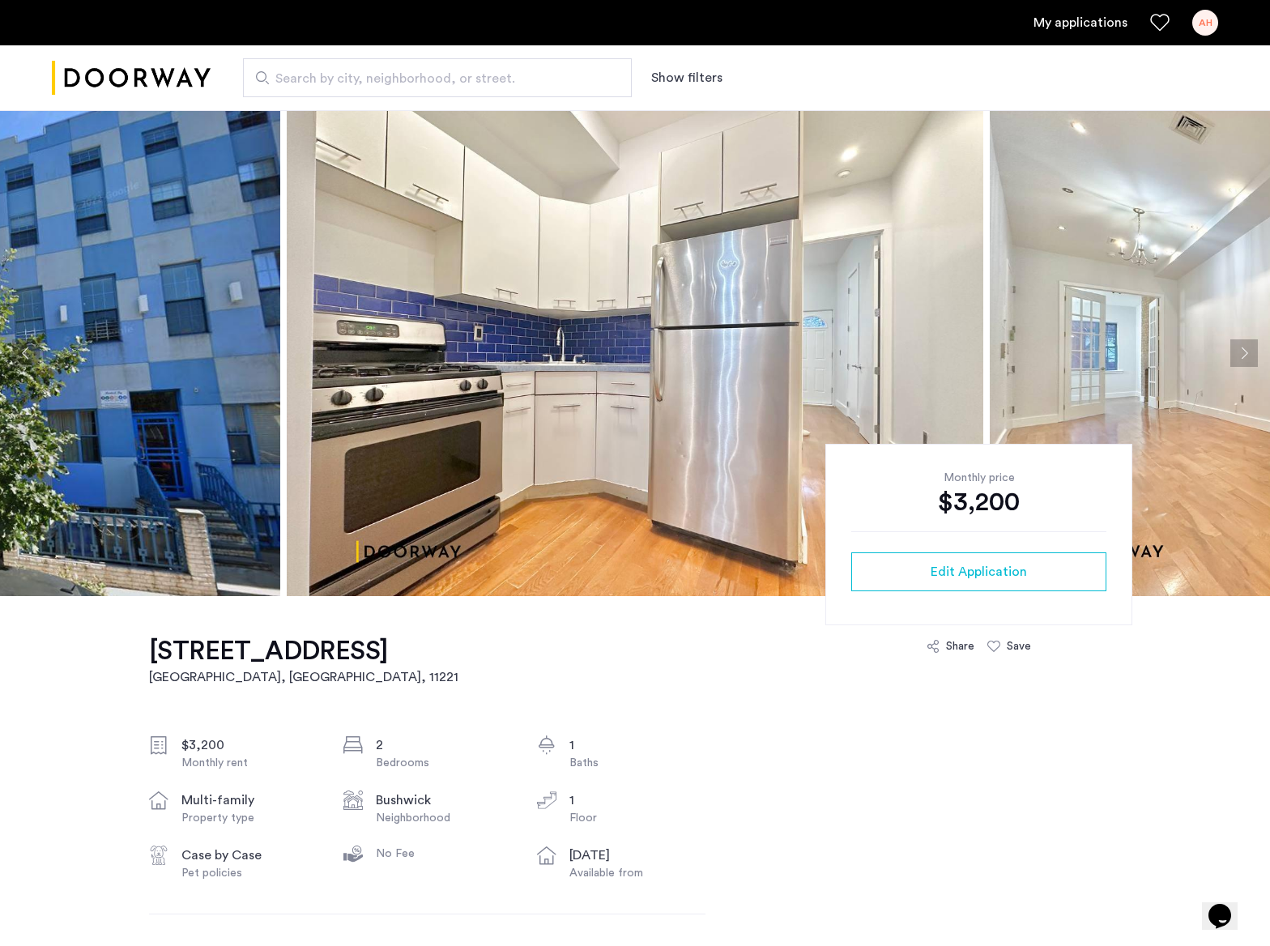
click at [1248, 355] on button "Next apartment" at bounding box center [1244, 353] width 28 height 28
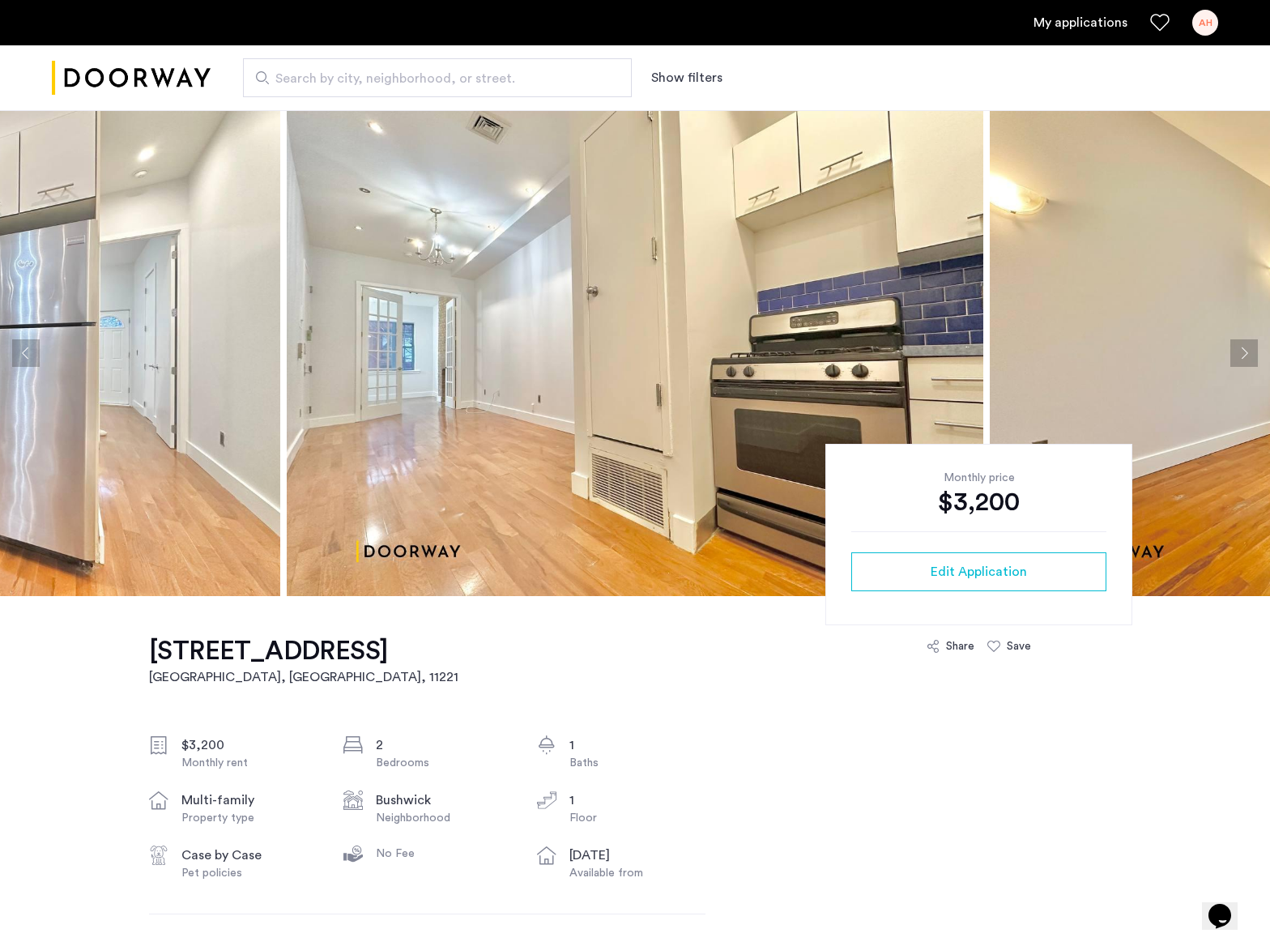
click at [1235, 360] on button "Next apartment" at bounding box center [1244, 353] width 28 height 28
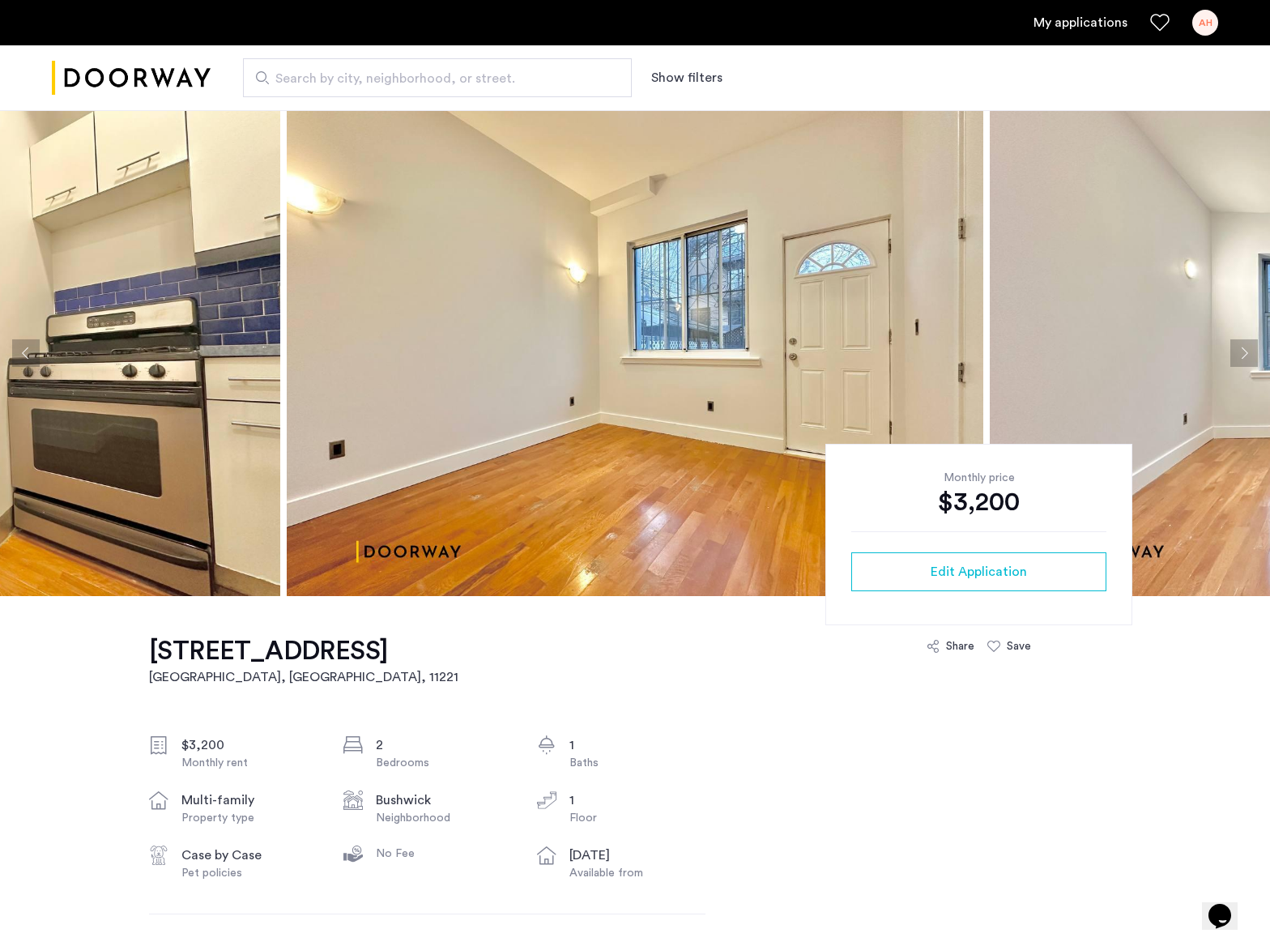
click at [1235, 360] on button "Next apartment" at bounding box center [1244, 353] width 28 height 28
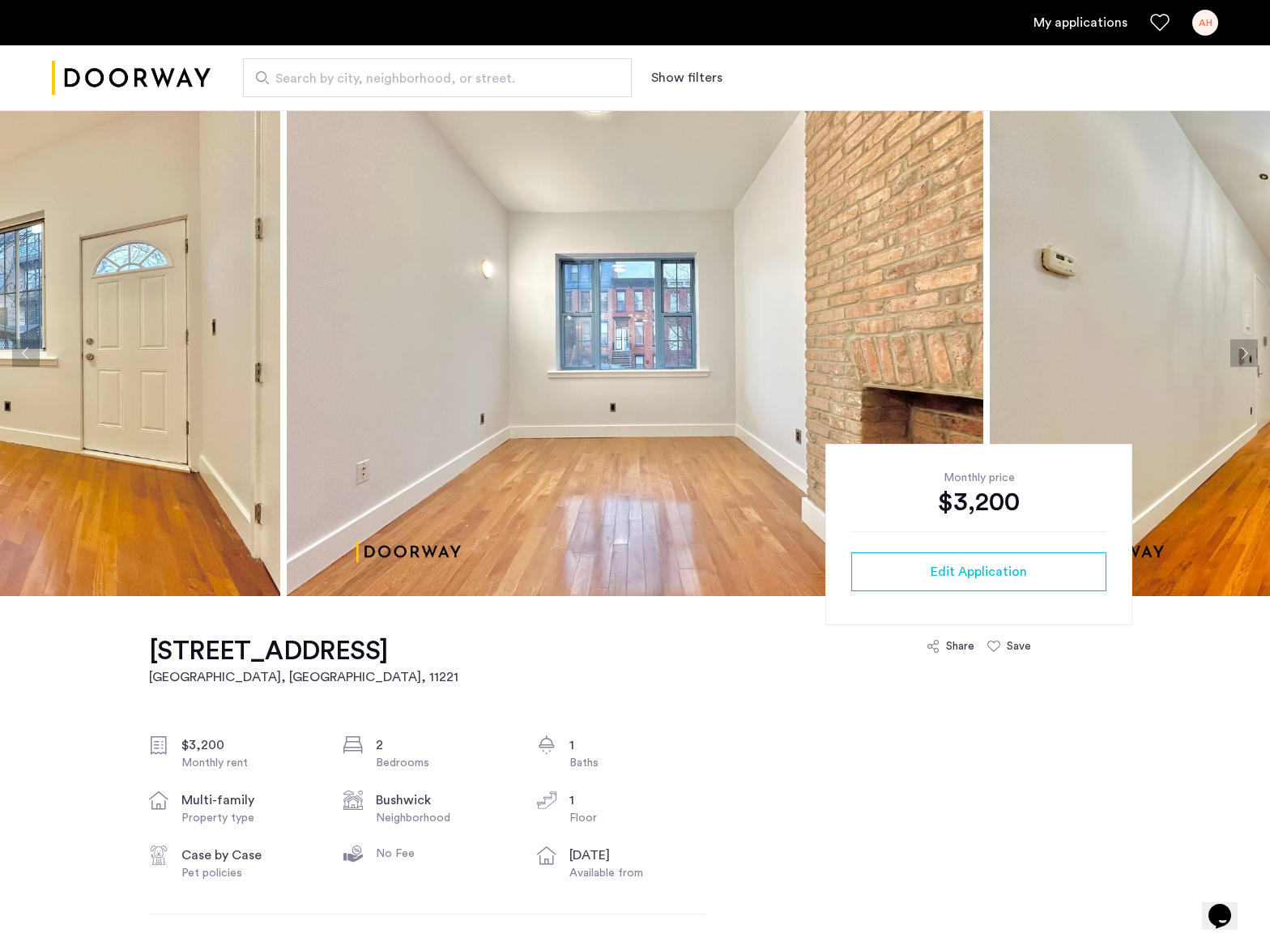
click at [1235, 360] on button "Next apartment" at bounding box center [1244, 353] width 28 height 28
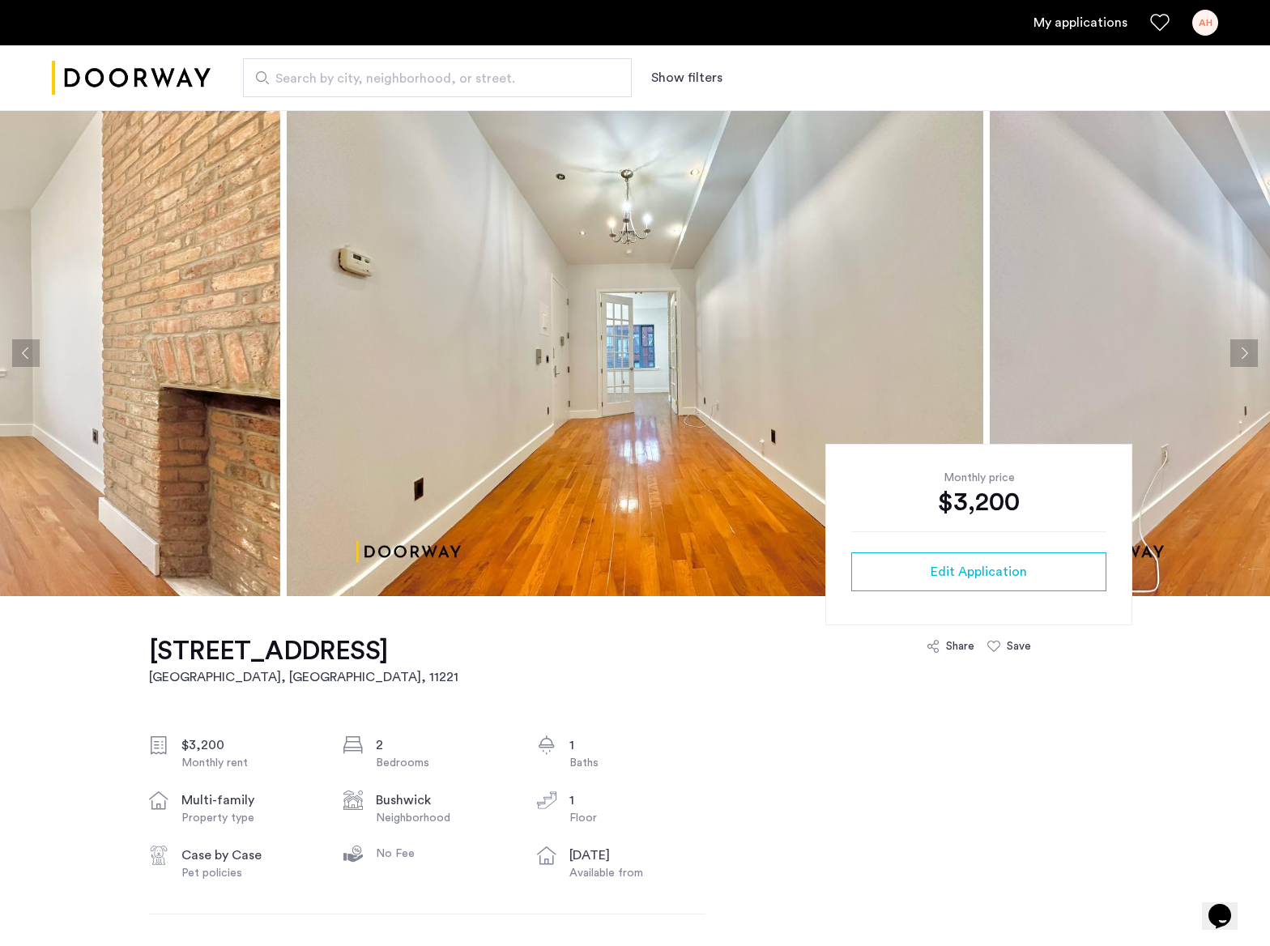
click at [1235, 360] on button "Next apartment" at bounding box center [1244, 353] width 28 height 28
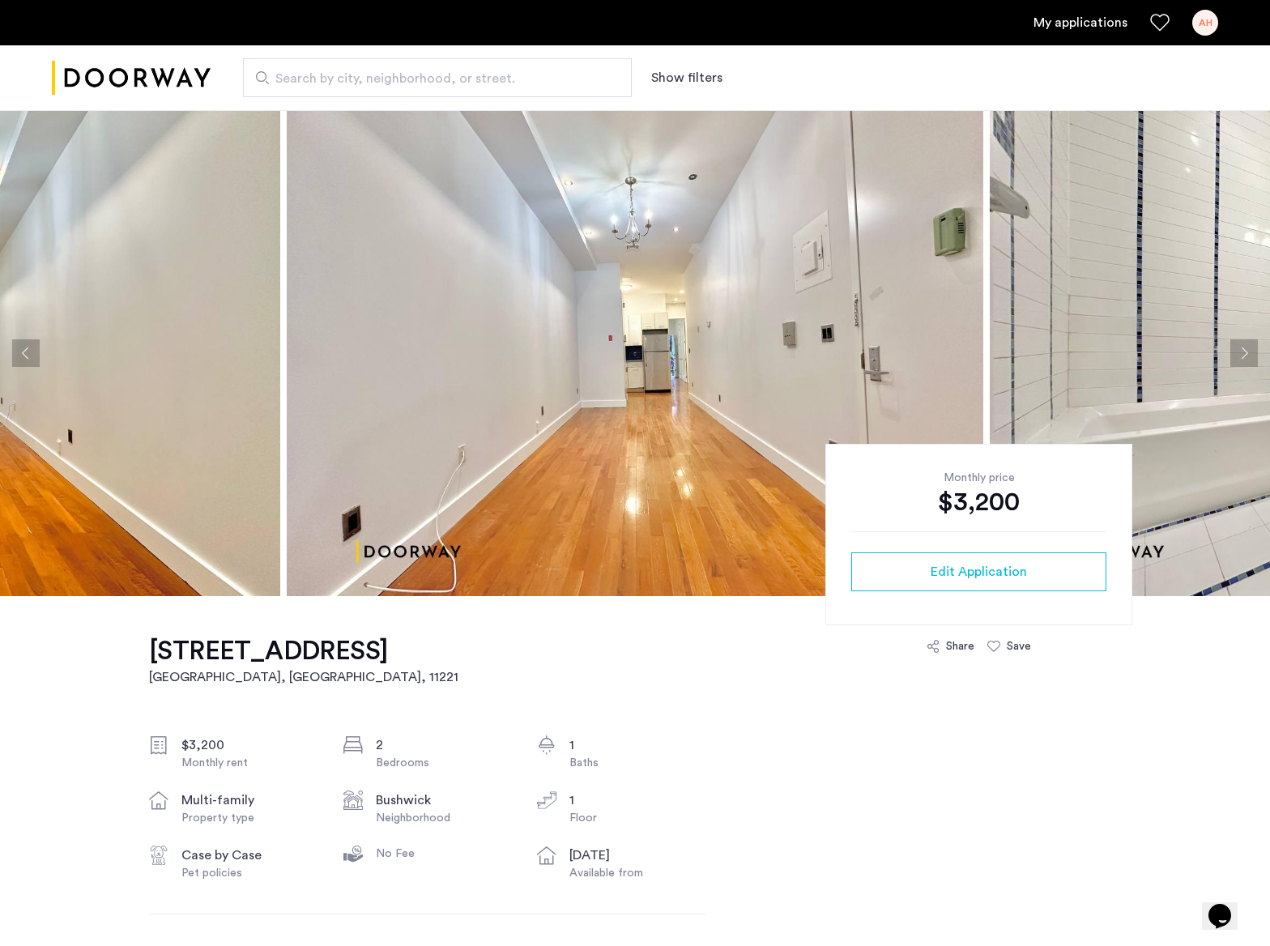
click at [1235, 360] on button "Next apartment" at bounding box center [1244, 353] width 28 height 28
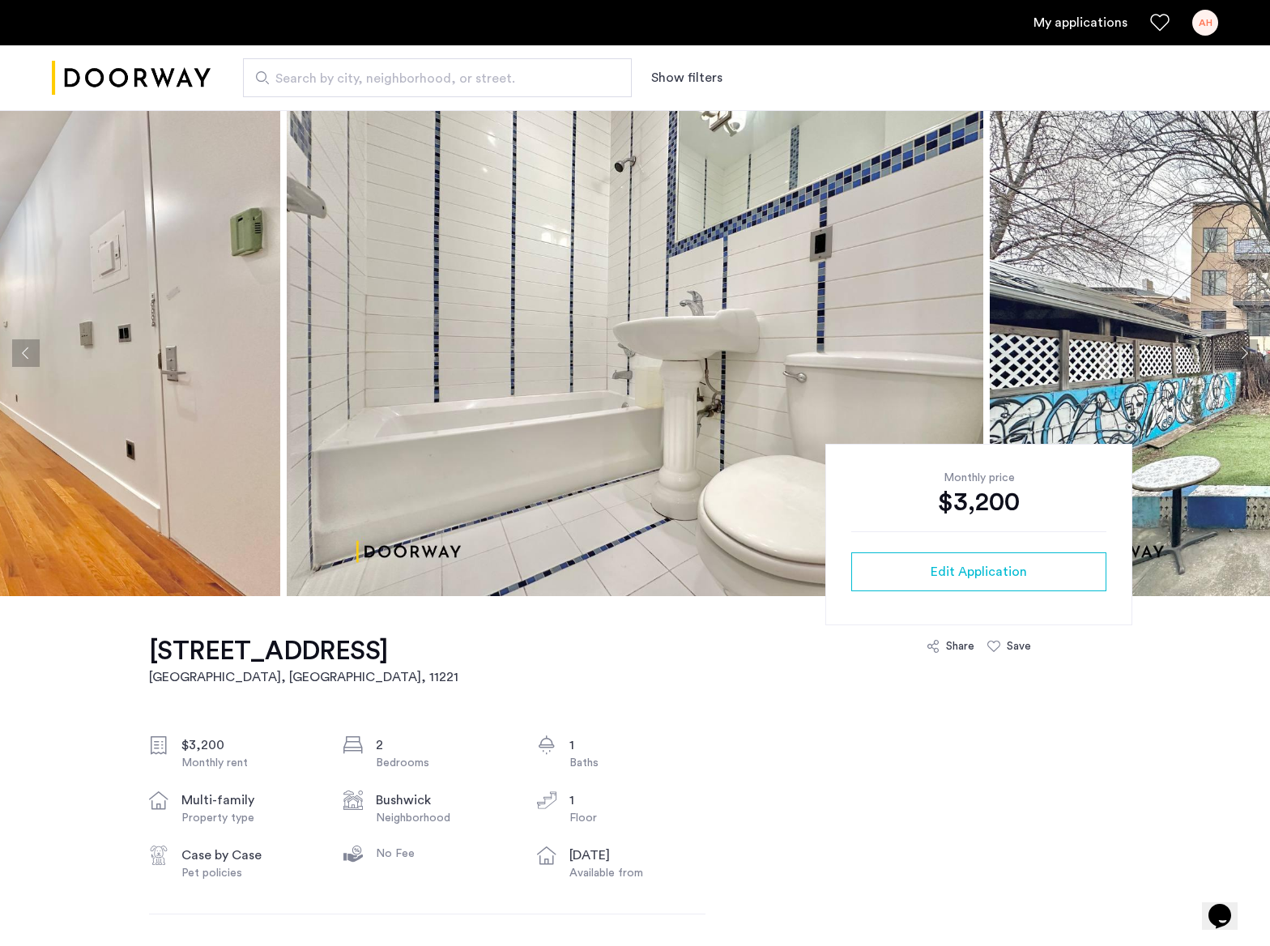
click at [1235, 360] on button "Next apartment" at bounding box center [1244, 353] width 28 height 28
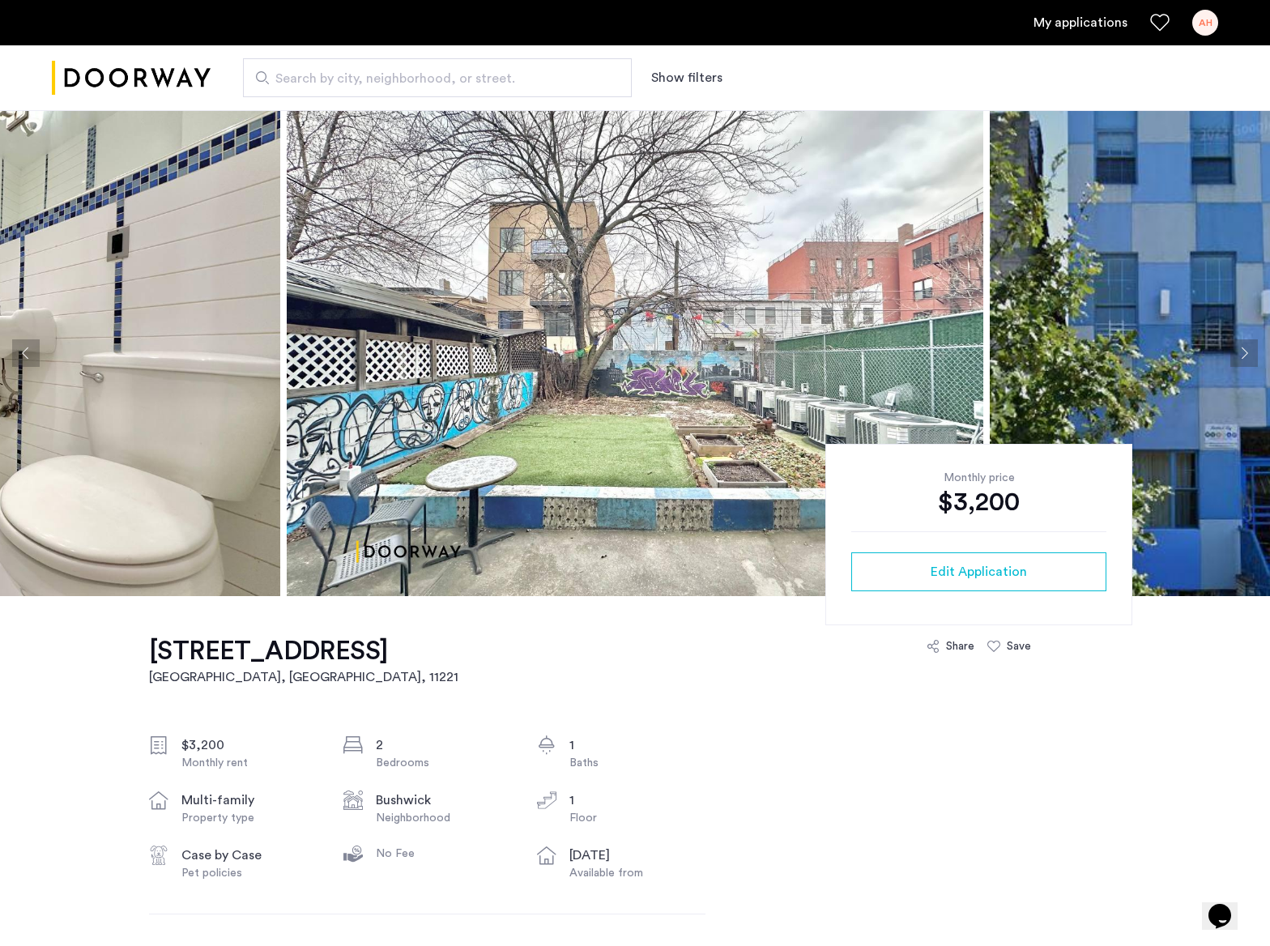
click at [1235, 360] on button "Next apartment" at bounding box center [1244, 353] width 28 height 28
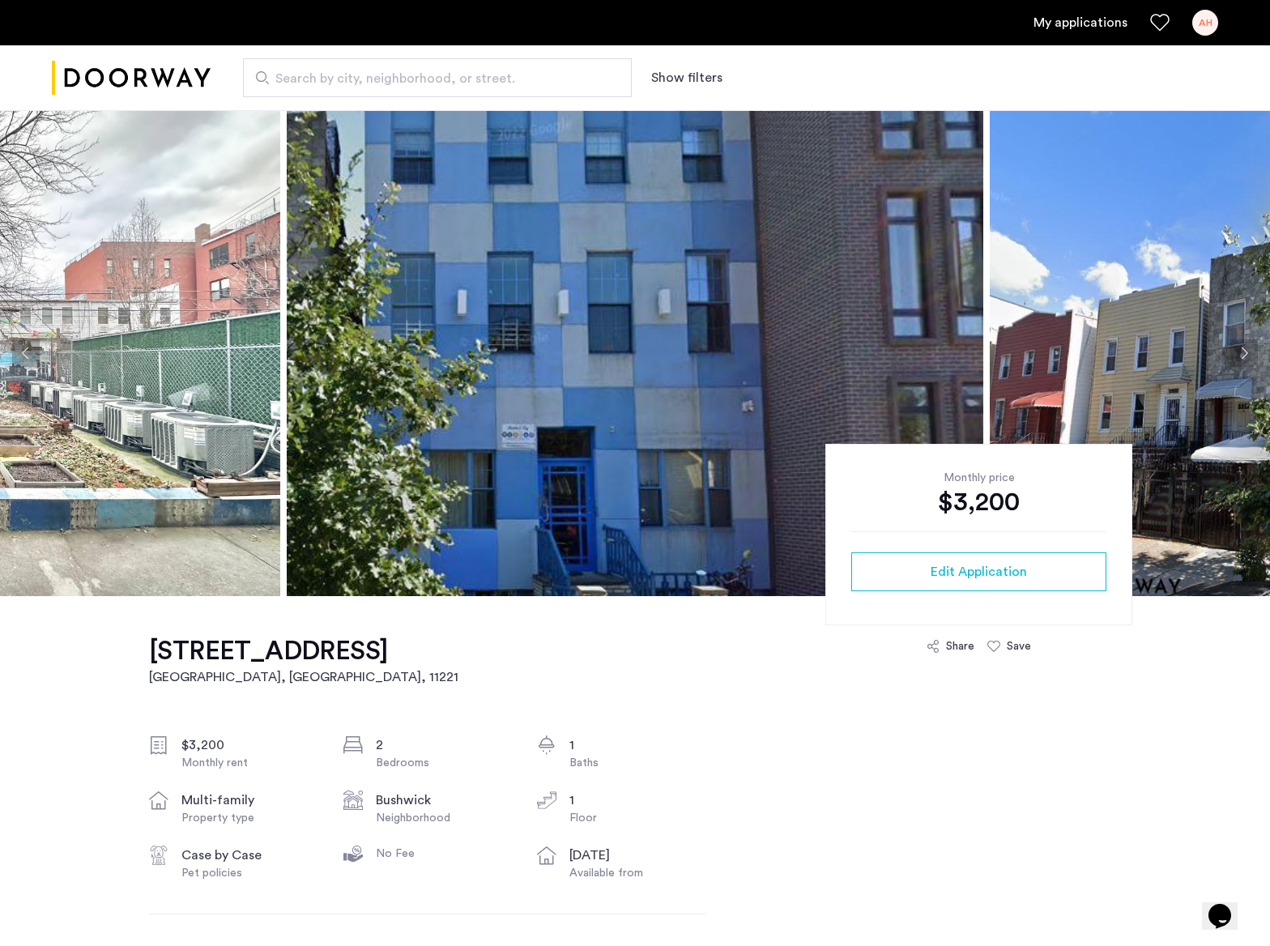
click at [1235, 360] on button "Next apartment" at bounding box center [1244, 353] width 28 height 28
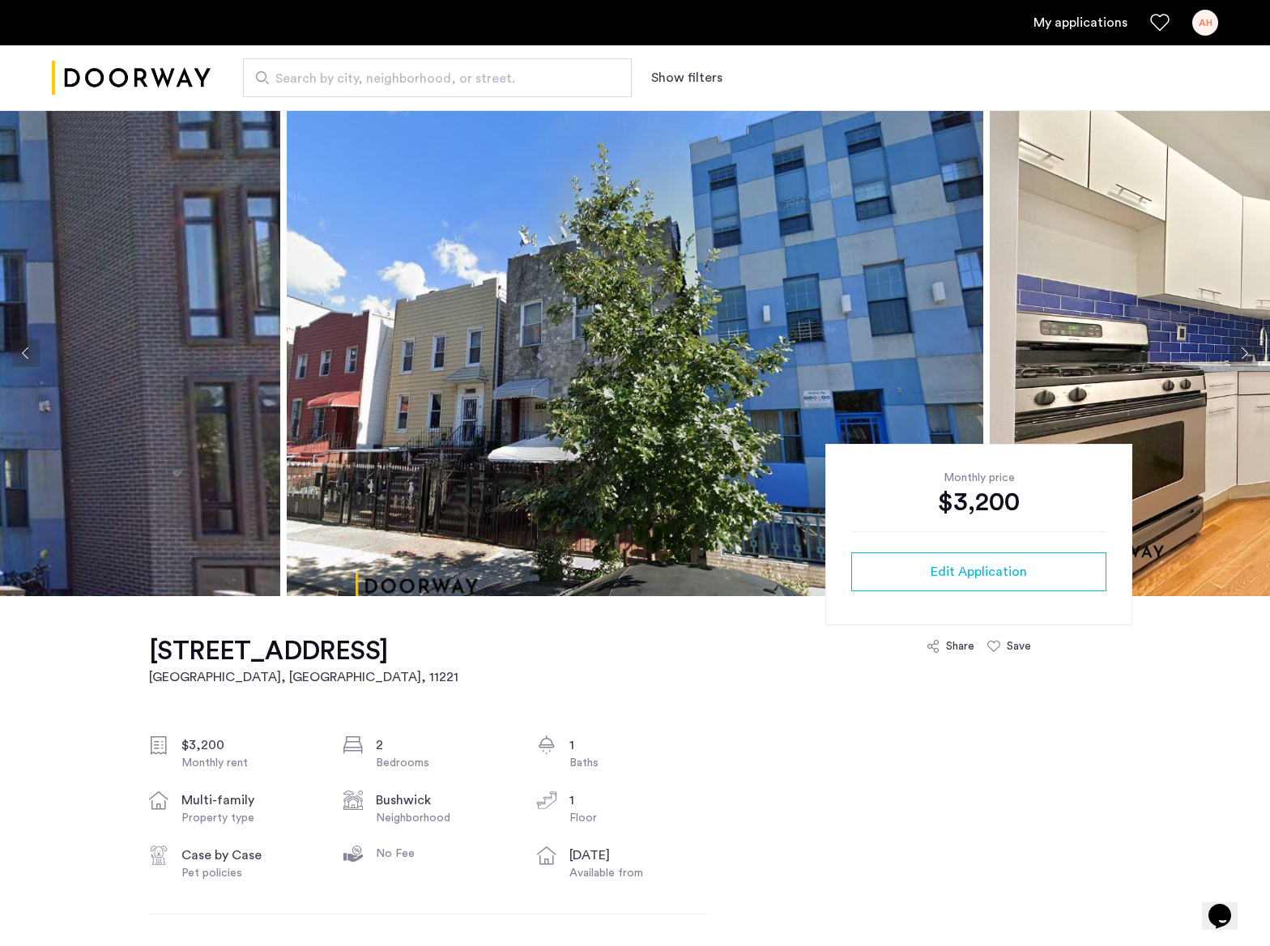
click at [1235, 360] on button "Next apartment" at bounding box center [1244, 353] width 28 height 28
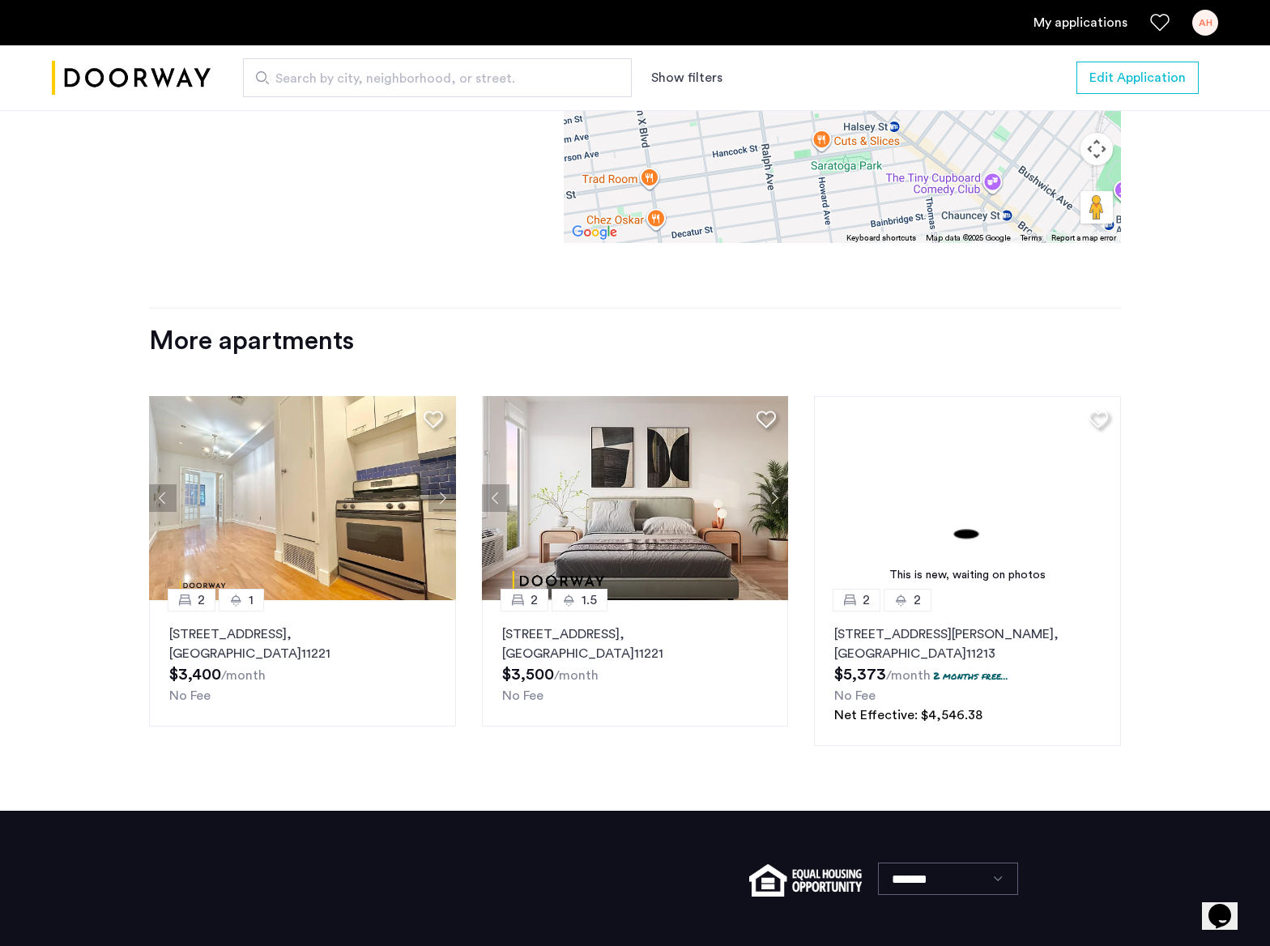
scroll to position [1871, 0]
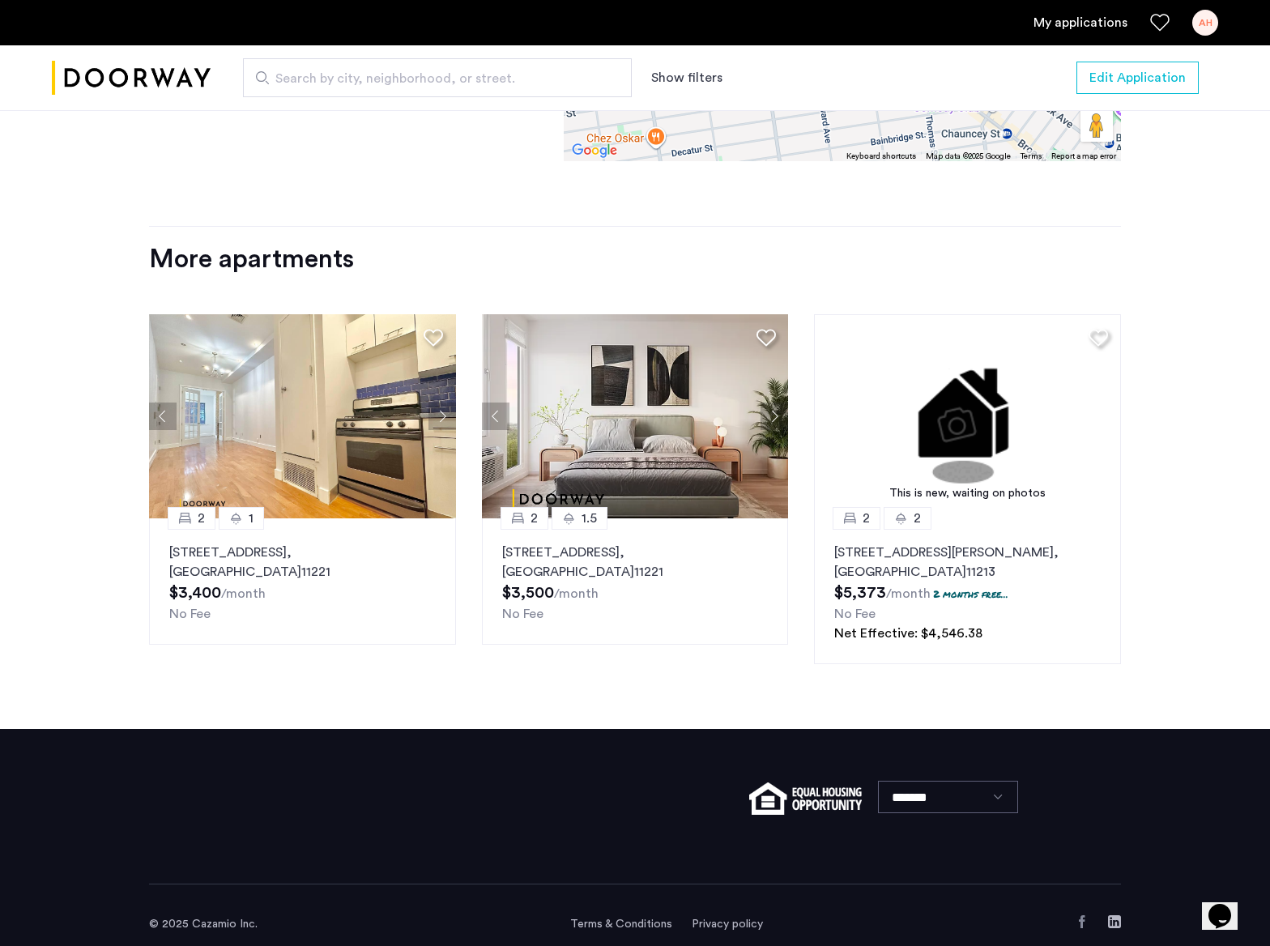
click at [441, 402] on button "Next apartment" at bounding box center [442, 416] width 28 height 28
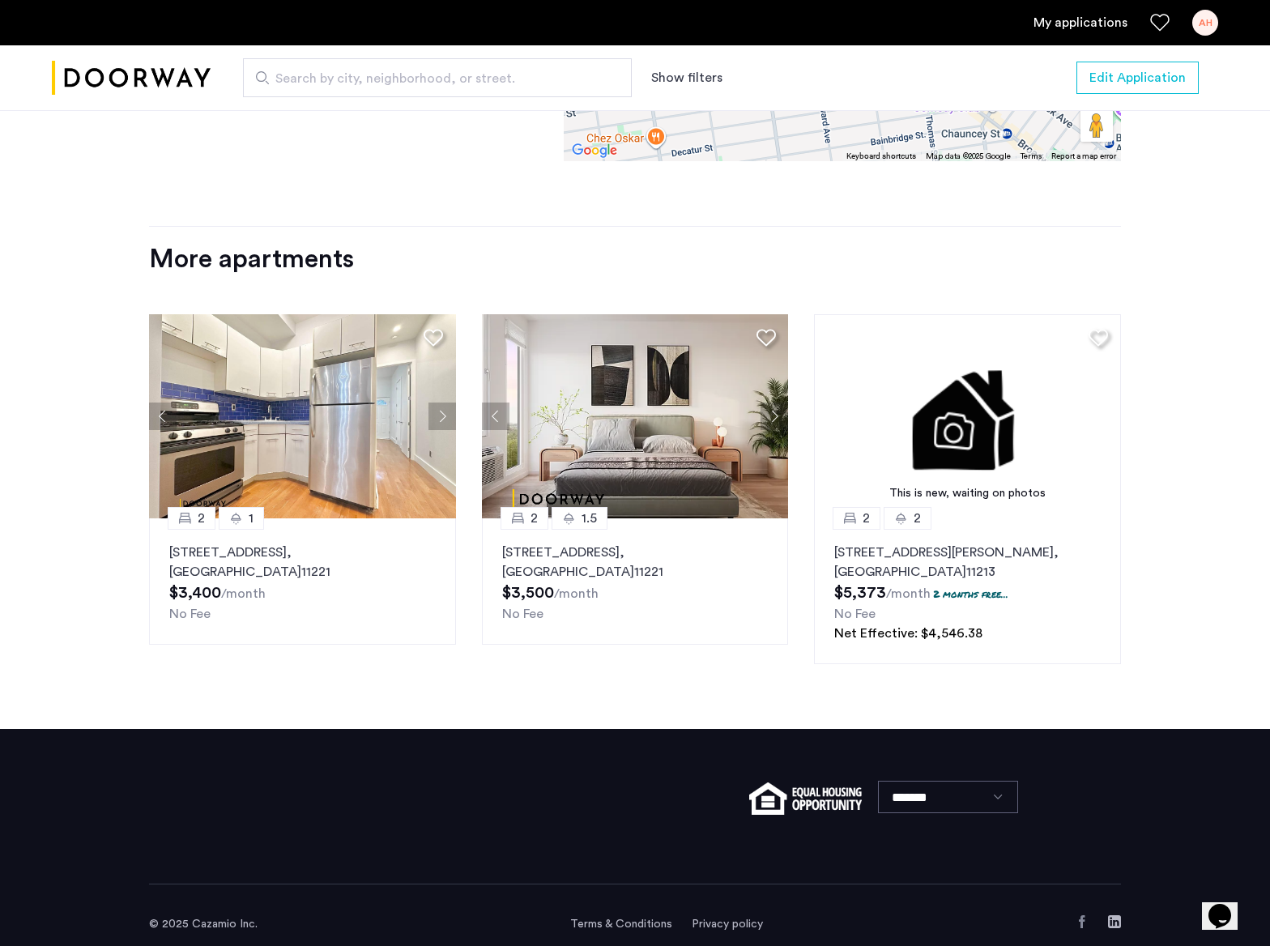
click at [441, 402] on button "Next apartment" at bounding box center [442, 416] width 28 height 28
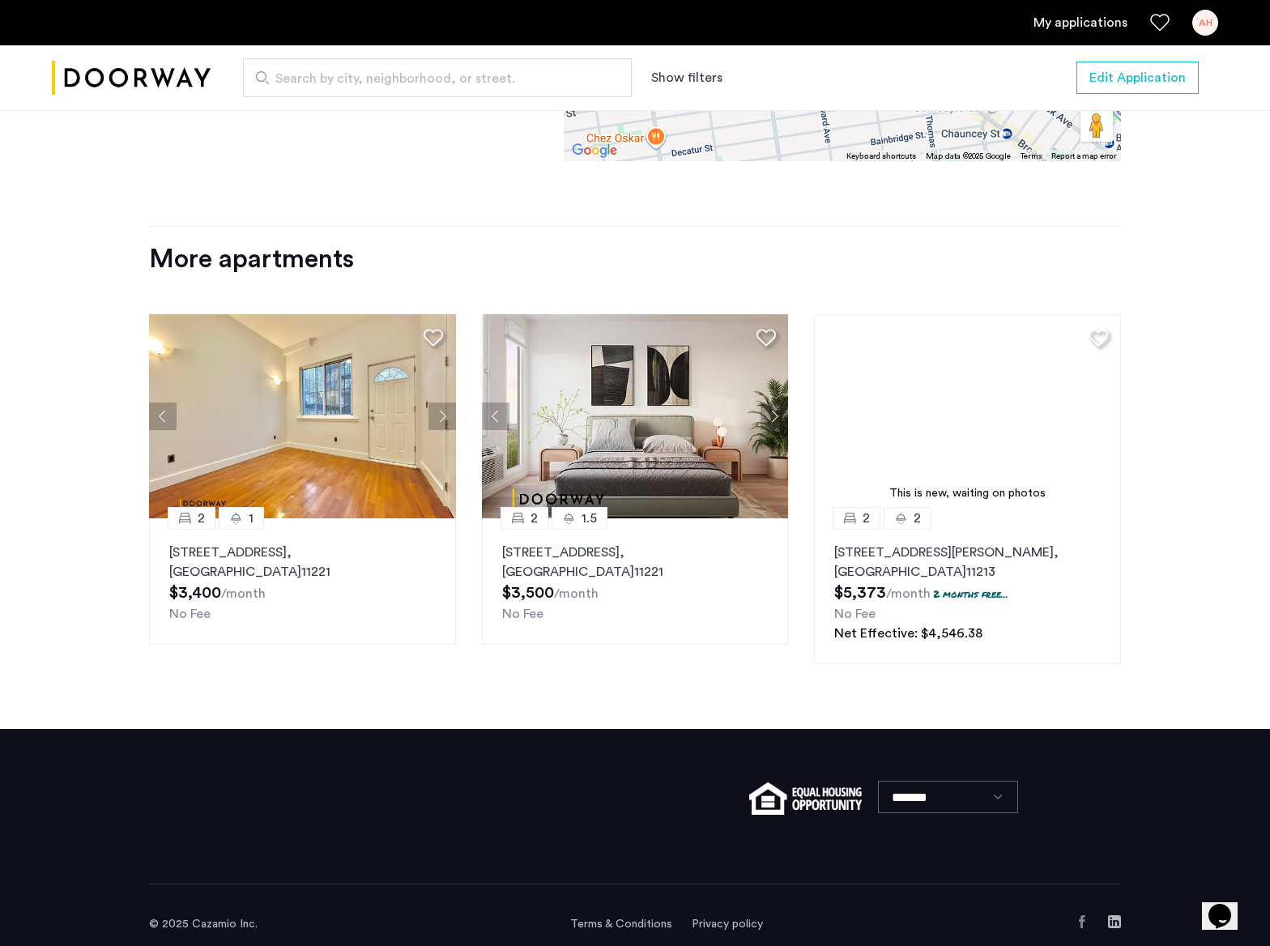
click at [443, 402] on button "Next apartment" at bounding box center [442, 416] width 28 height 28
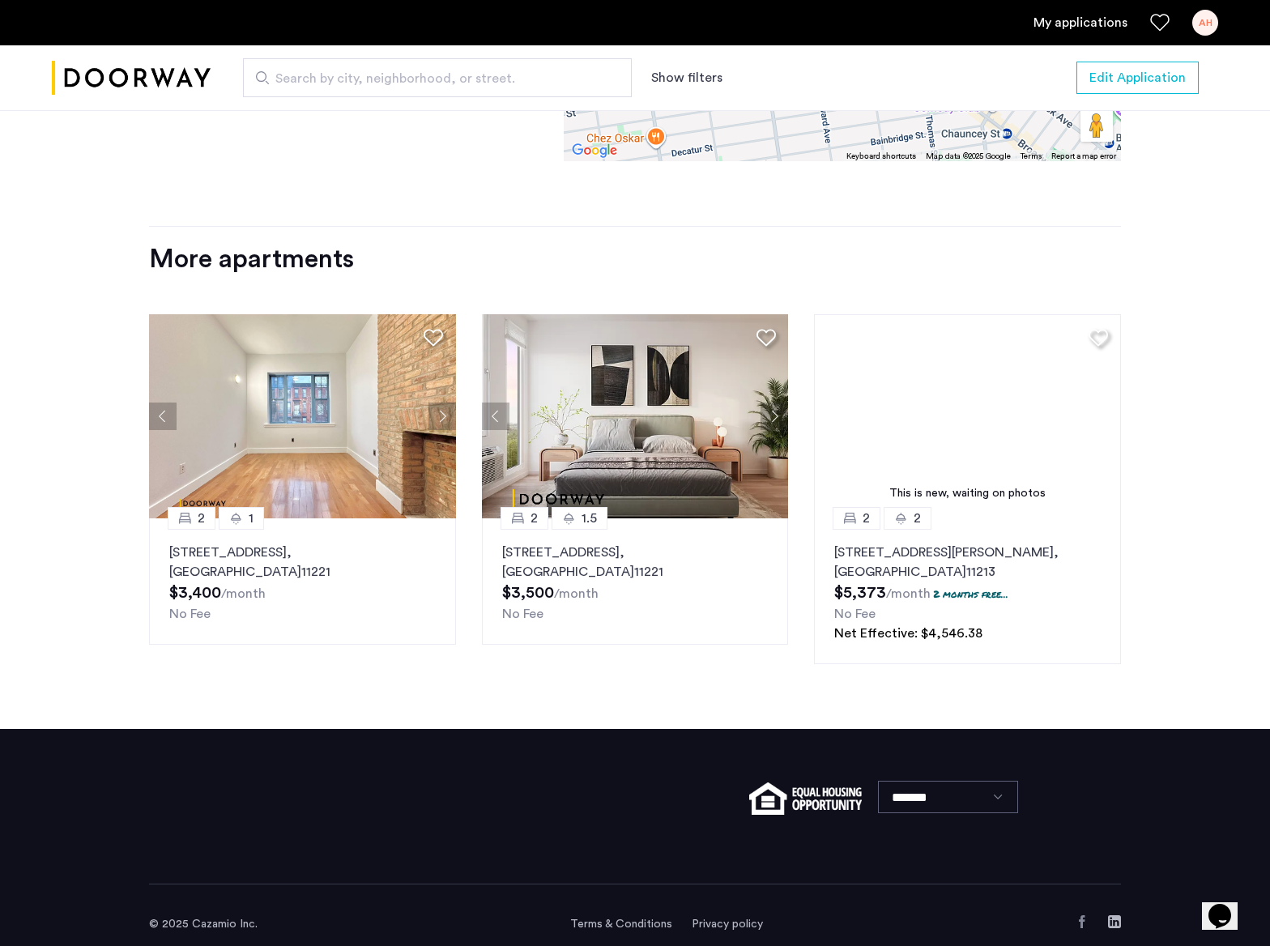
click at [443, 402] on button "Next apartment" at bounding box center [442, 416] width 28 height 28
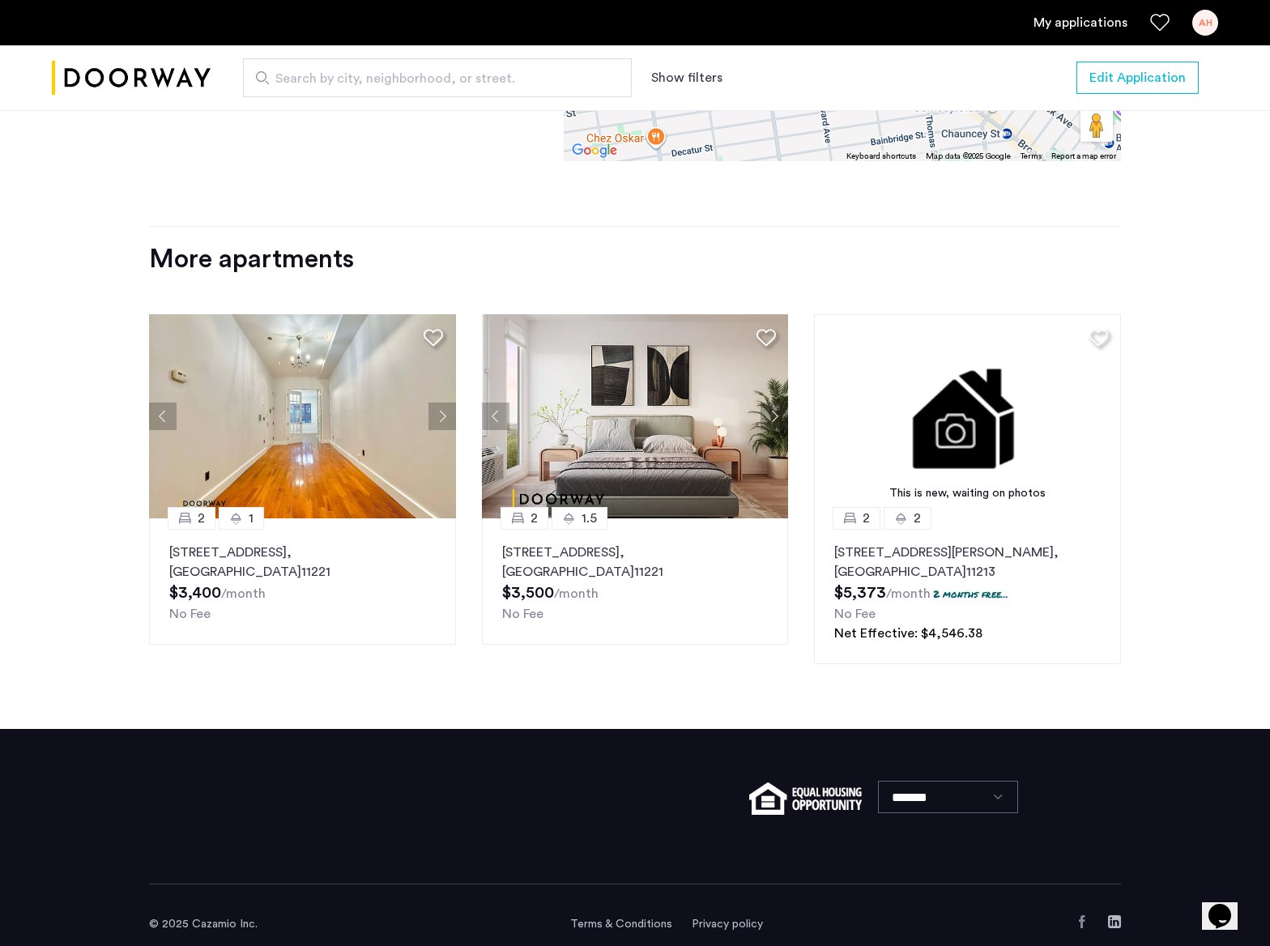
click at [443, 402] on button "Next apartment" at bounding box center [442, 416] width 28 height 28
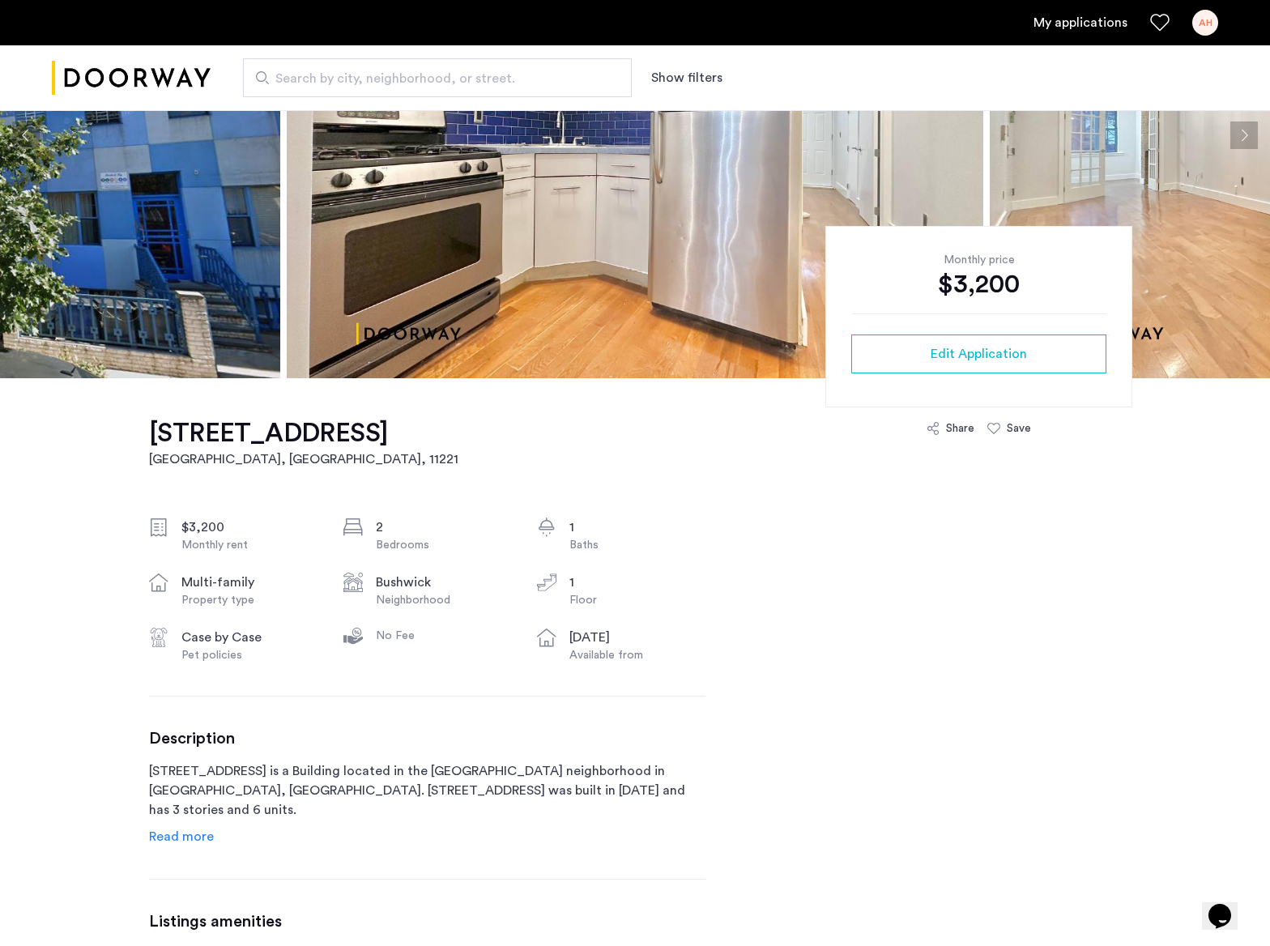
scroll to position [0, 0]
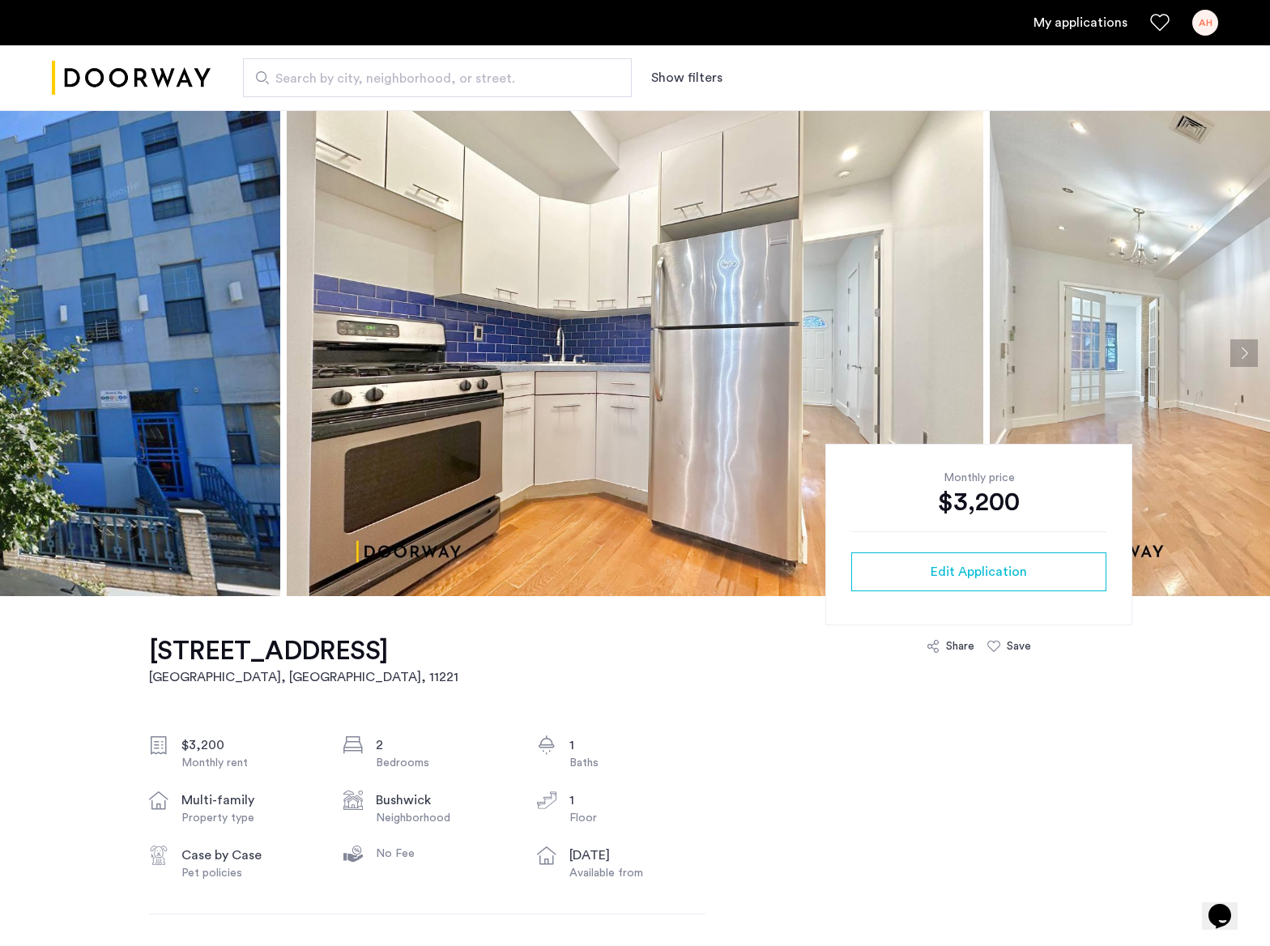
click at [158, 69] on img "Cazamio logo" at bounding box center [131, 78] width 159 height 61
